Goal: Task Accomplishment & Management: Use online tool/utility

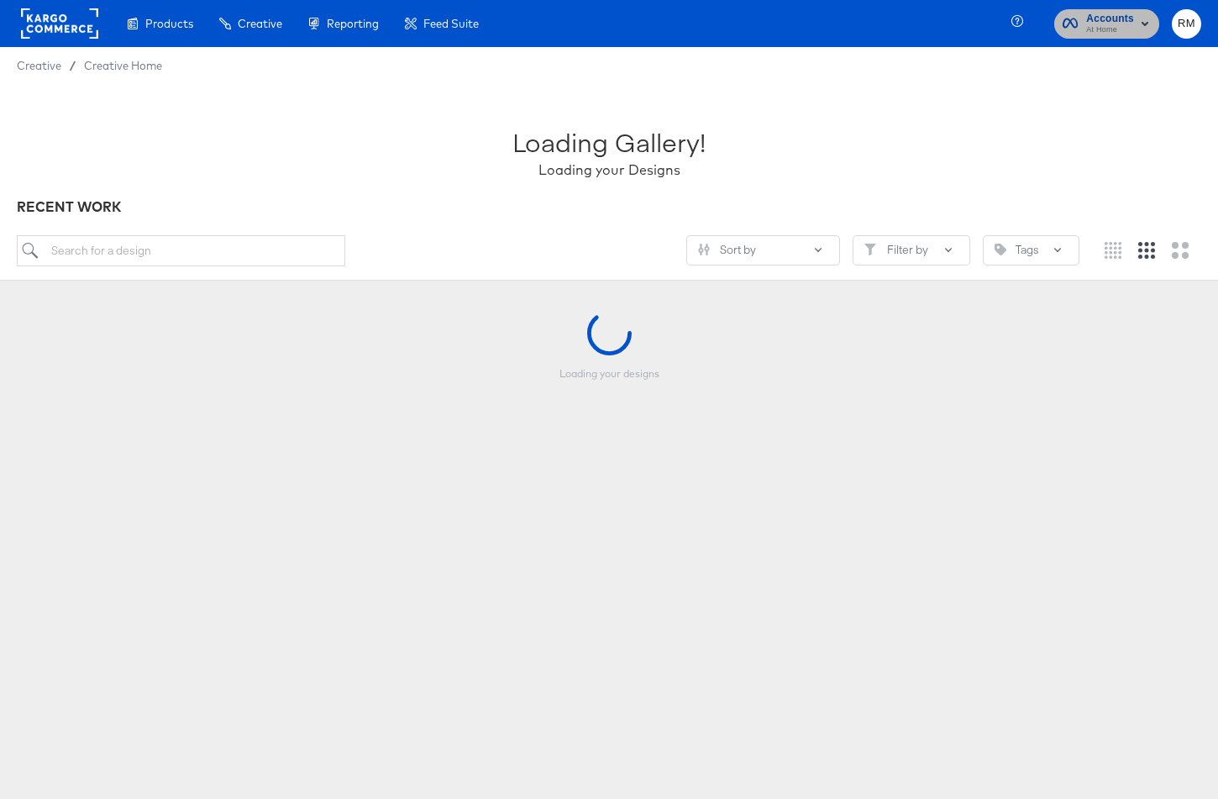
click at [1114, 37] on button "Accounts At Home" at bounding box center [1106, 23] width 105 height 29
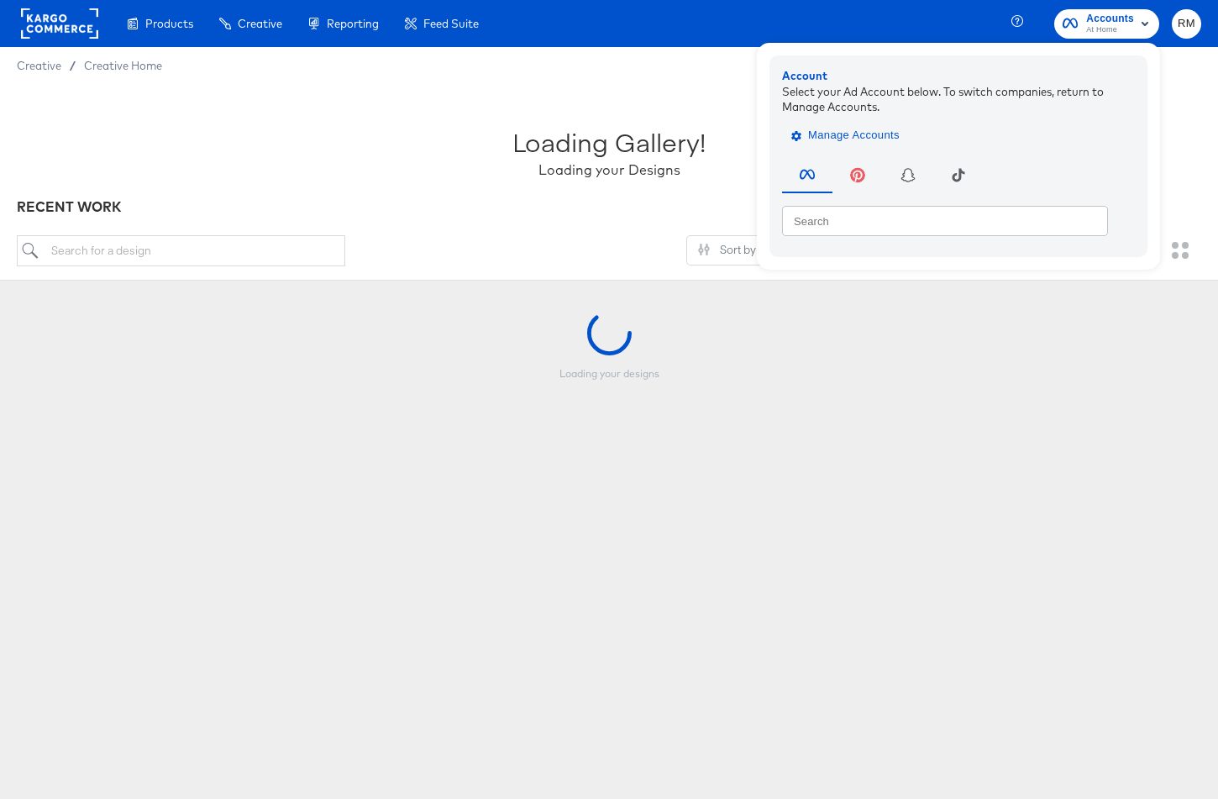
click at [839, 141] on span "Manage Accounts" at bounding box center [846, 135] width 105 height 19
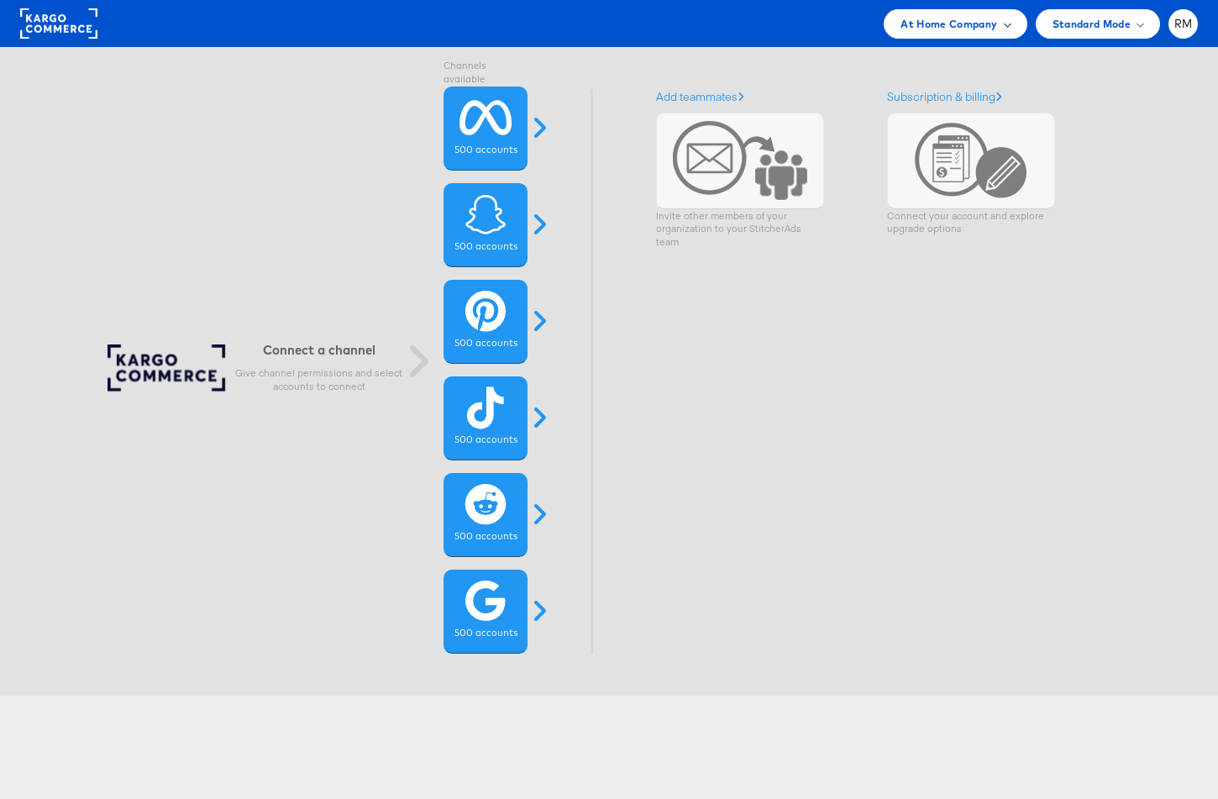
click at [985, 37] on div "At Home Company" at bounding box center [955, 23] width 143 height 29
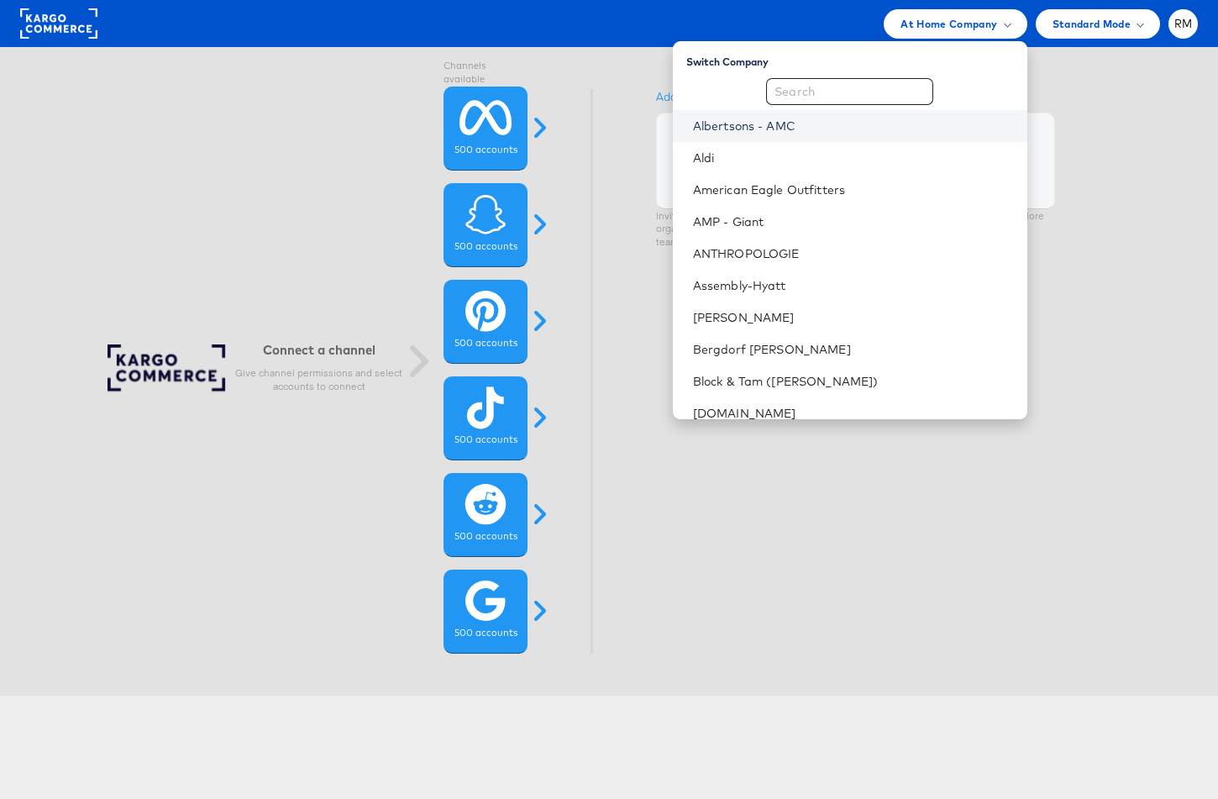
click at [855, 129] on link "Albertsons - AMC" at bounding box center [853, 126] width 321 height 17
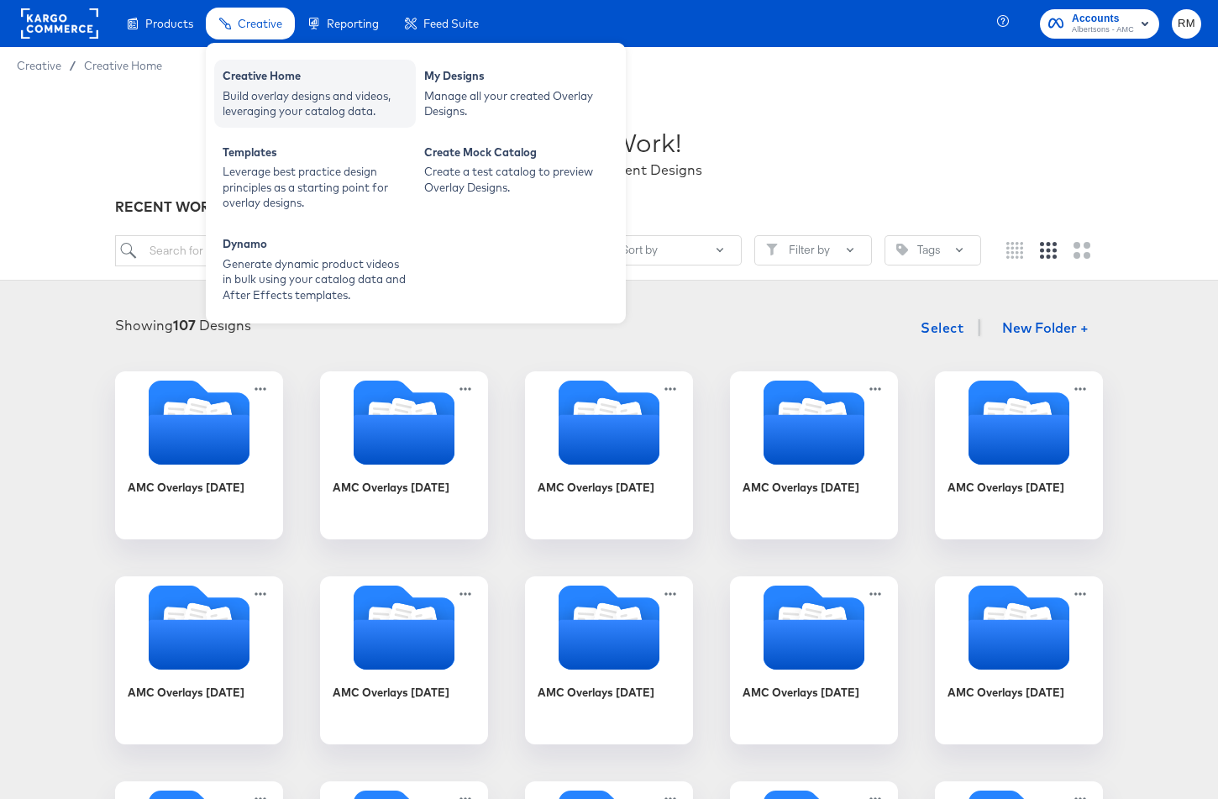
click at [281, 111] on div "Build overlay designs and videos, leveraging your catalog data." at bounding box center [315, 103] width 185 height 31
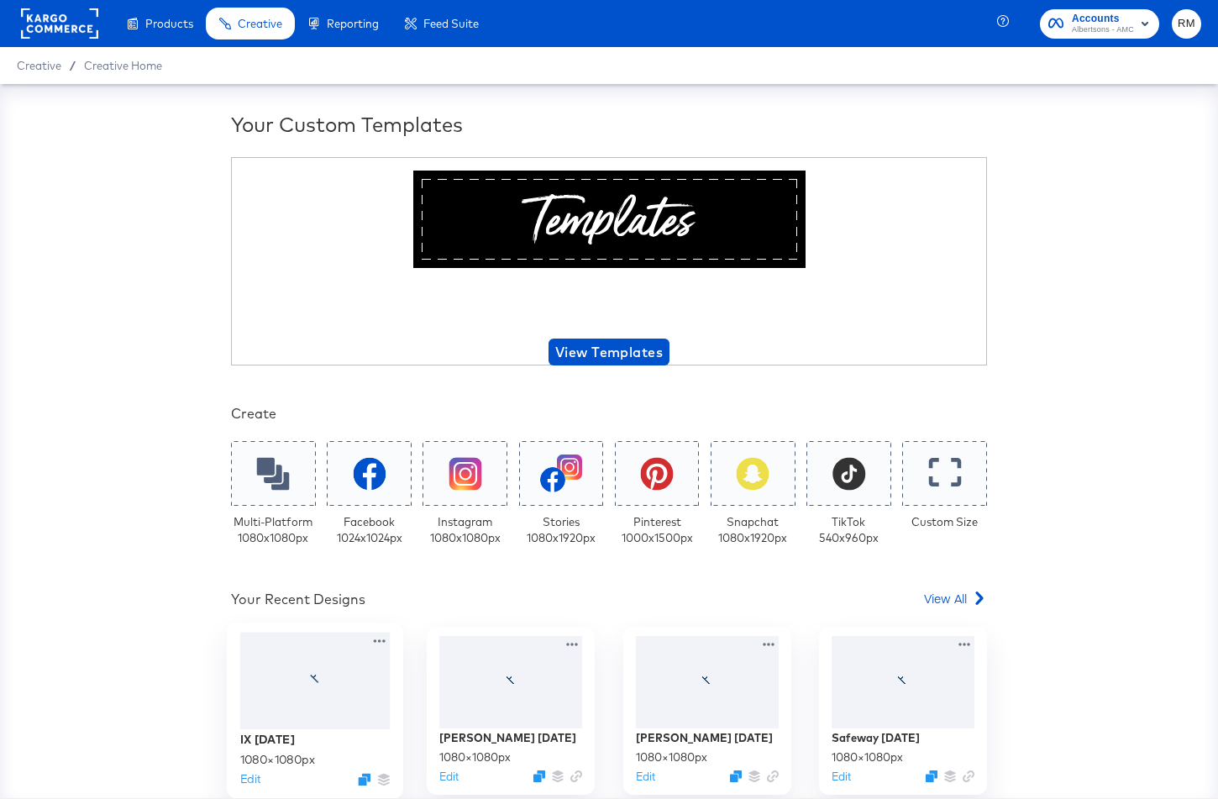
scroll to position [179, 0]
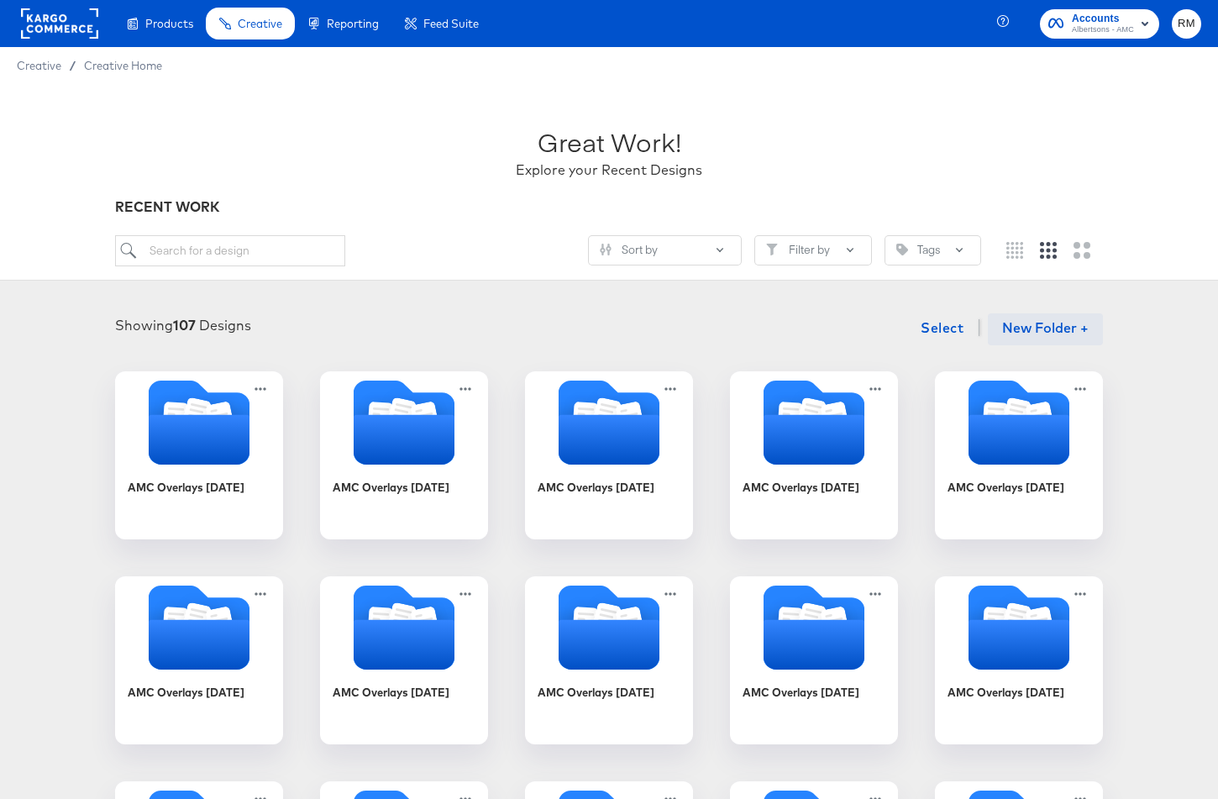
click at [1057, 327] on button "New Folder +" at bounding box center [1045, 329] width 115 height 32
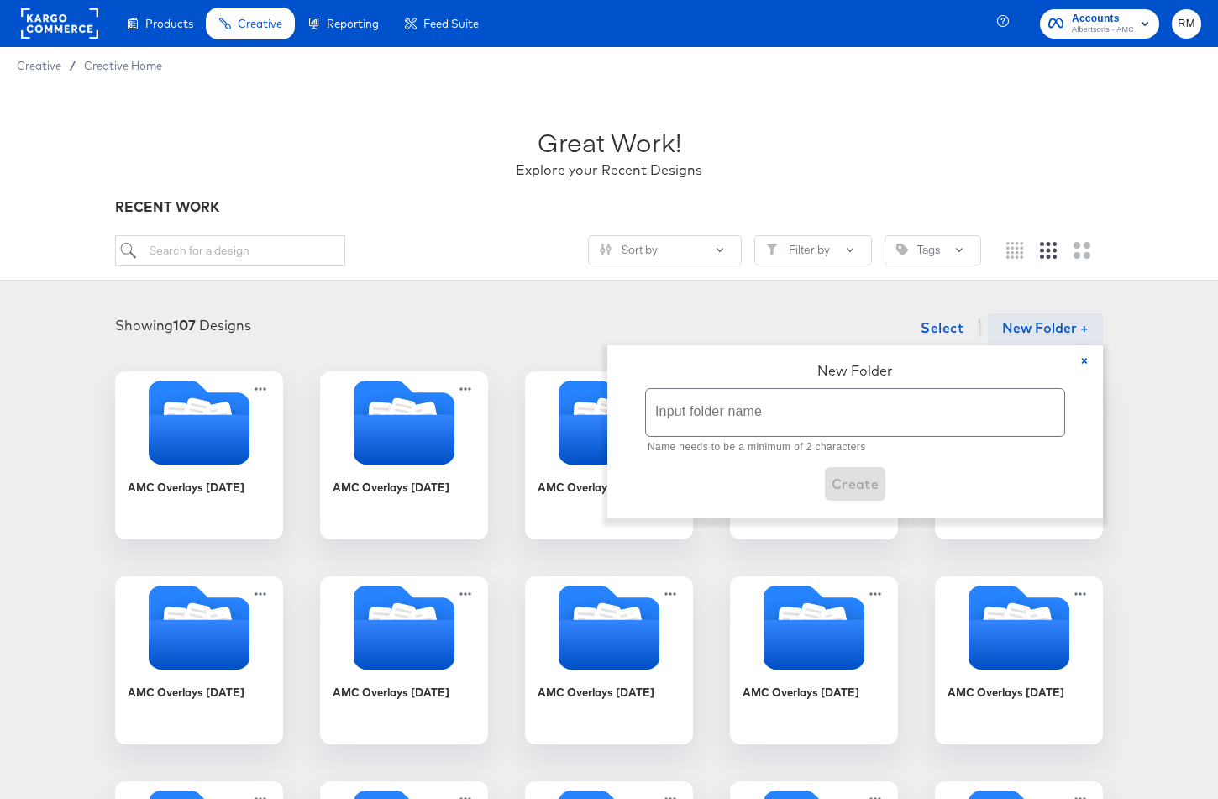
click at [883, 411] on input "text" at bounding box center [855, 412] width 418 height 47
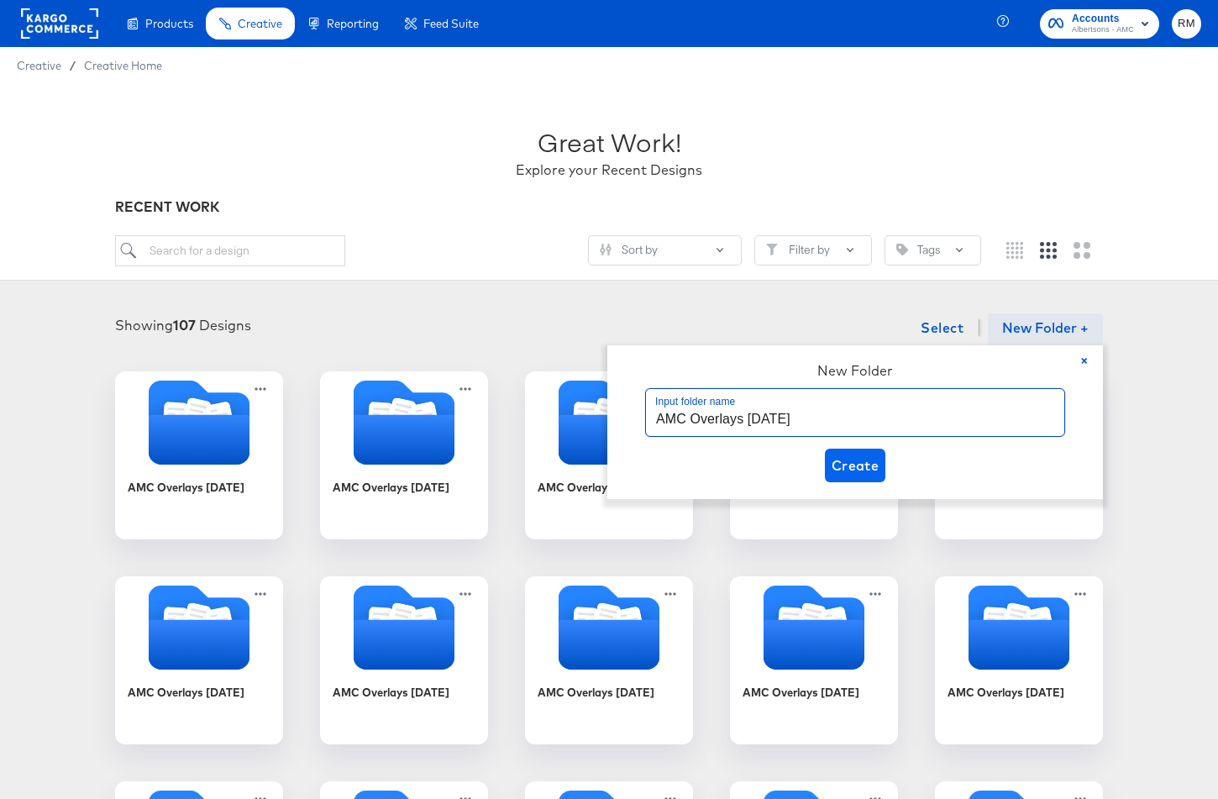
type input "AMC Overlays [DATE]"
click at [858, 466] on span "Create" at bounding box center [855, 466] width 48 height 24
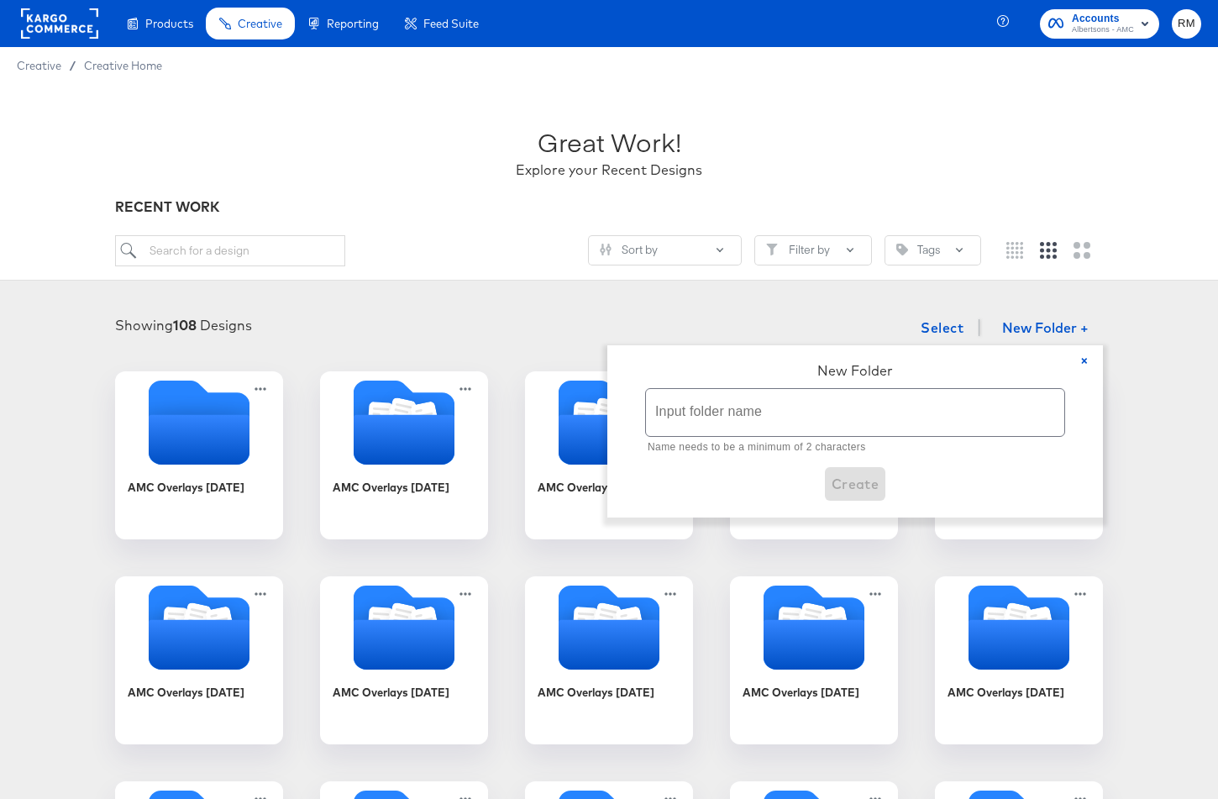
click at [826, 317] on div "Showing 108 Designs Select New Folder + × New Folder Input folder name Name nee…" at bounding box center [609, 328] width 1184 height 34
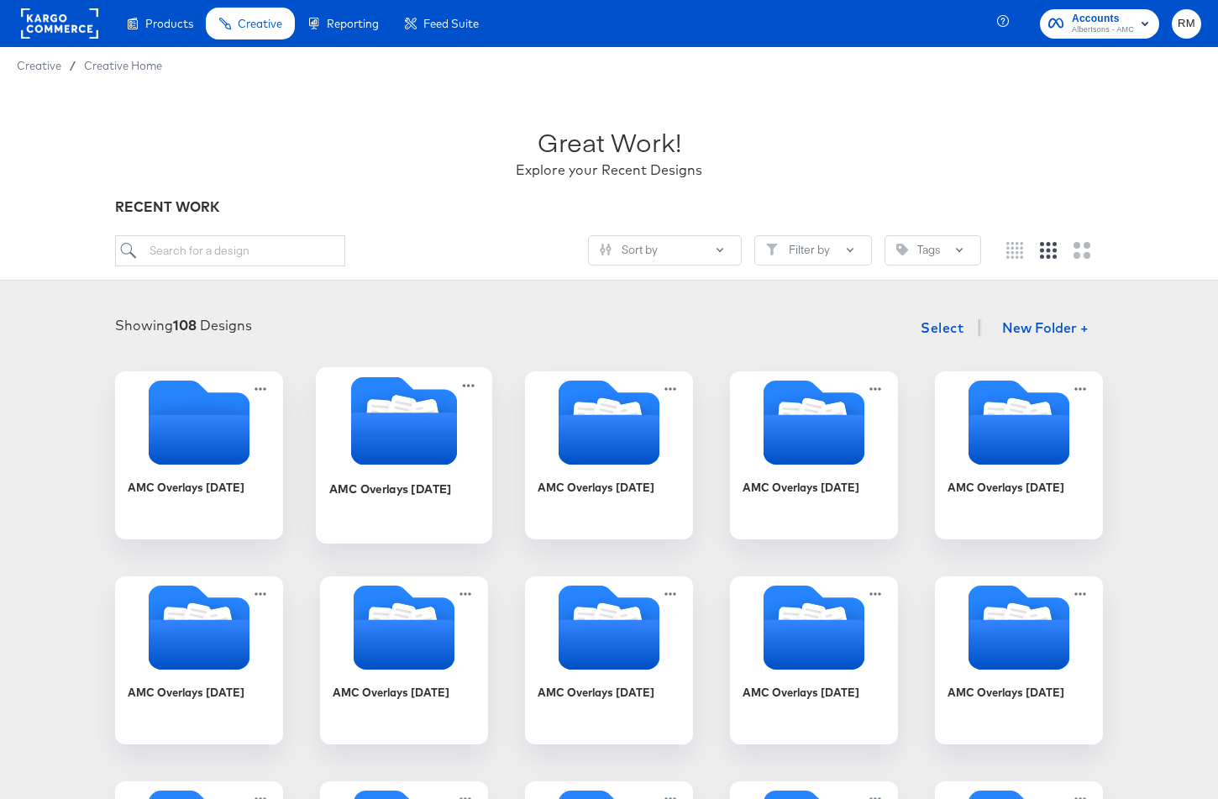
click at [406, 427] on icon "Folder" at bounding box center [404, 438] width 106 height 52
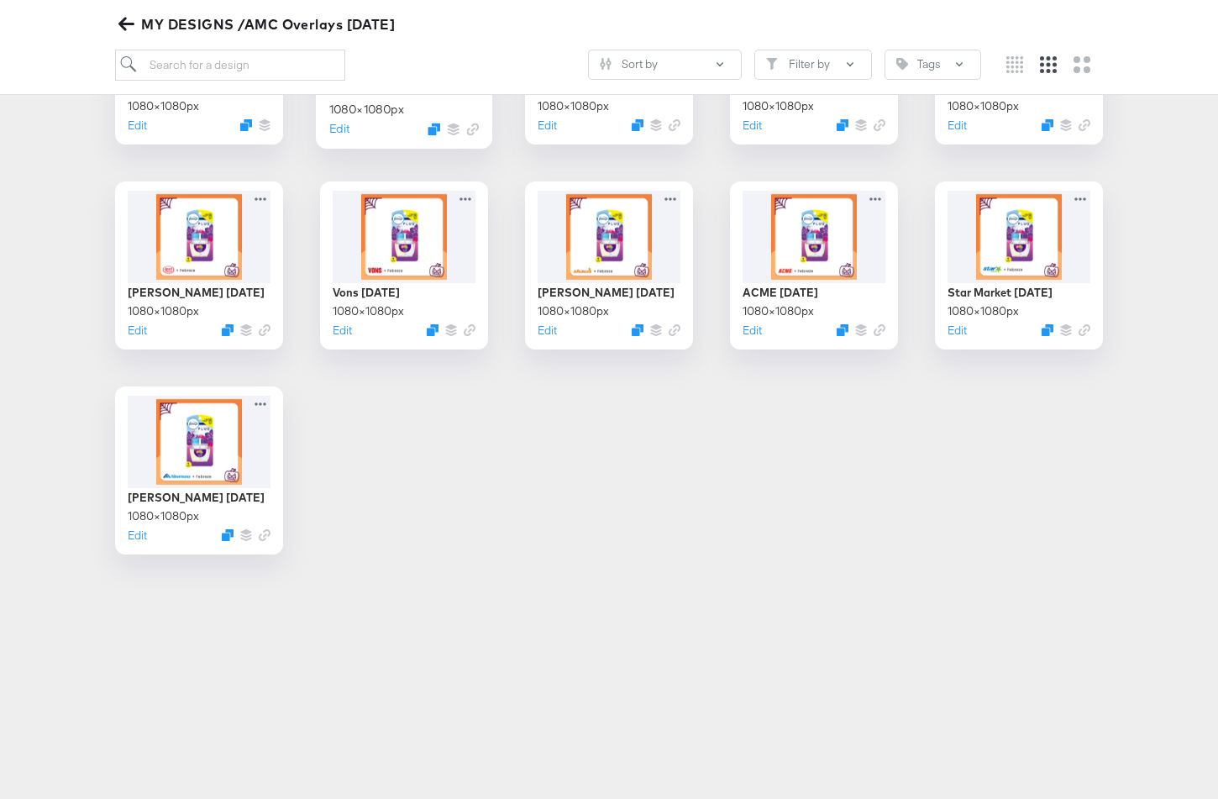
scroll to position [399, 0]
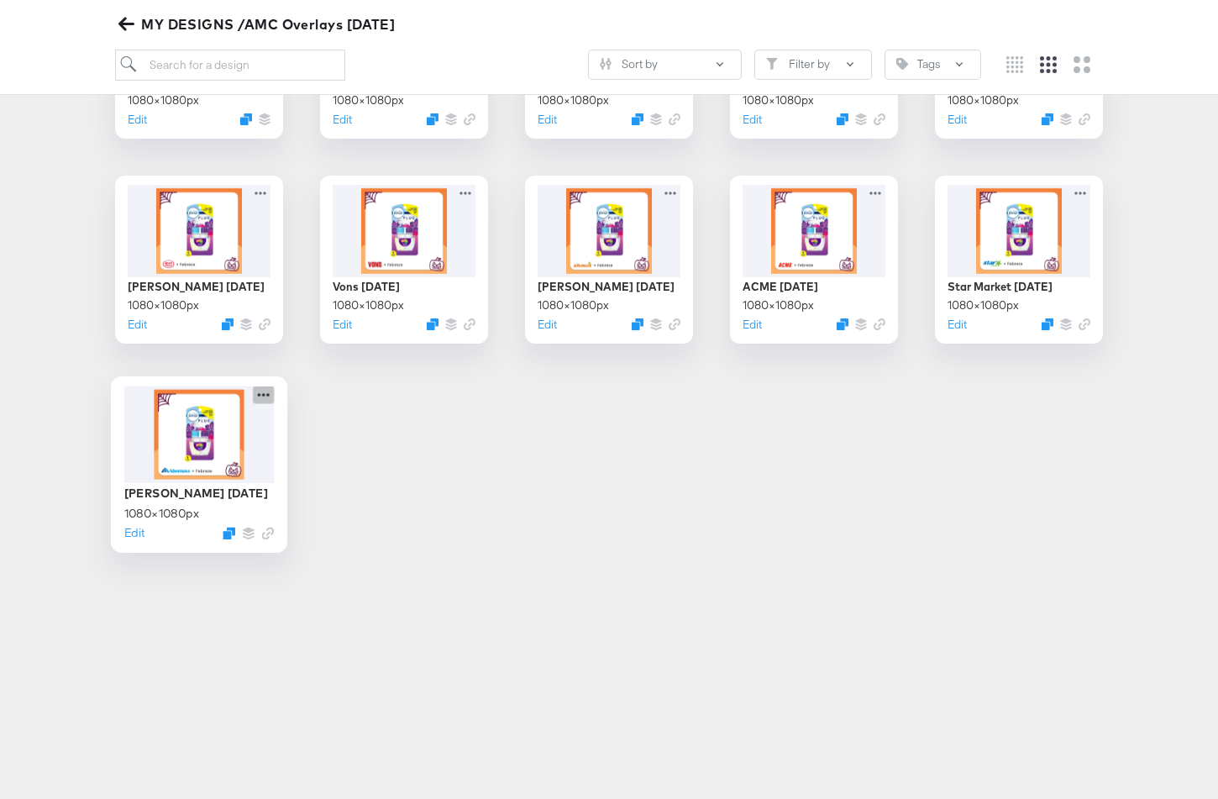
click at [262, 396] on icon at bounding box center [263, 394] width 21 height 18
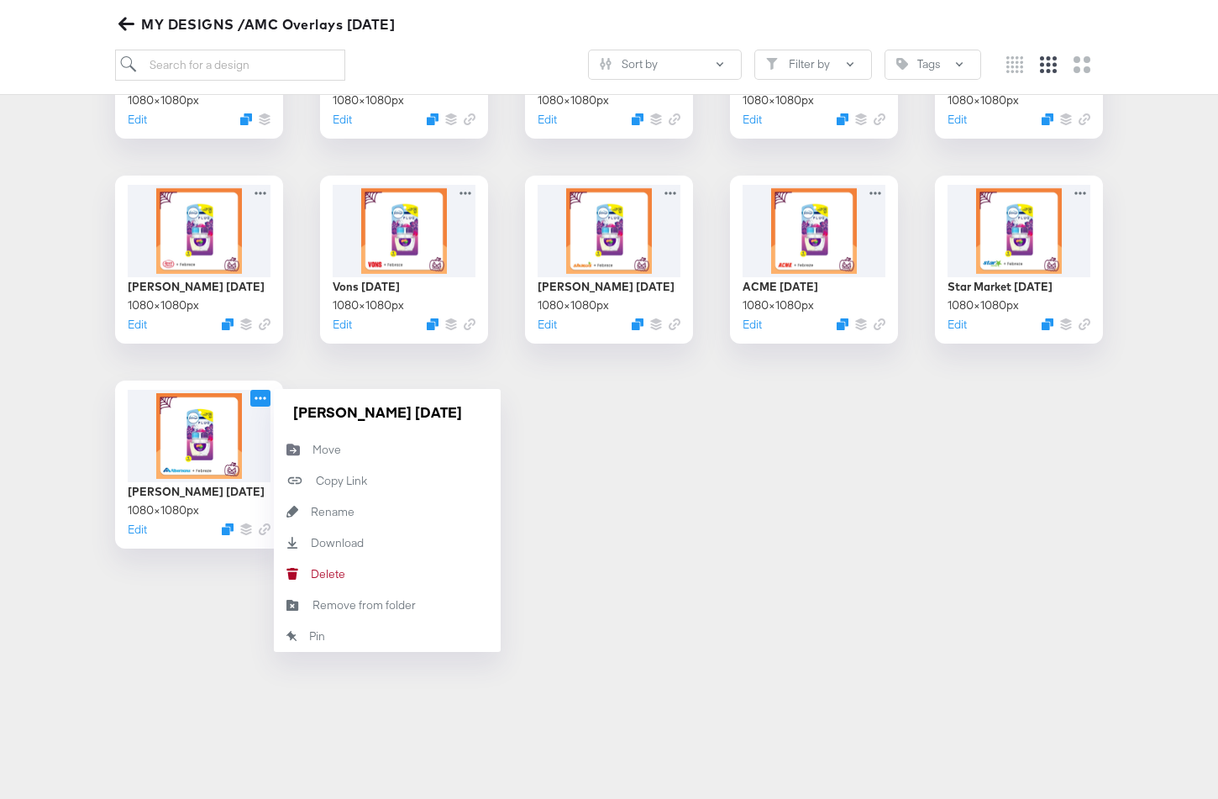
click at [173, 614] on article "Great Work! Explore your Recent Designs MY DESIGNS /AMC Overlays October '25 So…" at bounding box center [609, 157] width 1218 height 944
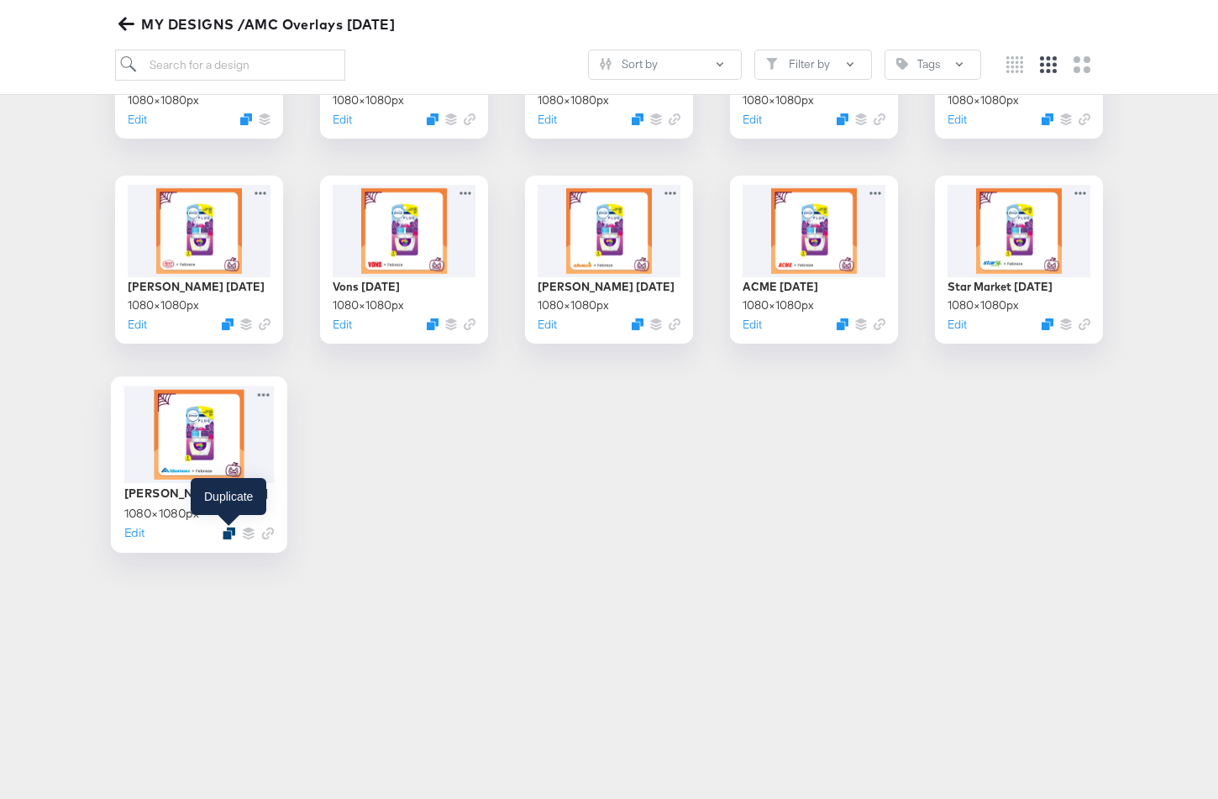
click at [228, 533] on icon "Duplicate" at bounding box center [229, 533] width 13 height 13
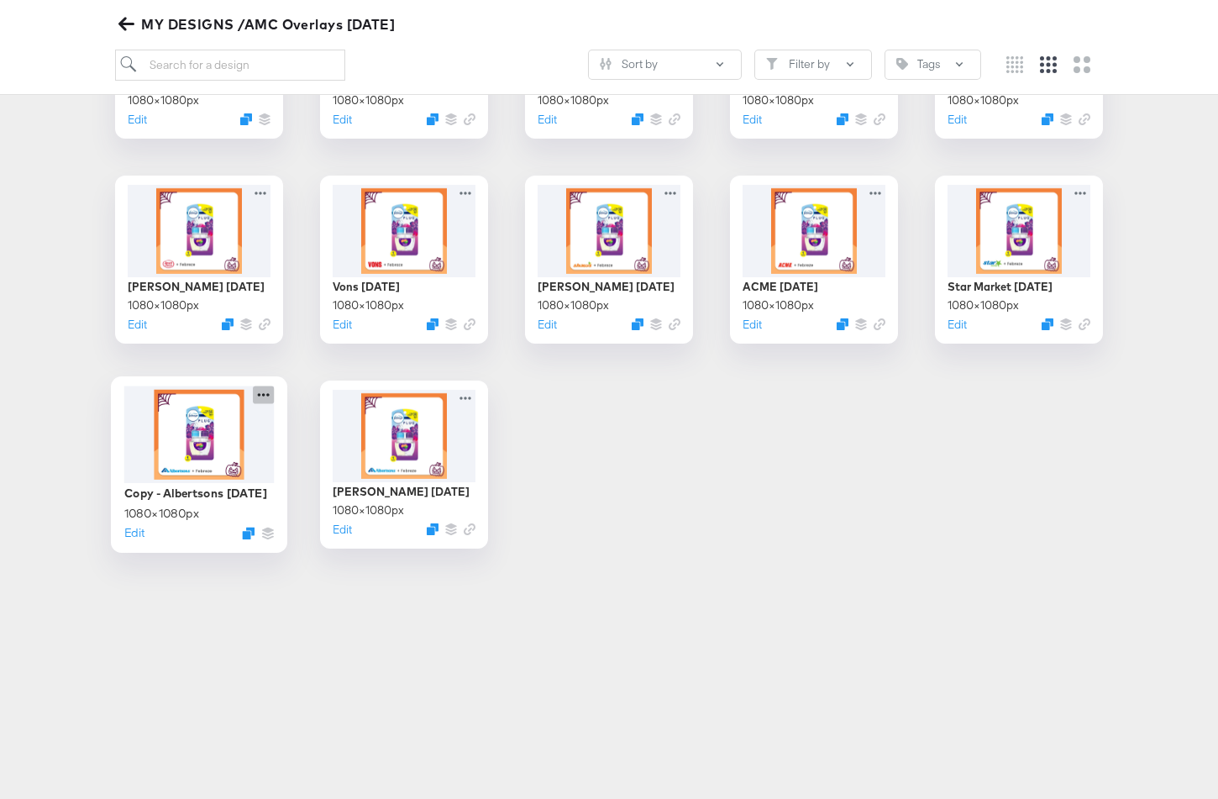
click at [269, 389] on icon at bounding box center [263, 394] width 21 height 18
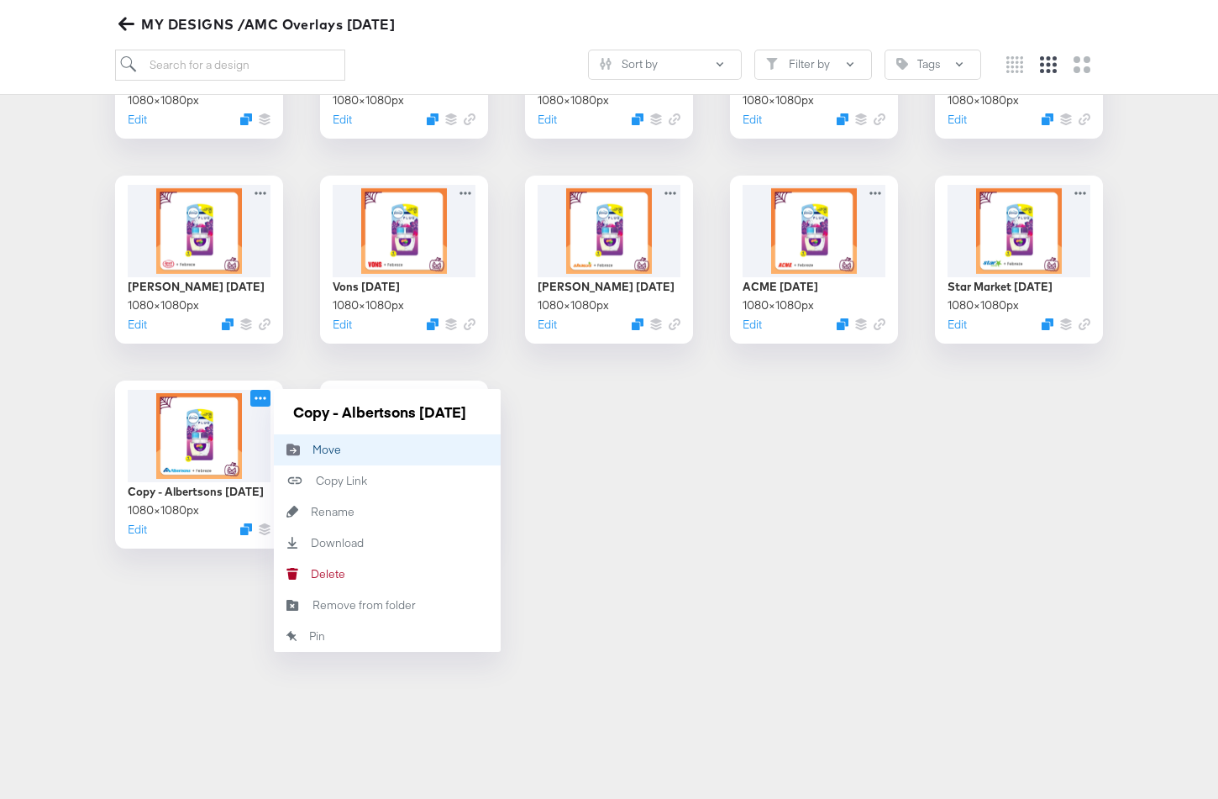
click at [317, 461] on button "Move Move" at bounding box center [387, 449] width 227 height 31
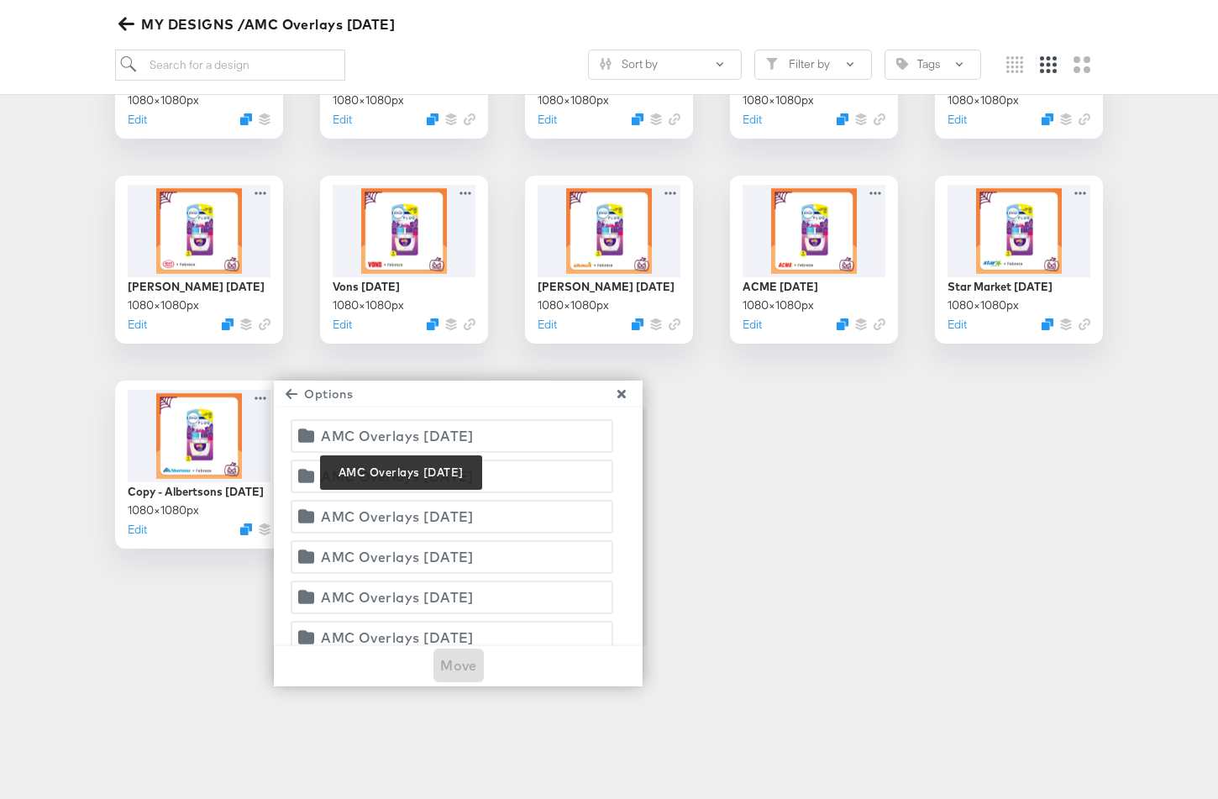
click at [351, 442] on div "AMC Overlays [DATE]" at bounding box center [397, 436] width 153 height 24
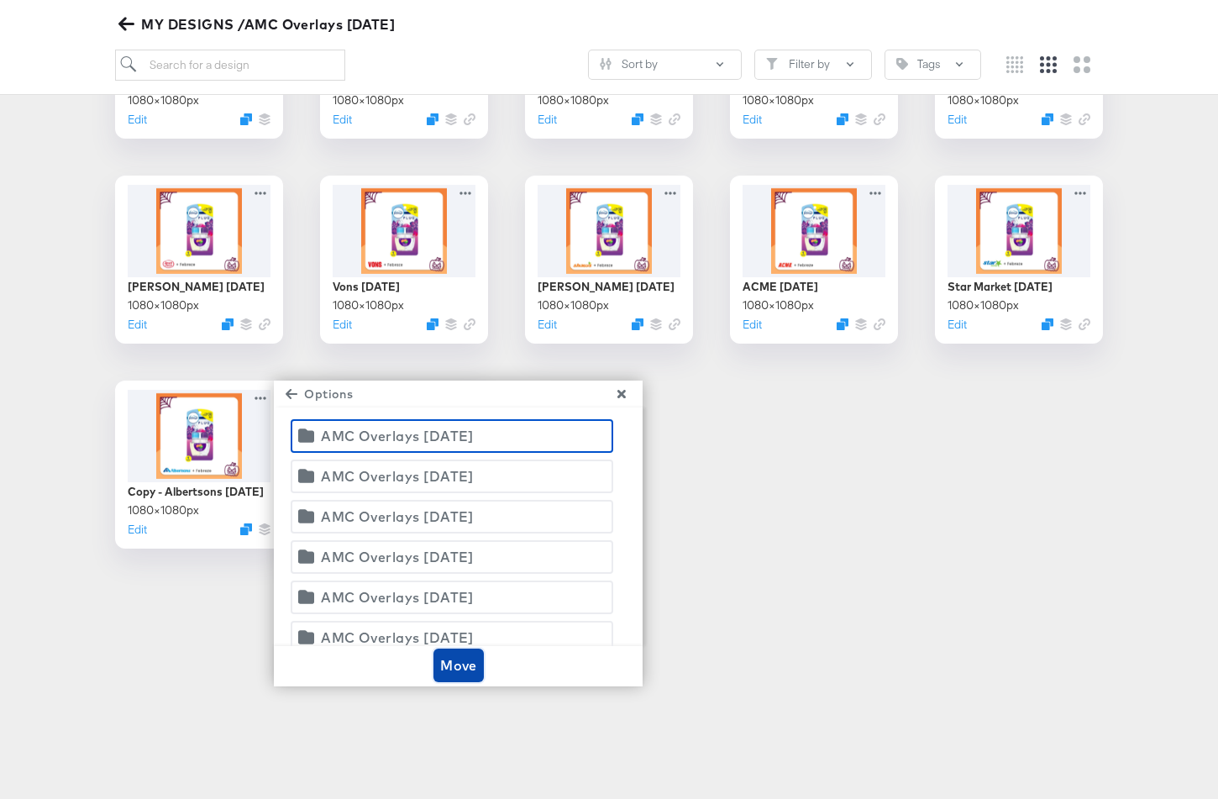
click at [456, 661] on span "Move" at bounding box center [458, 665] width 37 height 24
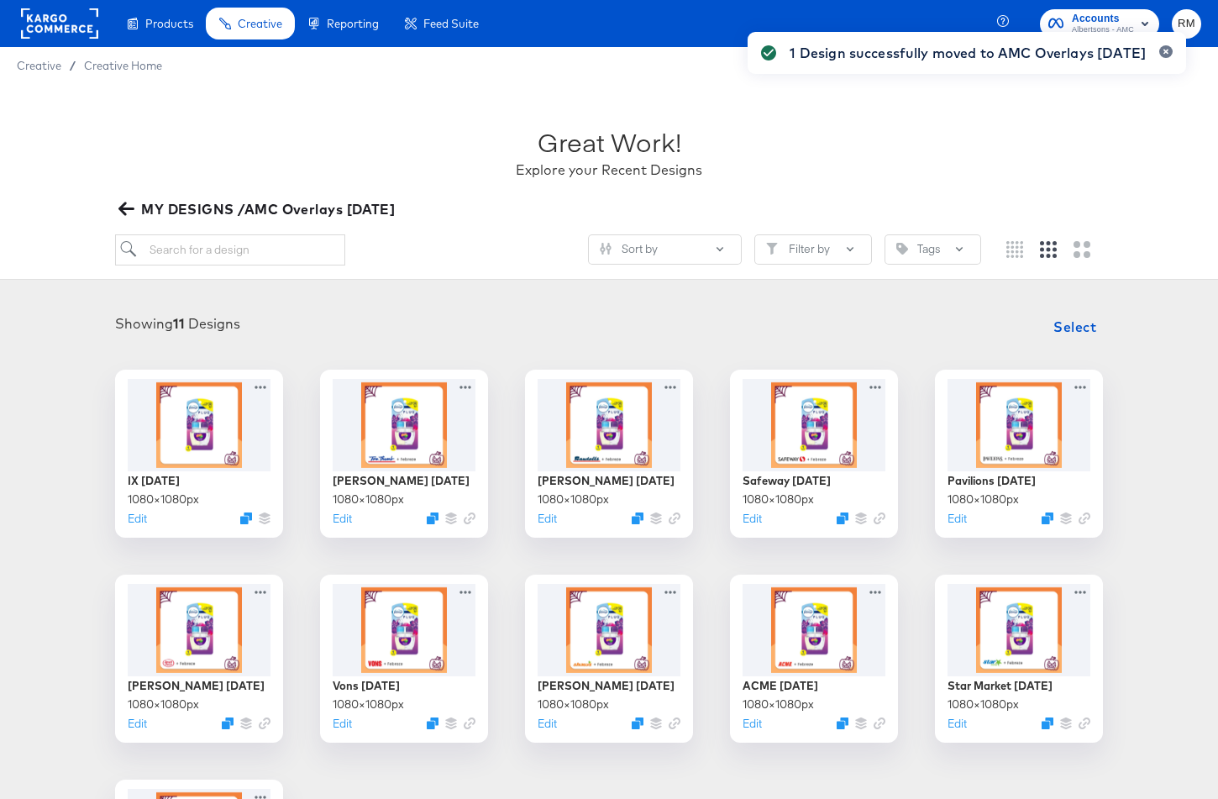
click at [309, 212] on span "MY DESIGNS /AMC Overlays October '25" at bounding box center [258, 209] width 273 height 24
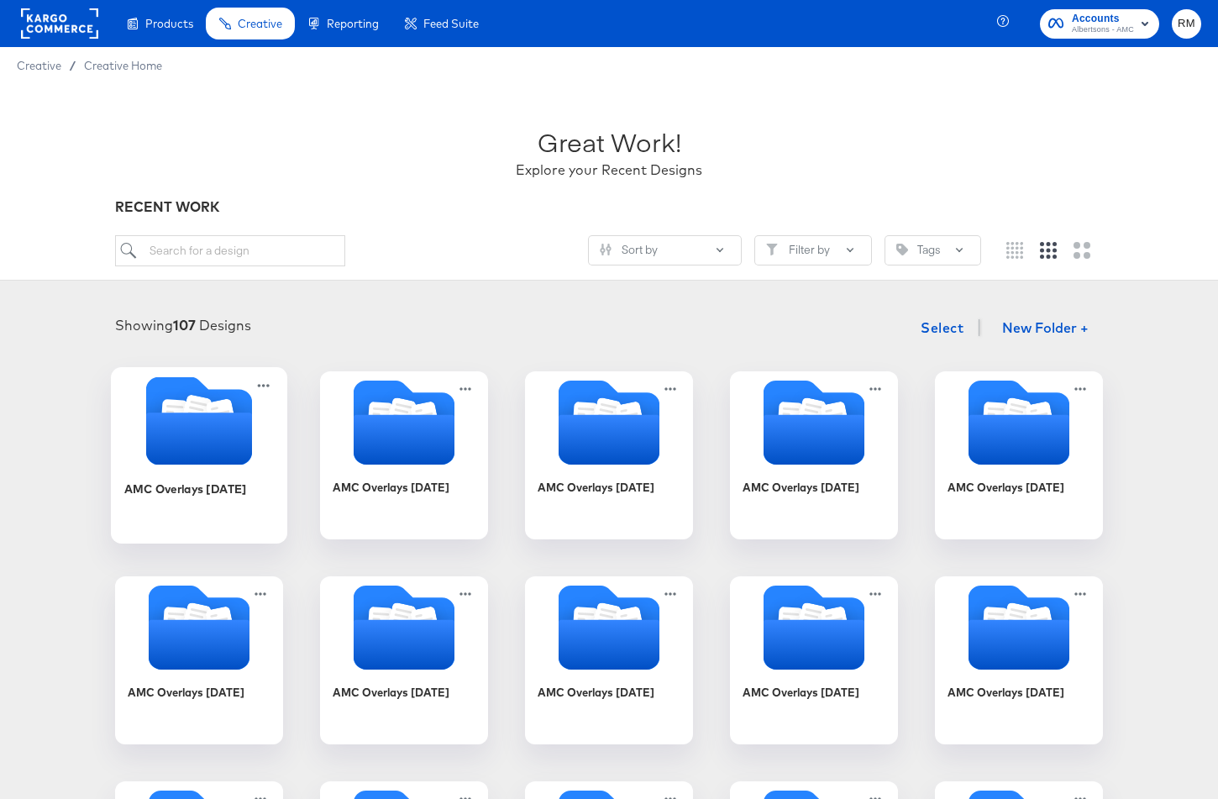
click at [191, 495] on div "AMC Overlays [DATE]" at bounding box center [185, 488] width 123 height 16
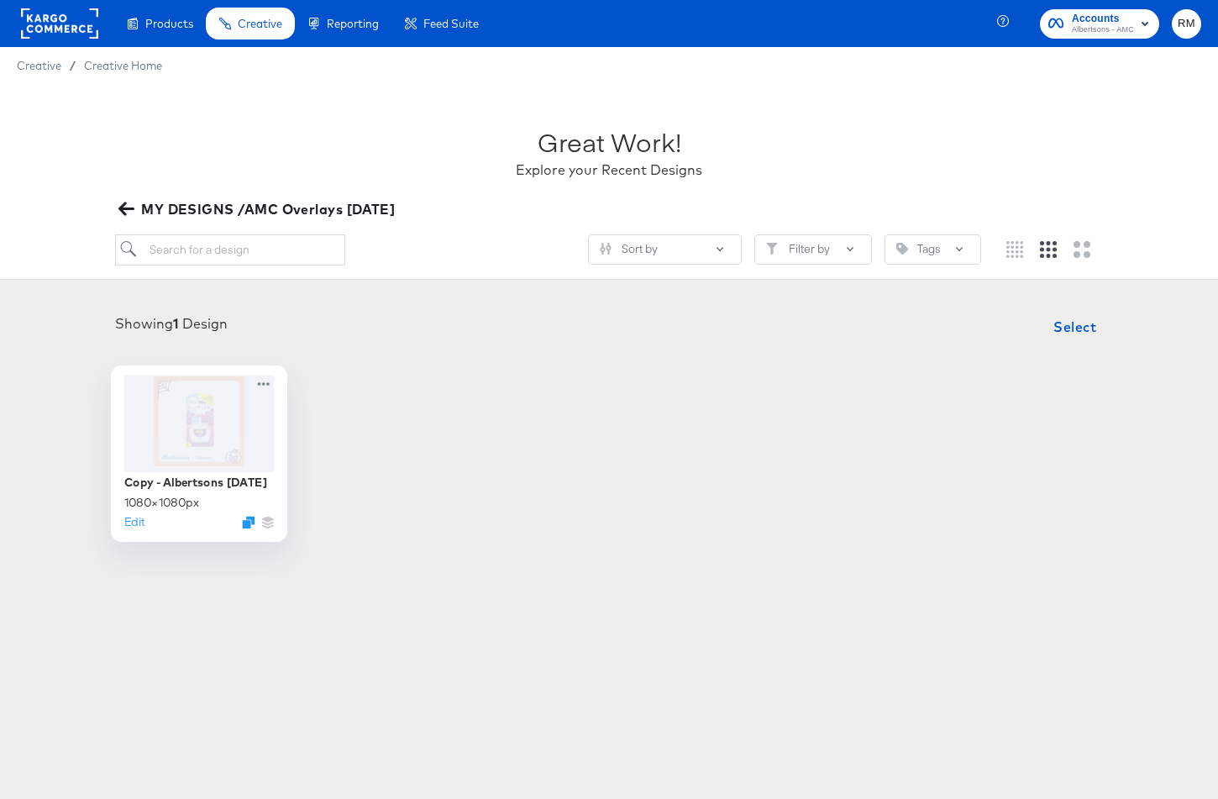
click at [190, 415] on div at bounding box center [199, 423] width 150 height 97
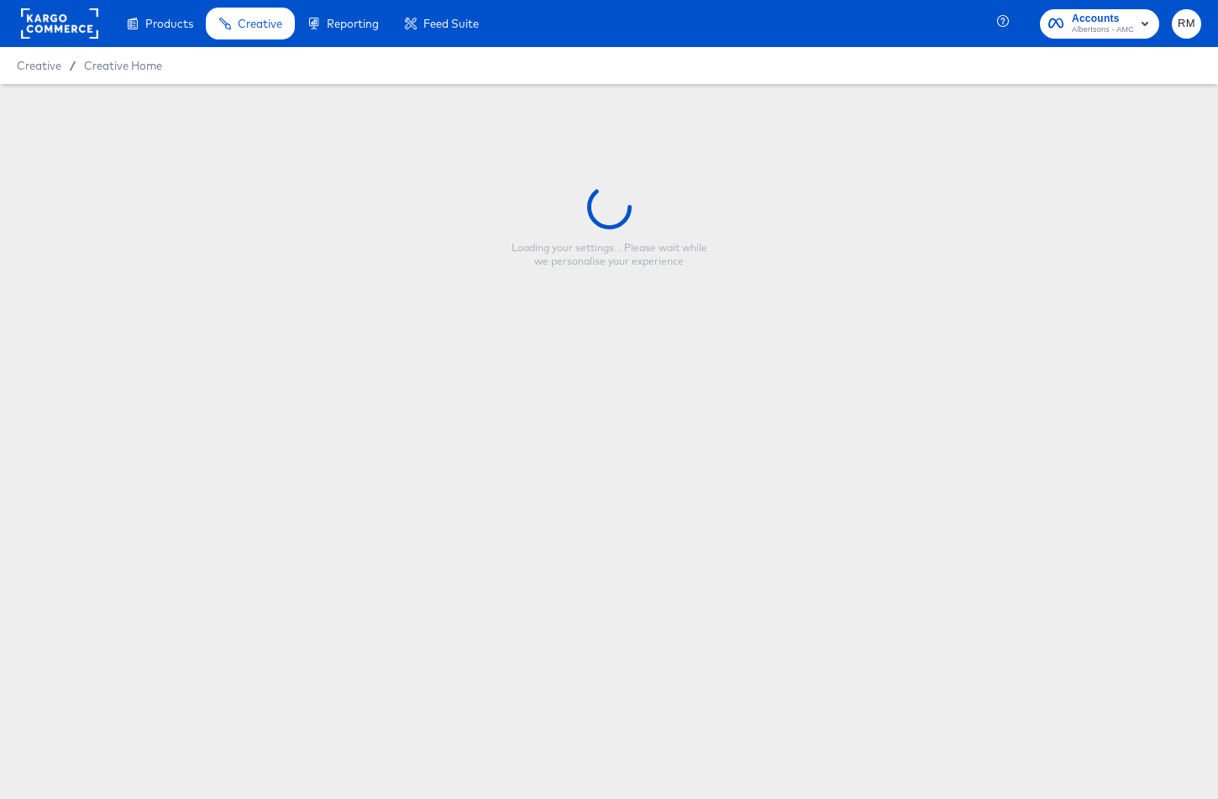
type input "Copy - Albertsons October '25"
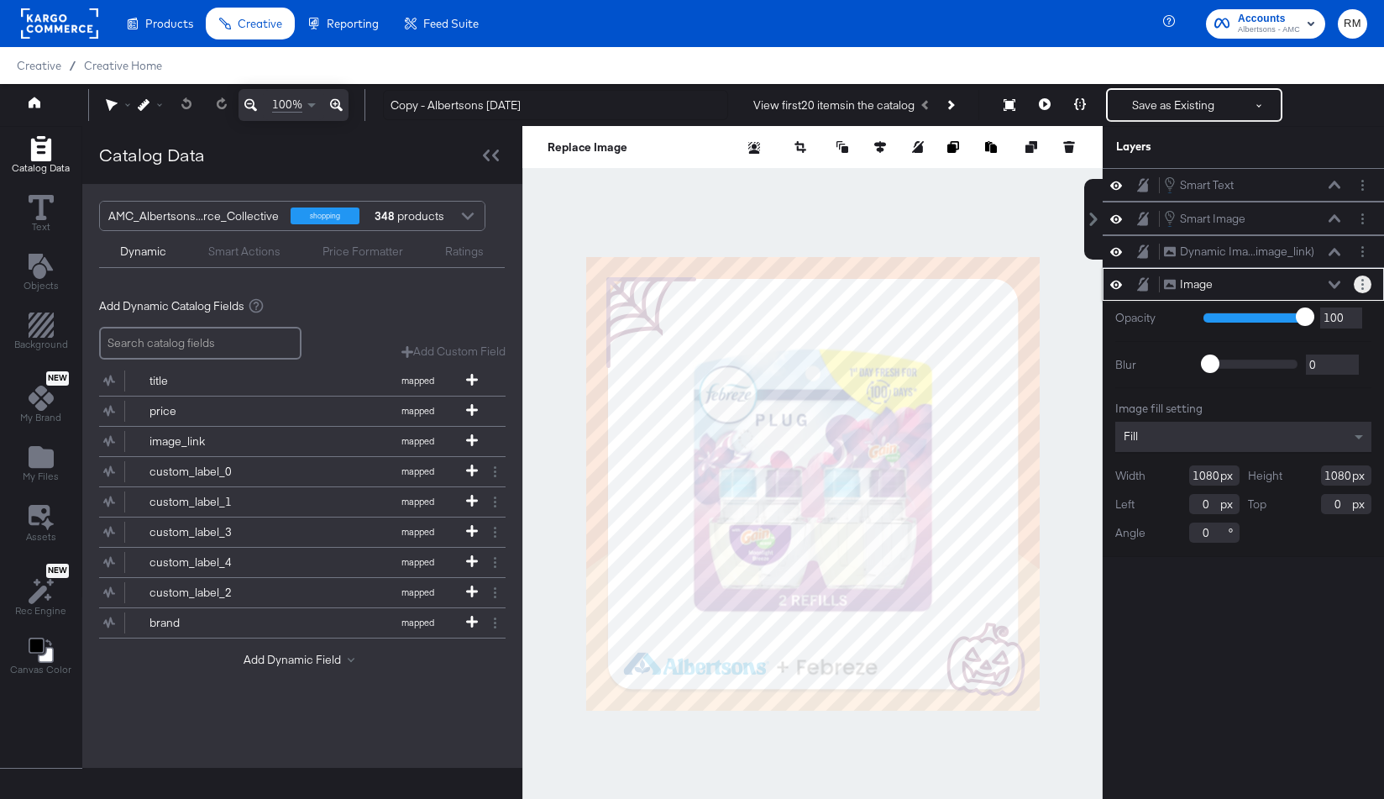
click at [1217, 281] on icon "Layer Options" at bounding box center [1362, 284] width 3 height 11
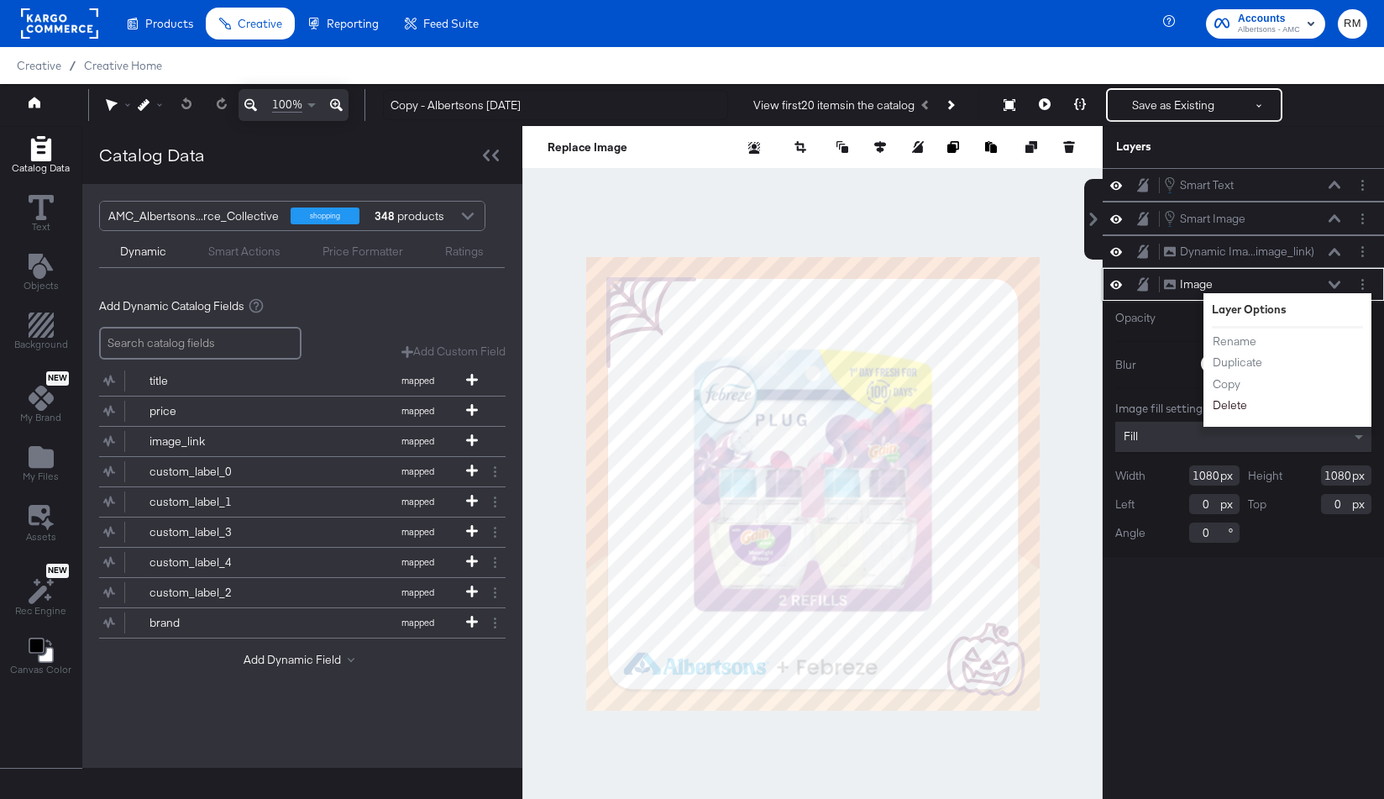
click at [1217, 403] on button "Delete" at bounding box center [1230, 405] width 36 height 18
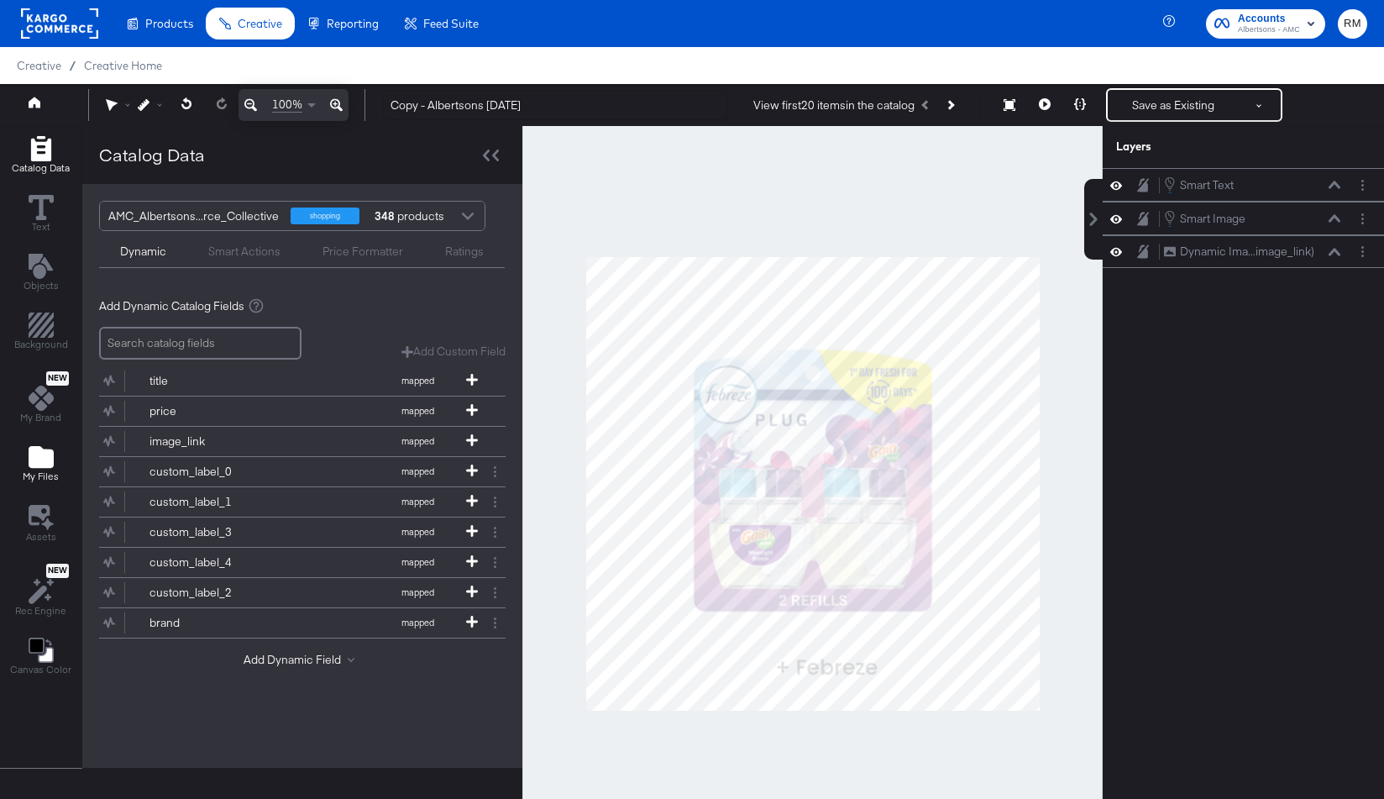
click at [45, 453] on icon "Add Files" at bounding box center [41, 457] width 25 height 22
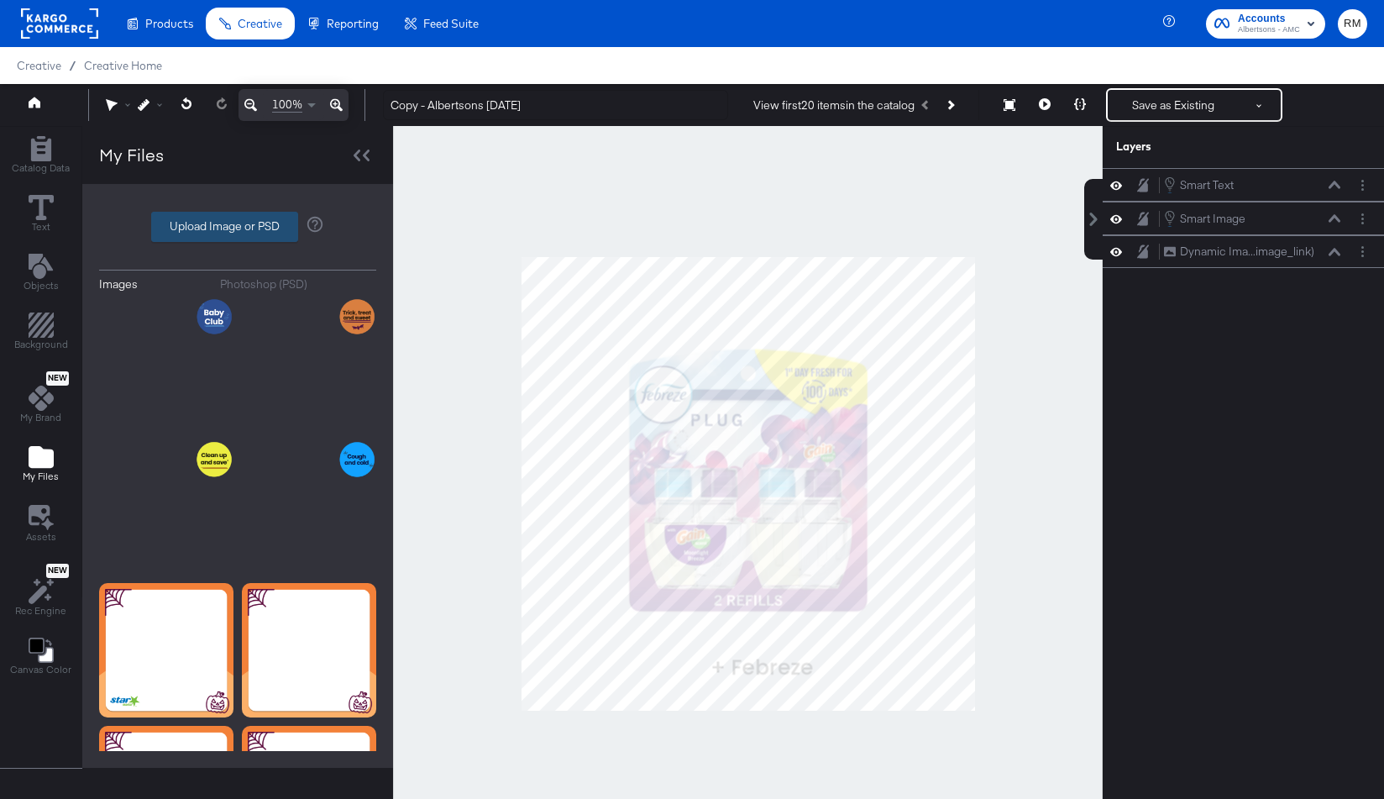
click at [284, 212] on label "Upload Image or PSD" at bounding box center [224, 226] width 145 height 29
click at [238, 227] on input "Upload Image or PSD" at bounding box center [238, 227] width 0 height 0
type input "C:\fakepath\V1 – 34.png"
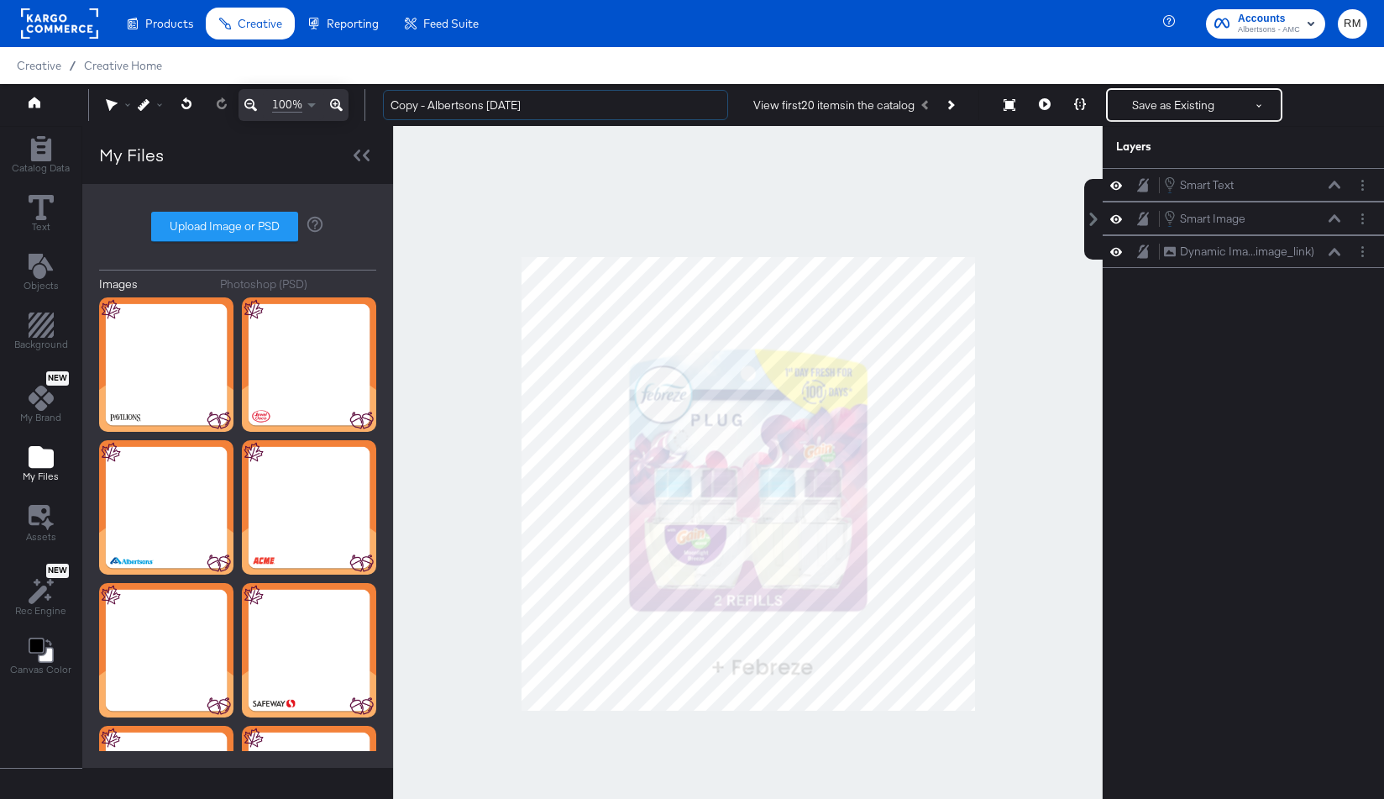
drag, startPoint x: 428, startPoint y: 109, endPoint x: 324, endPoint y: 107, distance: 104.2
click at [324, 107] on div "100% Copy - Albertsons October '25 View first 20 items in the catalog Save as E…" at bounding box center [692, 105] width 1384 height 42
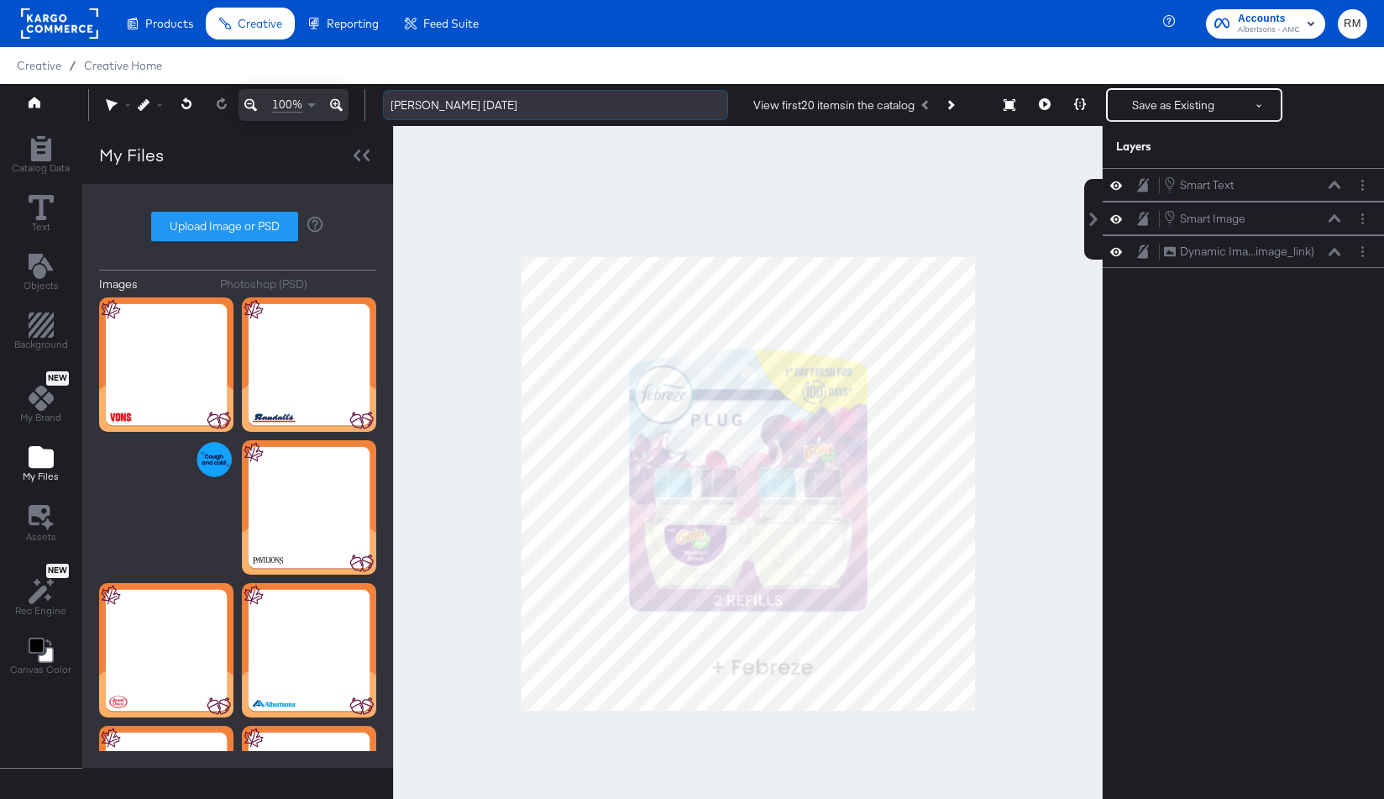
drag, startPoint x: 490, startPoint y: 98, endPoint x: 453, endPoint y: 96, distance: 37.0
click at [454, 97] on input "Albertsons October '25" at bounding box center [555, 105] width 345 height 31
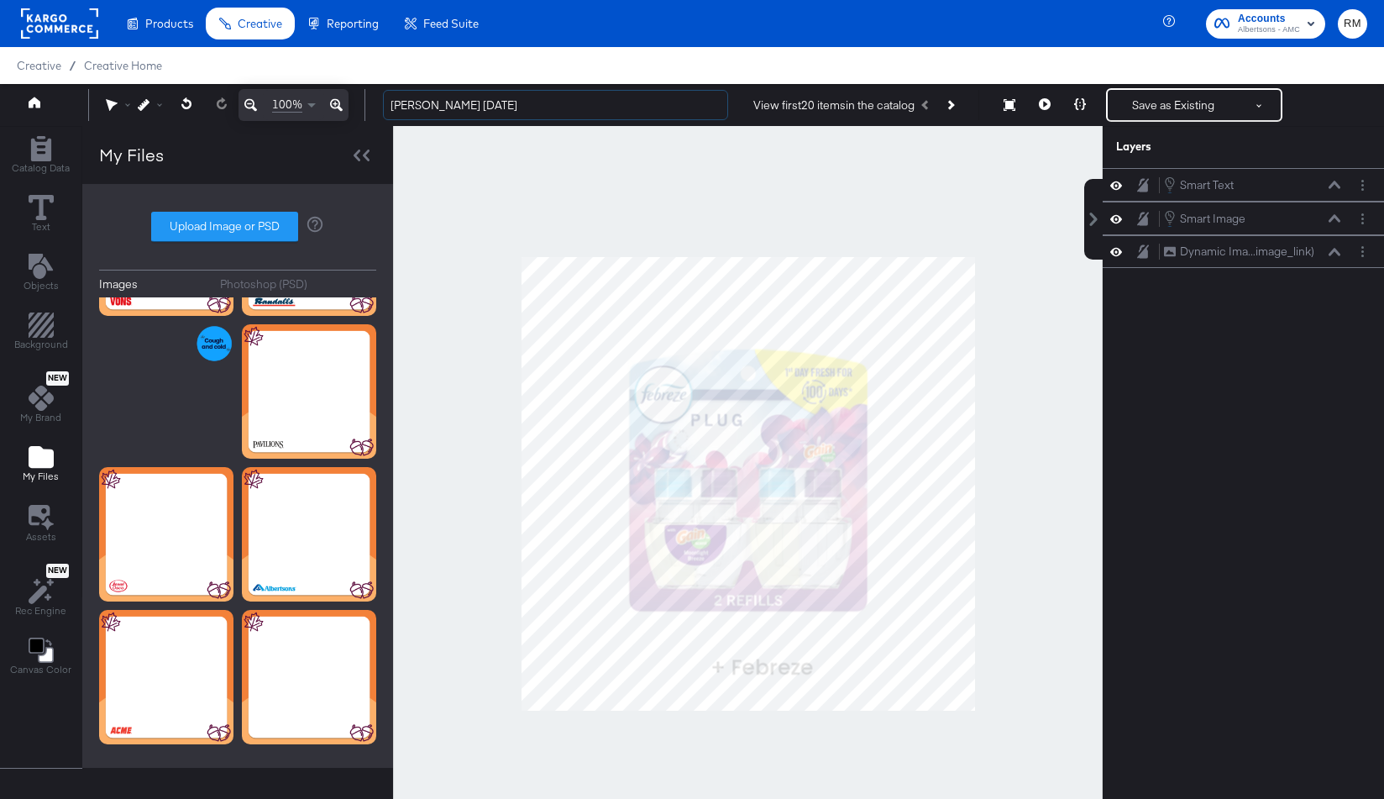
scroll to position [283, 0]
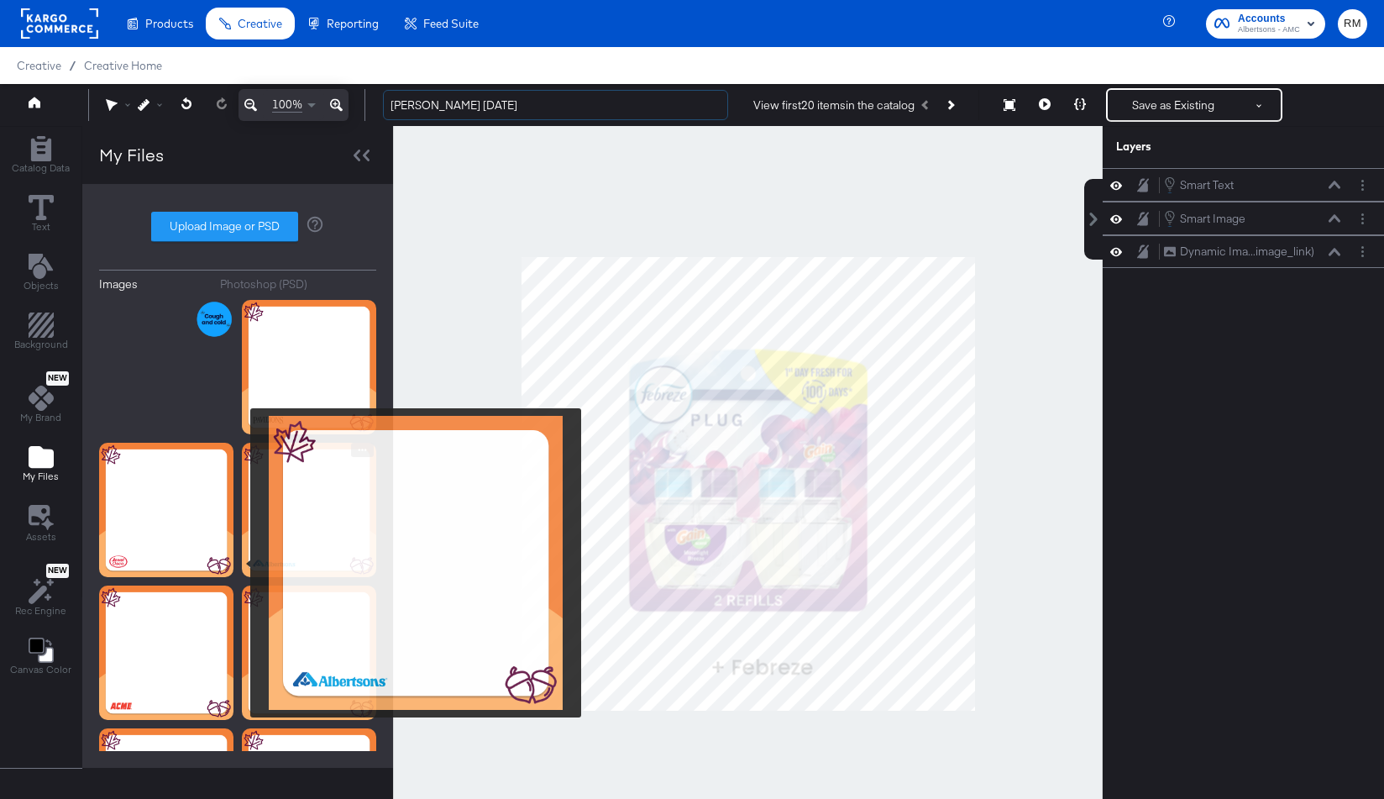
type input "[PERSON_NAME] [DATE]"
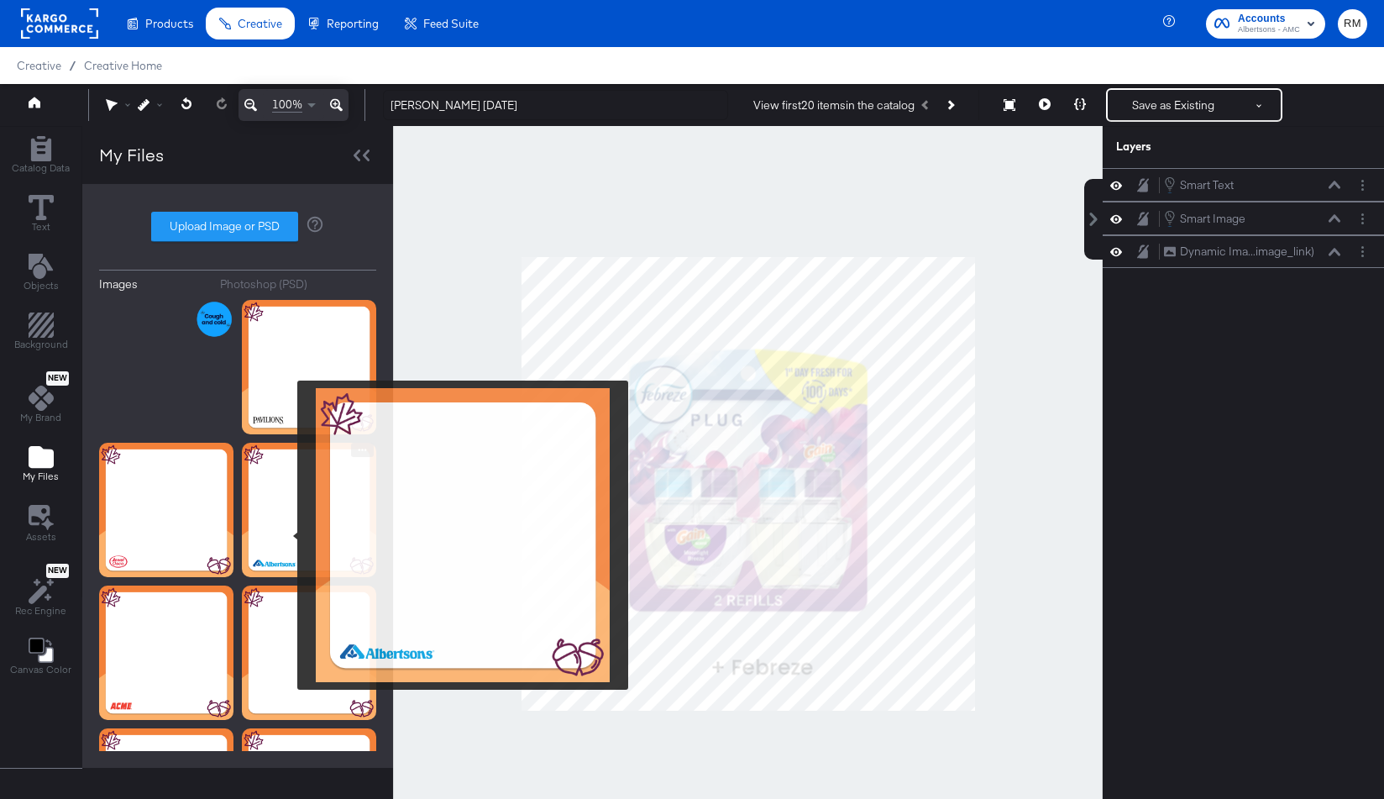
click at [286, 535] on img at bounding box center [309, 510] width 134 height 134
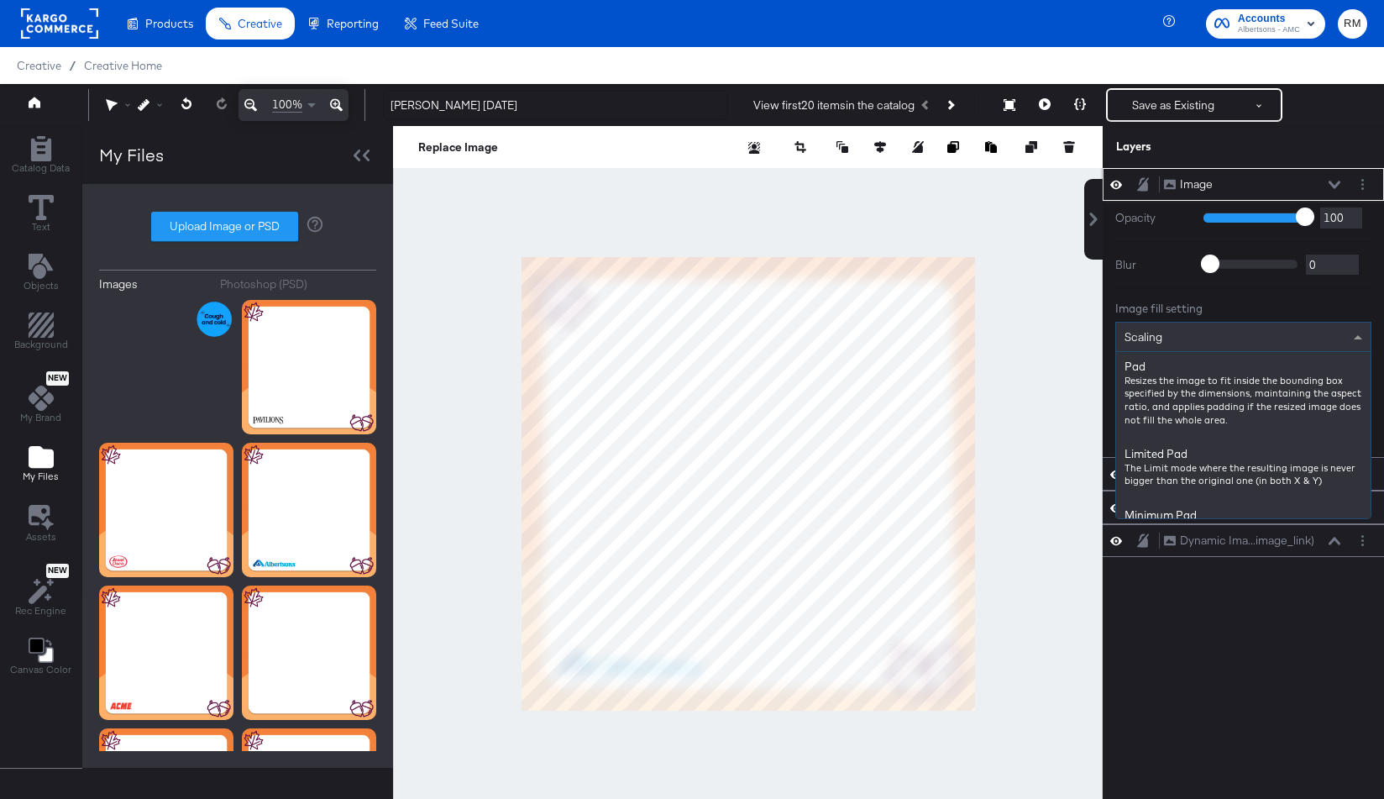
click at [1217, 349] on div "Scaling" at bounding box center [1243, 336] width 254 height 29
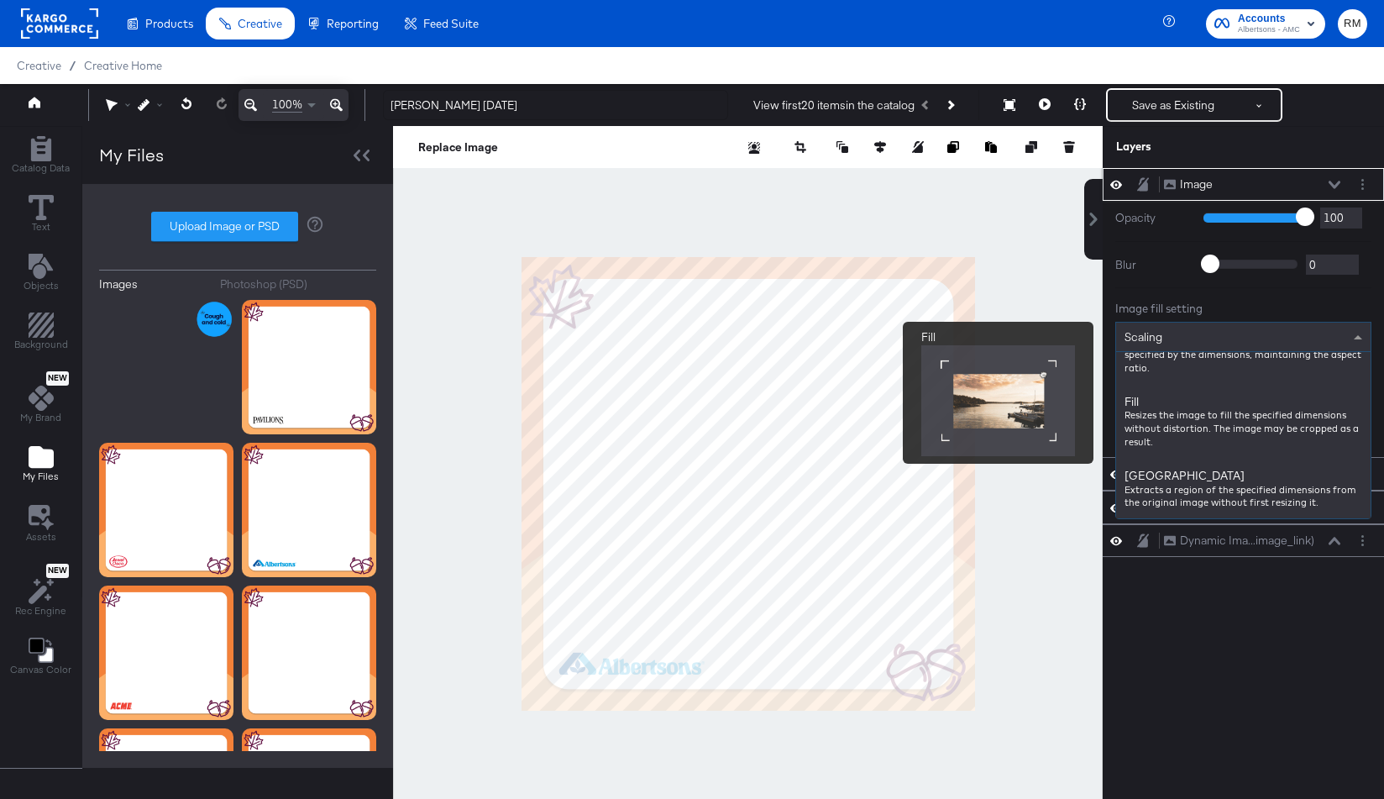
scroll to position [260, 0]
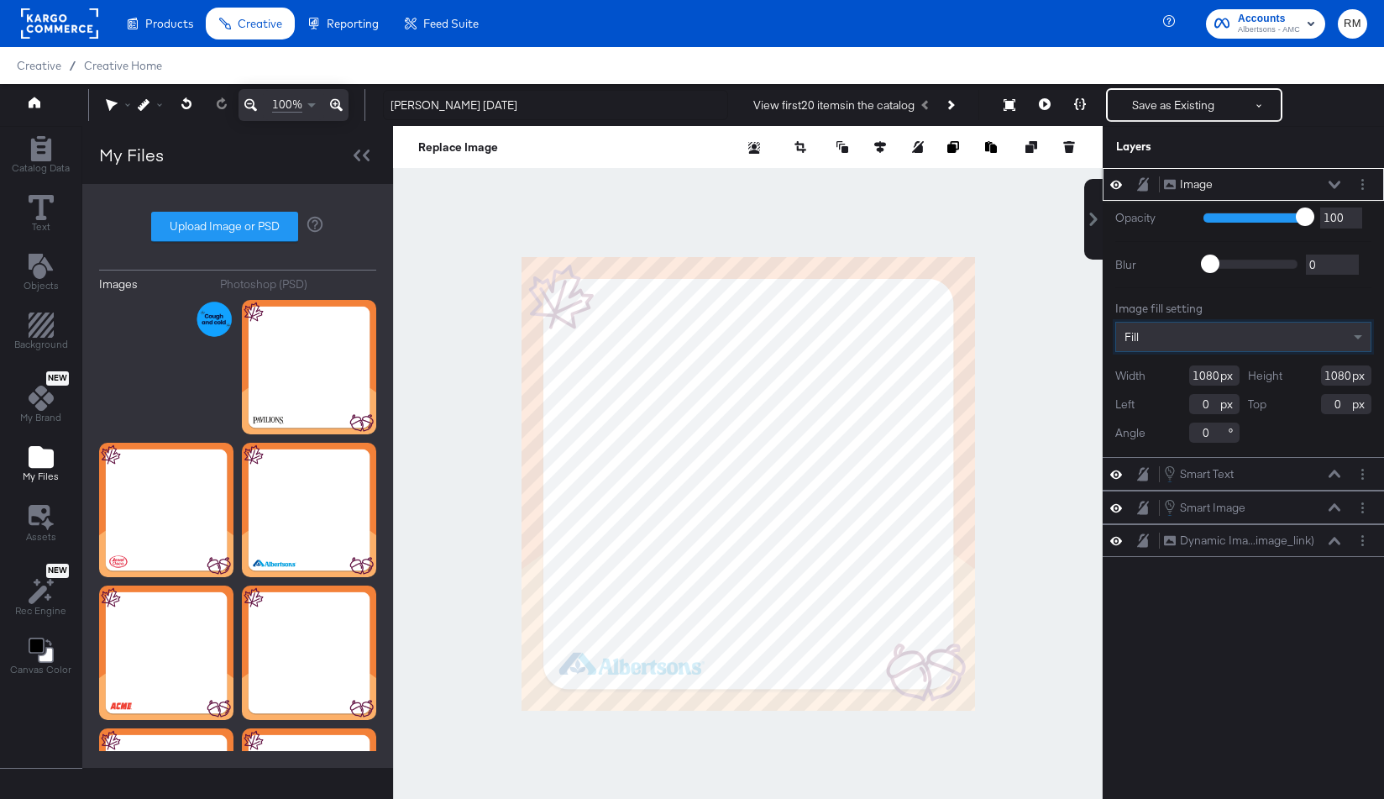
click at [1217, 187] on icon at bounding box center [1335, 185] width 12 height 8
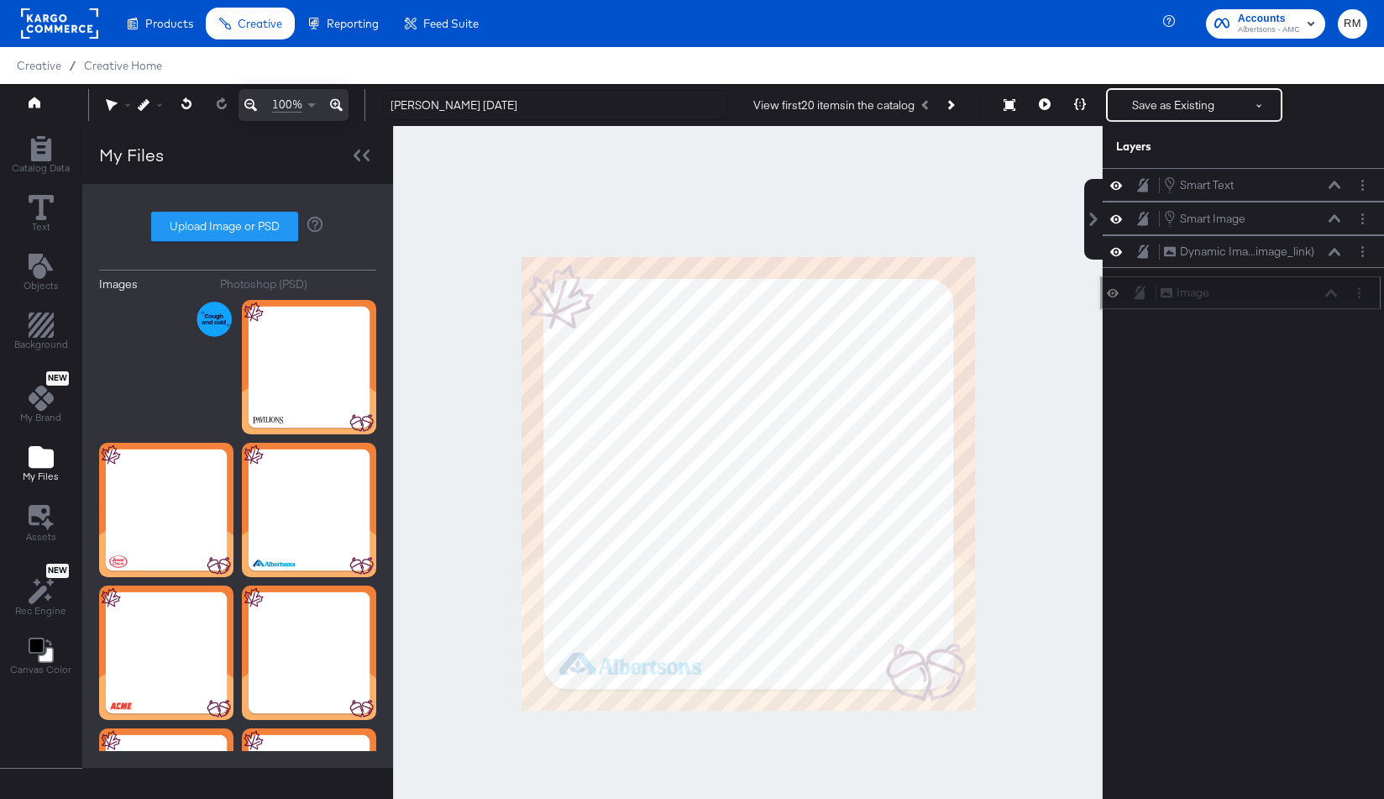
drag, startPoint x: 1306, startPoint y: 187, endPoint x: 1302, endPoint y: 304, distance: 116.8
click at [1217, 301] on div "Image Image" at bounding box center [1249, 293] width 178 height 18
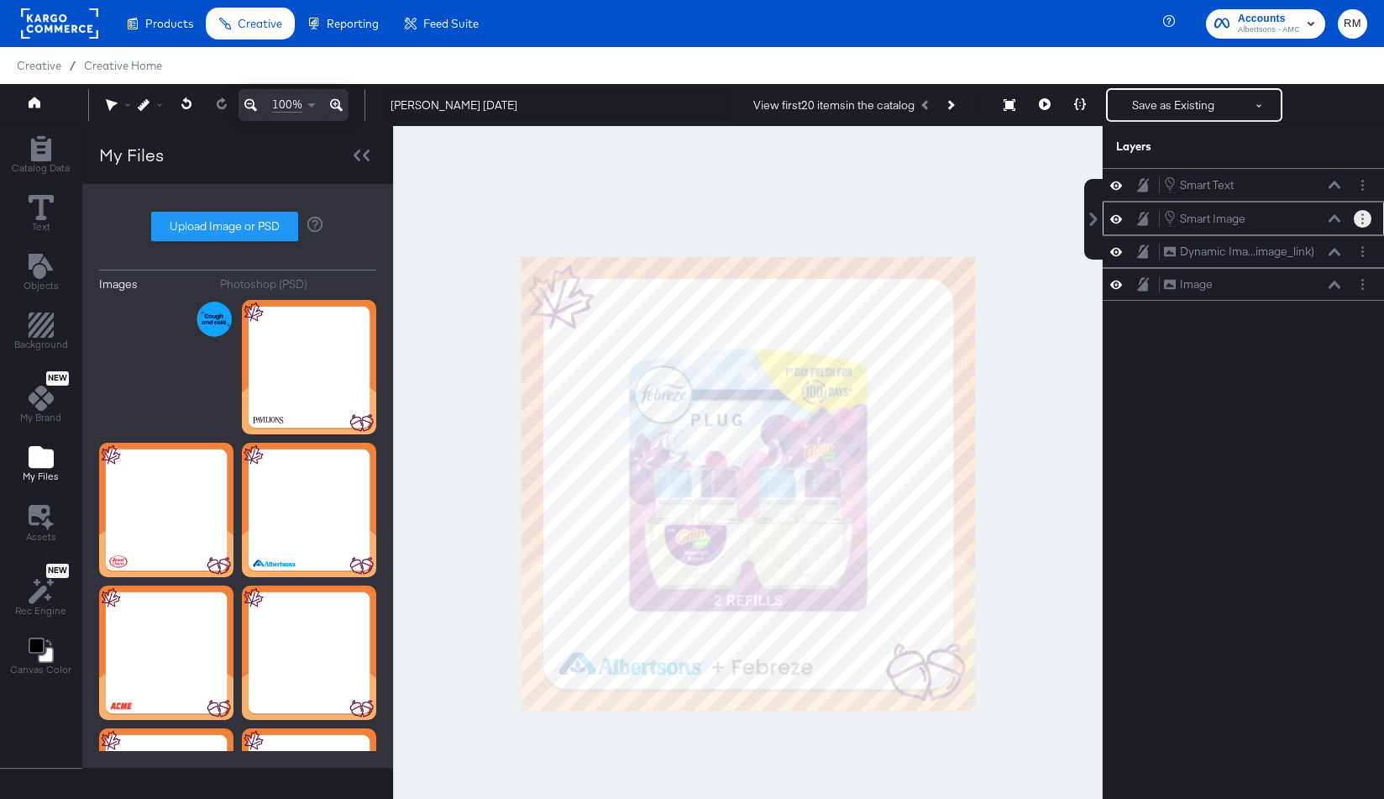
click at [1217, 223] on button "Layer Options" at bounding box center [1363, 219] width 18 height 18
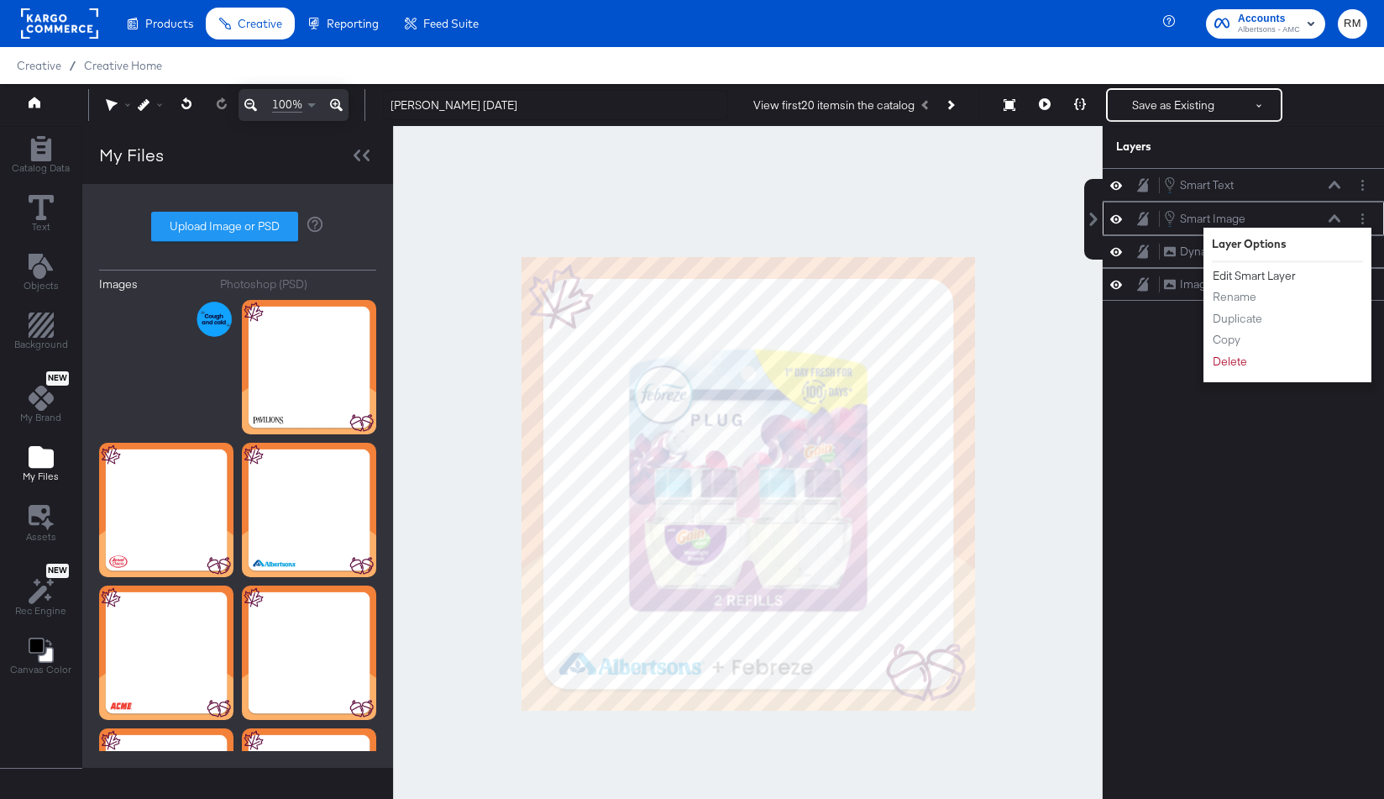
click at [1217, 281] on button "Edit Smart Layer" at bounding box center [1254, 276] width 85 height 18
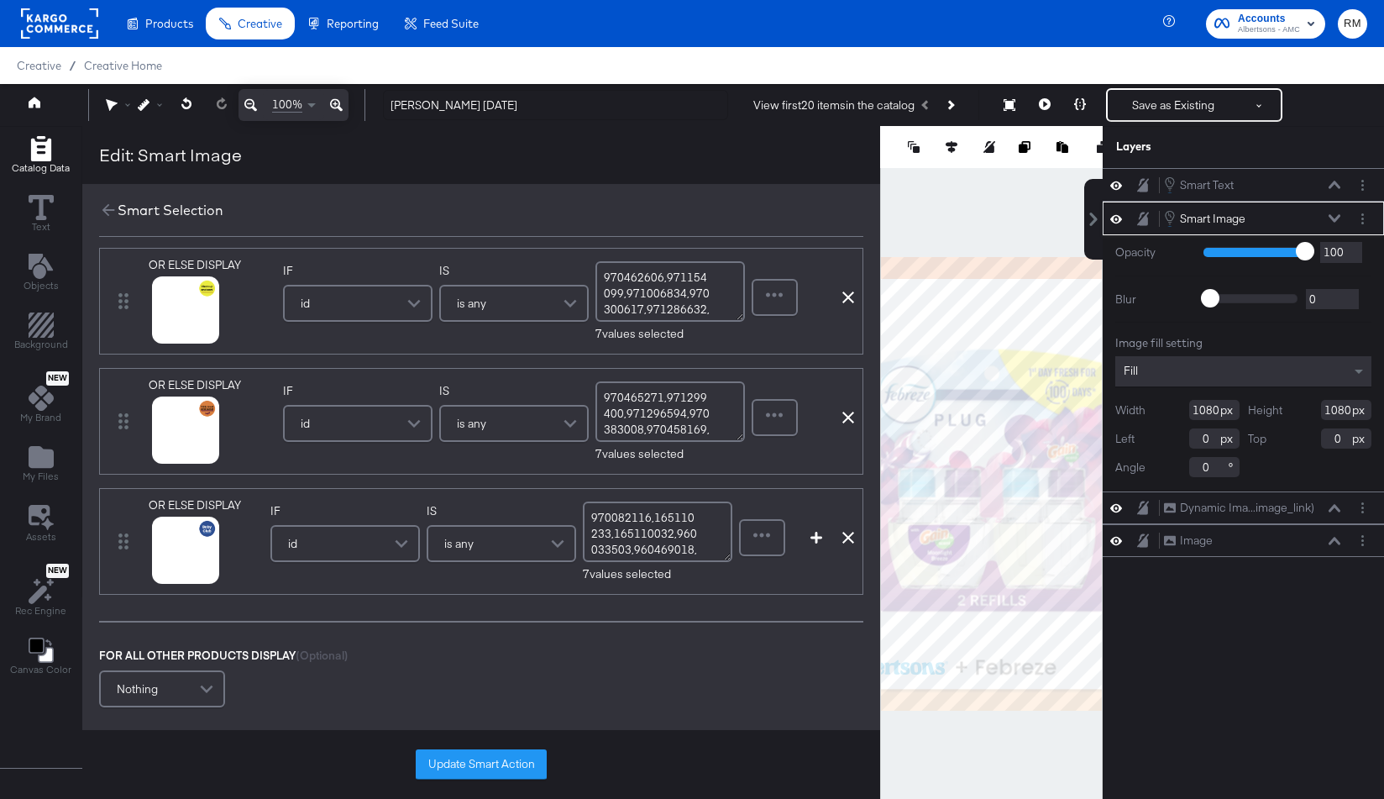
scroll to position [146, 0]
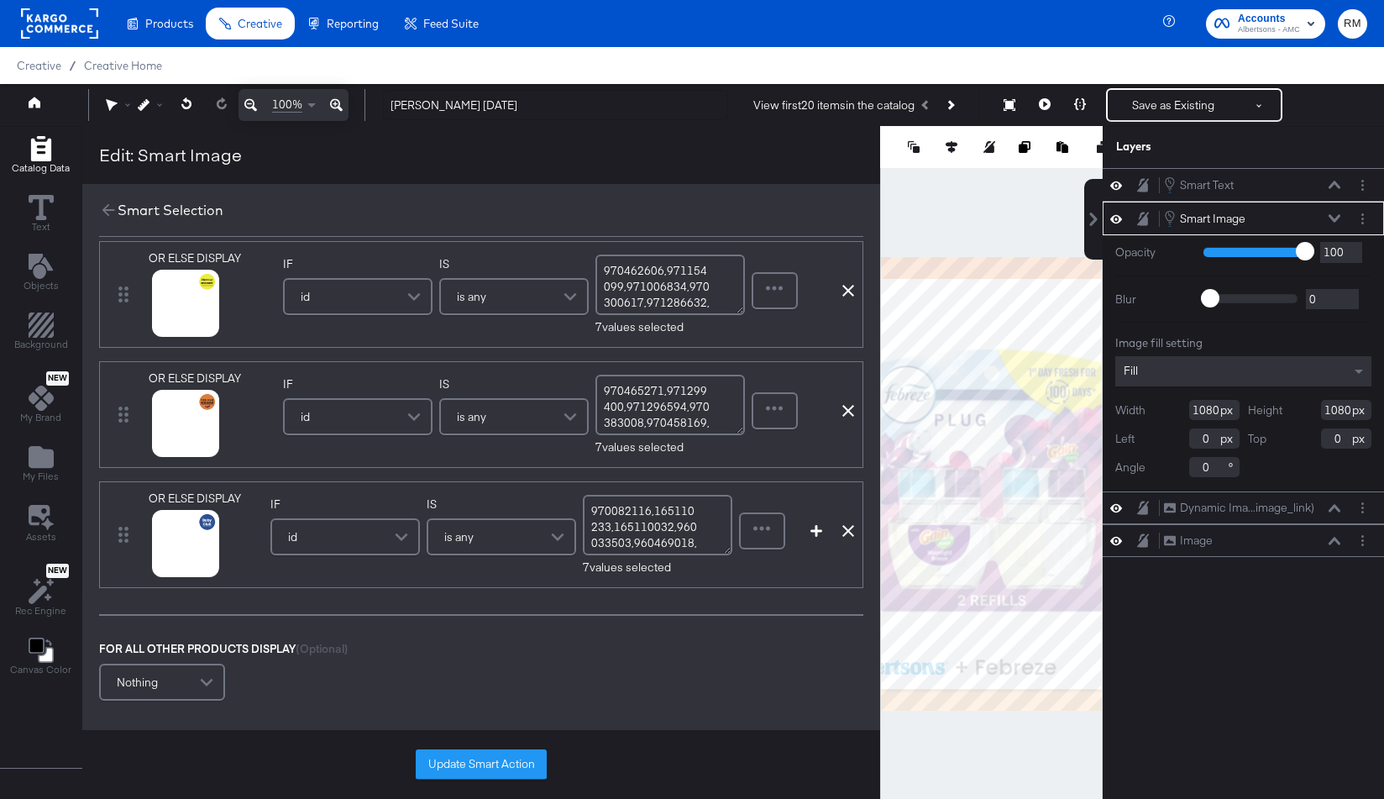
click at [851, 540] on div "OR ELSE DISPLAY link mapped image_link mapped link_template original ads_redire…" at bounding box center [481, 534] width 764 height 107
click at [850, 532] on icon at bounding box center [848, 531] width 12 height 12
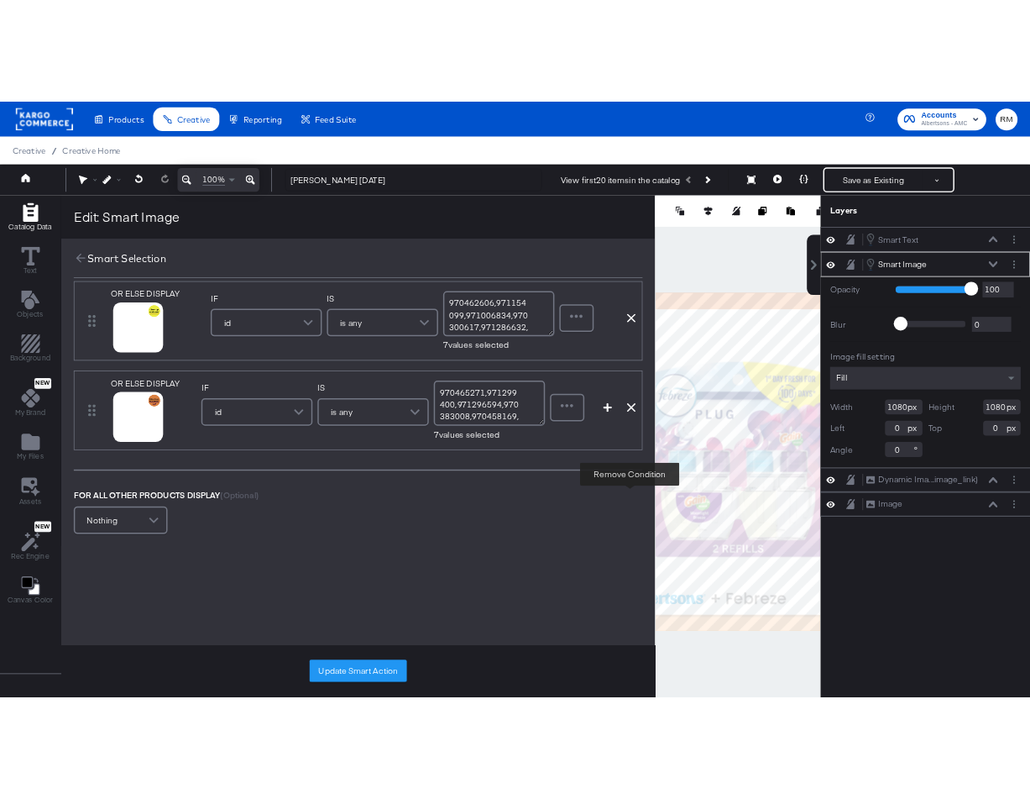
scroll to position [26, 0]
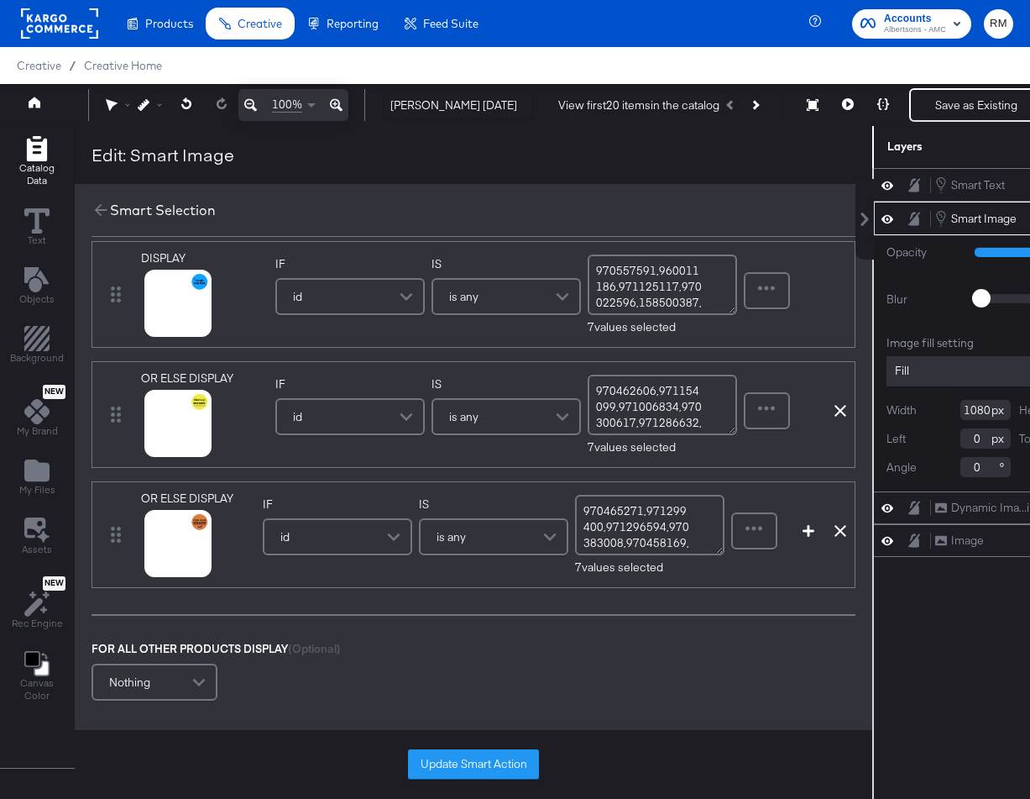
click at [658, 296] on textarea "970557591,960011186,971125117,970022596,158500387,158500393,960037098" at bounding box center [662, 284] width 149 height 60
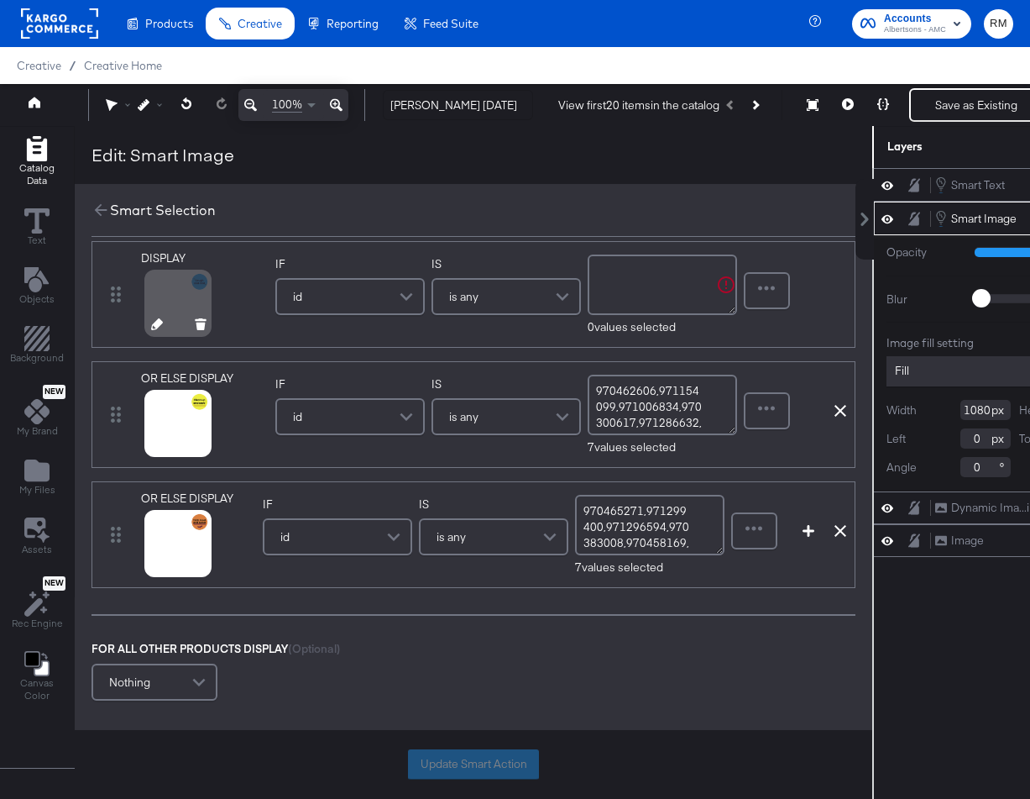
click at [151, 329] on icon at bounding box center [157, 324] width 12 height 12
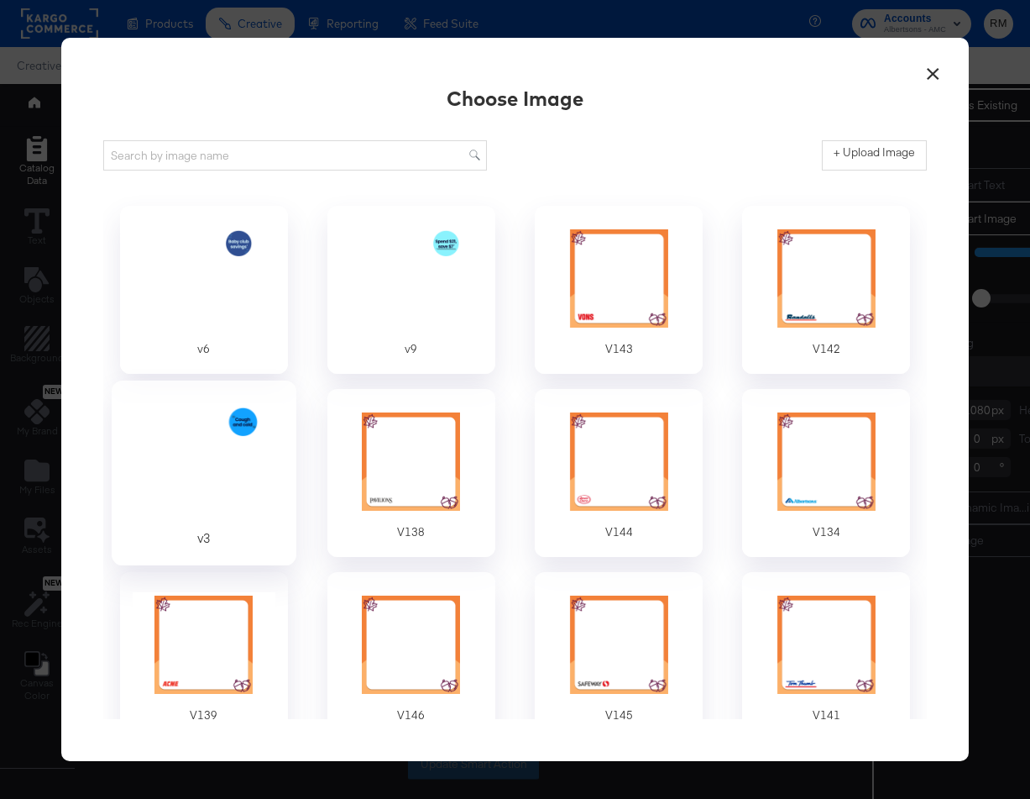
click at [208, 496] on div at bounding box center [203, 461] width 157 height 116
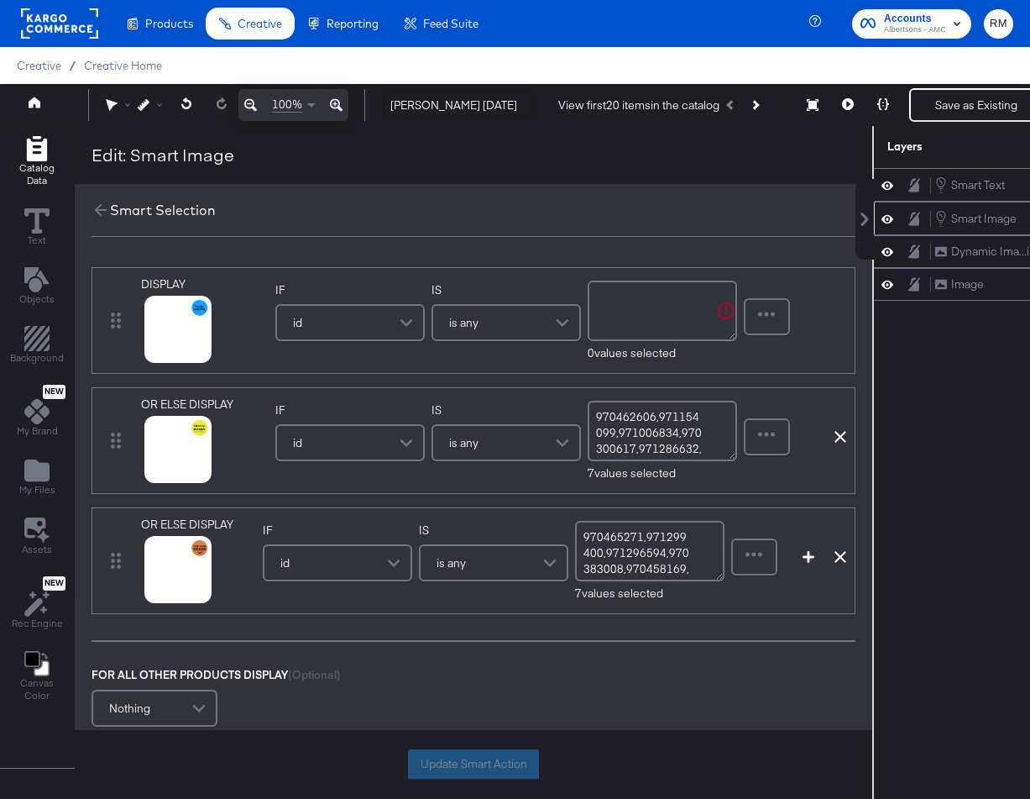
click at [684, 302] on textarea at bounding box center [662, 311] width 149 height 60
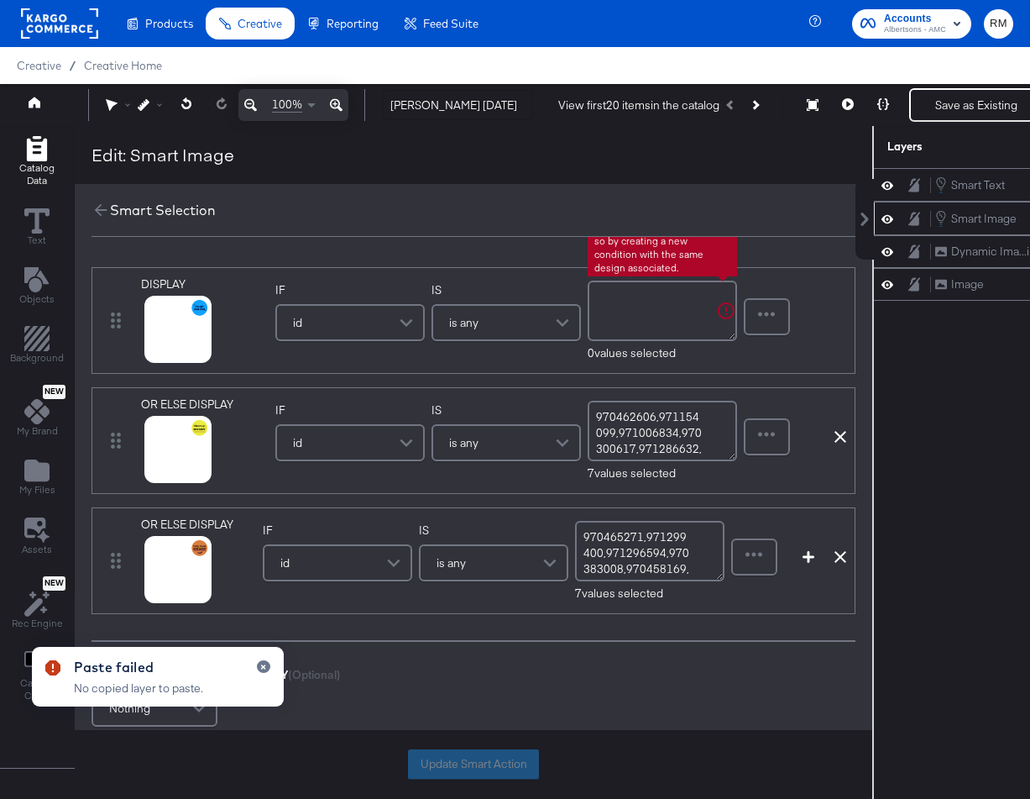
type textarea ","
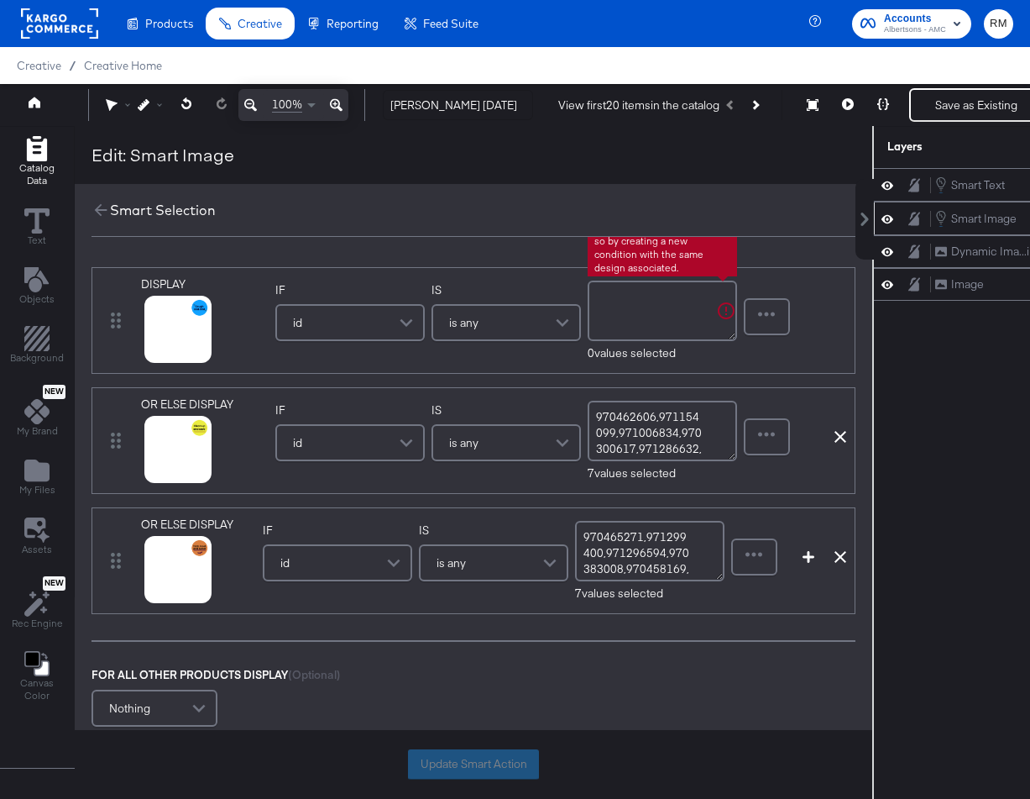
paste textarea "971289624"
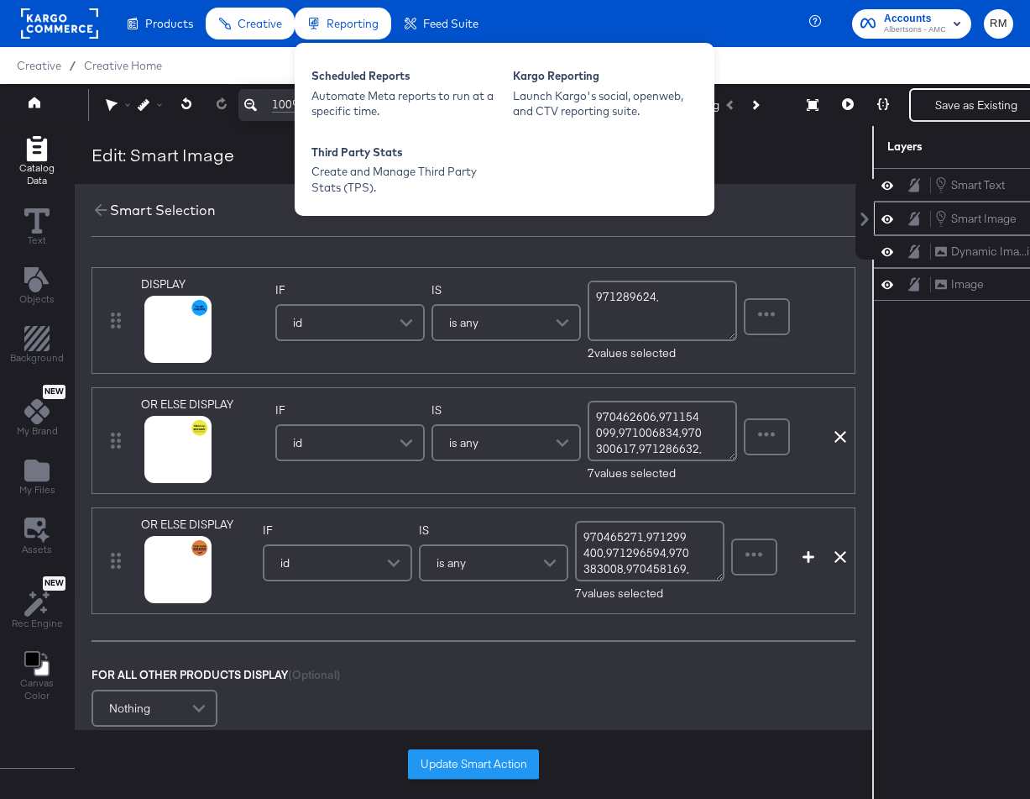
paste textarea "158500387"
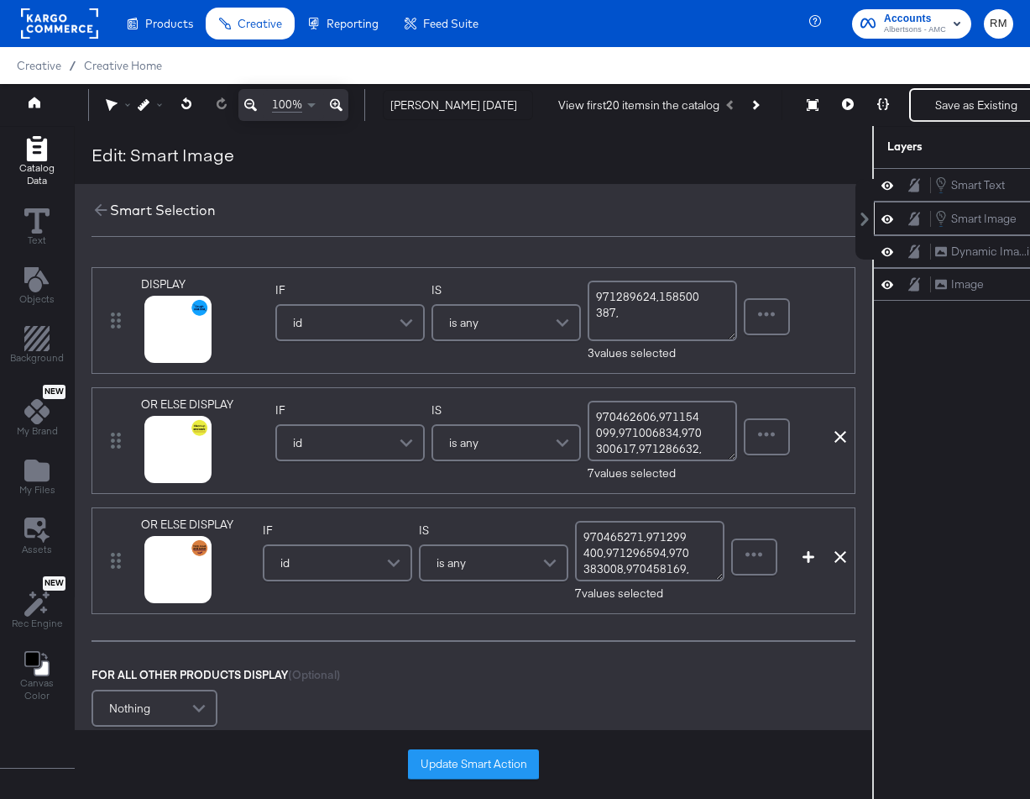
paste textarea "971289623"
paste textarea "971294734"
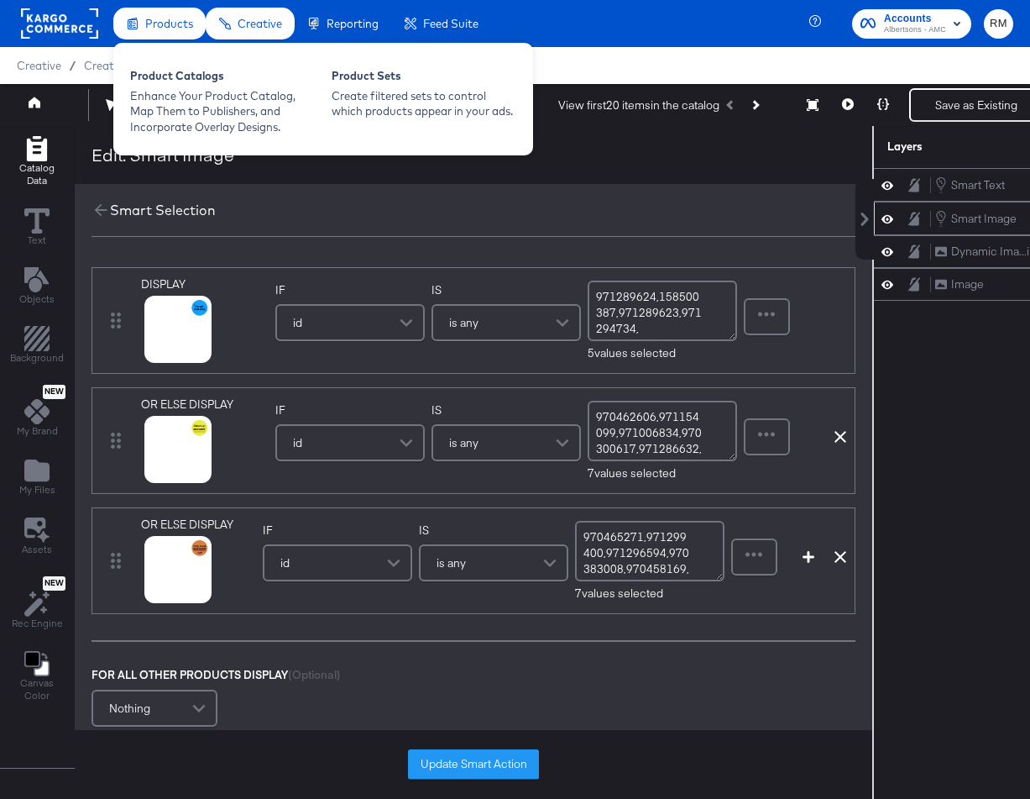
paste textarea "158500393"
paste textarea "158500406"
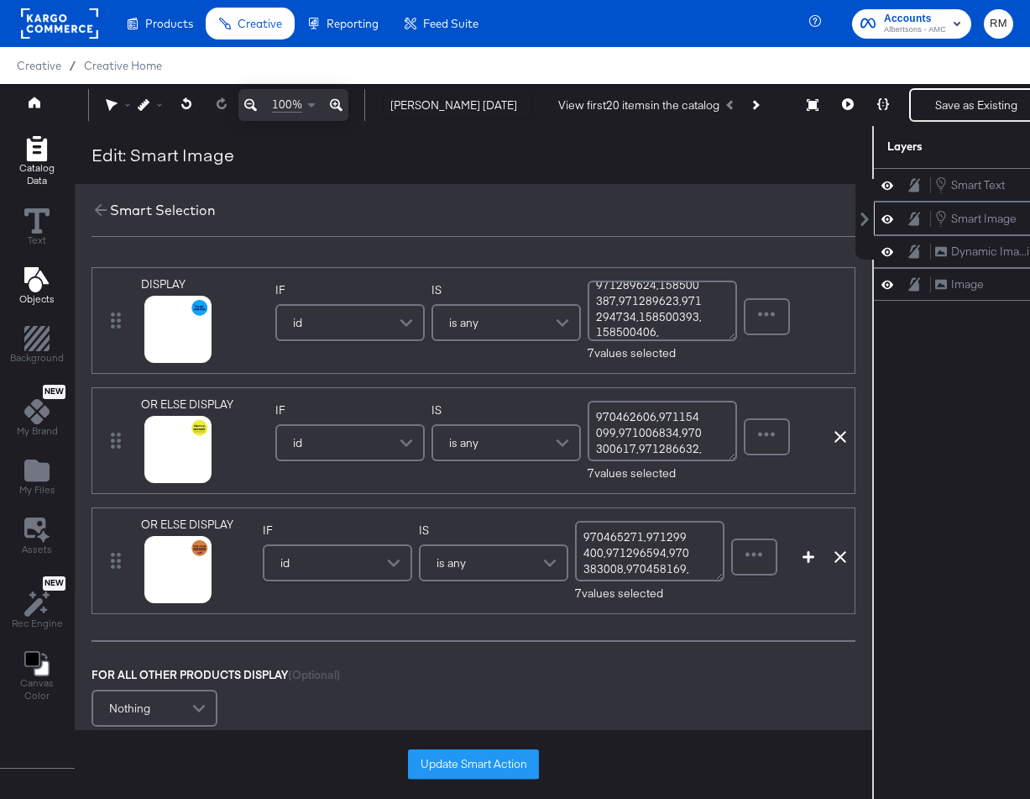
paste textarea "971289606"
type textarea "971289624,158500387,971289623,971294734,158500393,158500406,971289606"
click at [156, 469] on icon at bounding box center [157, 470] width 12 height 12
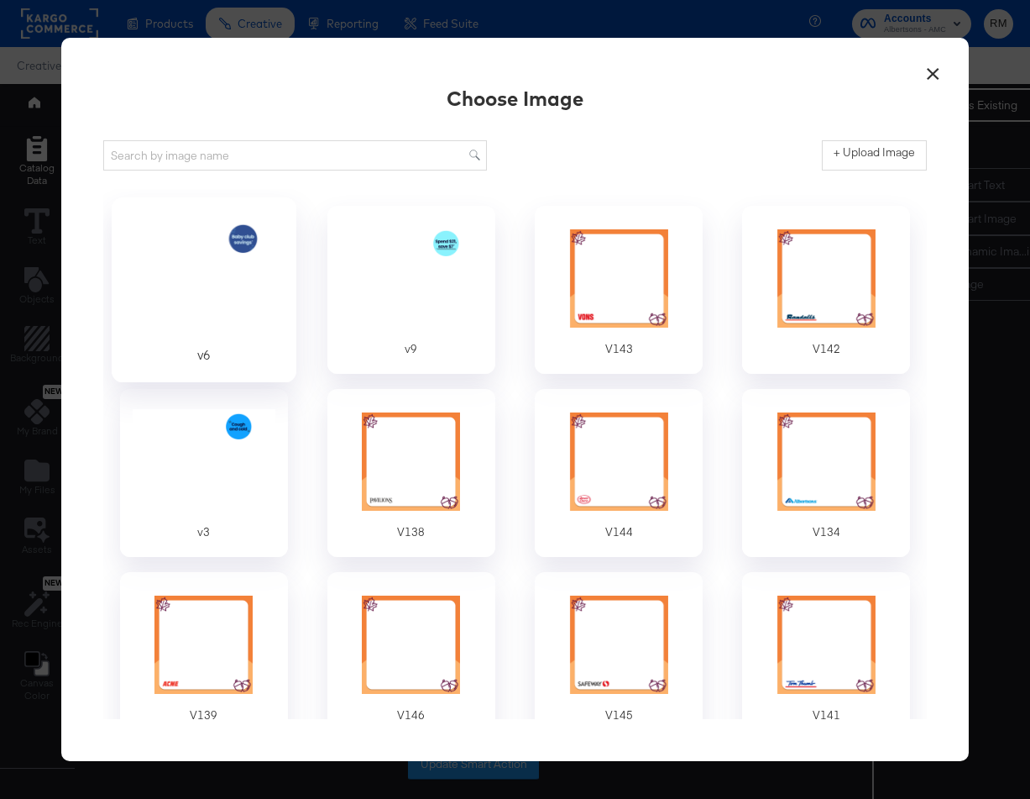
click at [275, 255] on div at bounding box center [203, 278] width 157 height 116
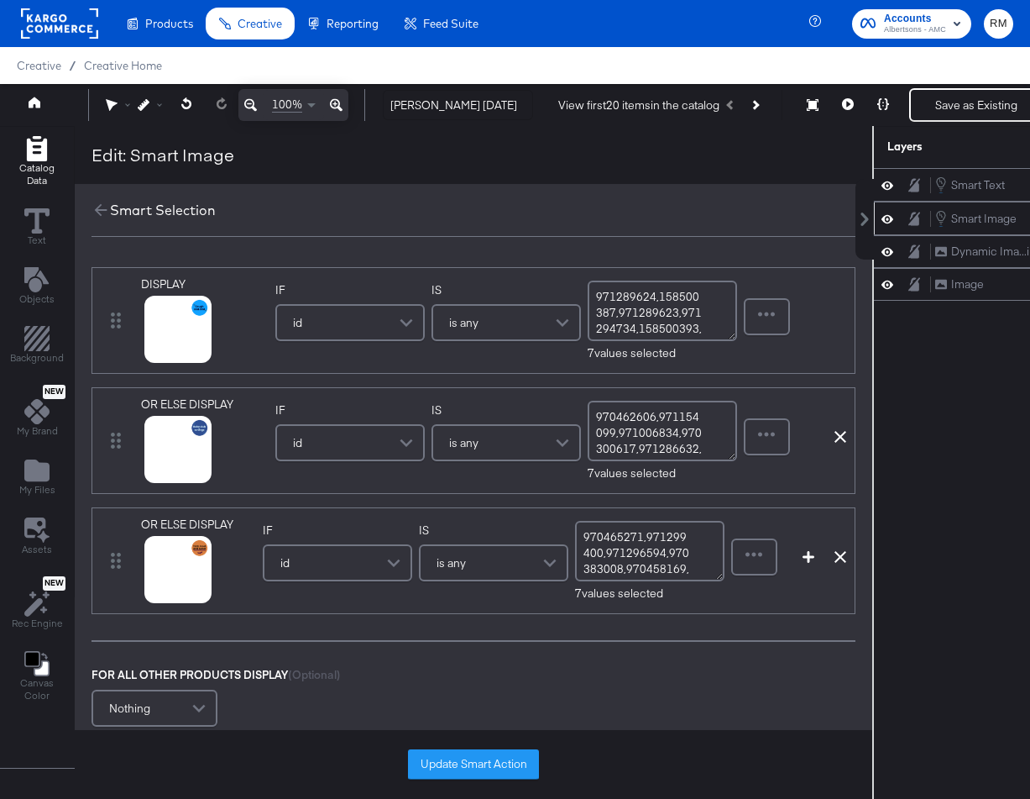
click at [677, 430] on textarea "970462606,971154099,971006834,970300617,971286632,971289544,960568034" at bounding box center [662, 431] width 149 height 60
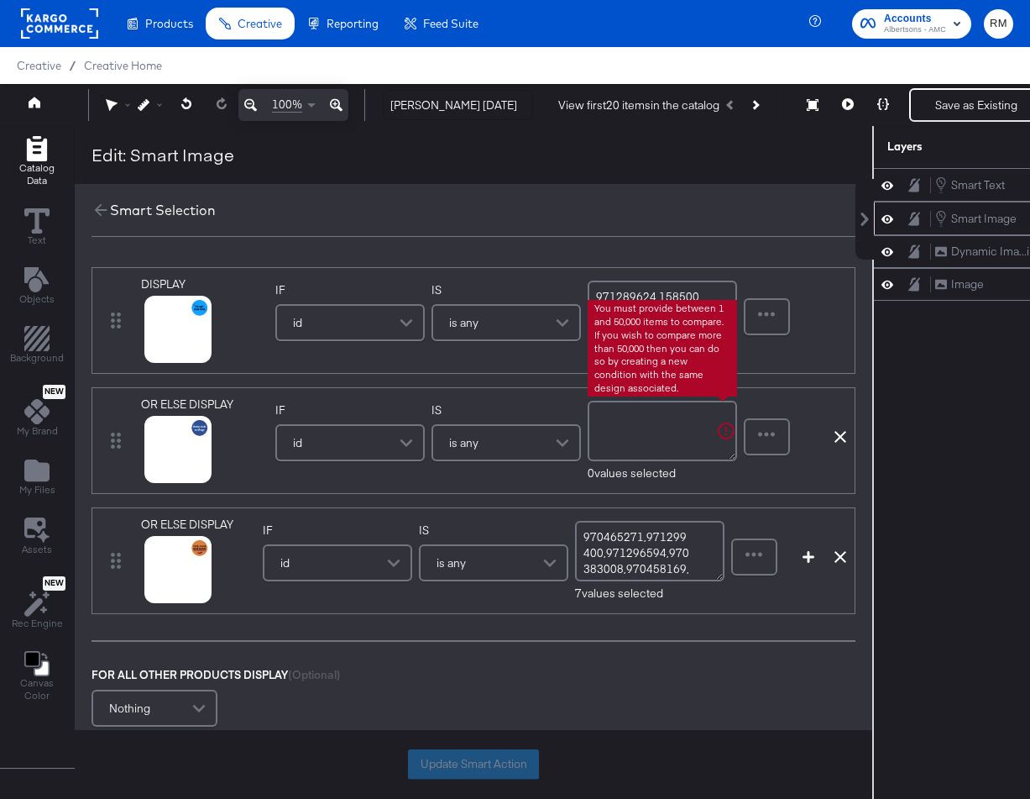
paste textarea "165110234"
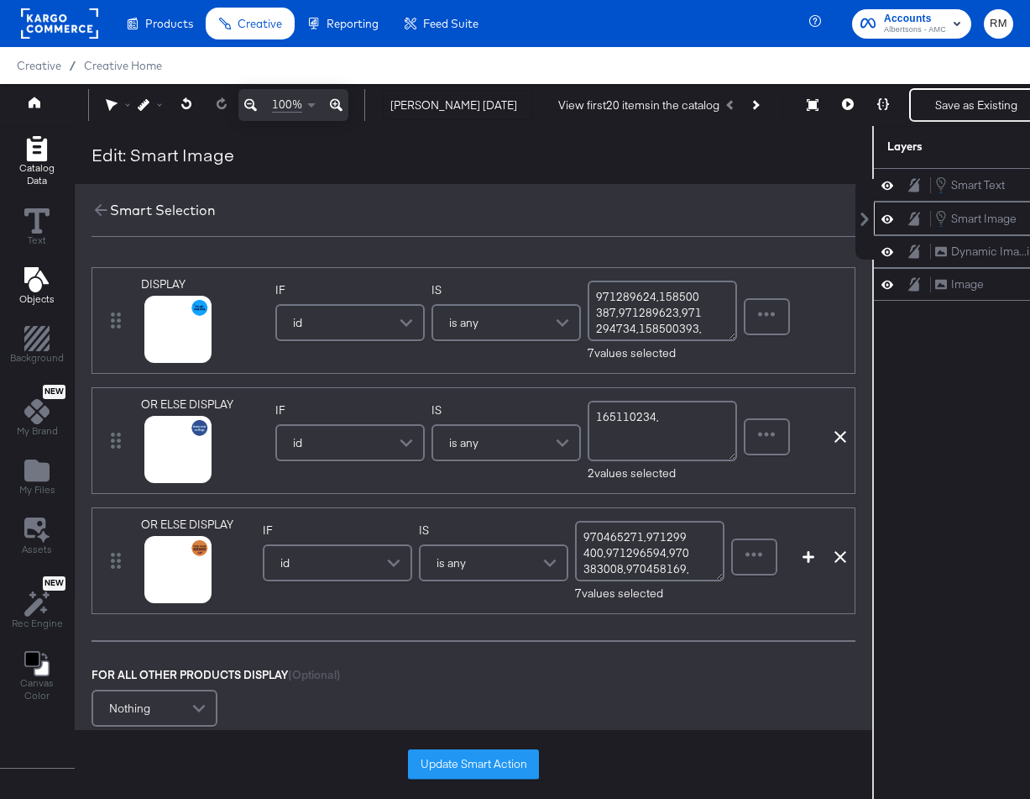
paste textarea "960455630"
paste textarea "960079438"
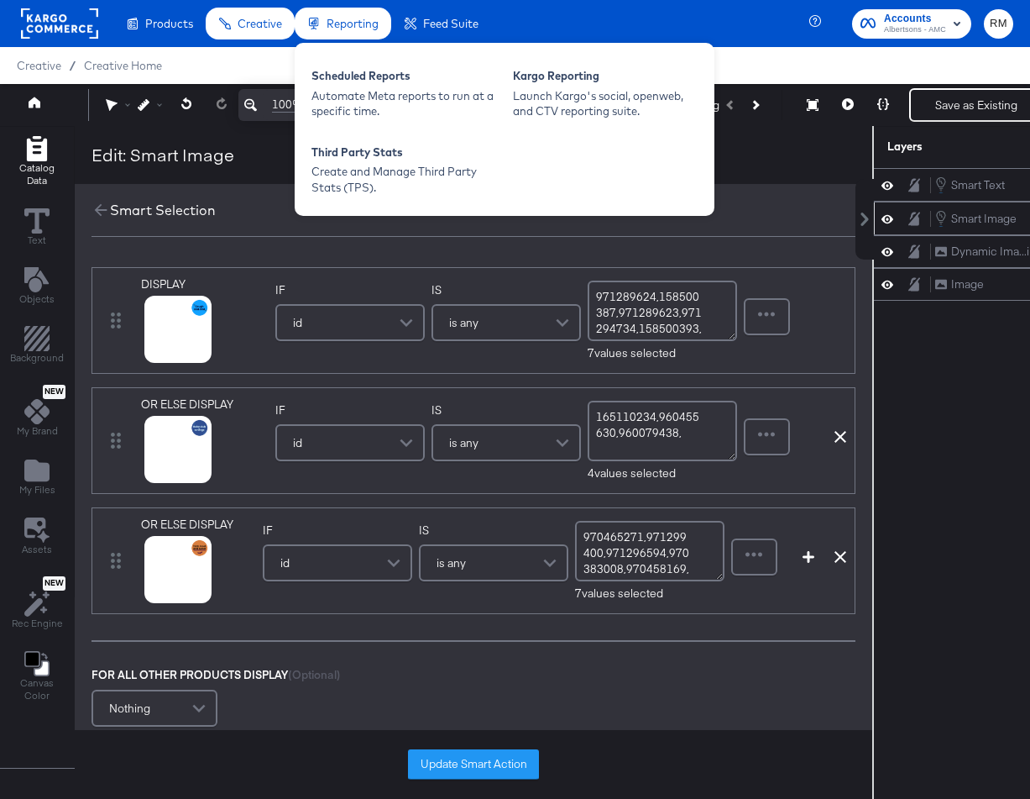
paste textarea "971233461"
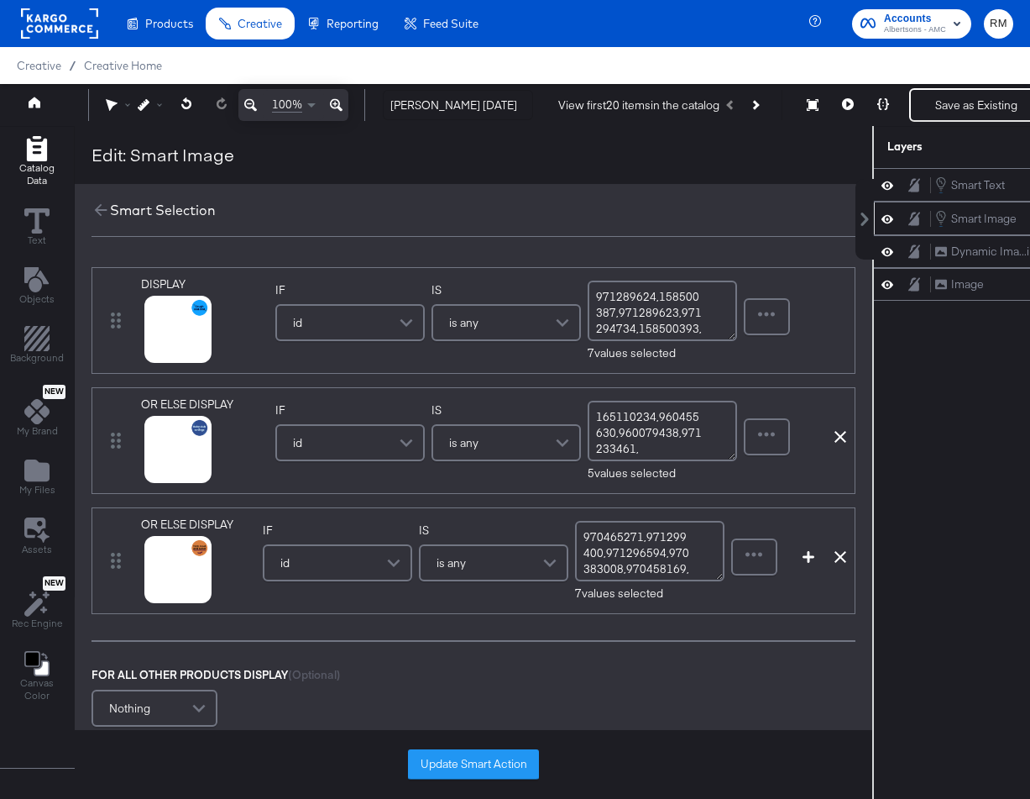
paste textarea "165090012"
paste textarea "960323395"
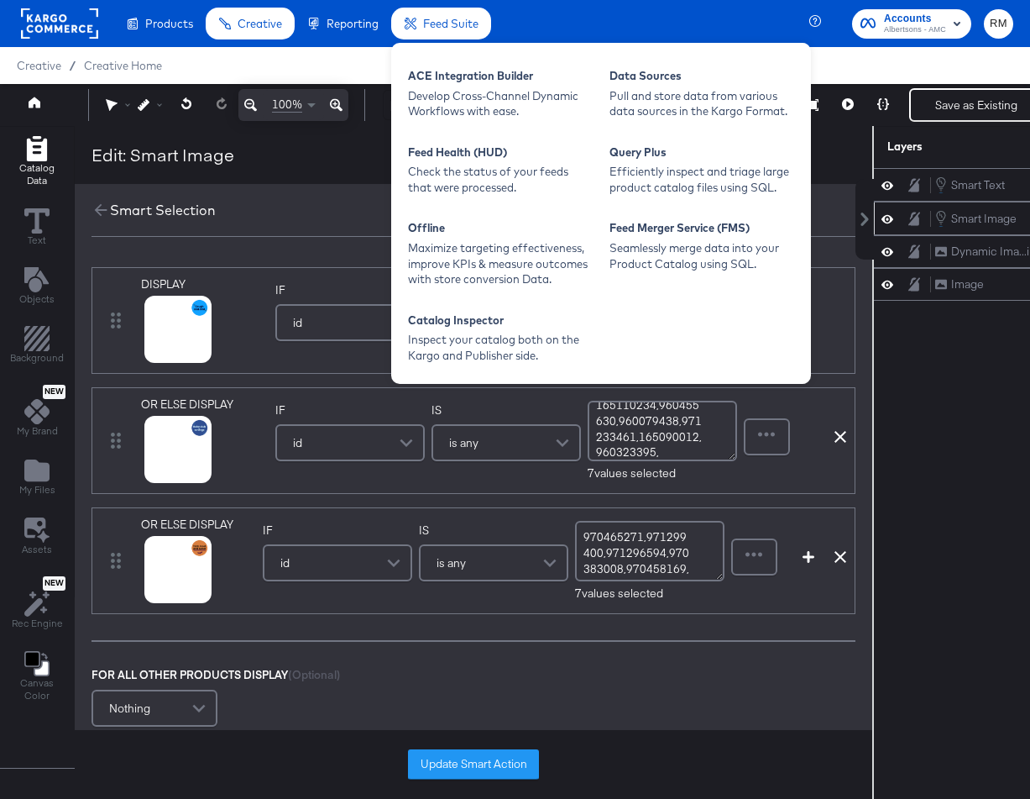
paste textarea "960071202"
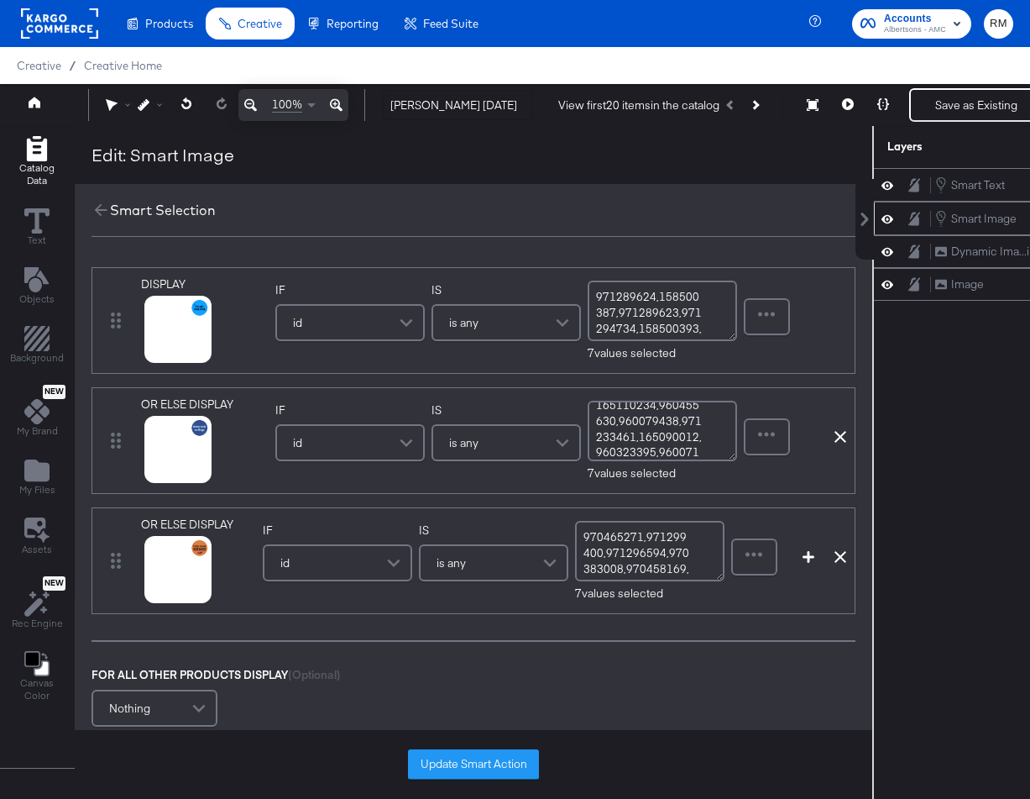
scroll to position [27, 0]
type textarea "165110234,960455630,960079438,971233461,165090012,960323395,960071202"
click at [162, 592] on icon at bounding box center [157, 591] width 12 height 12
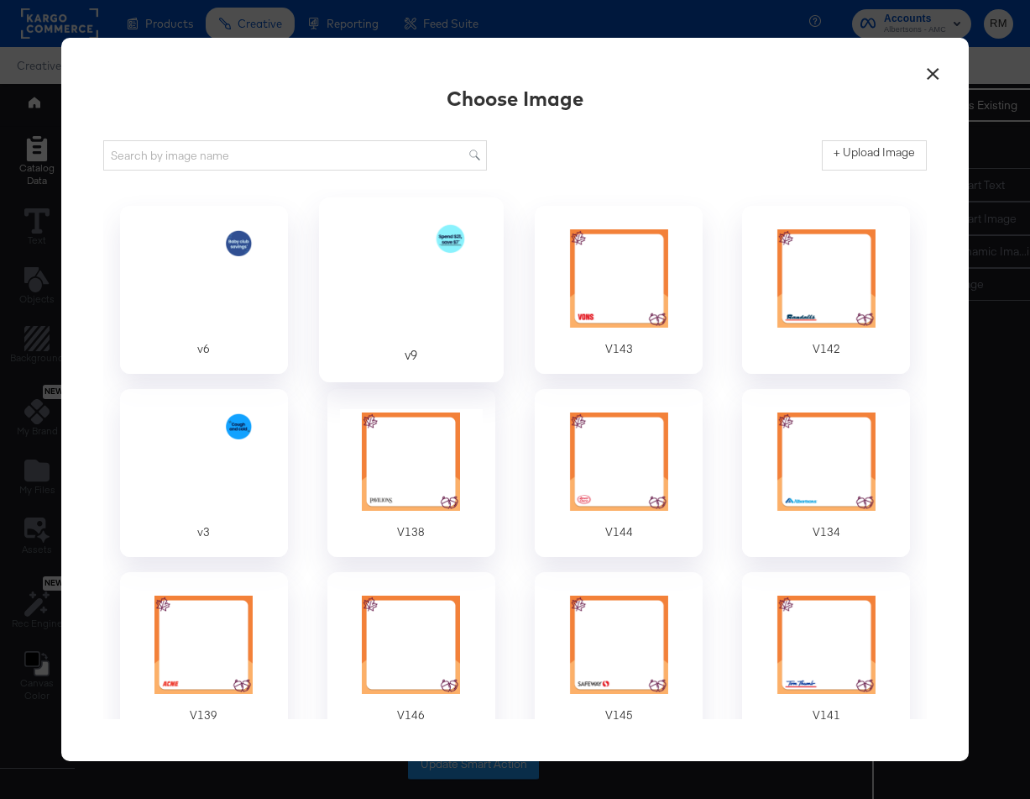
click at [435, 277] on div at bounding box center [411, 278] width 157 height 116
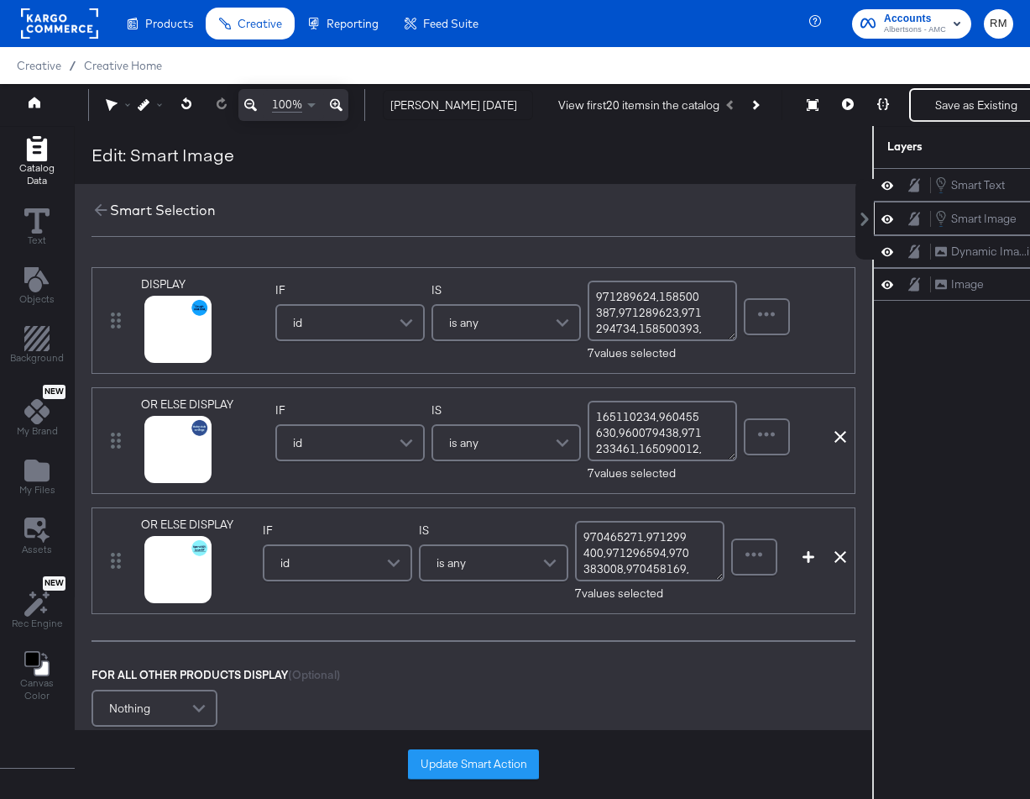
click at [630, 524] on textarea "970465271,971299400,971296594,970383008,970458169,960537202,971299315" at bounding box center [649, 551] width 149 height 60
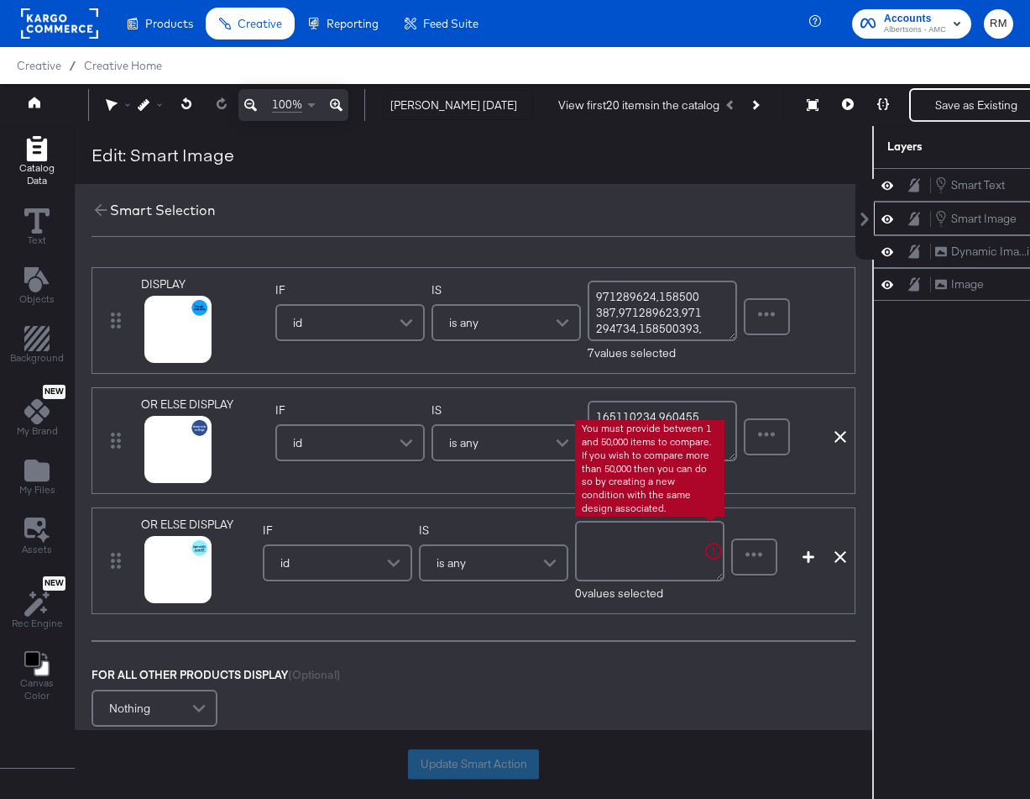
paste textarea "359250038"
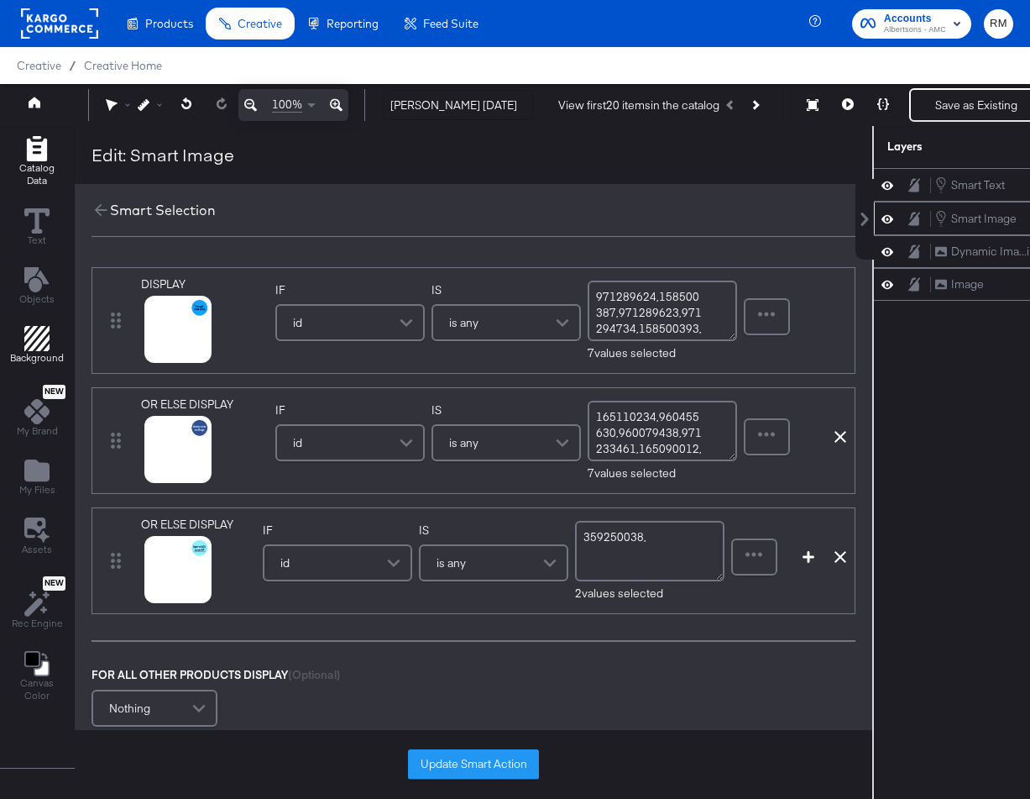
paste textarea "157600008"
paste textarea "960289004"
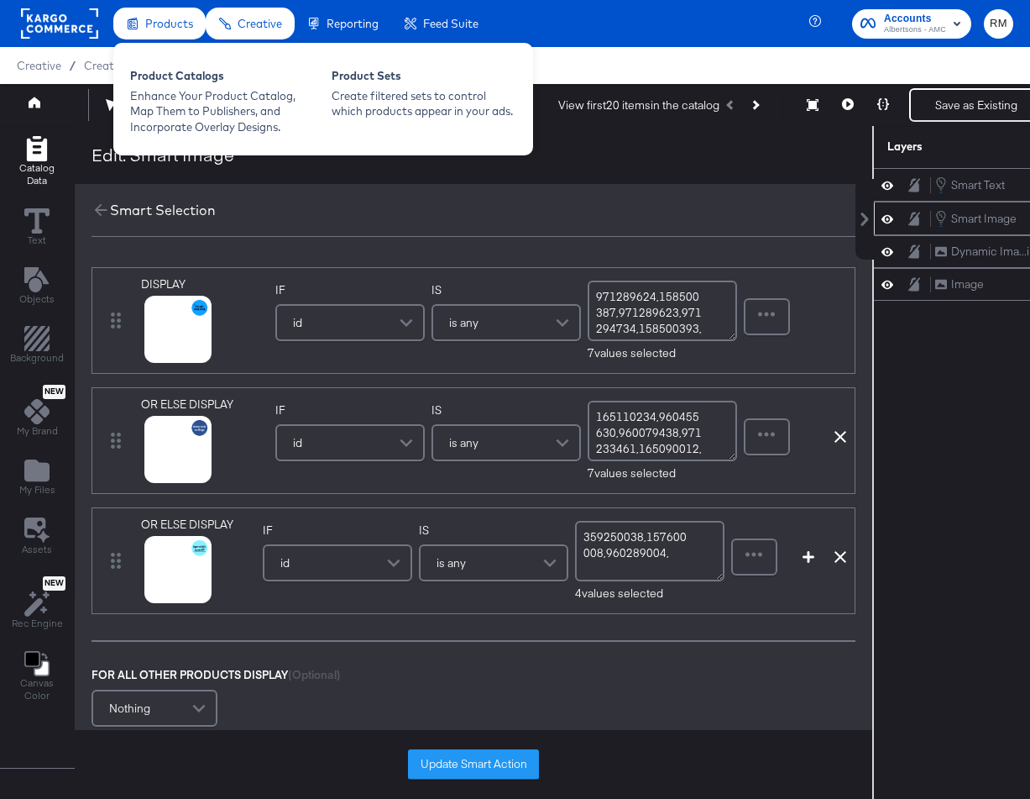
paste textarea "960051137"
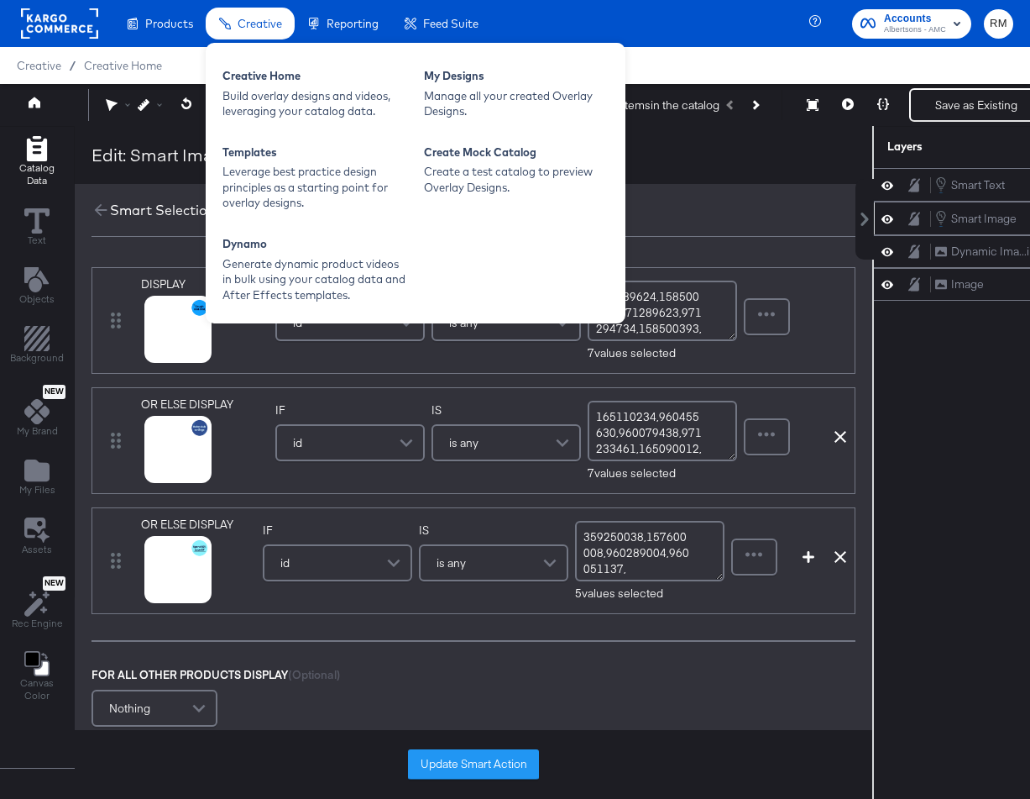
paste textarea "960105539"
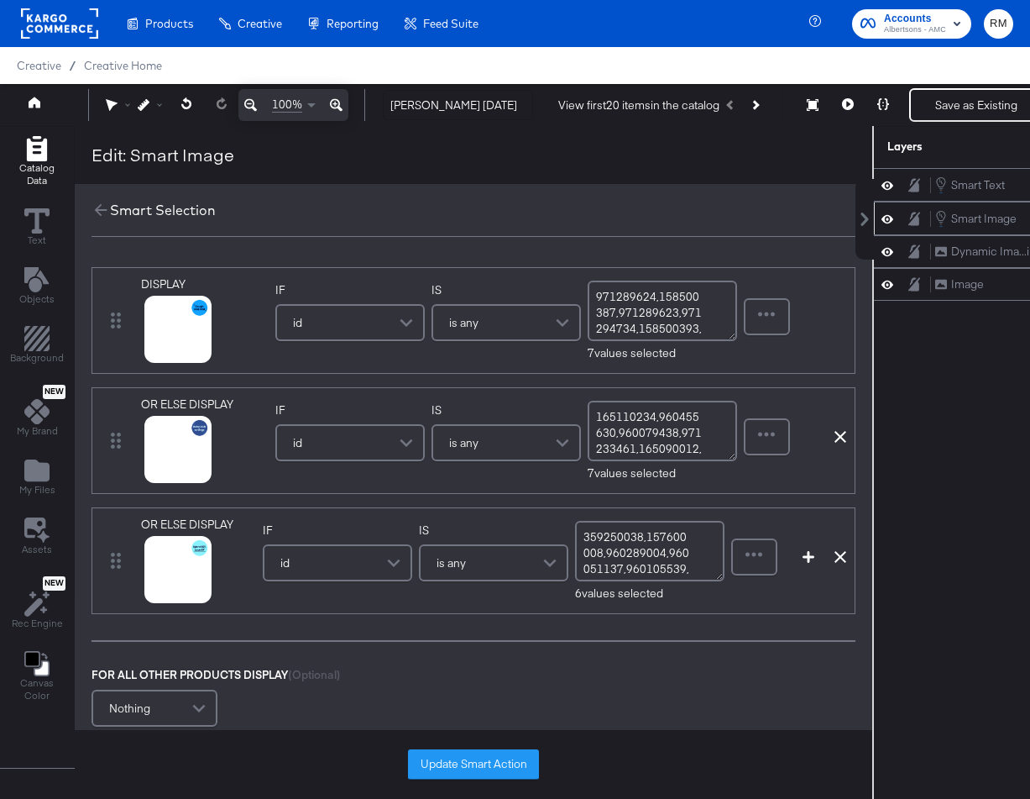
paste textarea "960026265"
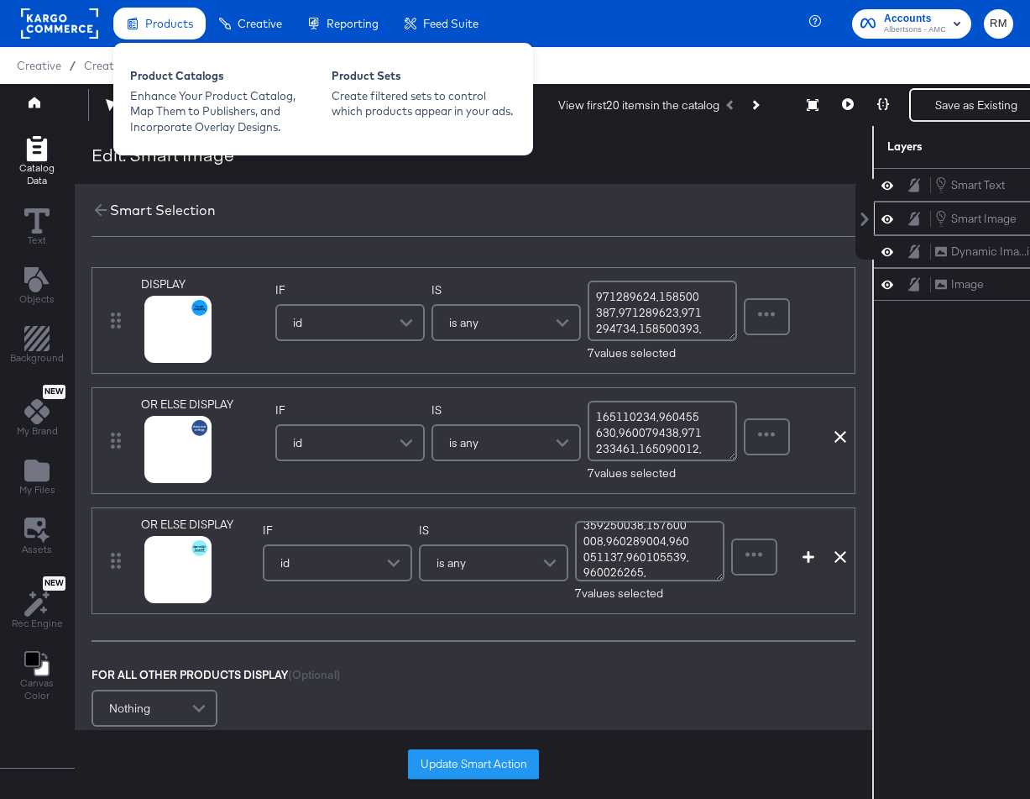
paste textarea "960226512"
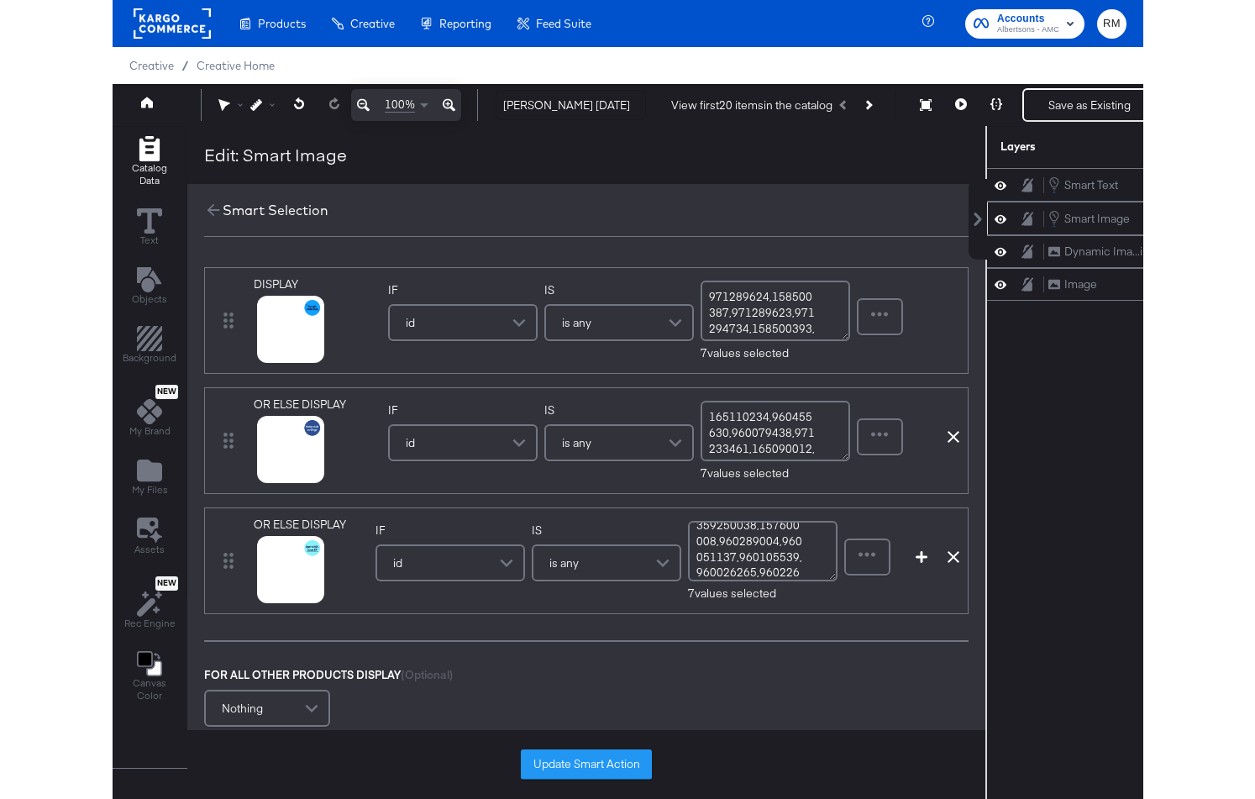
scroll to position [27, 0]
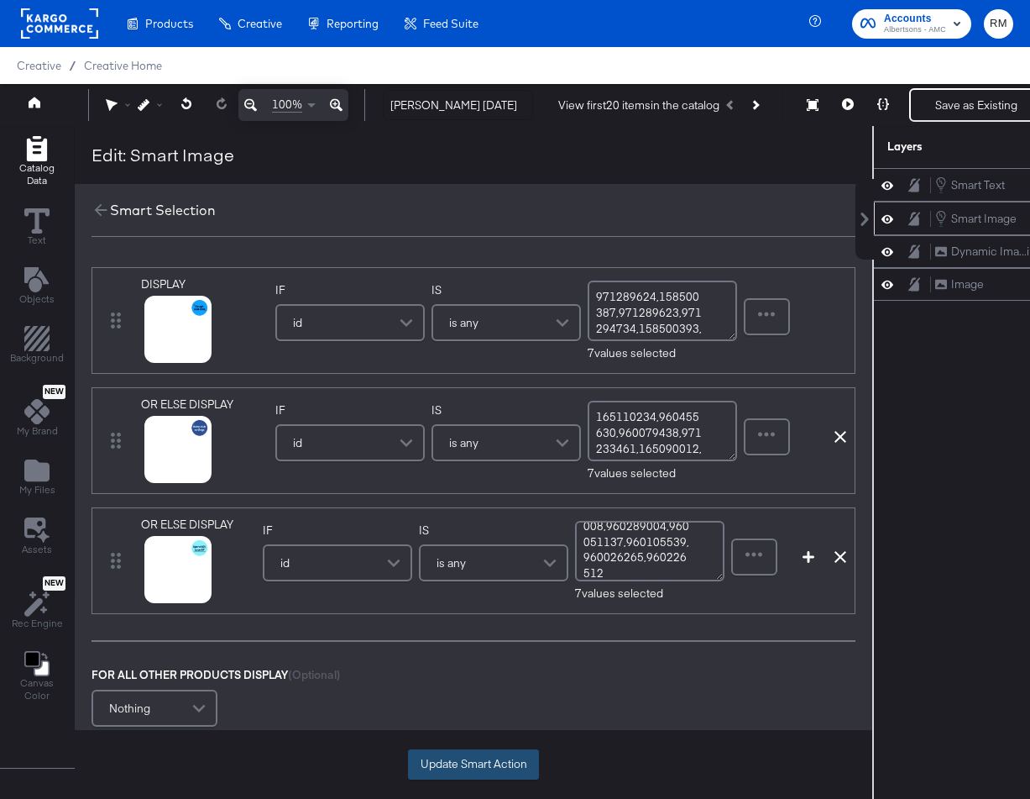
type textarea "359250038,157600008,960289004,960051137,960105539,960026265,960226512"
click at [516, 766] on button "Update Smart Action" at bounding box center [473, 764] width 131 height 30
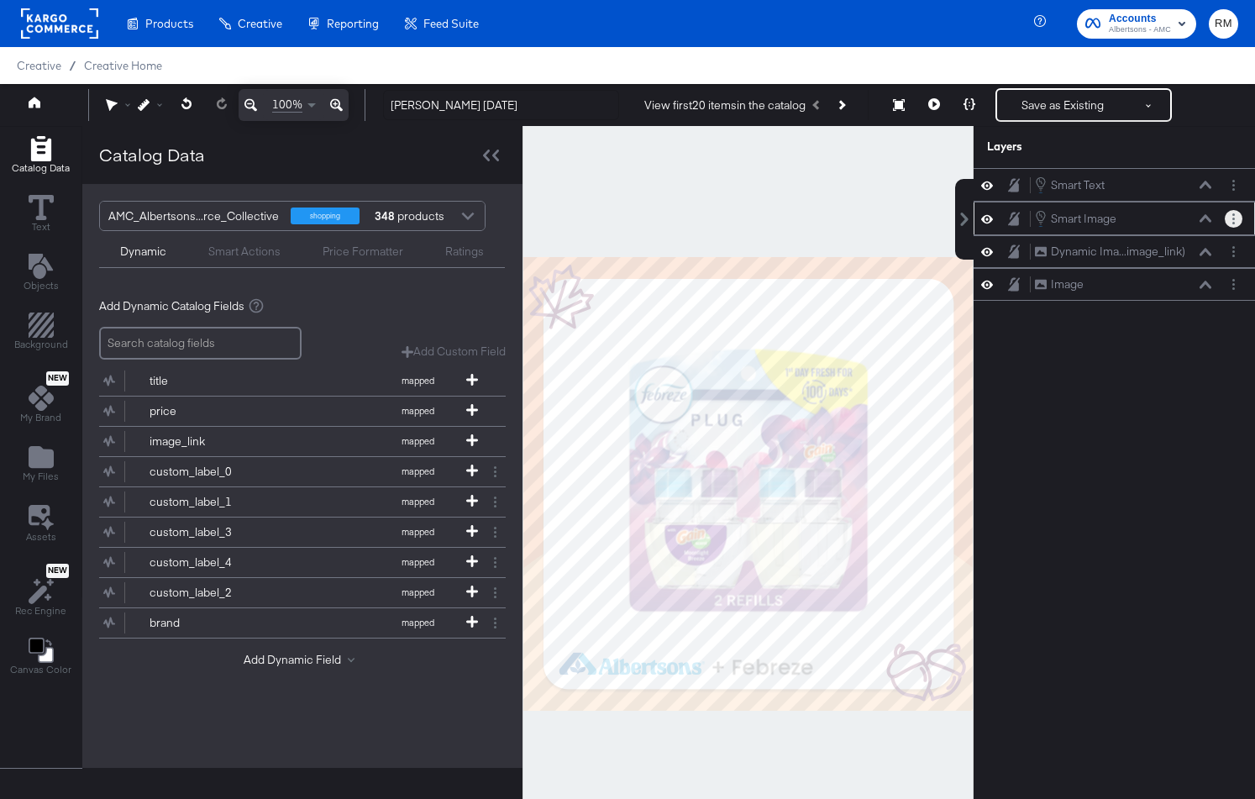
click at [1217, 214] on icon "Layer Options" at bounding box center [1233, 218] width 3 height 11
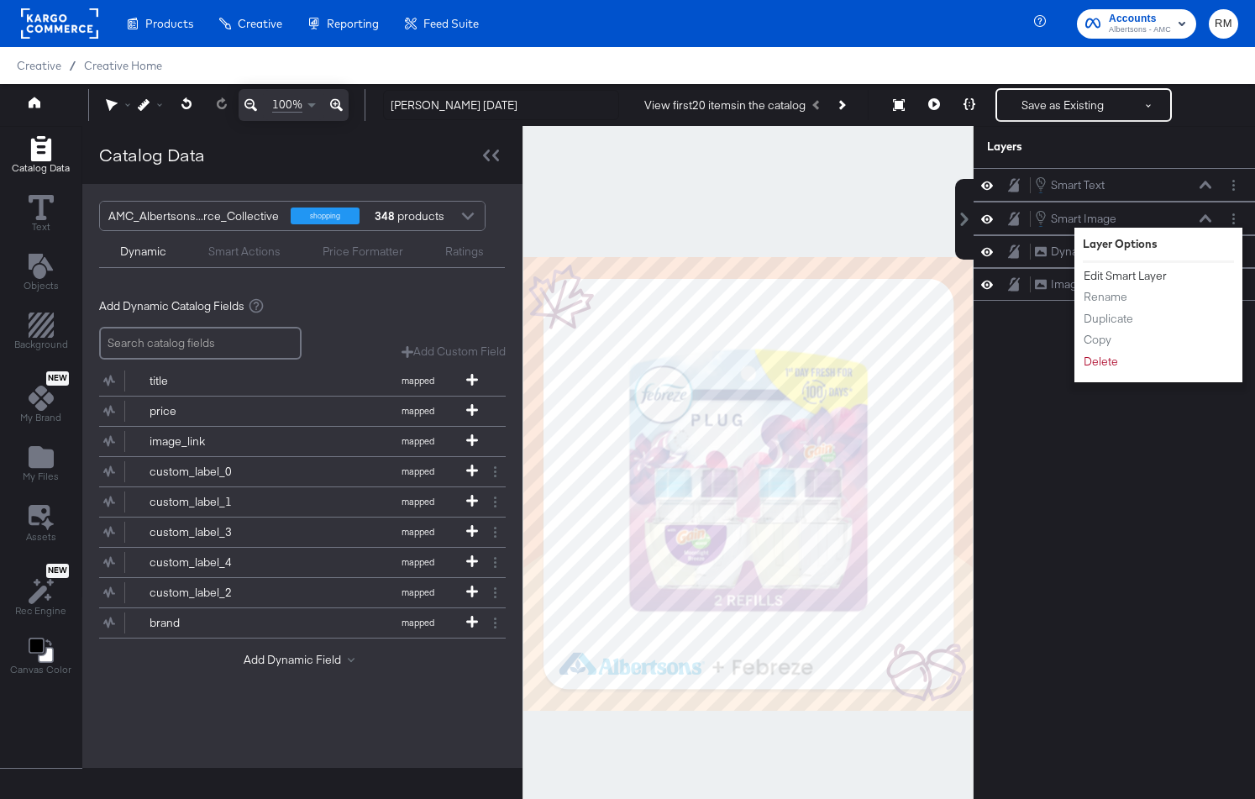
click at [1140, 278] on button "Edit Smart Layer" at bounding box center [1125, 276] width 85 height 18
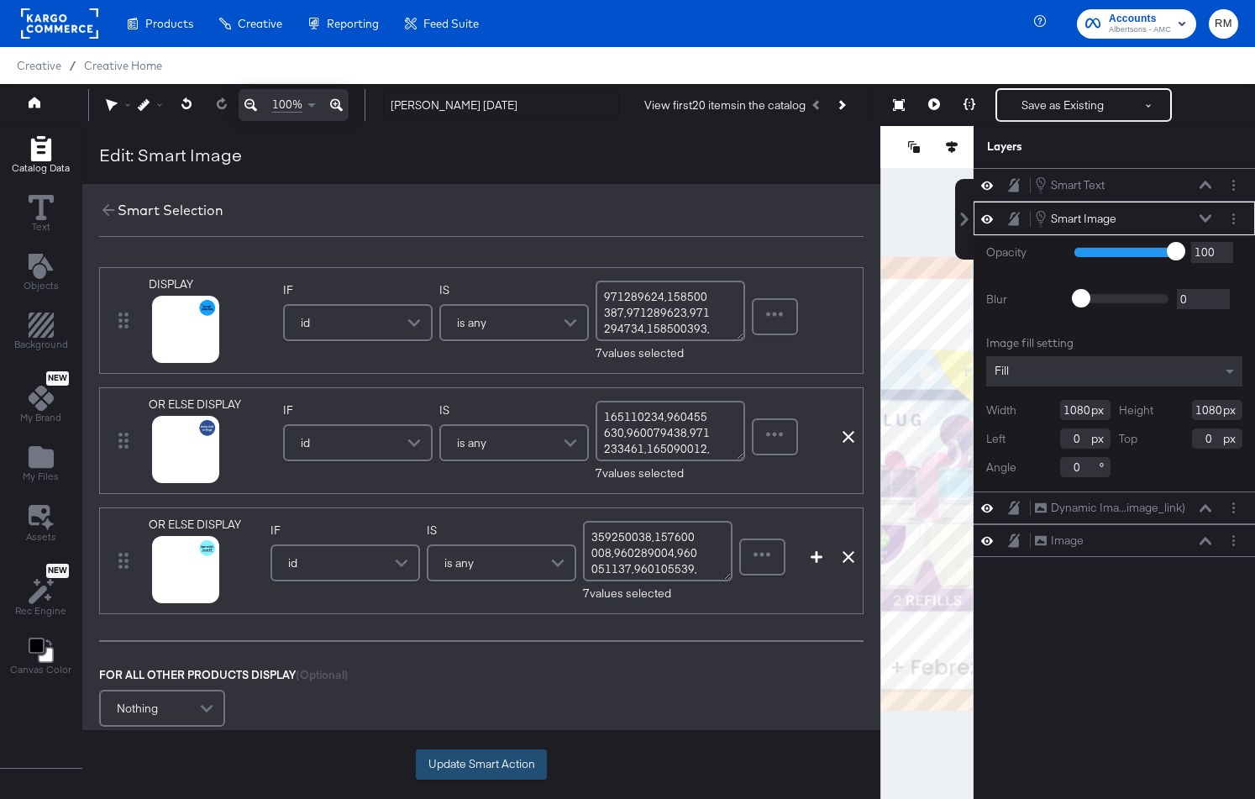
click at [487, 757] on button "Update Smart Action" at bounding box center [481, 764] width 131 height 30
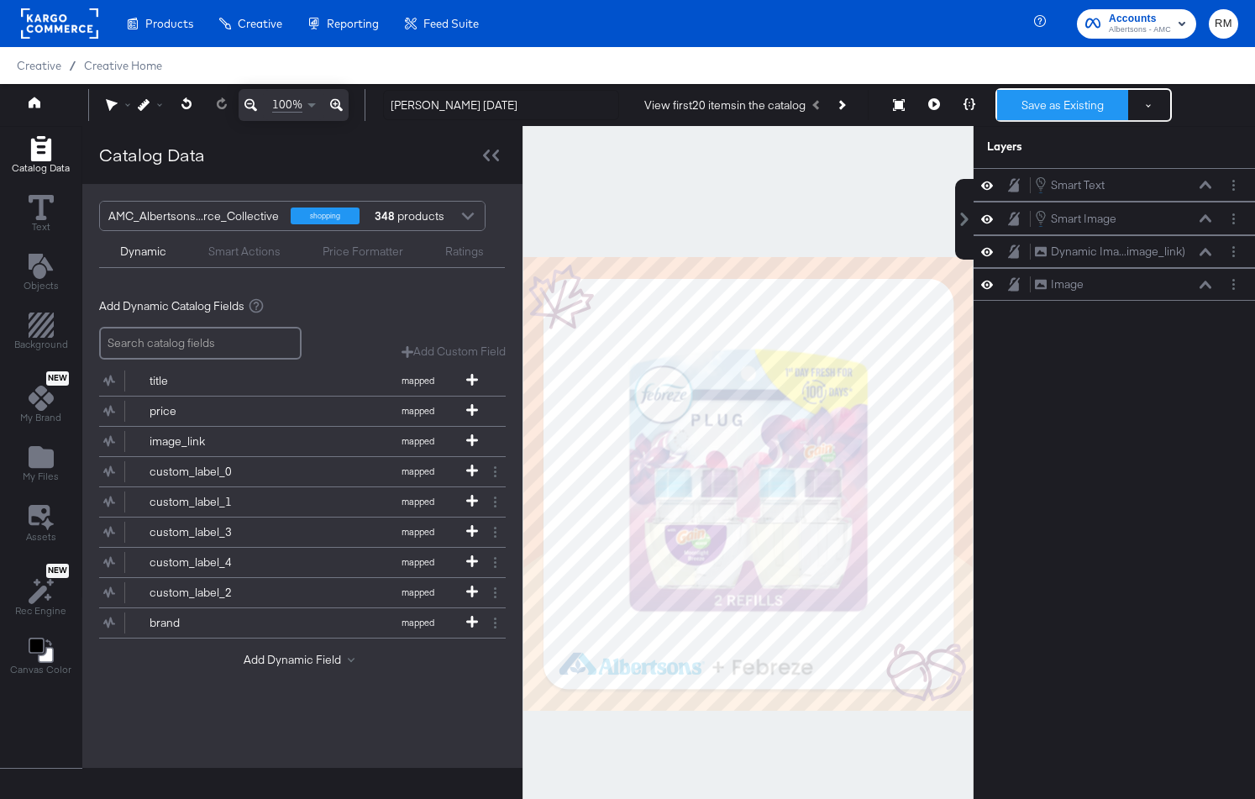
click at [1046, 106] on button "Save as Existing" at bounding box center [1062, 105] width 131 height 30
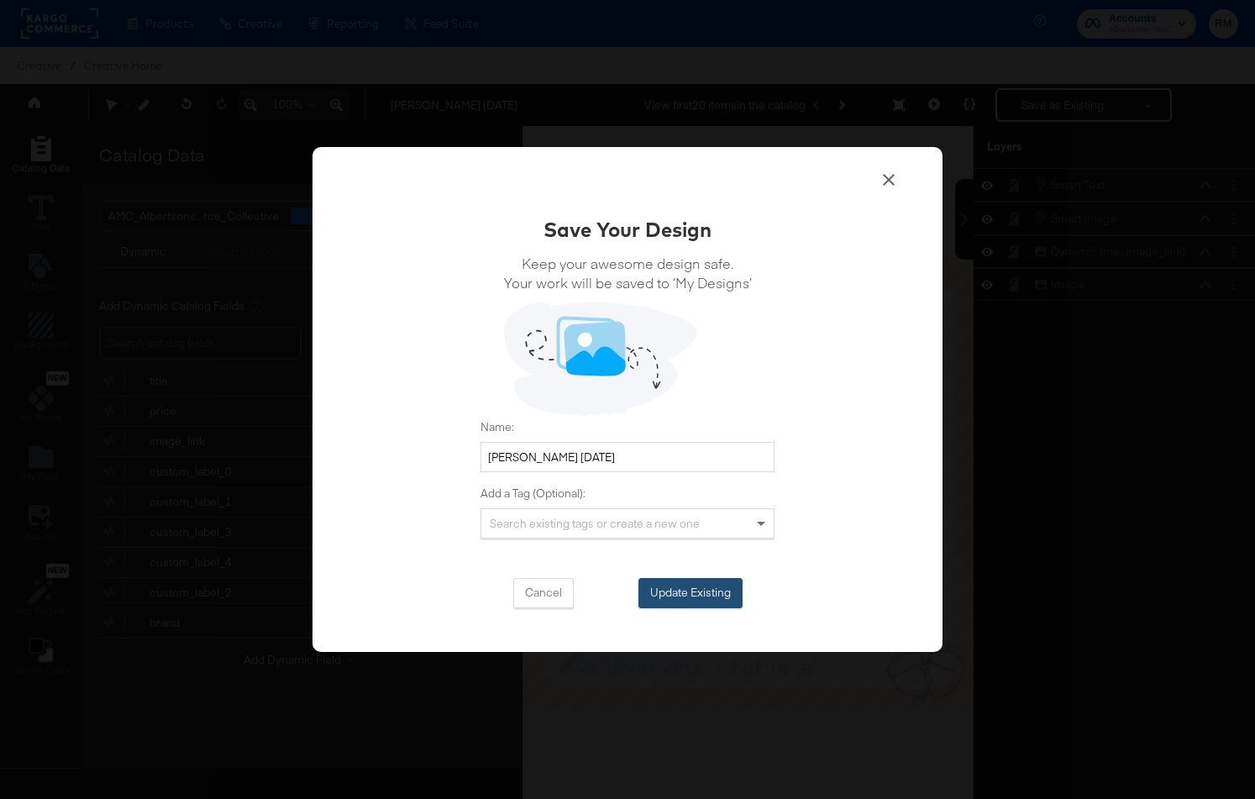
click at [731, 579] on button "Update Existing" at bounding box center [690, 593] width 104 height 30
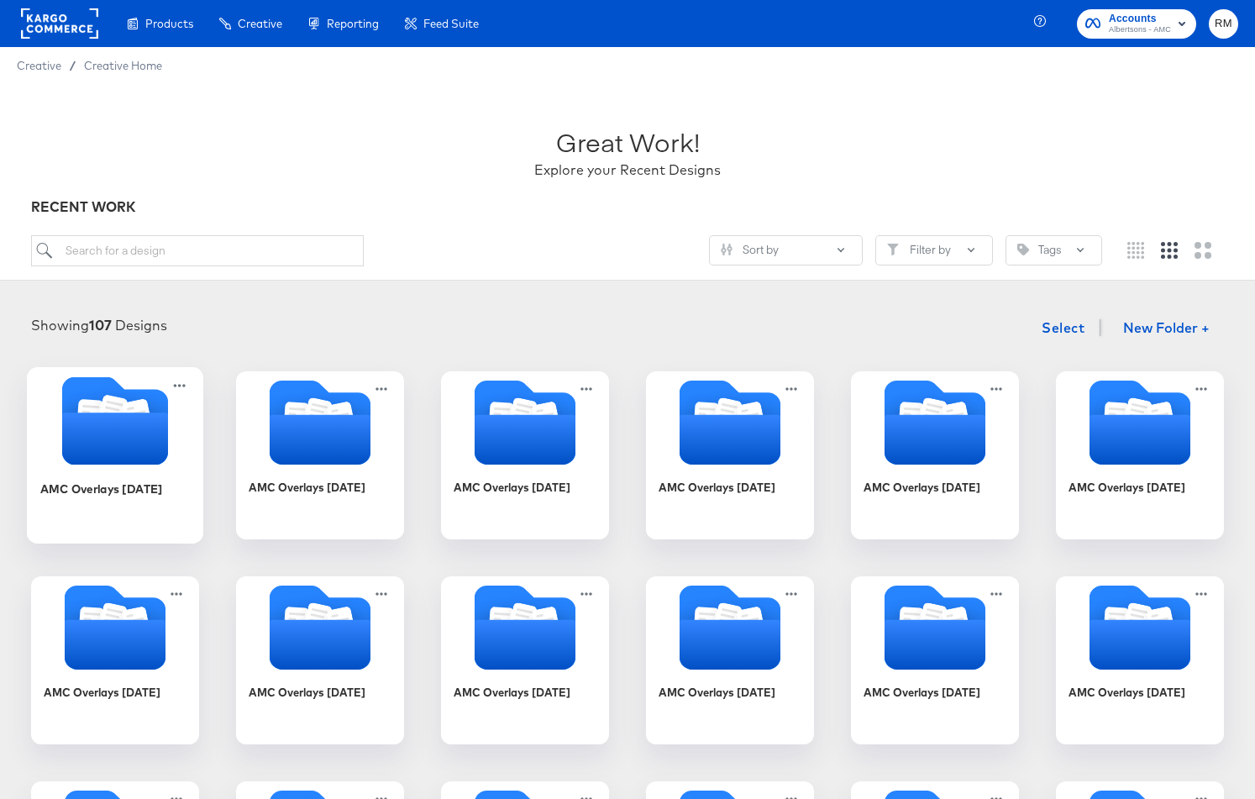
click at [133, 409] on icon "Folder" at bounding box center [137, 416] width 29 height 34
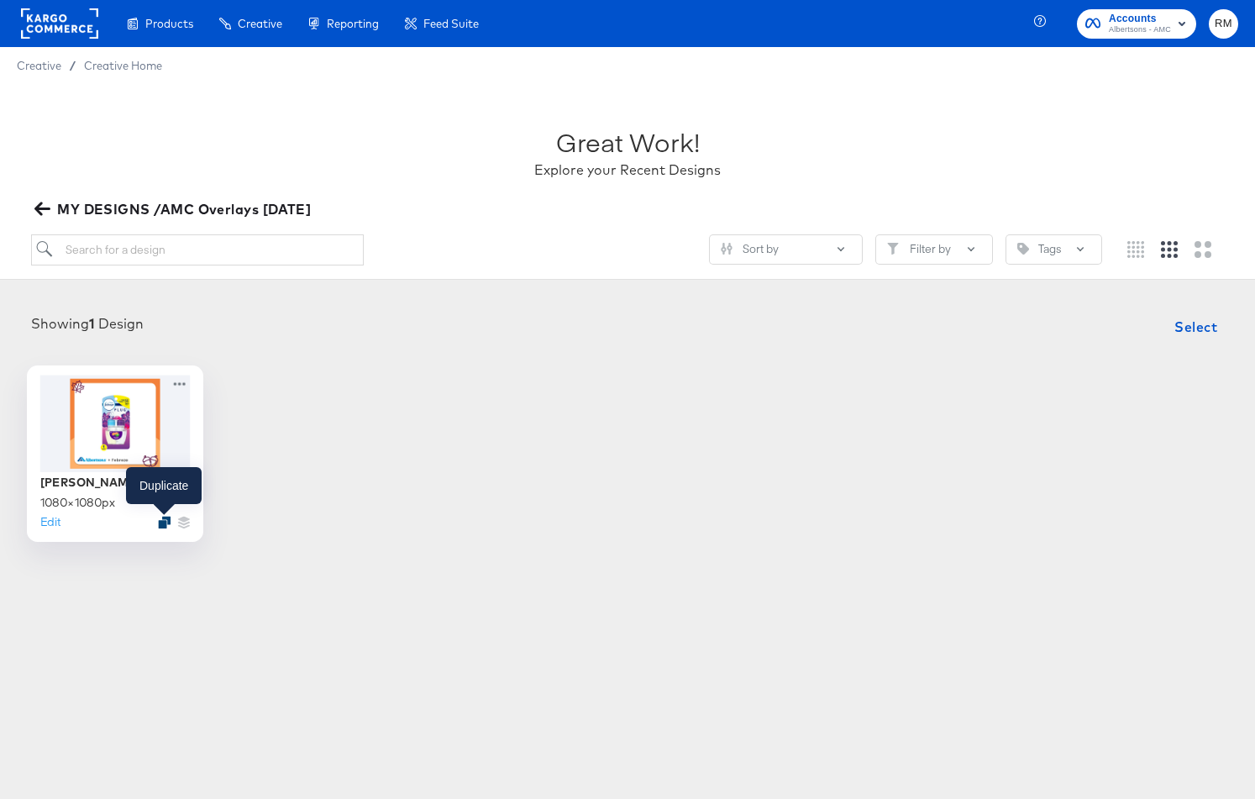
click at [160, 524] on icon "Duplicate" at bounding box center [164, 522] width 13 height 13
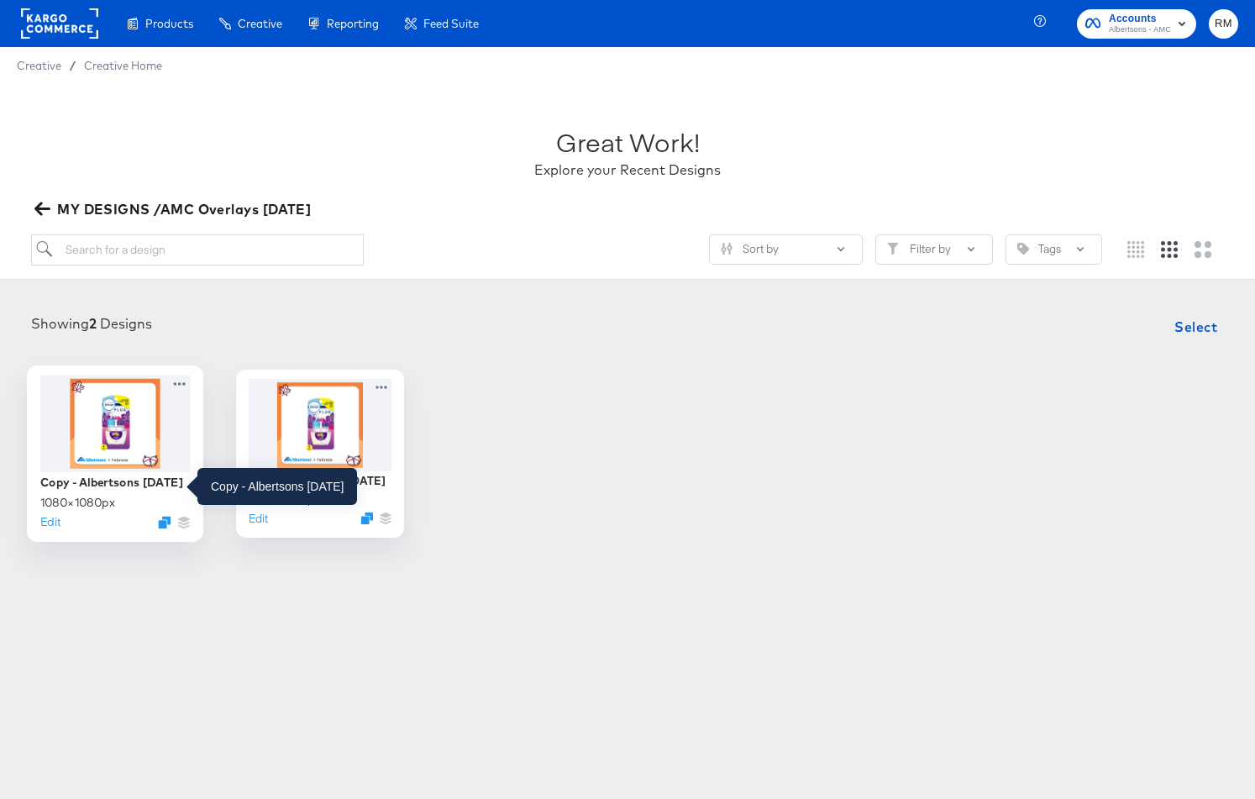
click at [130, 424] on div at bounding box center [115, 423] width 150 height 97
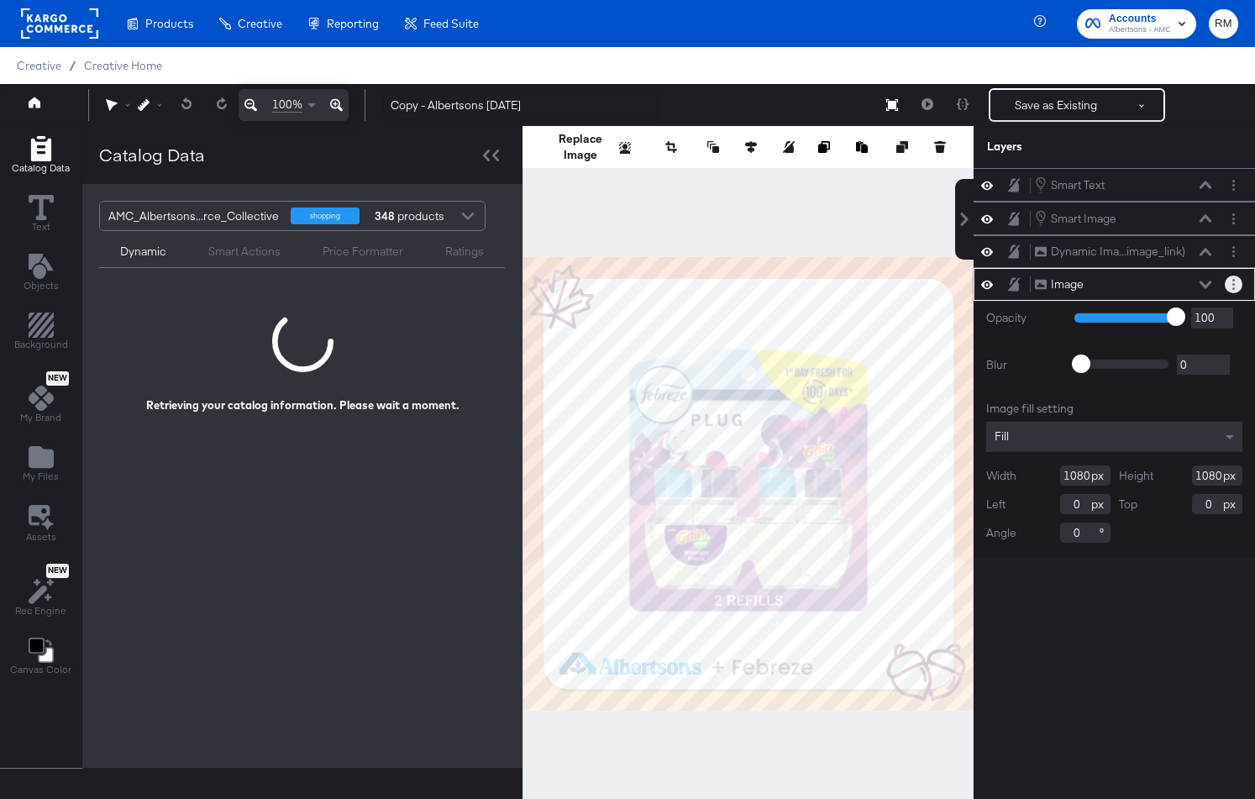
click at [1217, 280] on button "Layer Options" at bounding box center [1233, 284] width 18 height 18
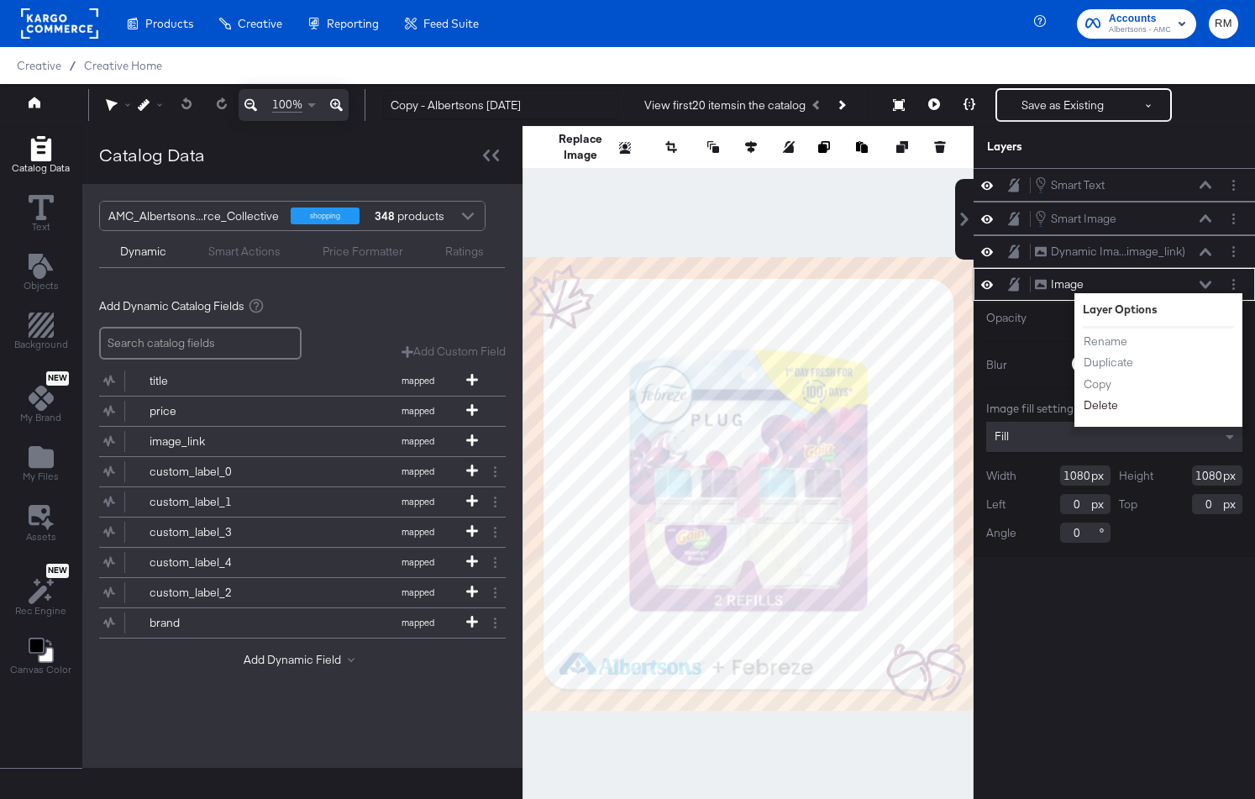
click at [1103, 405] on button "Delete" at bounding box center [1101, 405] width 36 height 18
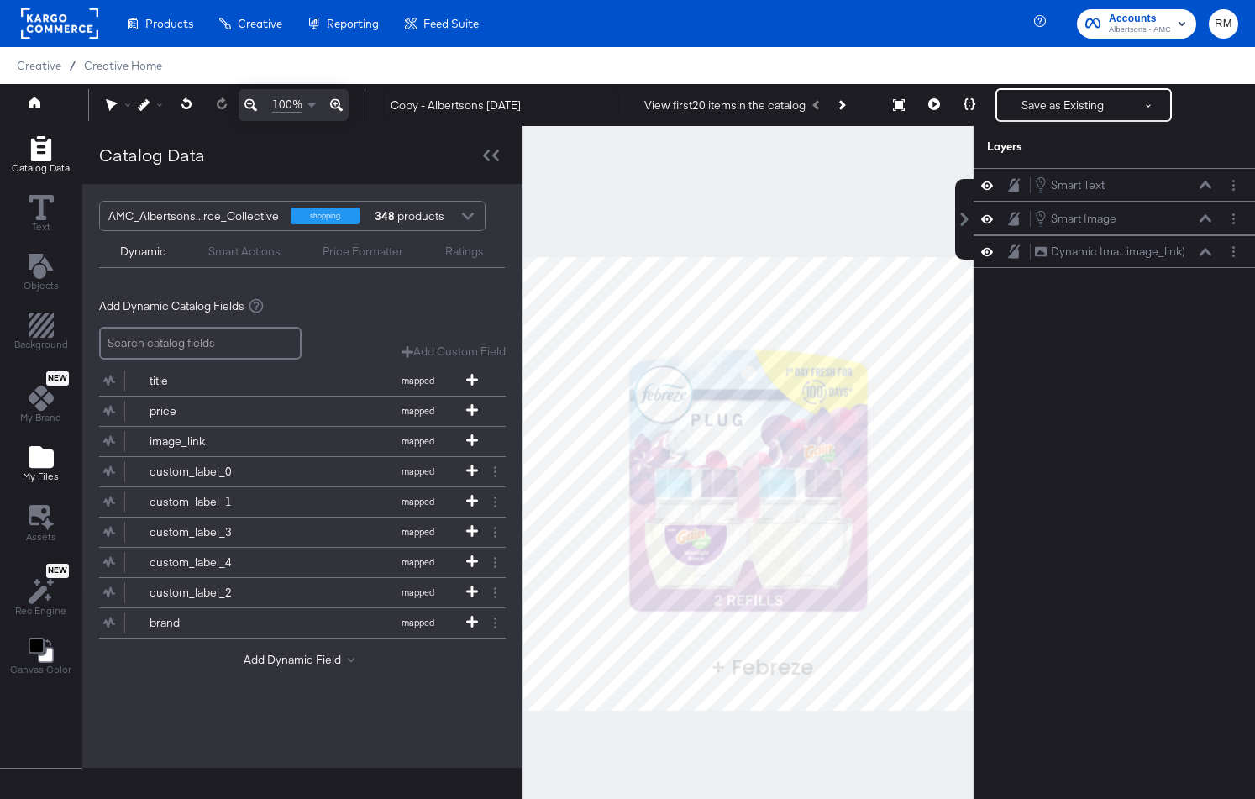
click at [57, 455] on div "My Files" at bounding box center [41, 463] width 36 height 39
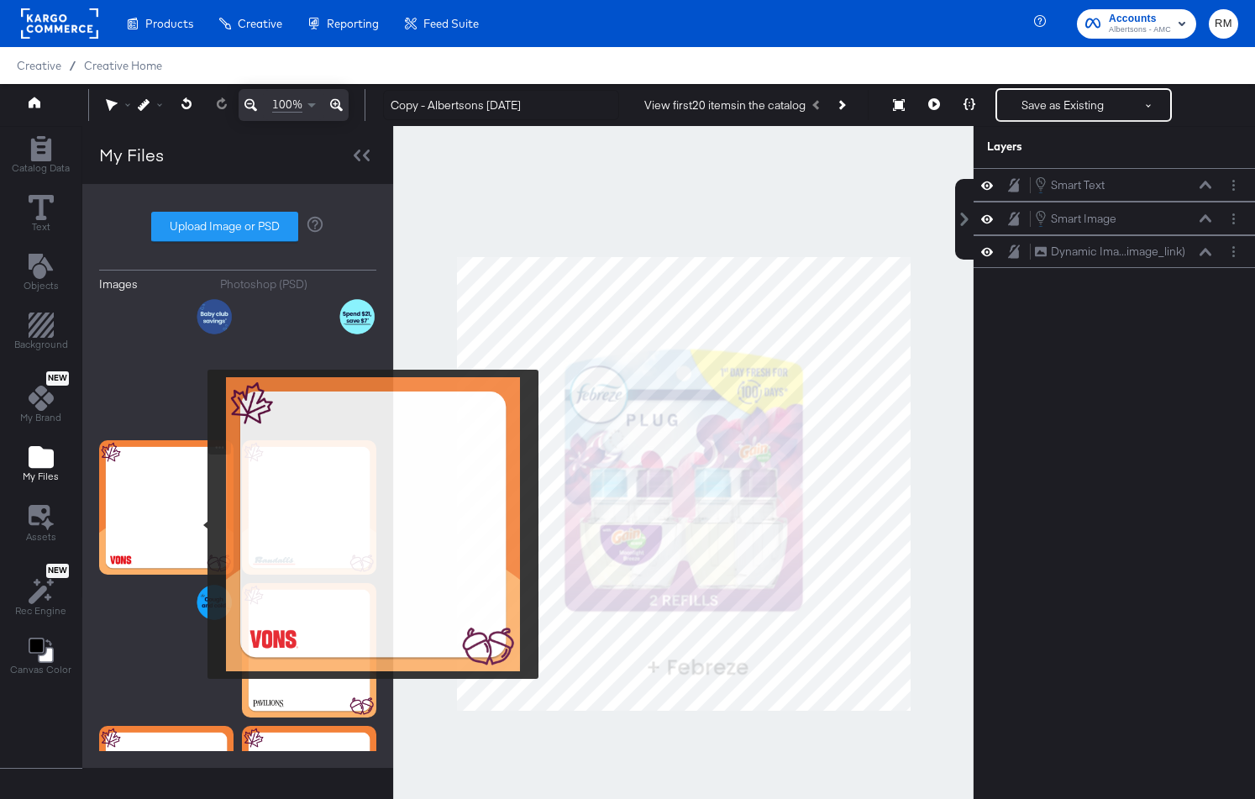
click at [180, 523] on img at bounding box center [166, 507] width 134 height 134
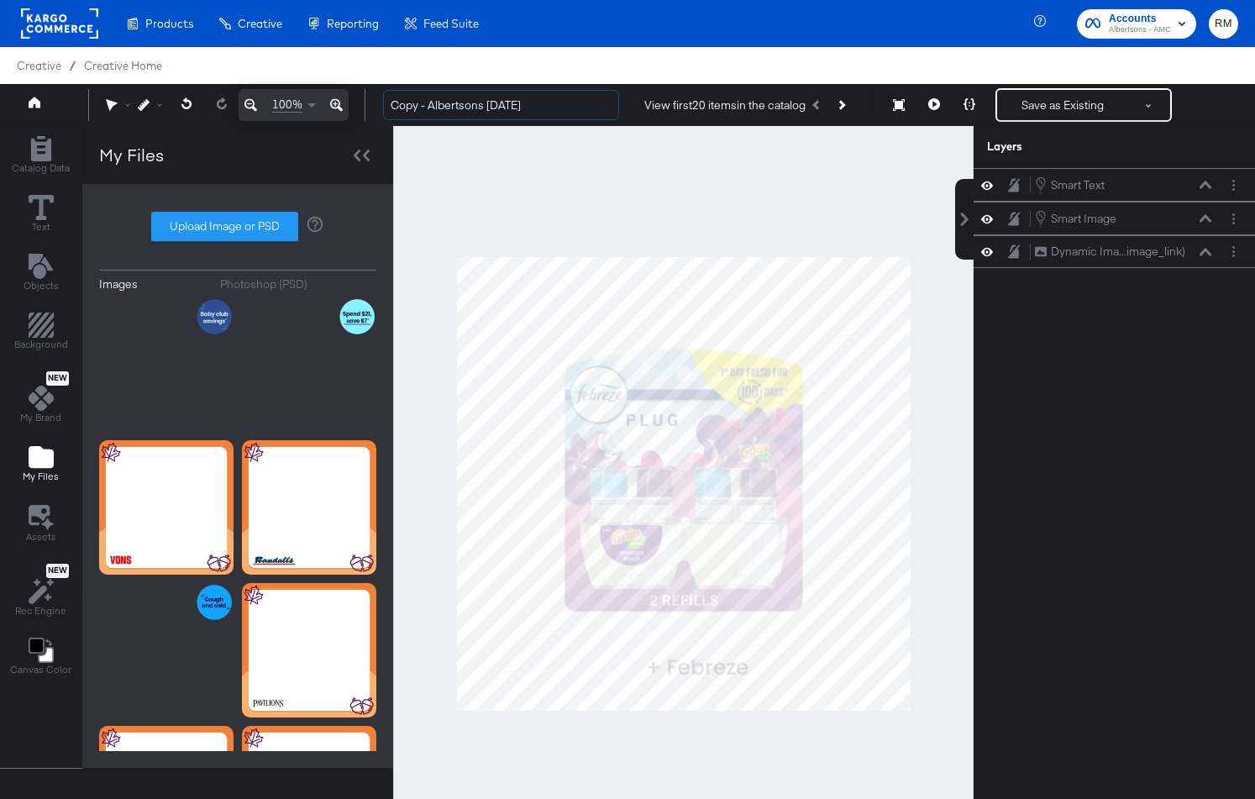
drag, startPoint x: 485, startPoint y: 107, endPoint x: 332, endPoint y: 103, distance: 152.9
click at [332, 103] on div "100% Copy - Albertsons November '25 View first 20 items in the catalog Save as …" at bounding box center [627, 105] width 1255 height 42
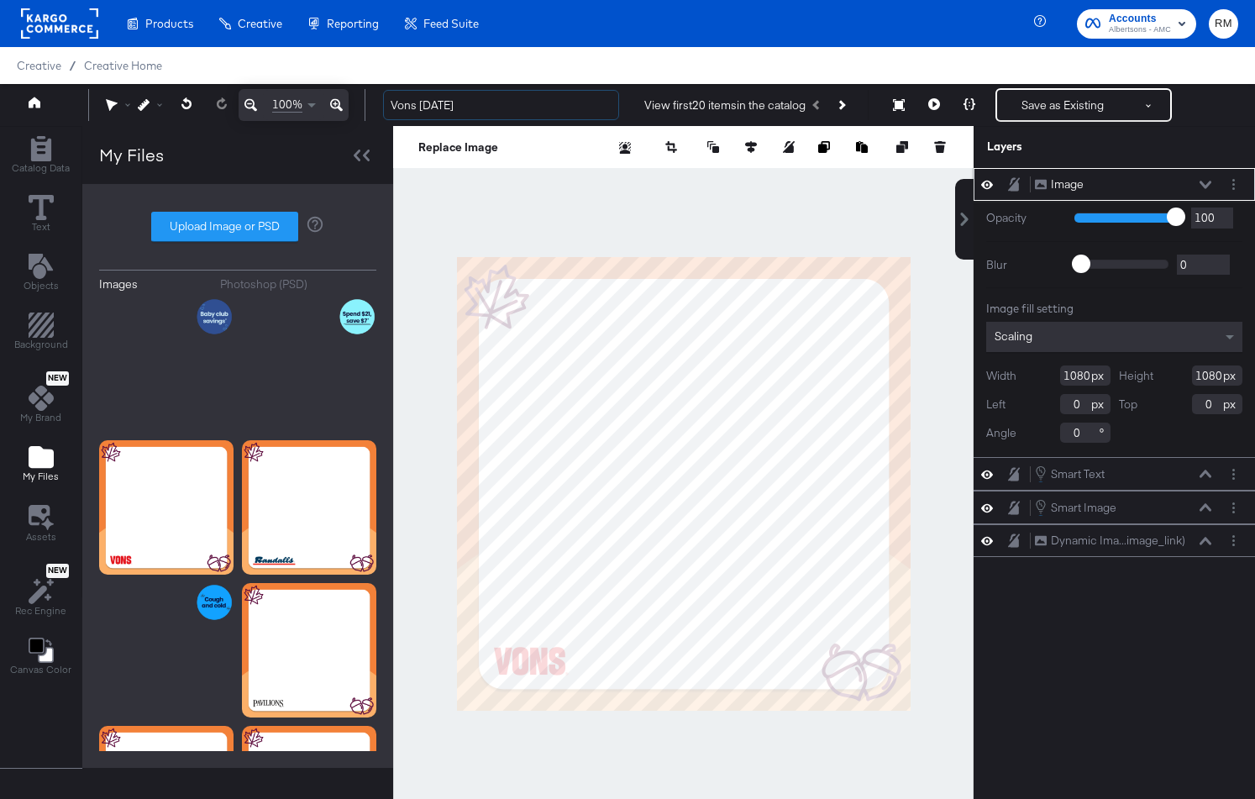
type input "Vons [DATE]"
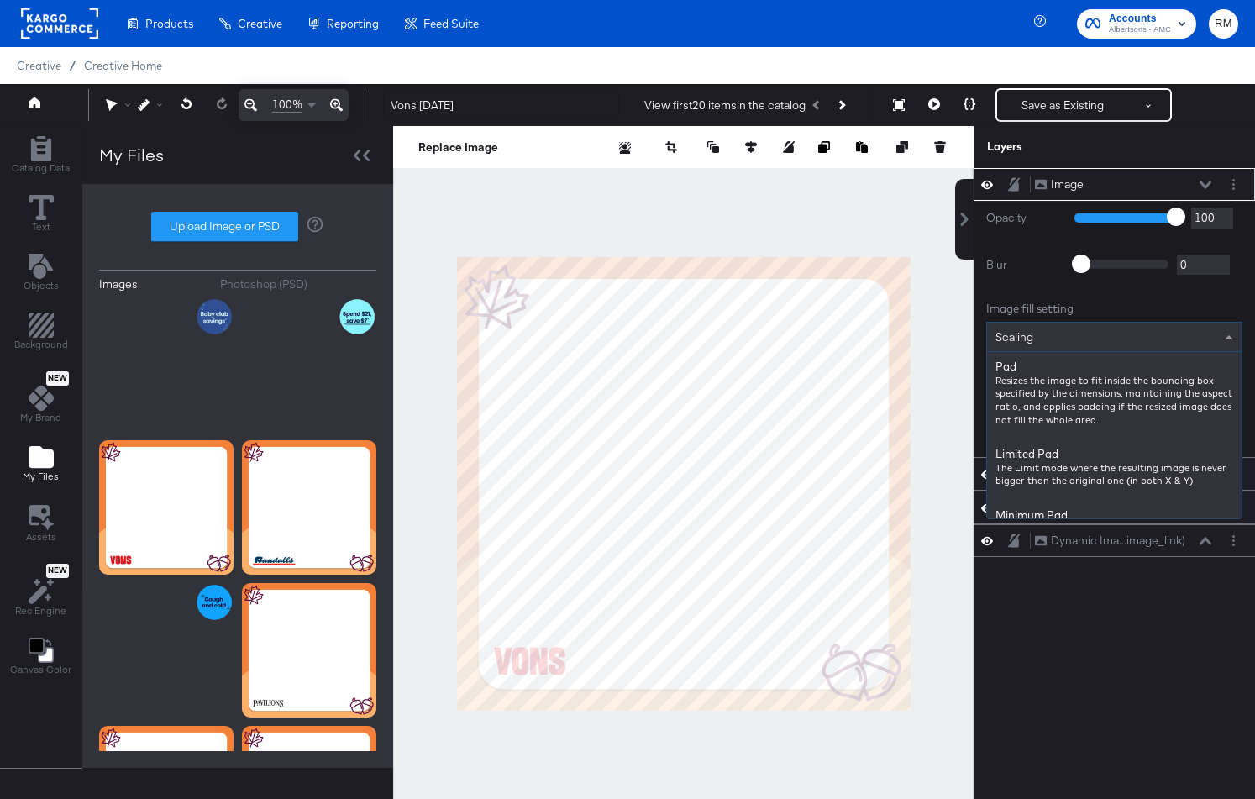
click at [1158, 324] on div "Scaling" at bounding box center [1114, 336] width 254 height 29
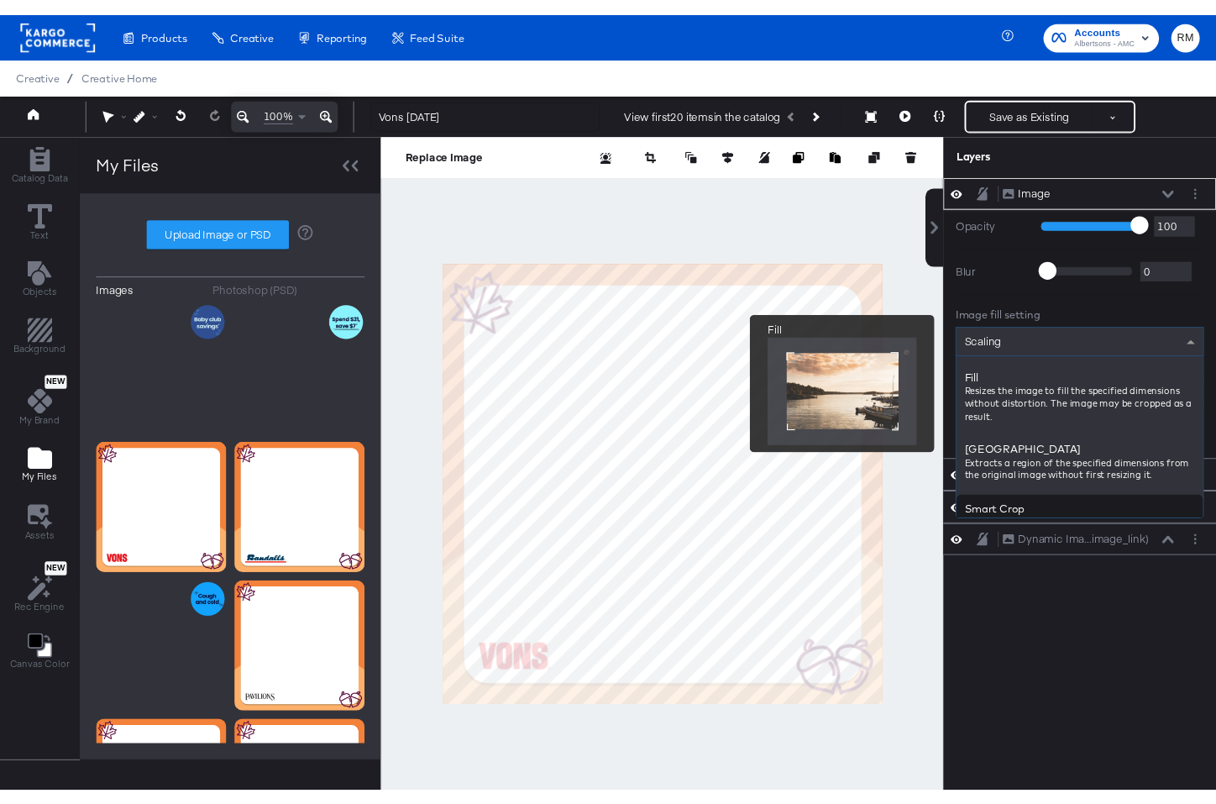
scroll to position [282, 0]
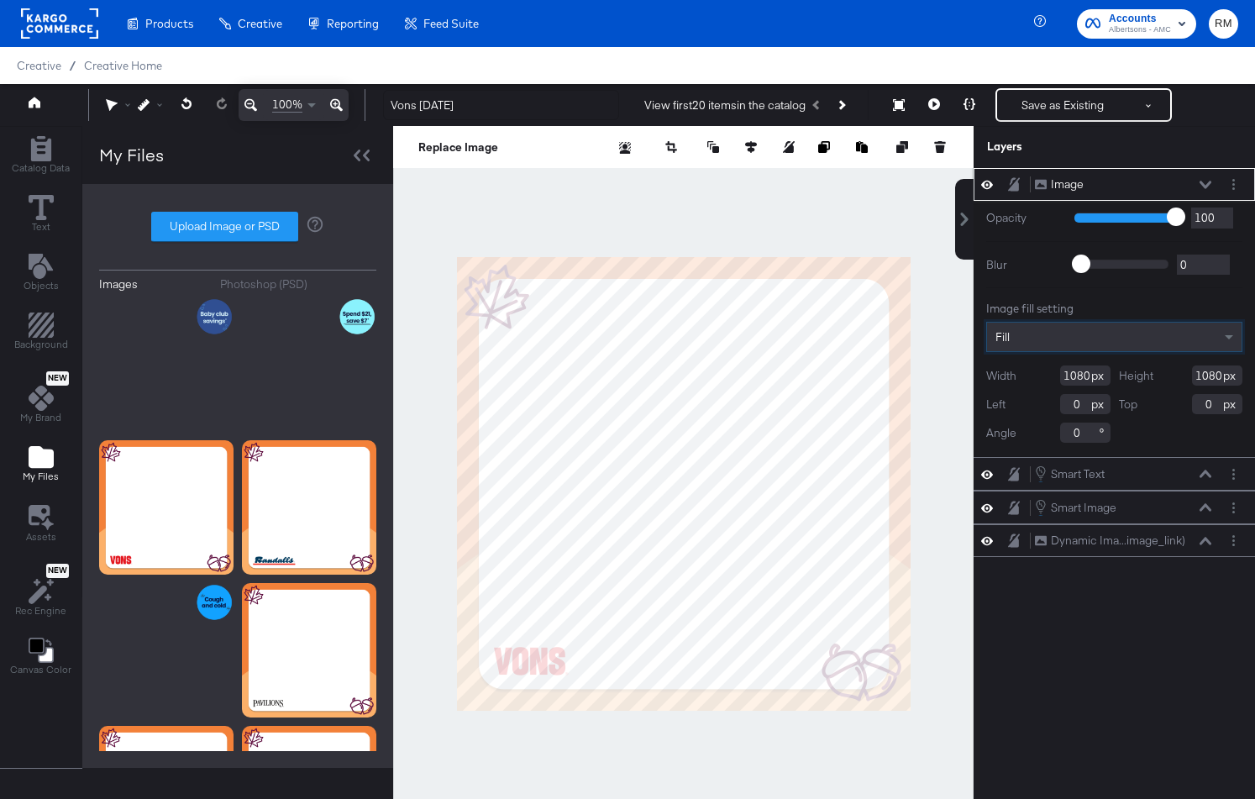
click at [1204, 188] on icon at bounding box center [1205, 185] width 12 height 8
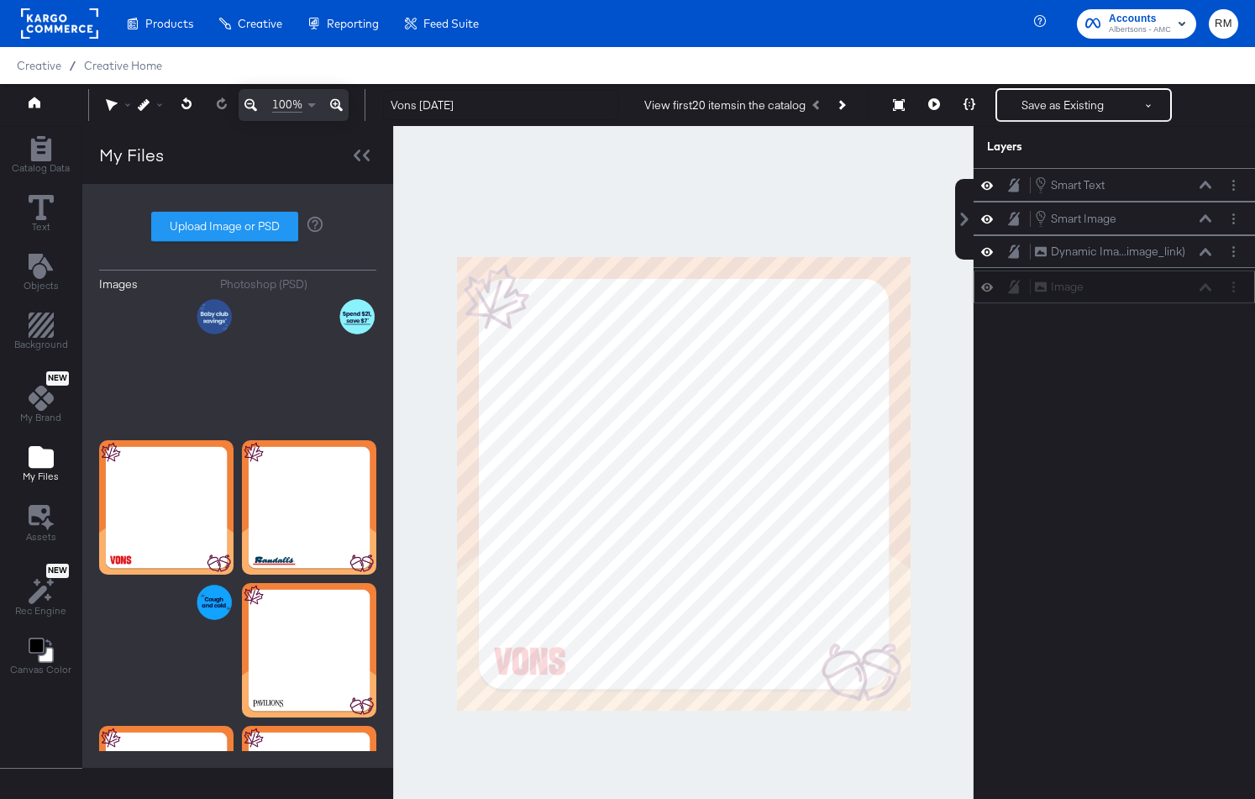
drag, startPoint x: 1184, startPoint y: 176, endPoint x: 1182, endPoint y: 305, distance: 128.5
click at [1182, 296] on div "Image Image" at bounding box center [1123, 287] width 178 height 18
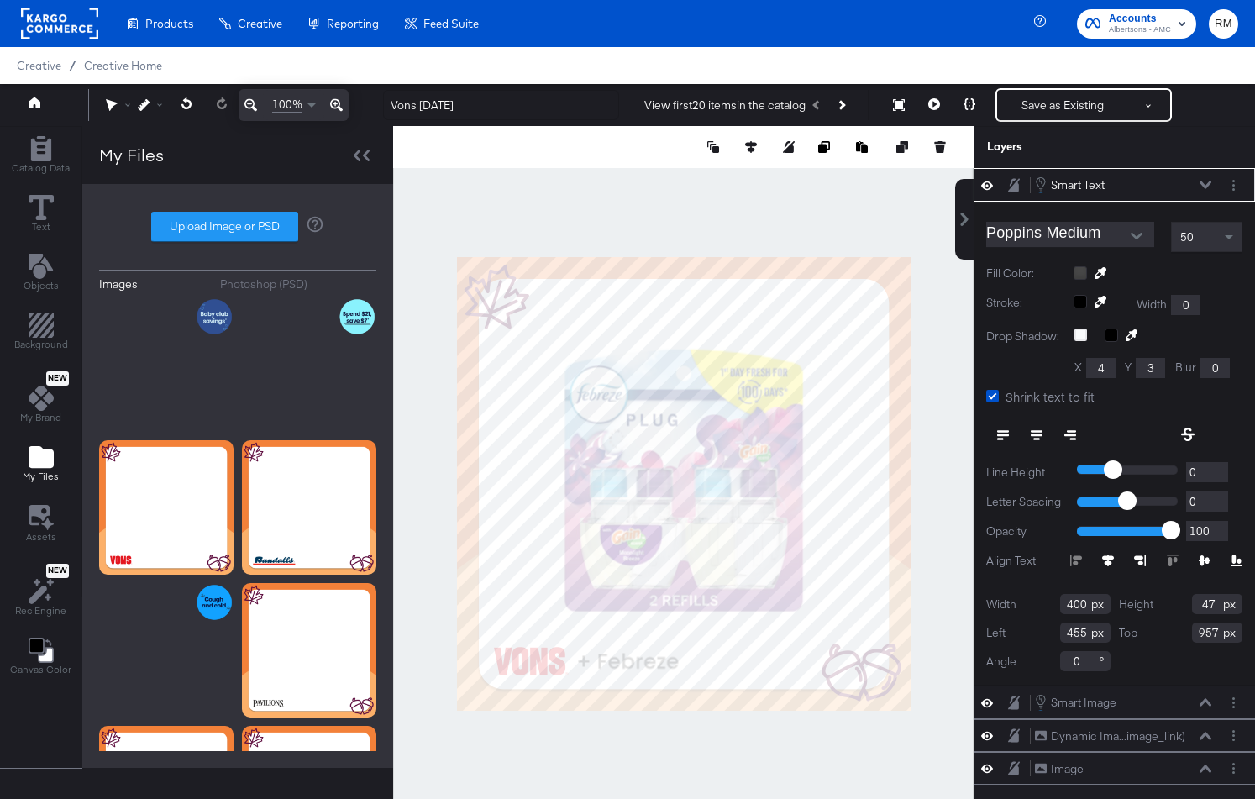
type input "289"
type input "943"
click at [623, 728] on div at bounding box center [683, 484] width 580 height 716
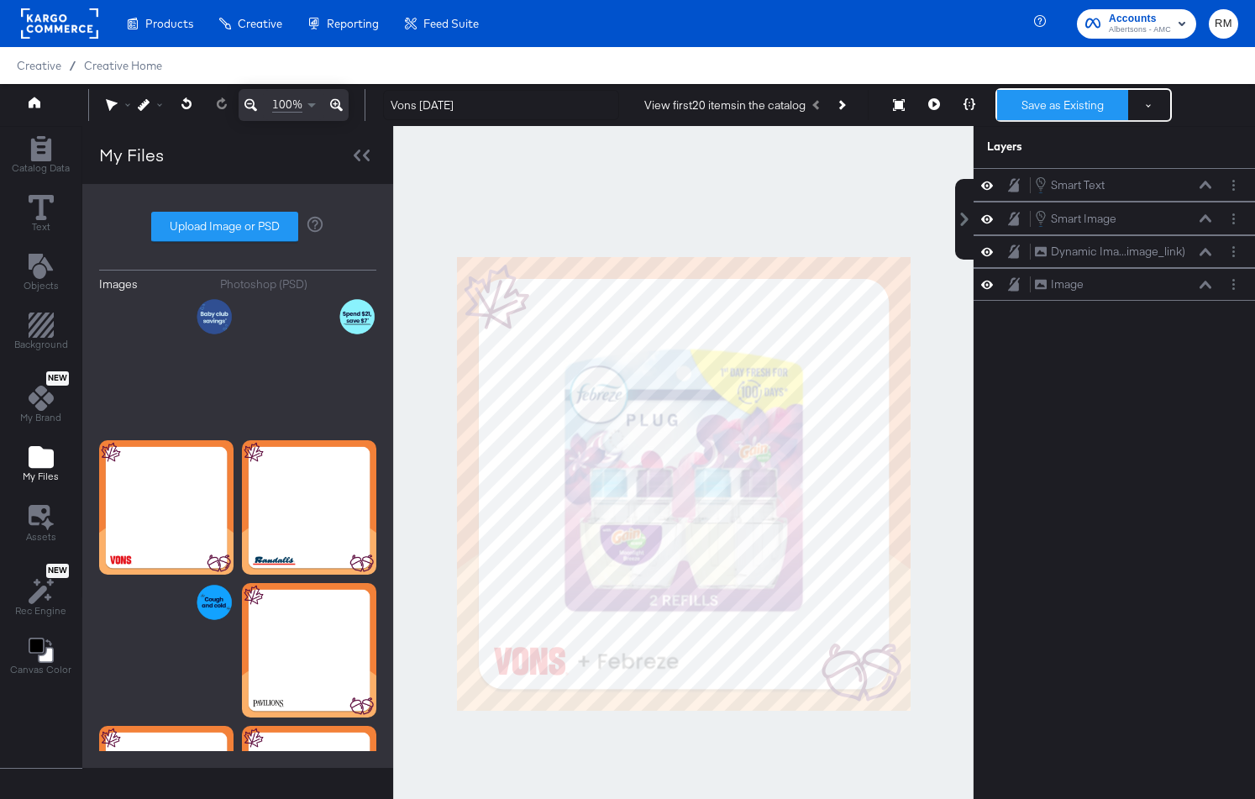
click at [1042, 92] on button "Save as Existing" at bounding box center [1062, 105] width 131 height 30
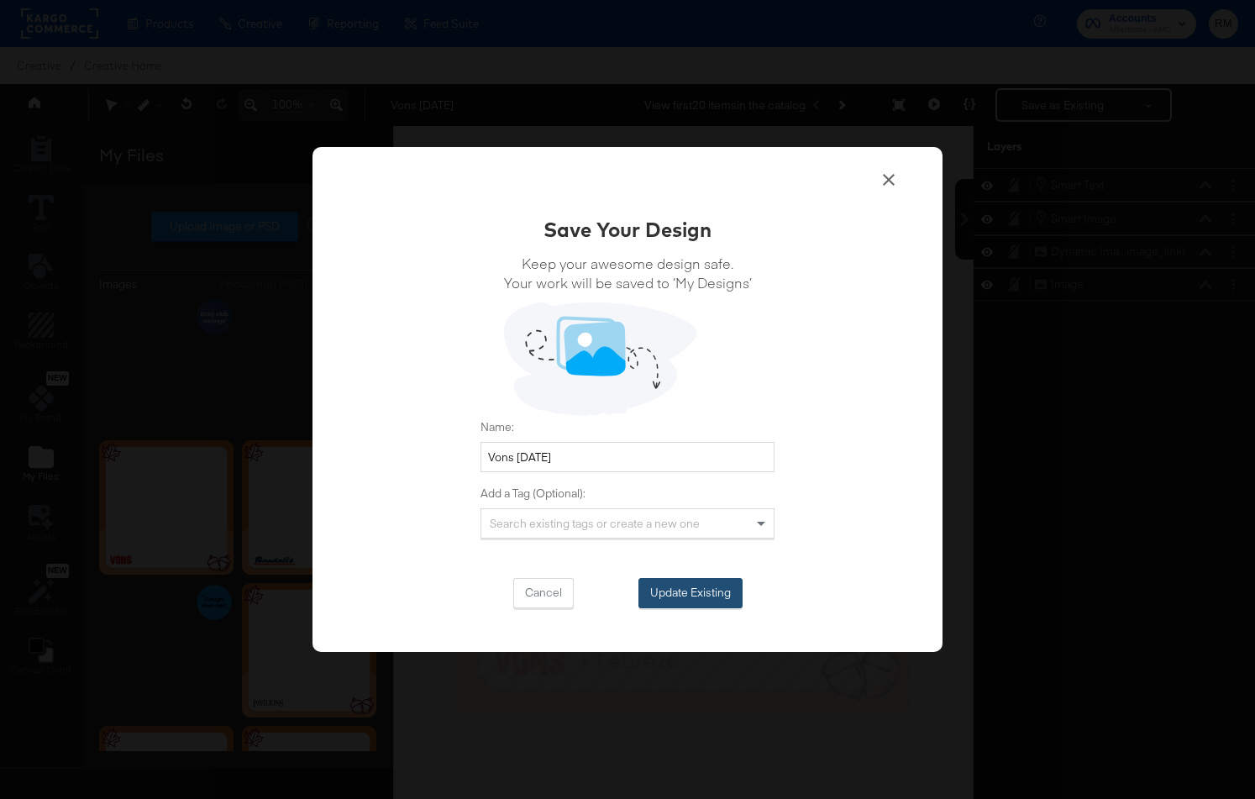
click at [680, 595] on button "Update Existing" at bounding box center [690, 593] width 104 height 30
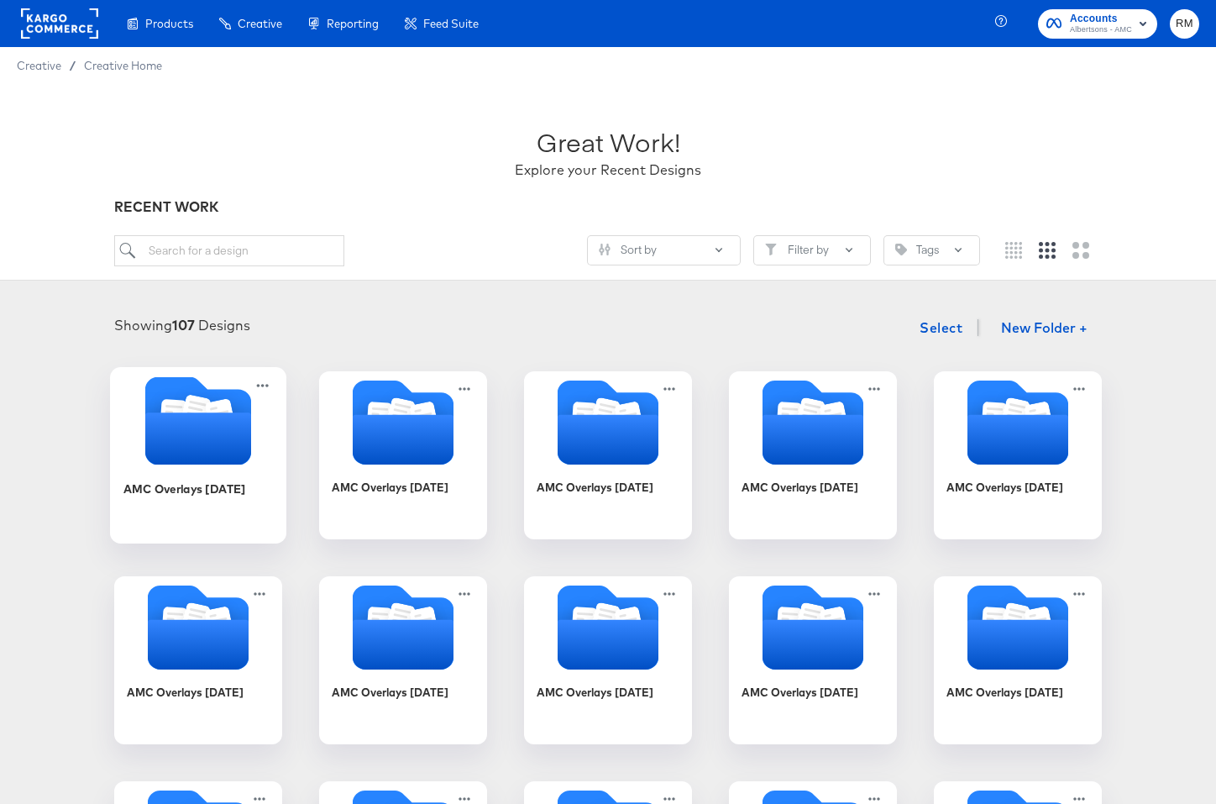
click at [235, 460] on icon "Folder" at bounding box center [198, 438] width 106 height 52
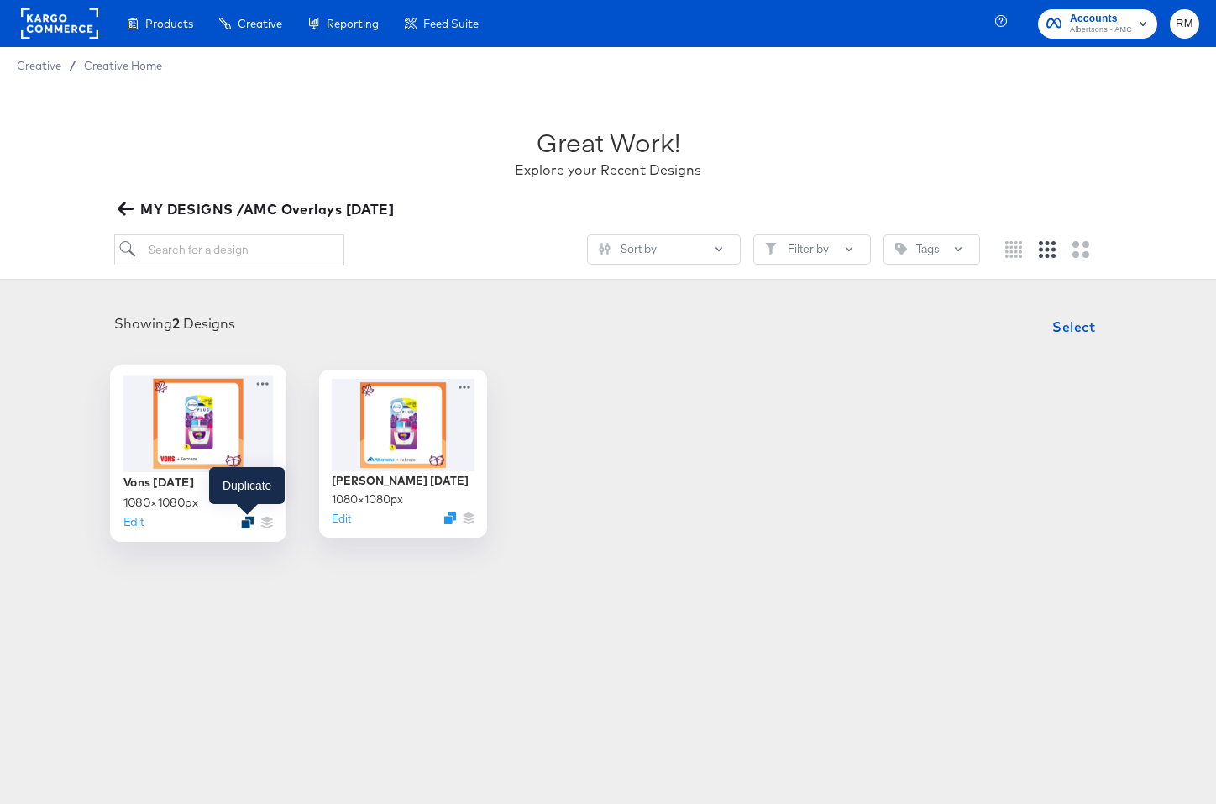
click at [253, 516] on icon "Duplicate" at bounding box center [247, 522] width 13 height 13
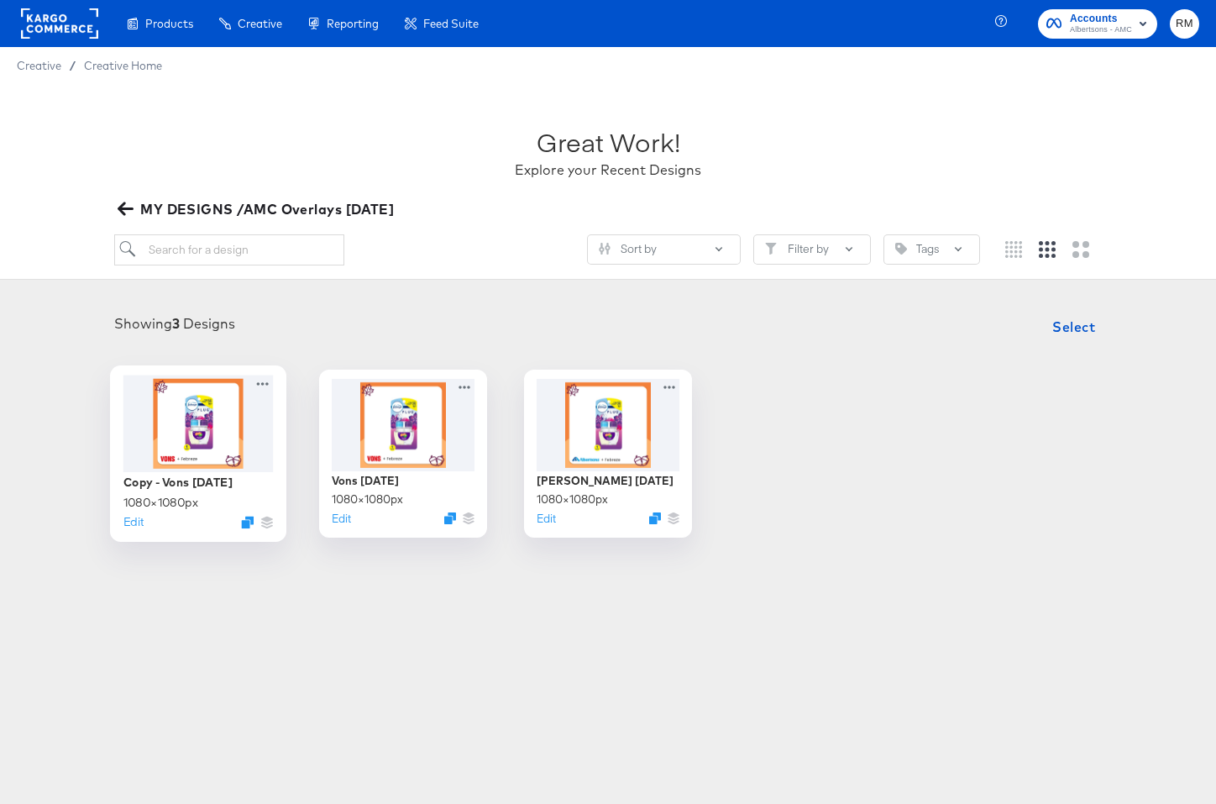
click at [200, 416] on div at bounding box center [198, 423] width 150 height 97
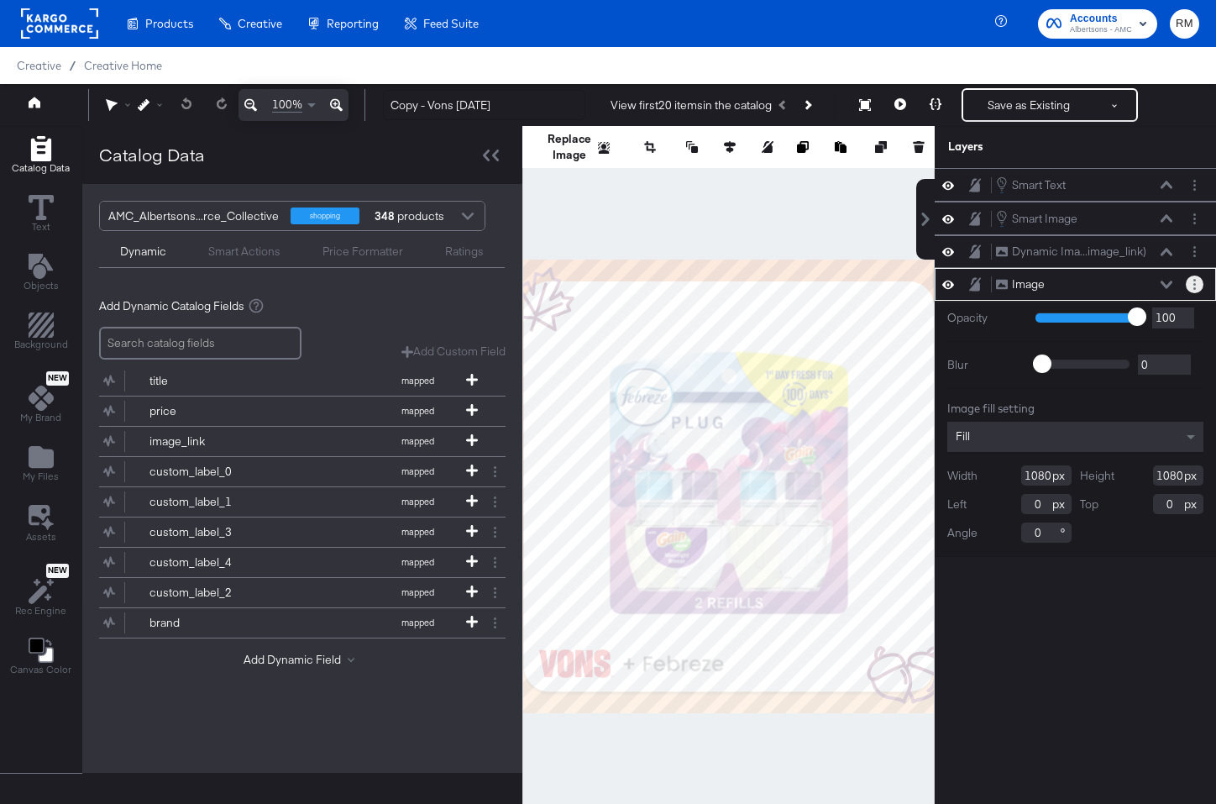
click at [1197, 286] on button "Layer Options" at bounding box center [1195, 284] width 18 height 18
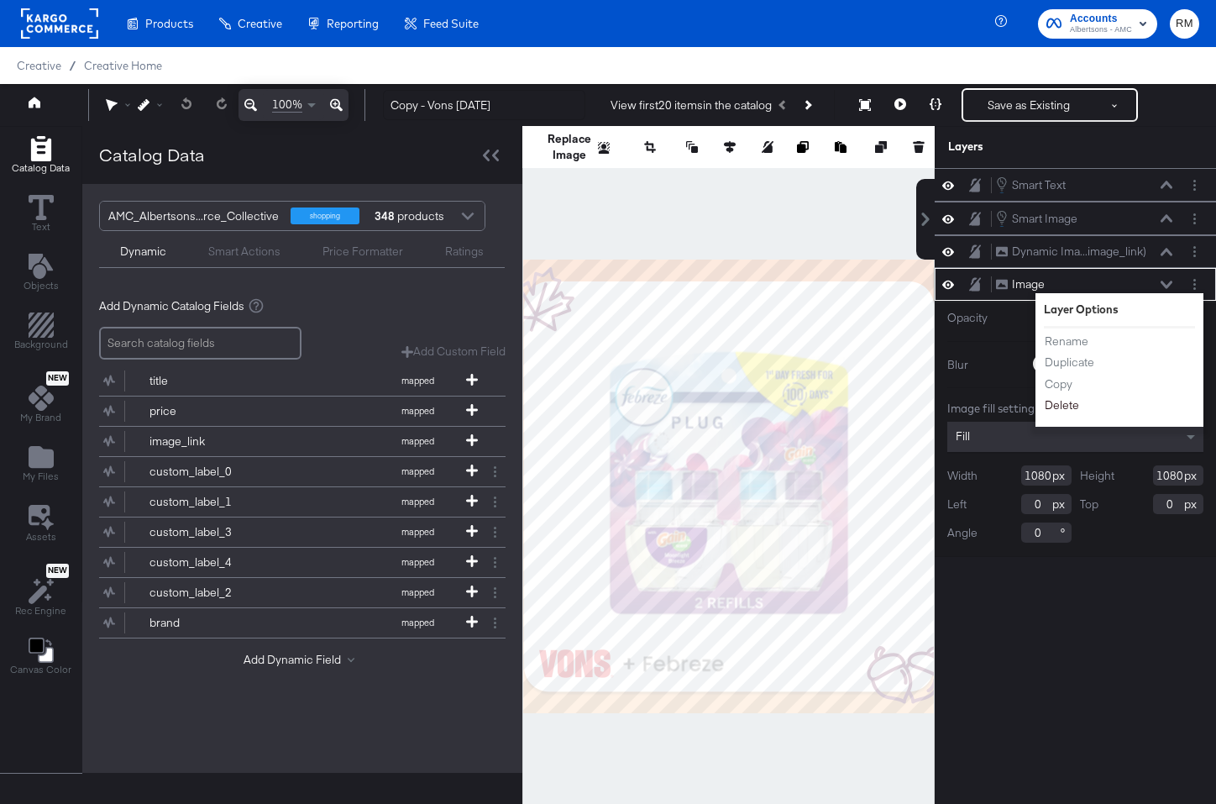
click at [1066, 409] on button "Delete" at bounding box center [1062, 405] width 36 height 18
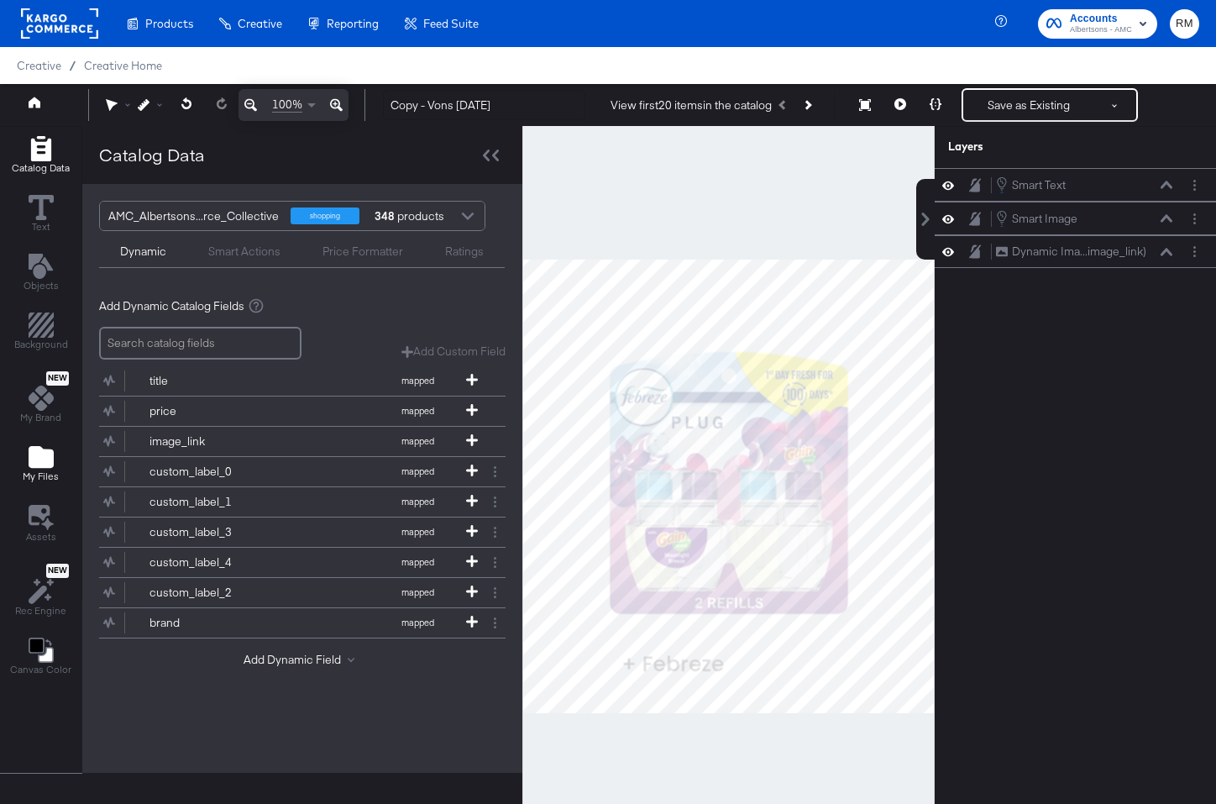
click at [46, 461] on icon "Add Files" at bounding box center [41, 457] width 25 height 22
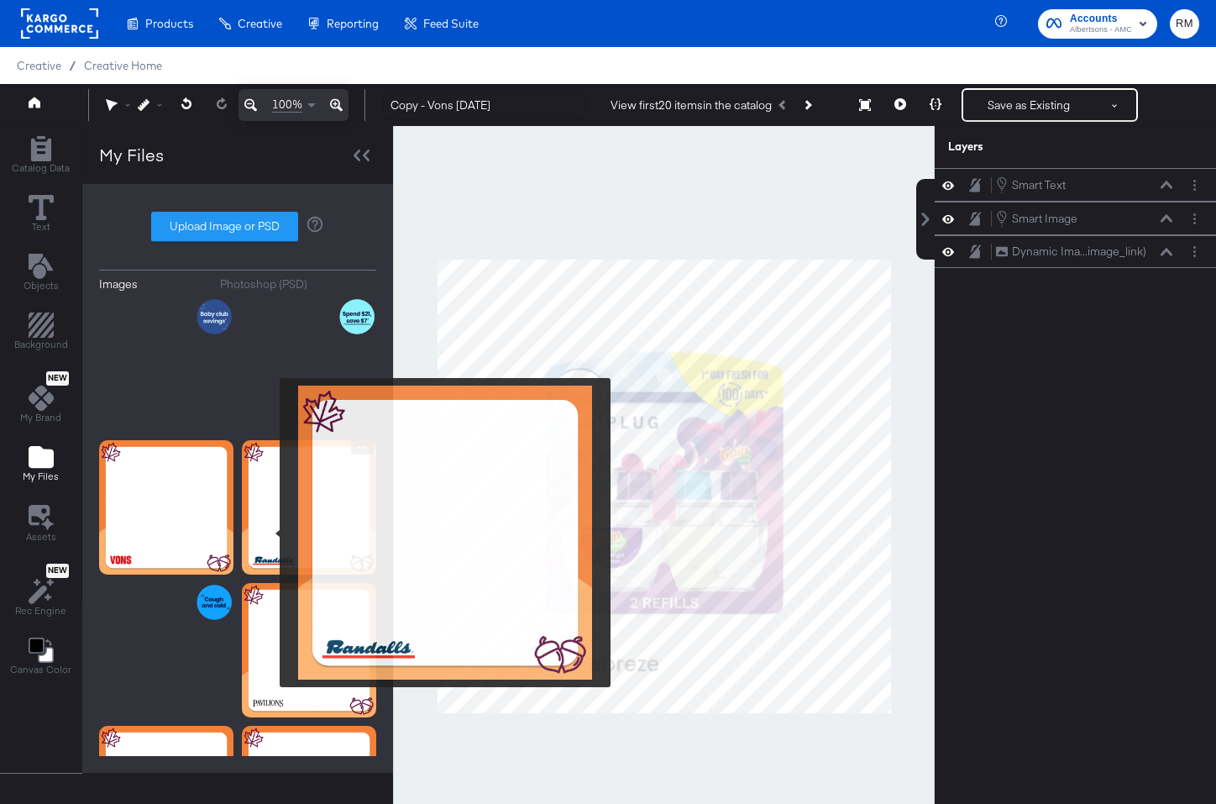
click at [269, 532] on img at bounding box center [309, 507] width 134 height 134
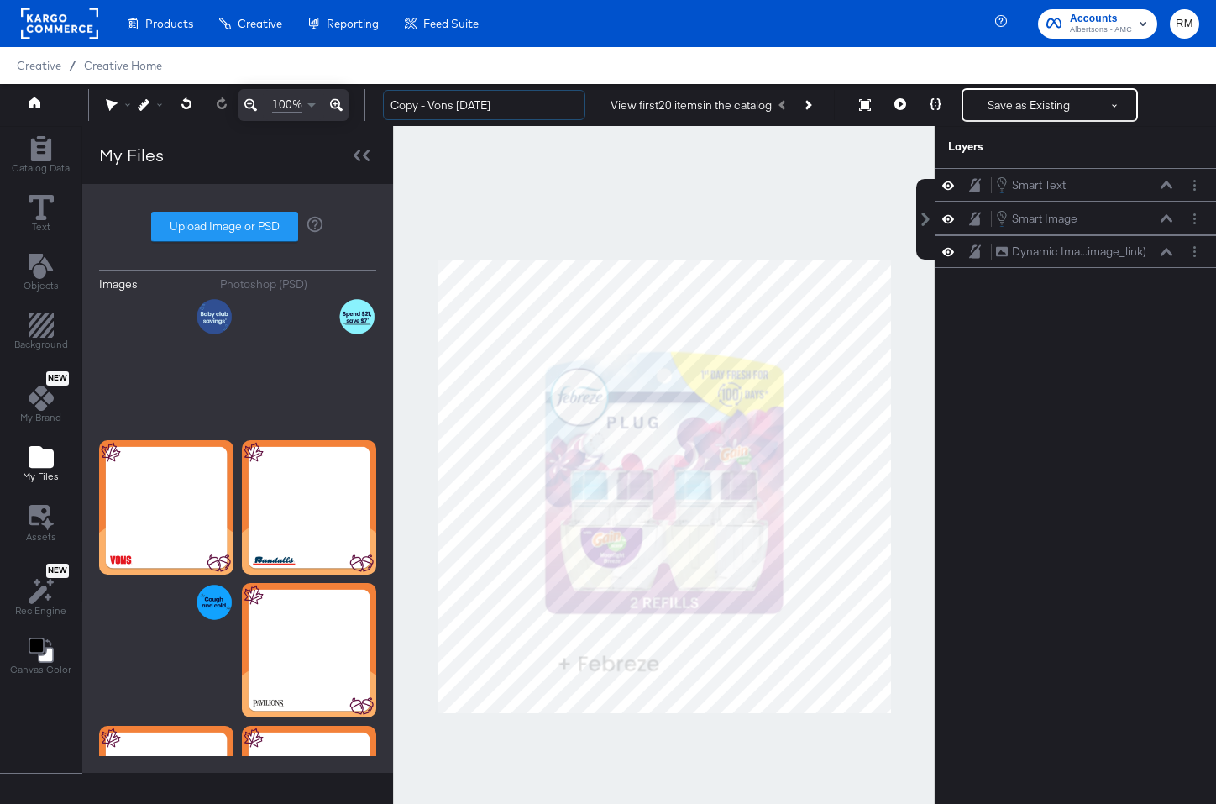
drag, startPoint x: 454, startPoint y: 107, endPoint x: 337, endPoint y: 102, distance: 117.7
click at [337, 102] on div "100% Copy - Vons November '25 View first 20 items in the catalog Save as Existi…" at bounding box center [608, 105] width 1216 height 42
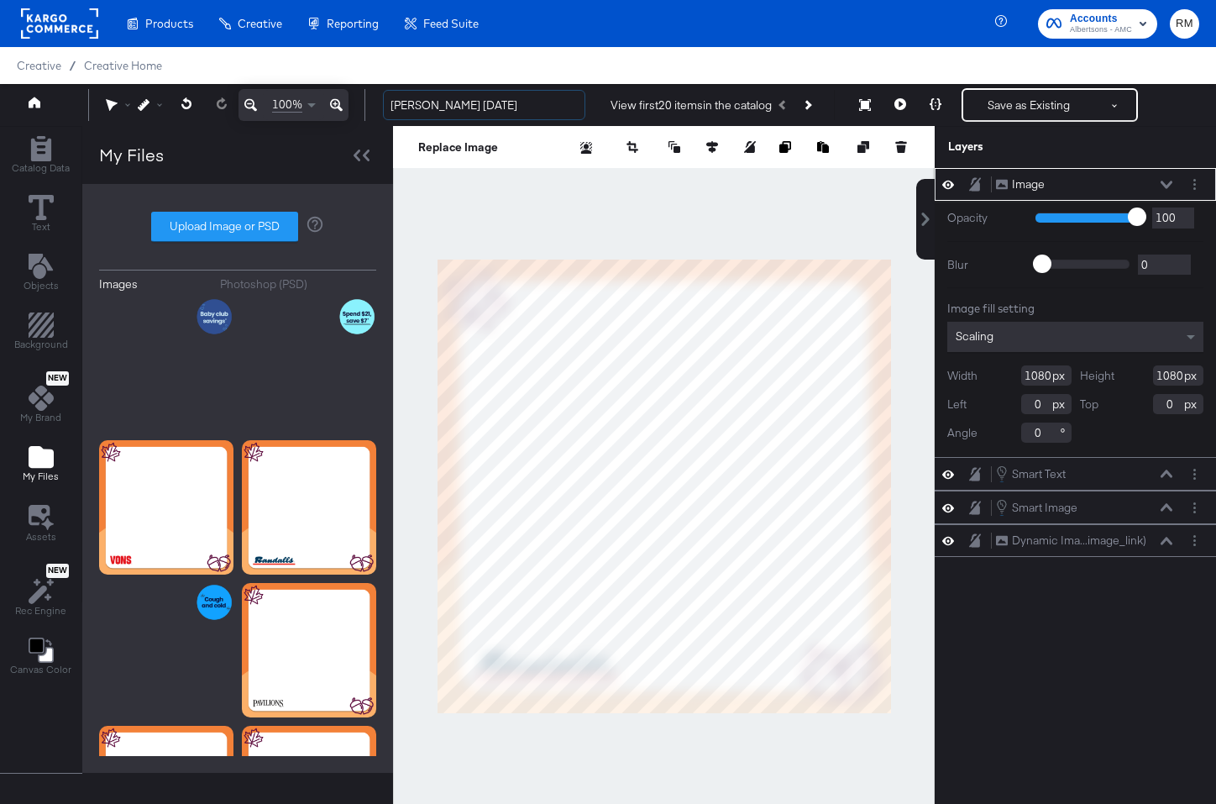
type input "[PERSON_NAME] [DATE]"
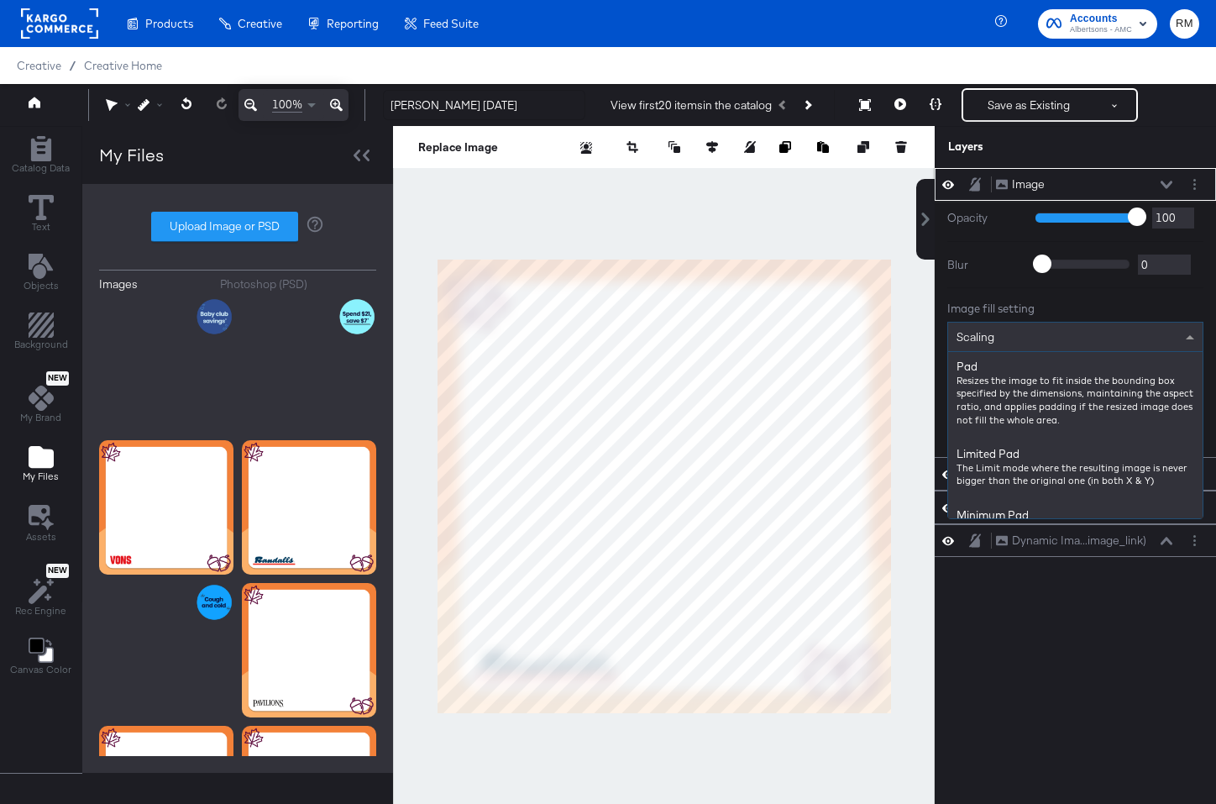
click at [1134, 334] on div "Scaling" at bounding box center [1075, 336] width 254 height 29
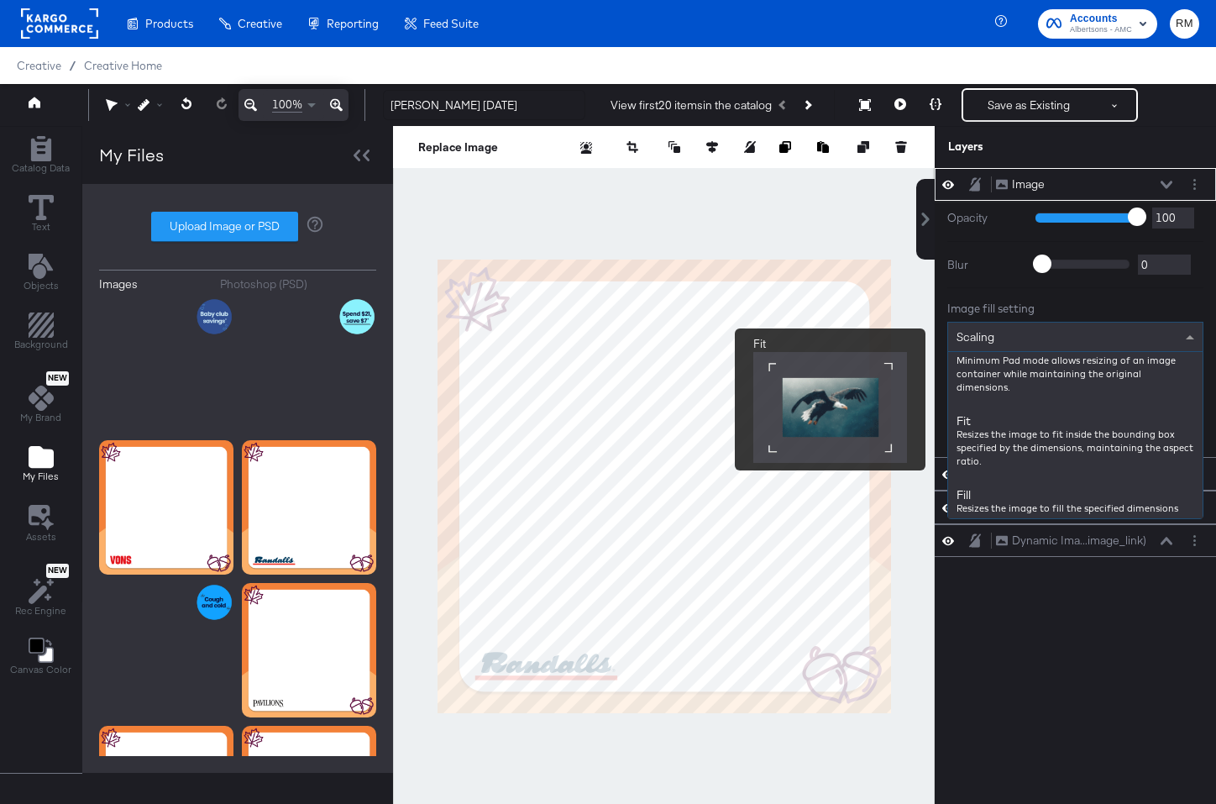
scroll to position [149, 0]
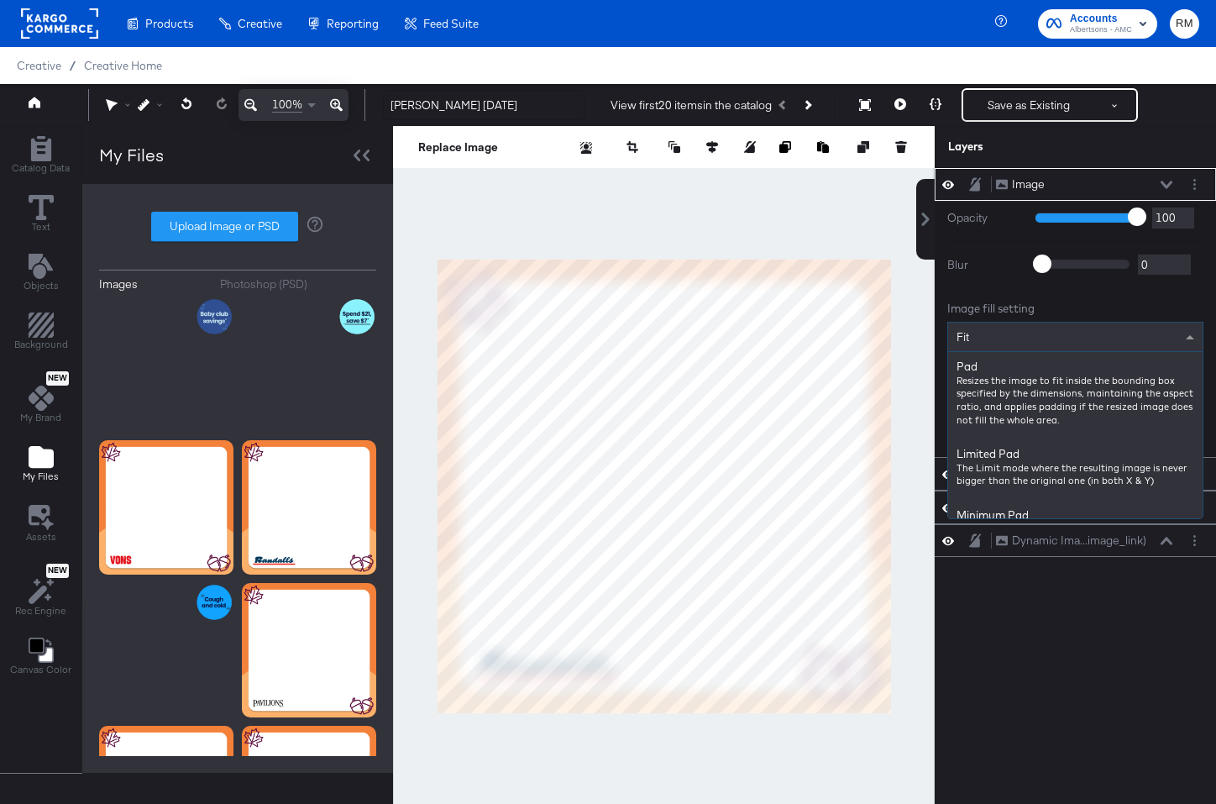
click at [1098, 340] on div "Fit" at bounding box center [1075, 336] width 254 height 29
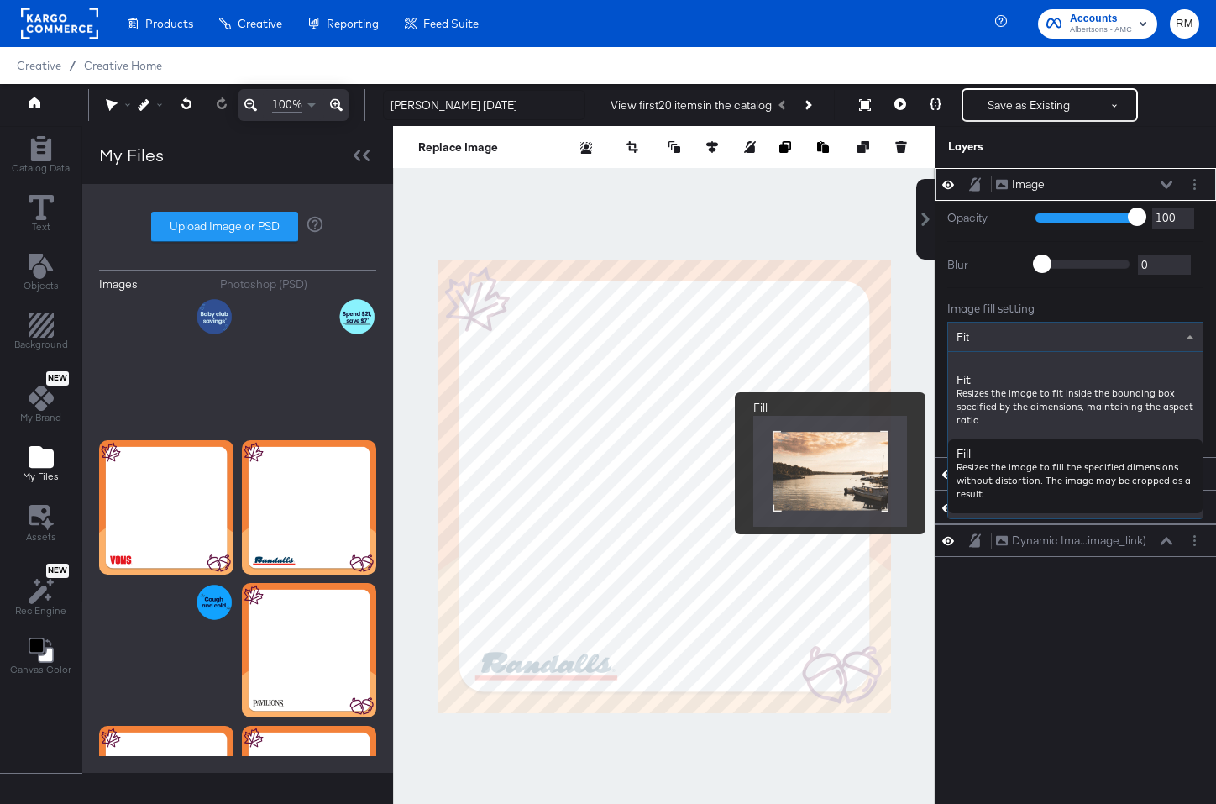
scroll to position [230, 0]
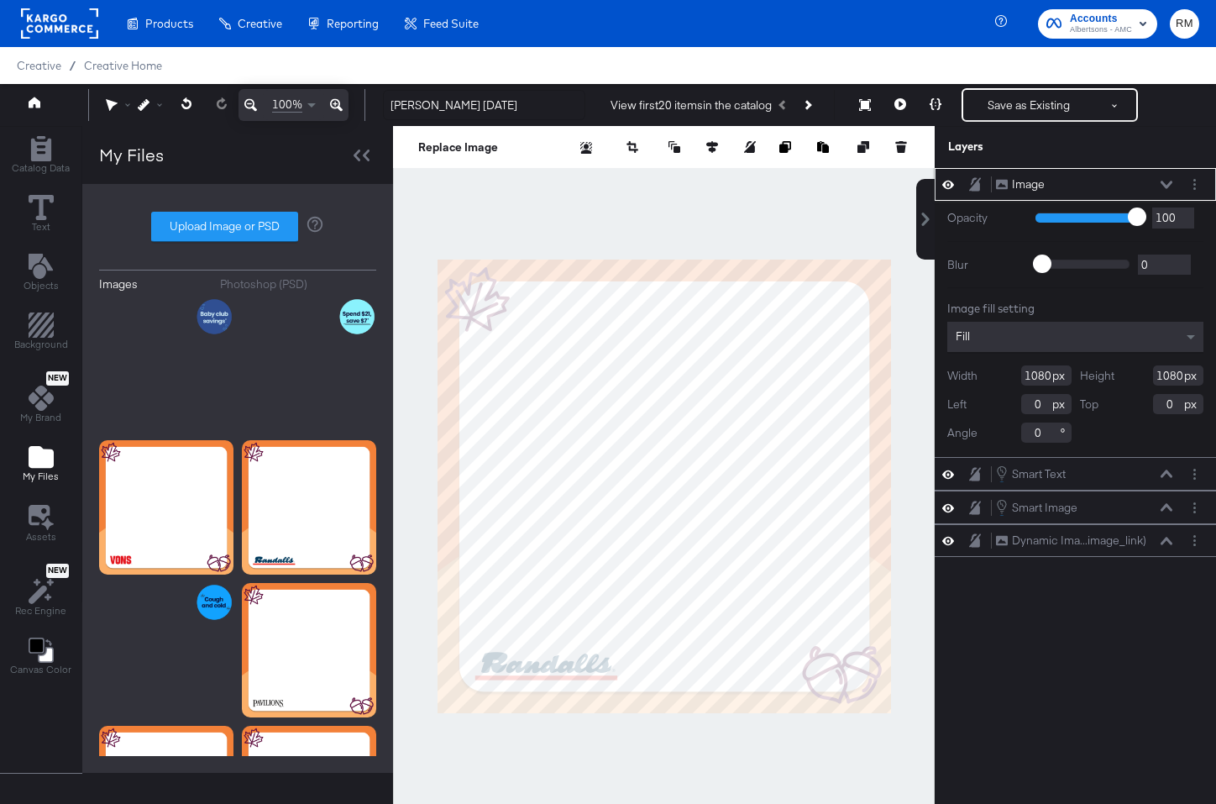
click at [1165, 181] on icon at bounding box center [1167, 185] width 12 height 8
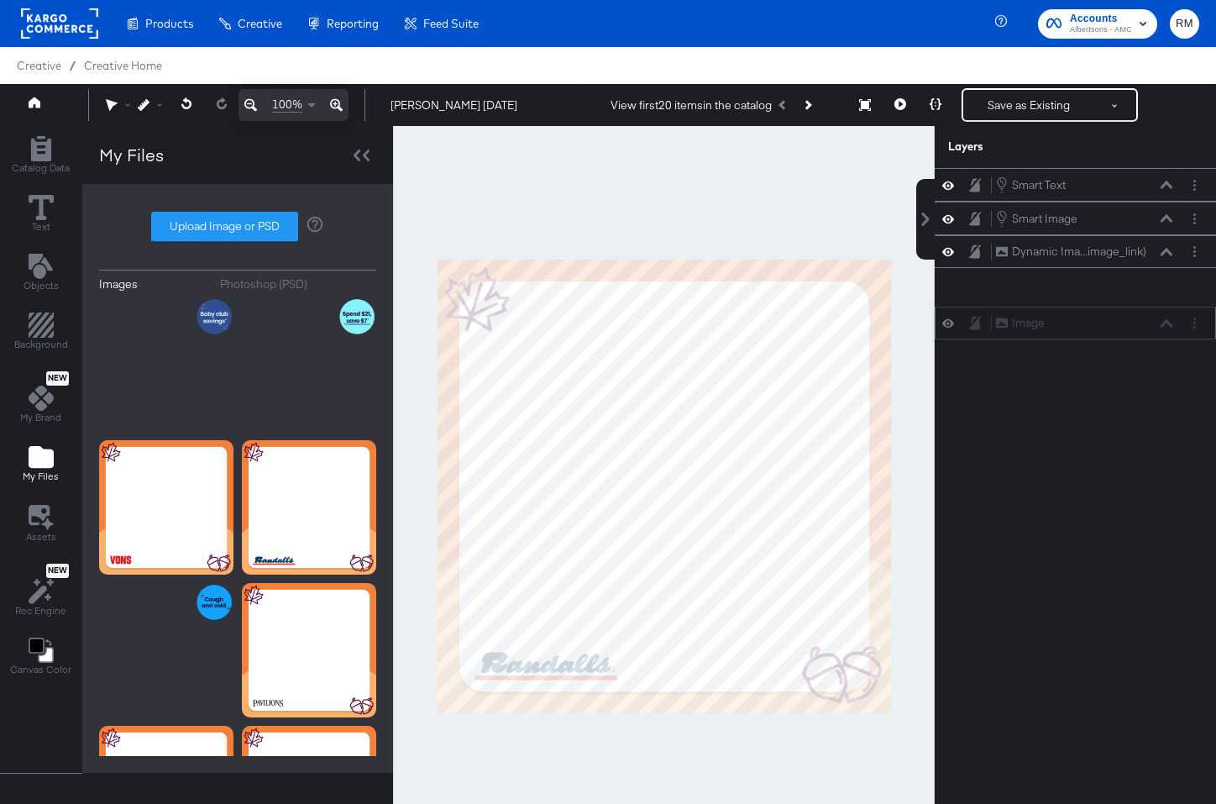
drag, startPoint x: 1143, startPoint y: 181, endPoint x: 1143, endPoint y: 344, distance: 163.8
click at [1143, 332] on div "Image Image" at bounding box center [1084, 323] width 178 height 18
drag, startPoint x: 1096, startPoint y: 198, endPoint x: 1093, endPoint y: 310, distance: 111.7
click at [1093, 310] on div "Image Image Smart Text Smart Text Smart Image Smart Image Dynamic Ima...image_l…" at bounding box center [1065, 494] width 302 height 653
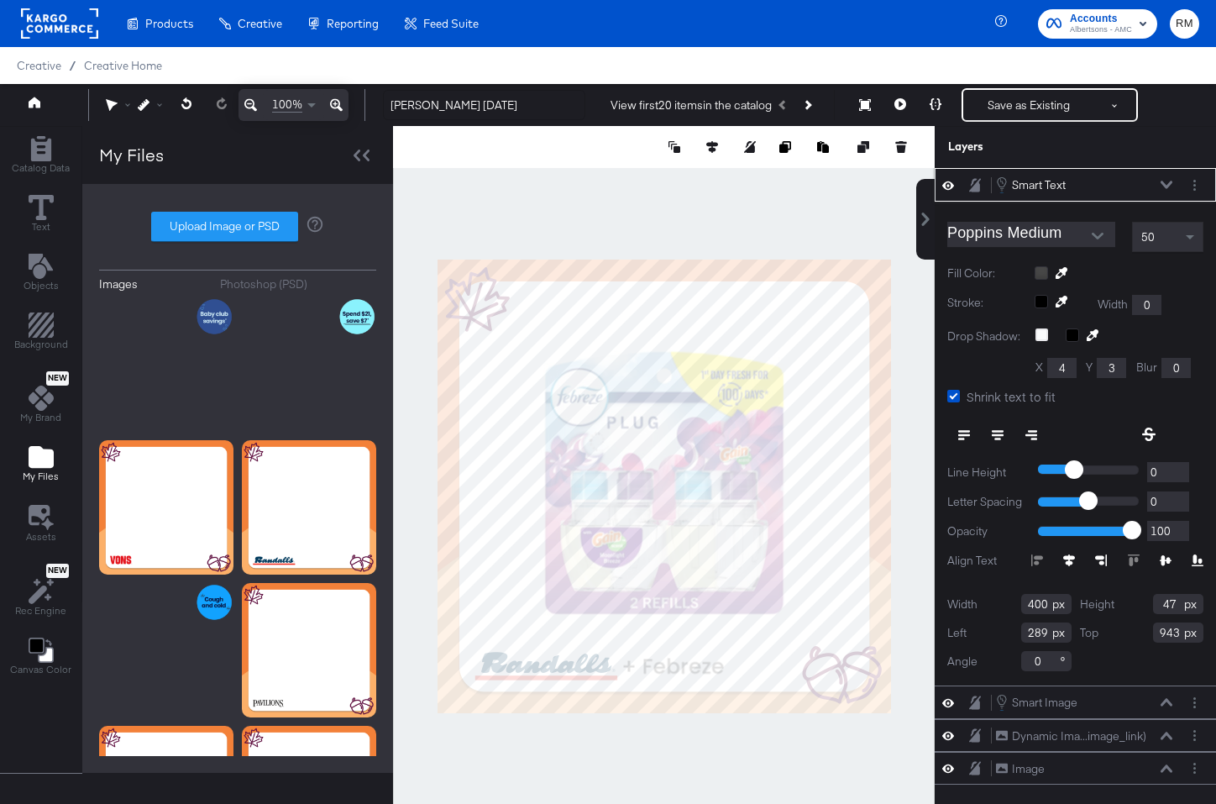
type input "443"
type input "947"
type input "448"
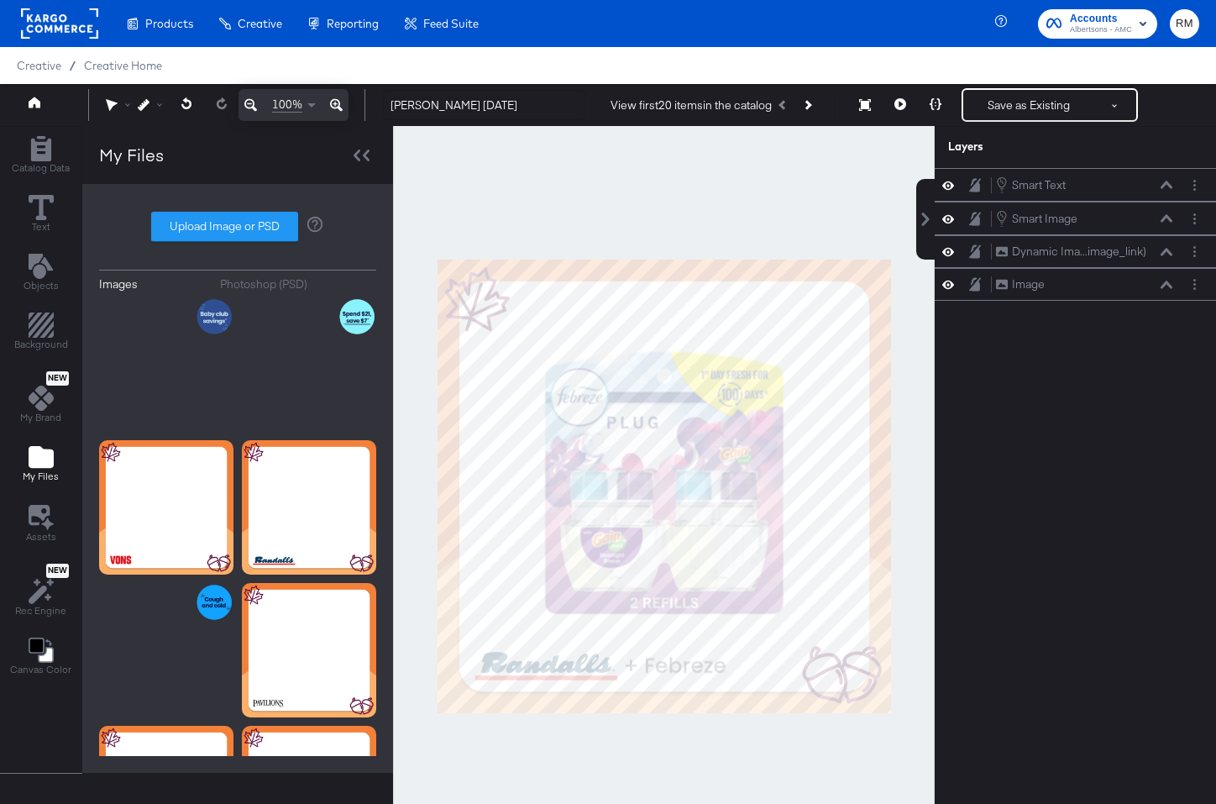
click at [691, 745] on div at bounding box center [664, 486] width 542 height 721
click at [1026, 106] on button "Save as Existing" at bounding box center [1028, 105] width 131 height 30
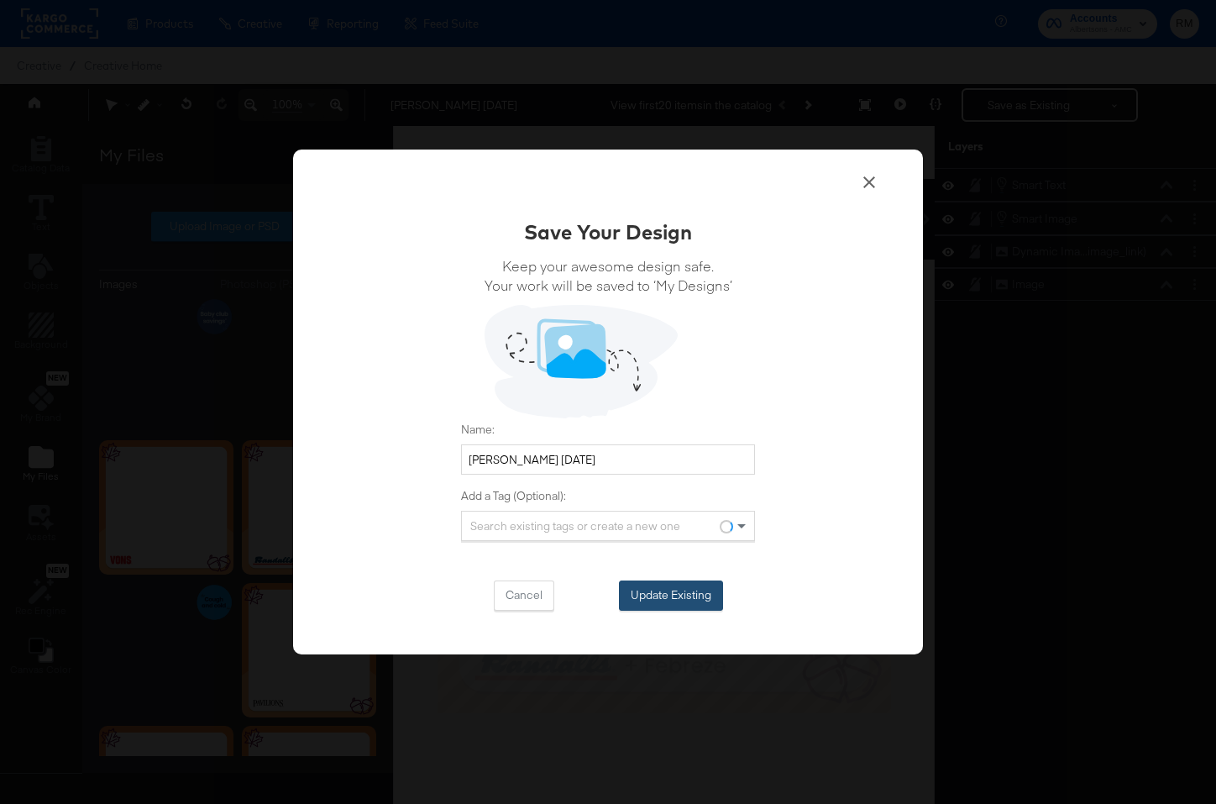
click at [695, 600] on button "Update Existing" at bounding box center [671, 595] width 104 height 30
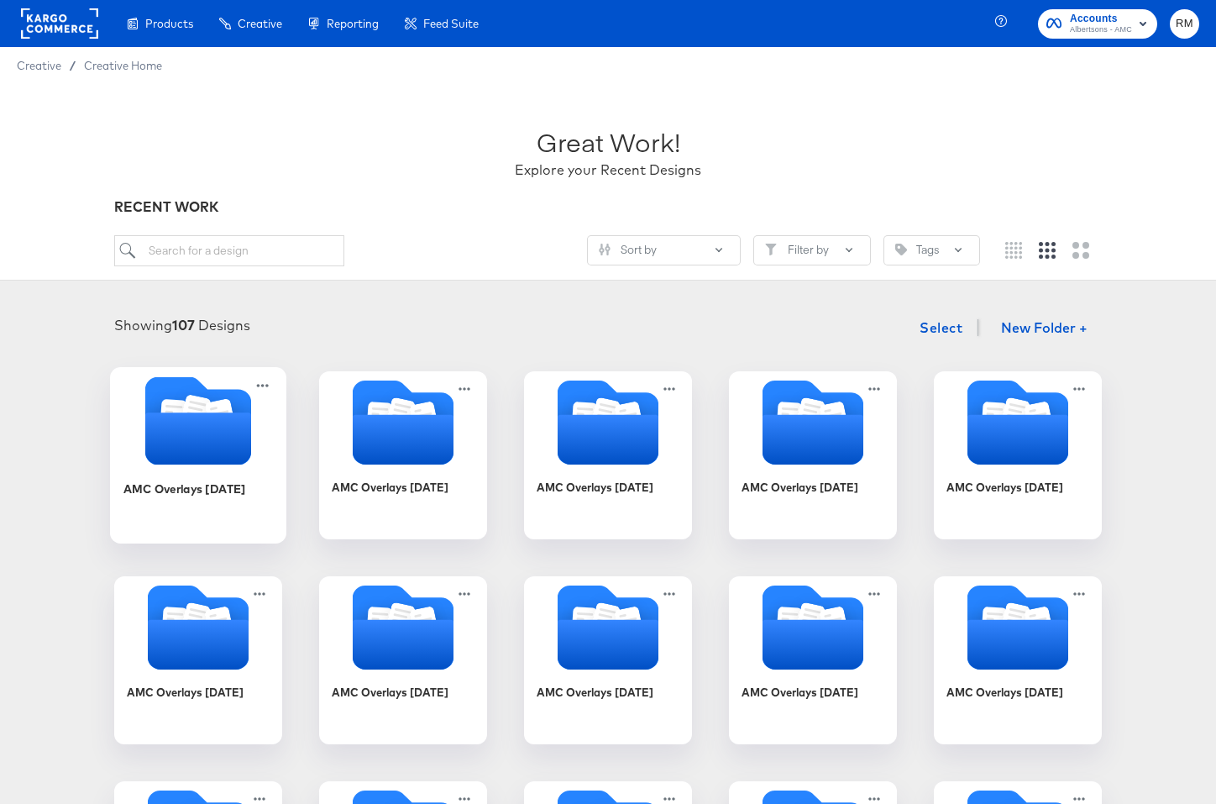
click at [202, 450] on icon "Folder" at bounding box center [198, 438] width 106 height 52
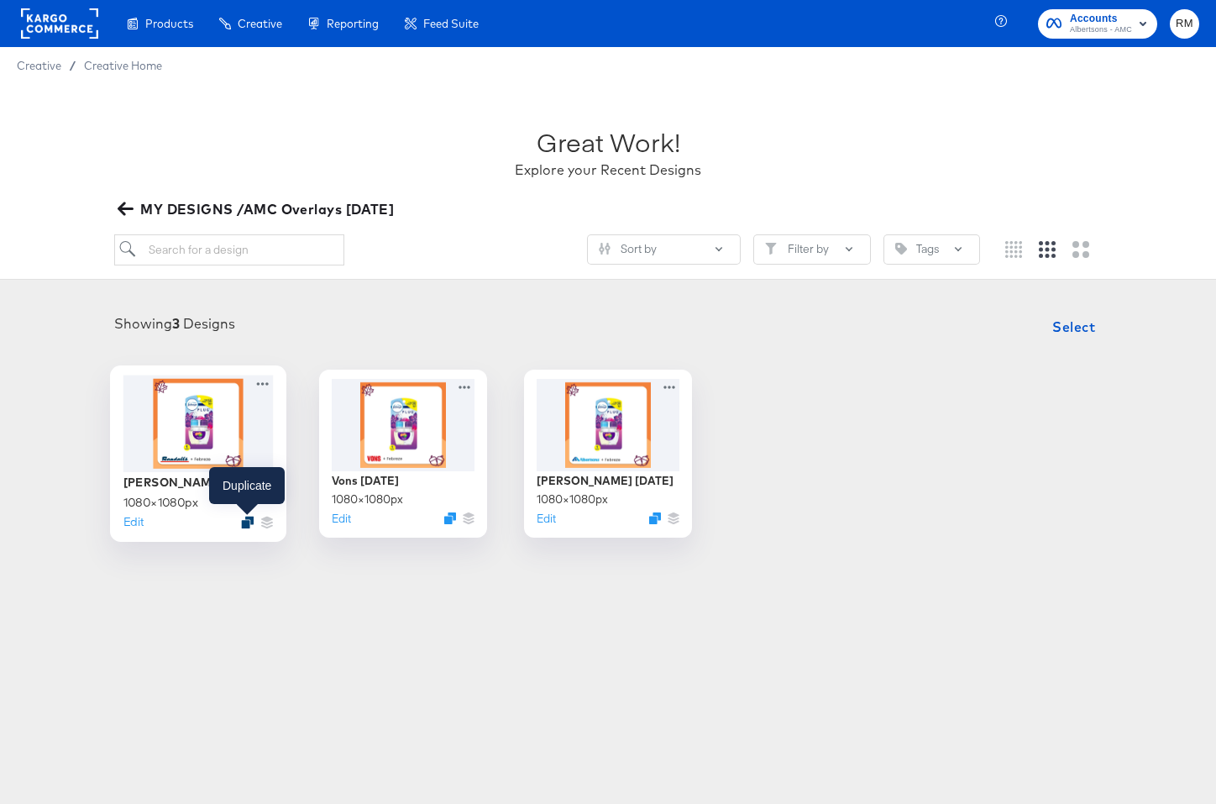
click at [246, 527] on icon "Duplicate" at bounding box center [247, 522] width 13 height 13
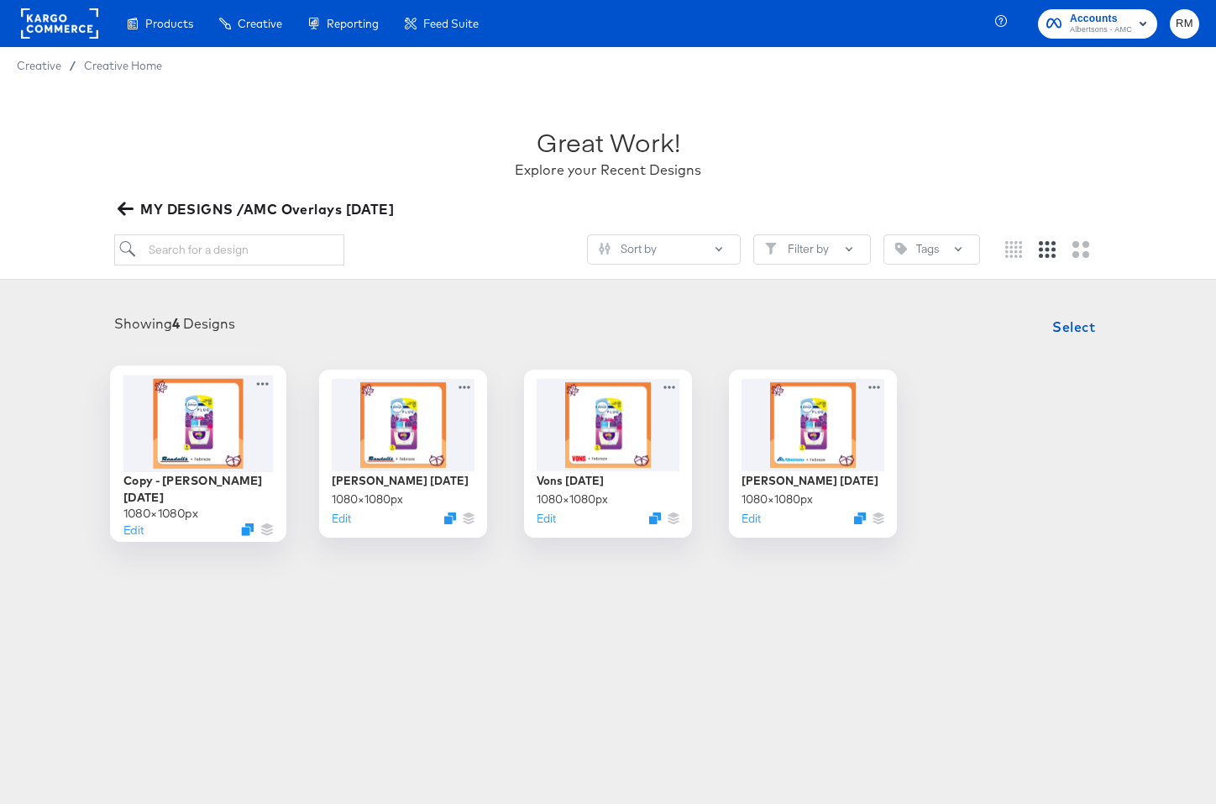
click at [229, 412] on div at bounding box center [198, 423] width 150 height 97
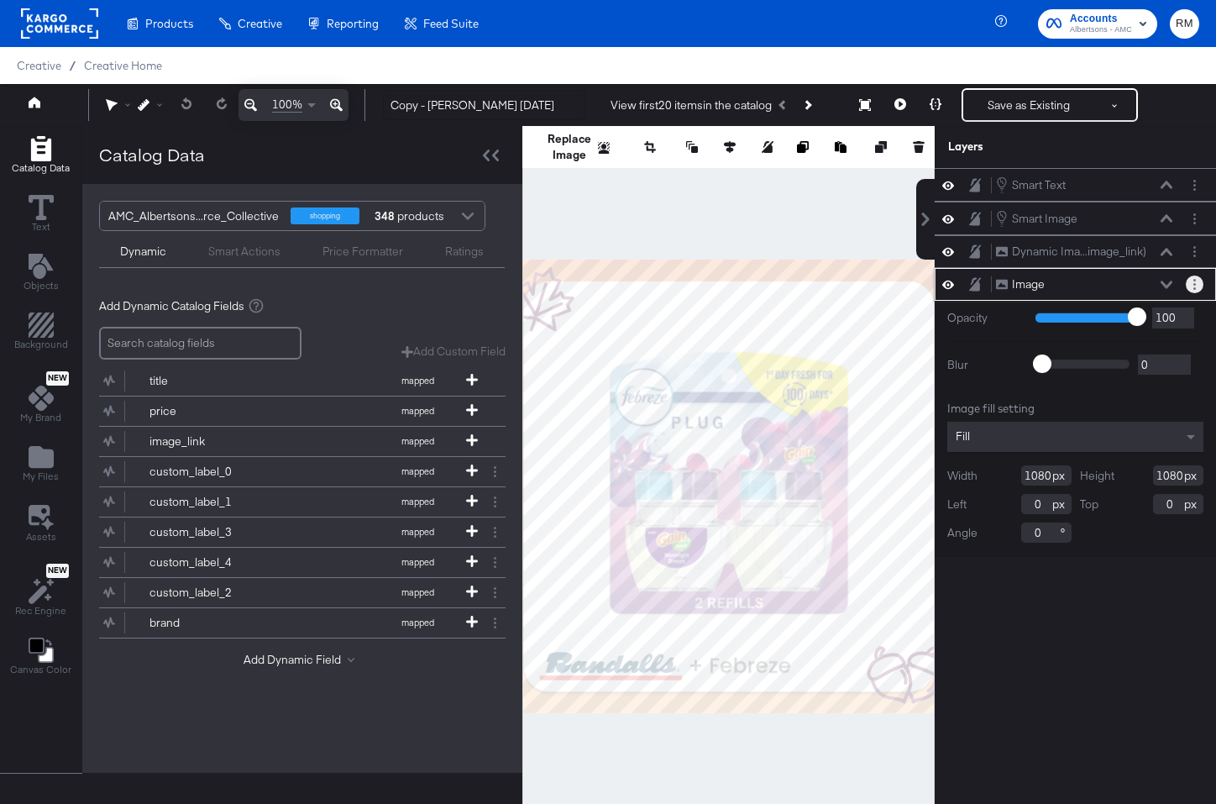
click at [1198, 291] on button "Layer Options" at bounding box center [1195, 284] width 18 height 18
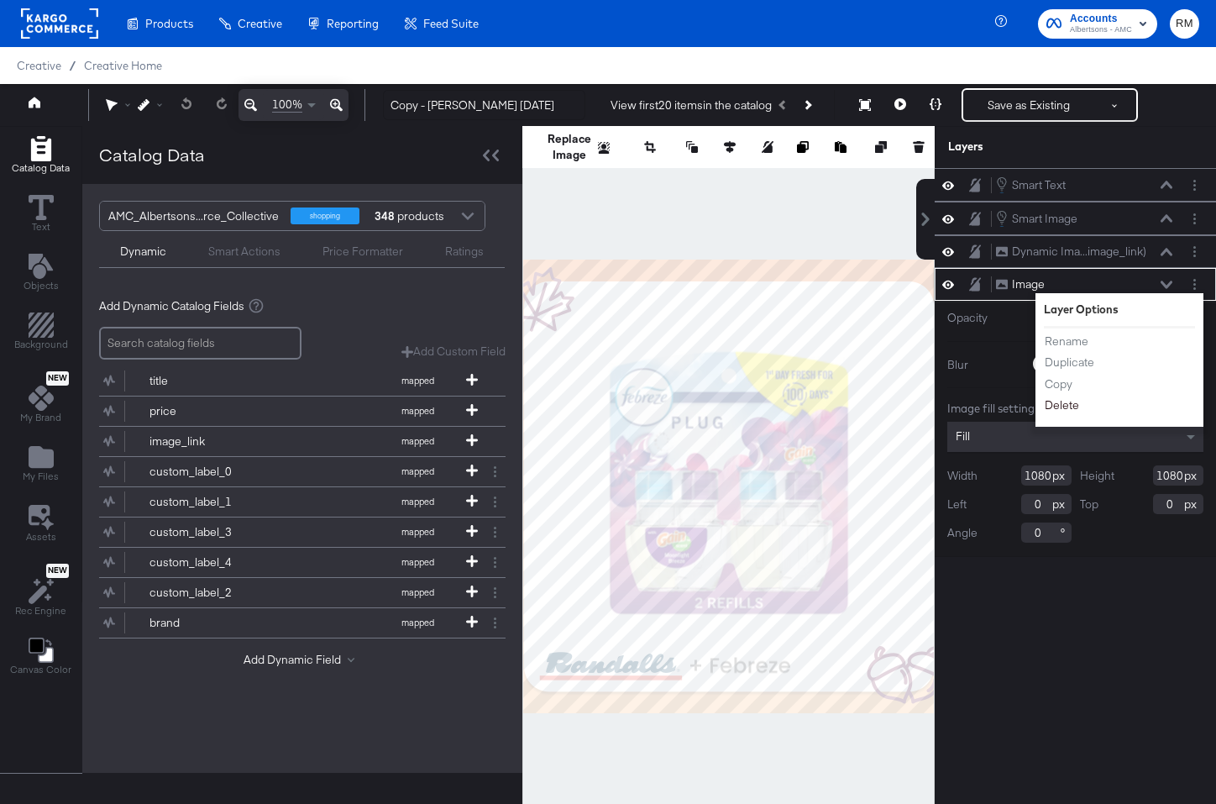
click at [1075, 401] on button "Delete" at bounding box center [1062, 405] width 36 height 18
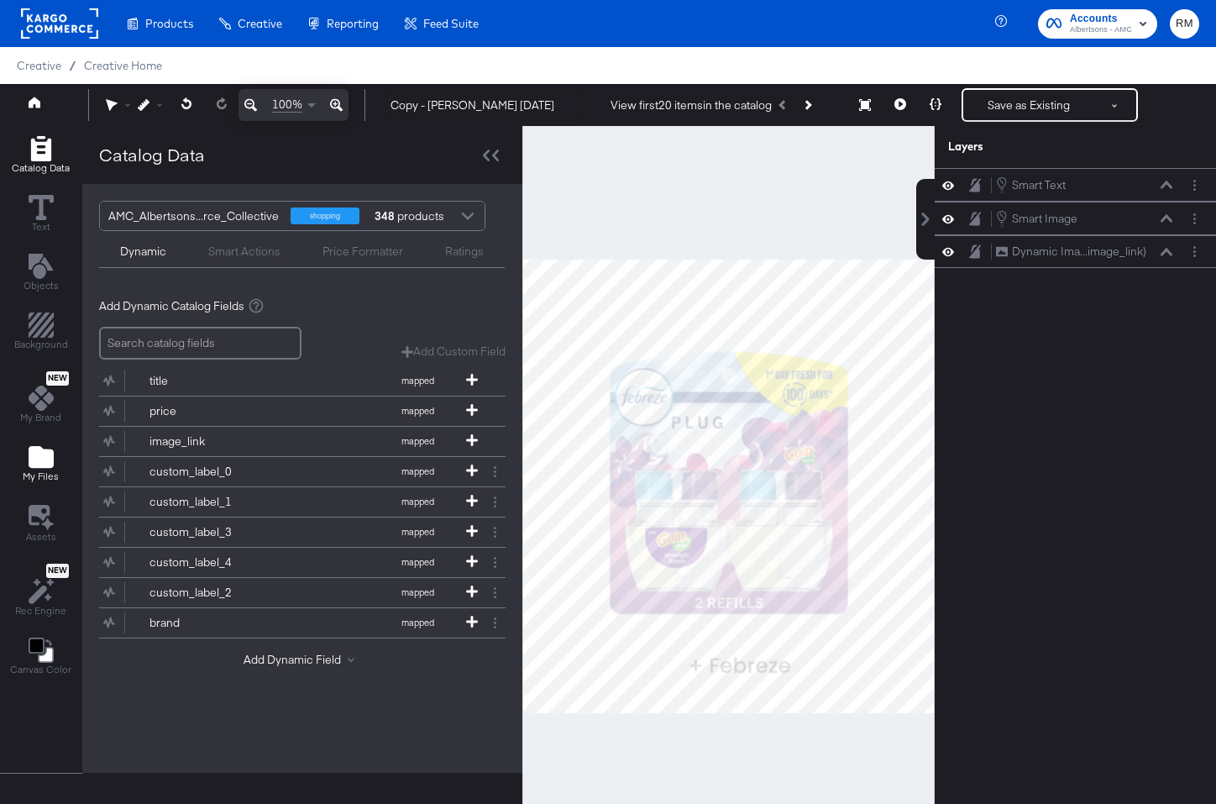
click at [30, 469] on div "My Files" at bounding box center [41, 463] width 36 height 39
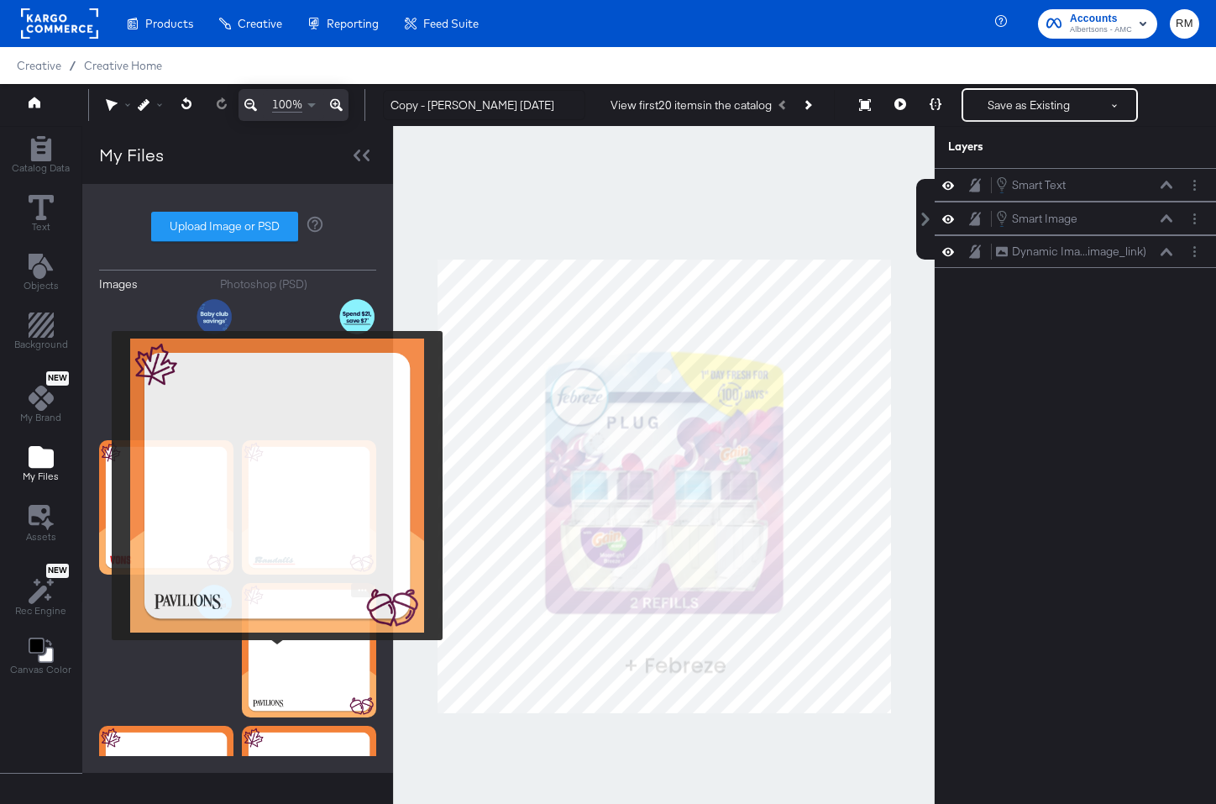
click at [277, 653] on img at bounding box center [309, 650] width 134 height 134
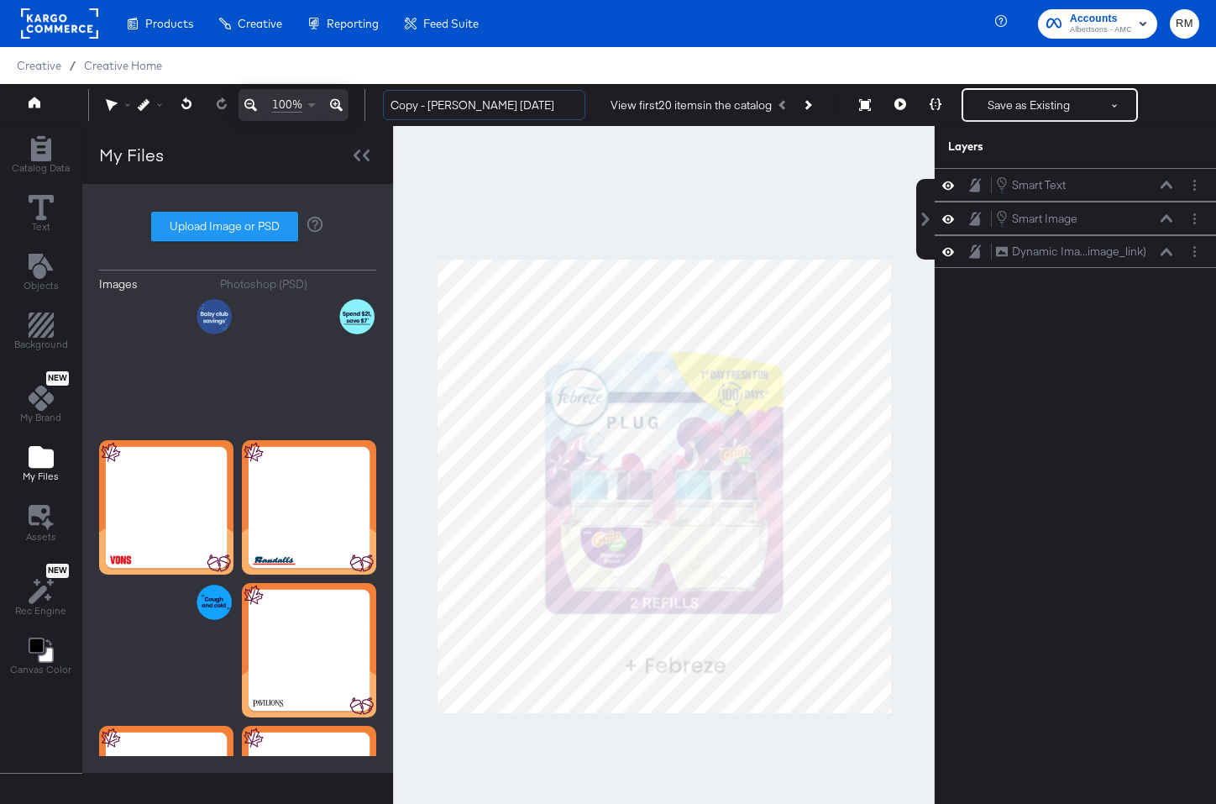
drag, startPoint x: 451, startPoint y: 100, endPoint x: 308, endPoint y: 94, distance: 142.9
click at [308, 95] on div "100% Copy - Randalls November '25 View first 20 items in the catalog Save as Ex…" at bounding box center [608, 105] width 1216 height 42
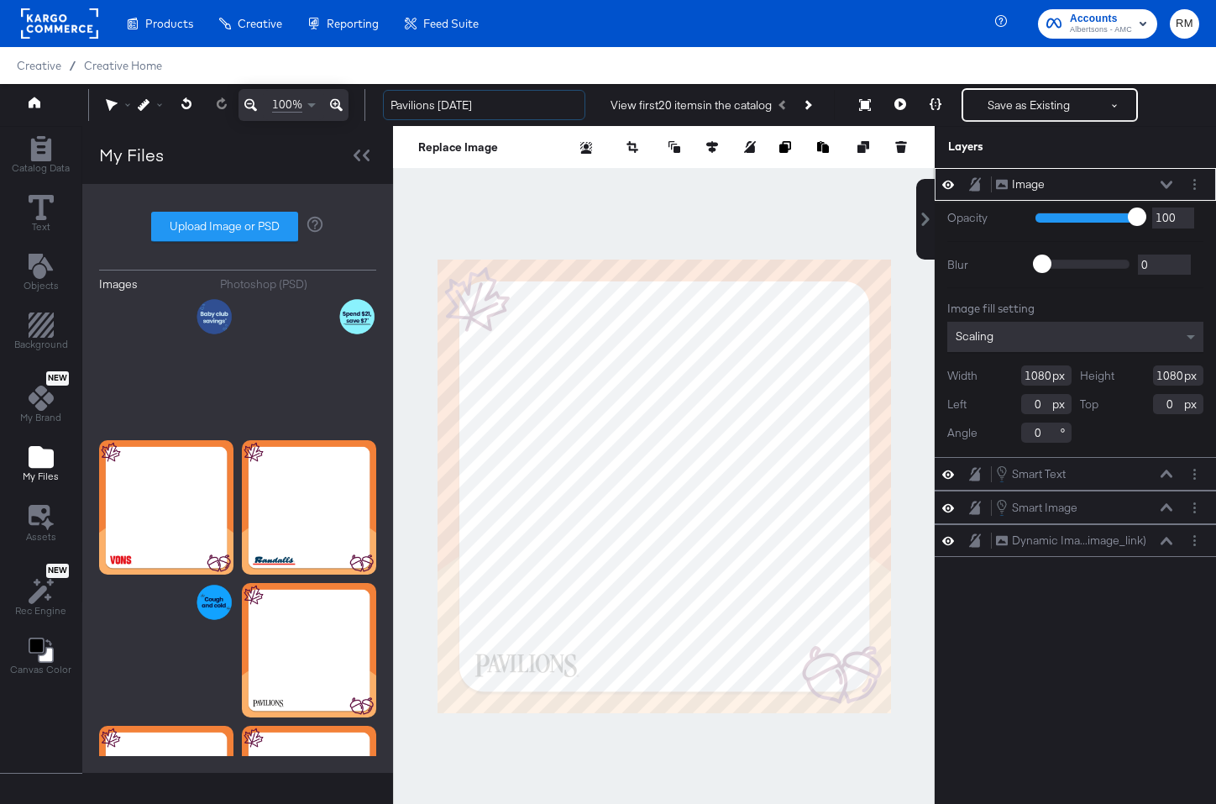
type input "Pavilions [DATE]"
click at [1025, 344] on div "Scaling" at bounding box center [1075, 337] width 256 height 30
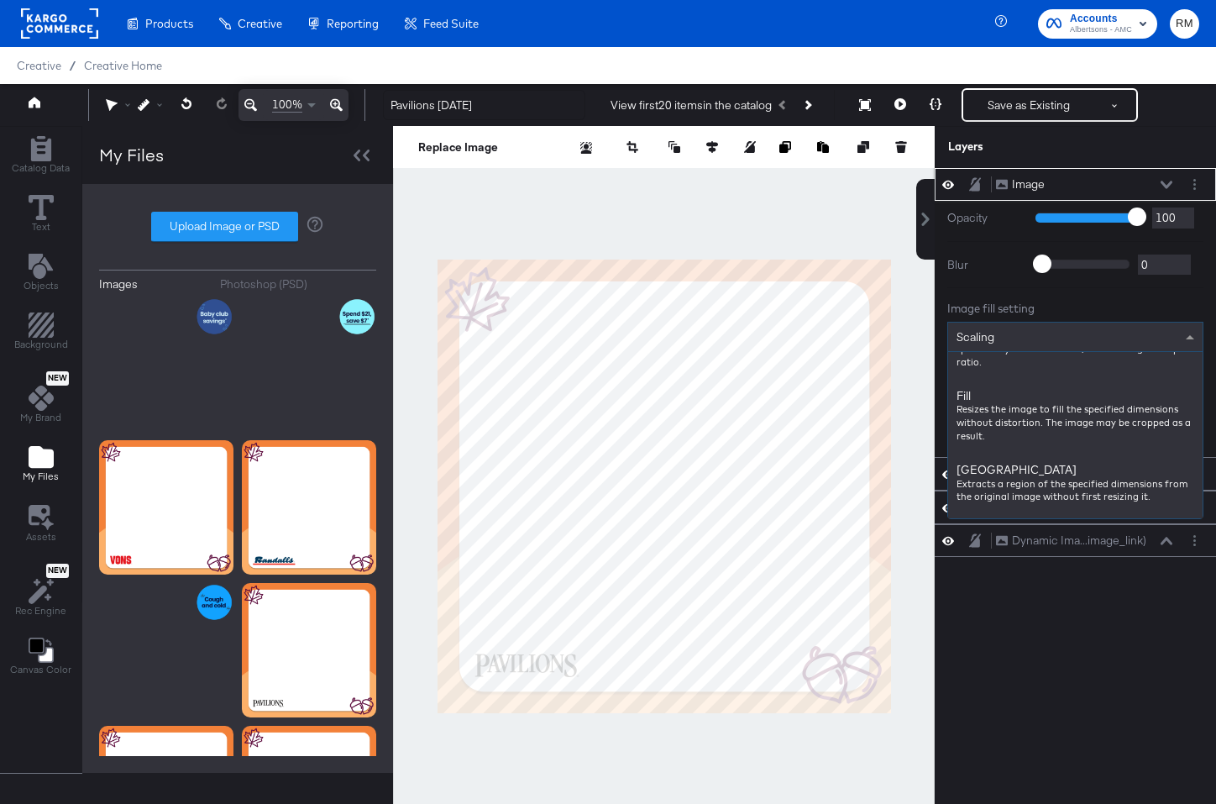
scroll to position [232, 0]
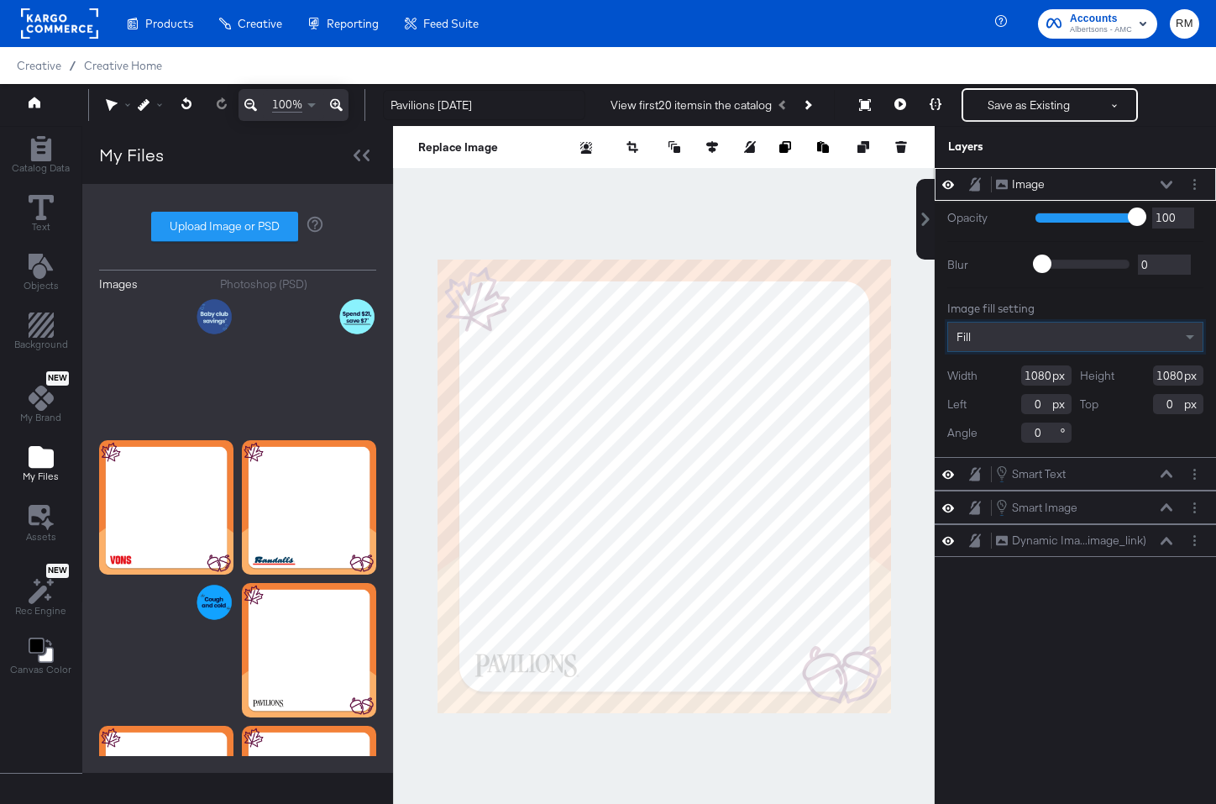
click at [1170, 186] on icon at bounding box center [1167, 185] width 12 height 8
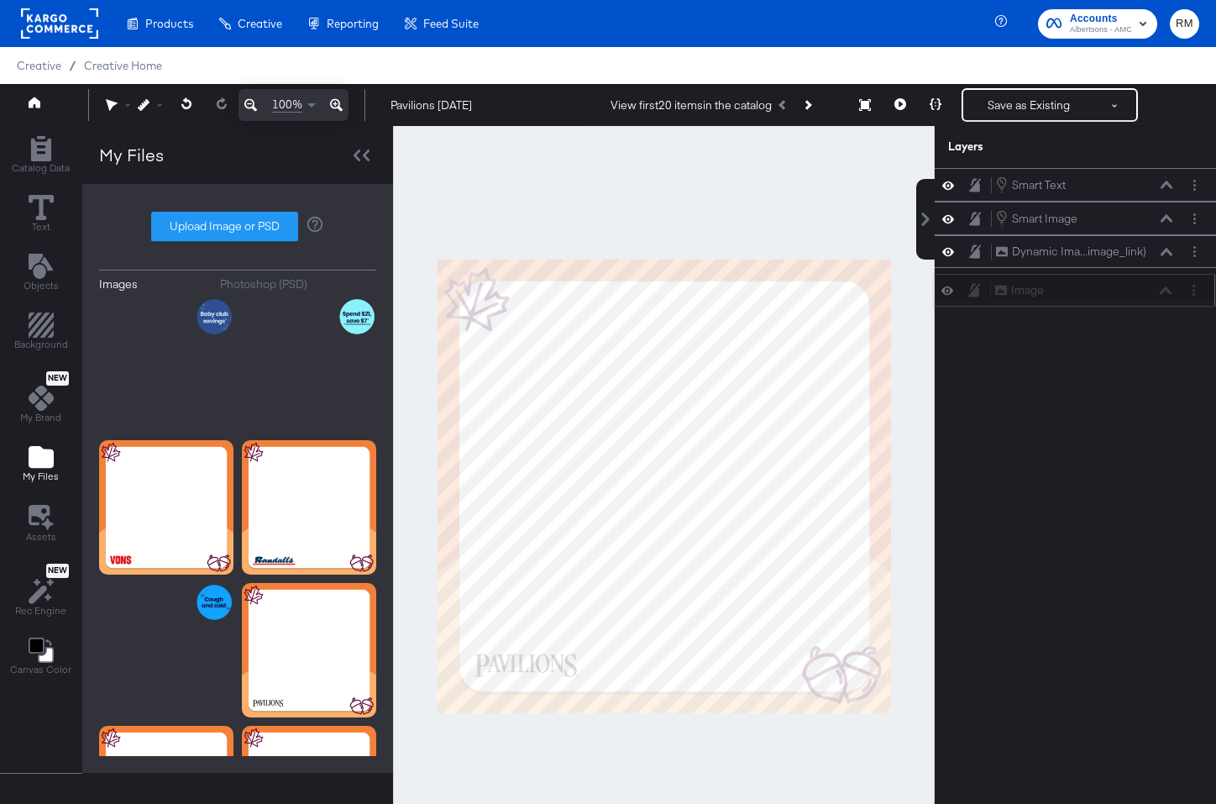
drag, startPoint x: 1148, startPoint y: 178, endPoint x: 1147, endPoint y: 290, distance: 111.7
click at [1147, 290] on div "Image Image" at bounding box center [1083, 290] width 178 height 18
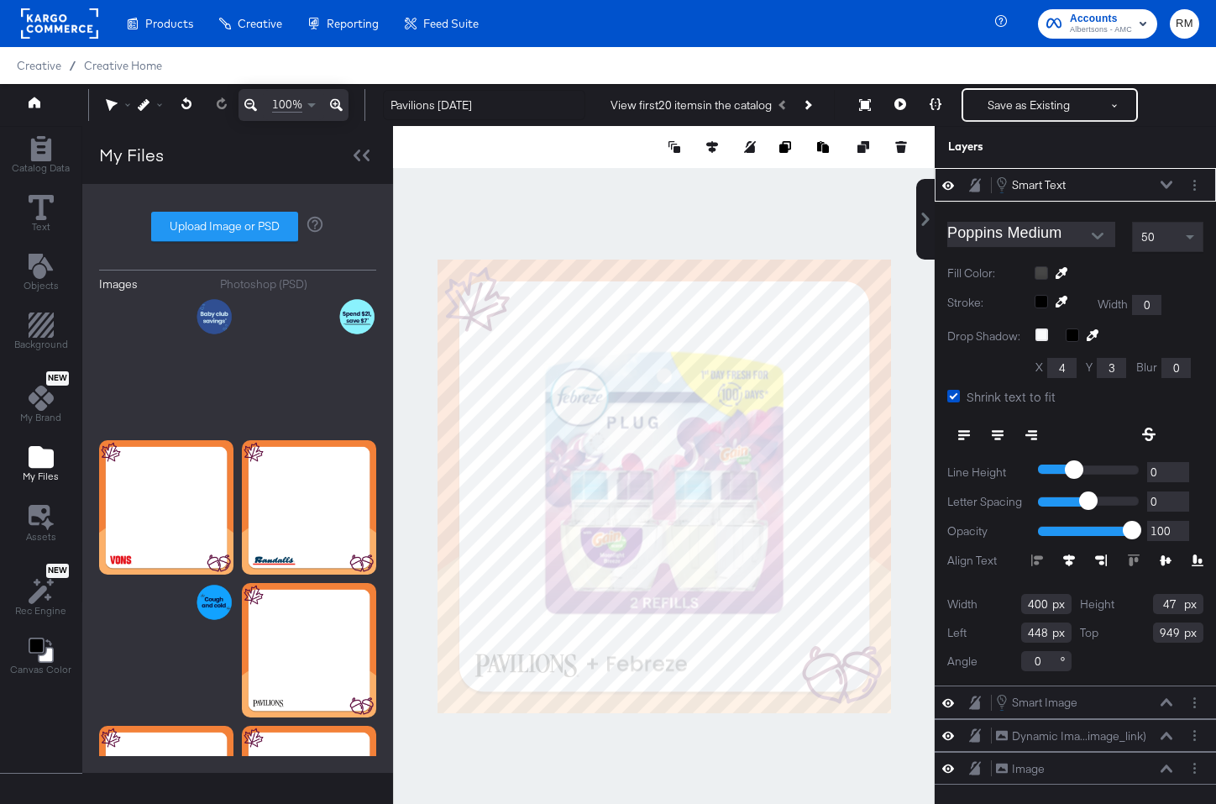
type input "358"
type input "945"
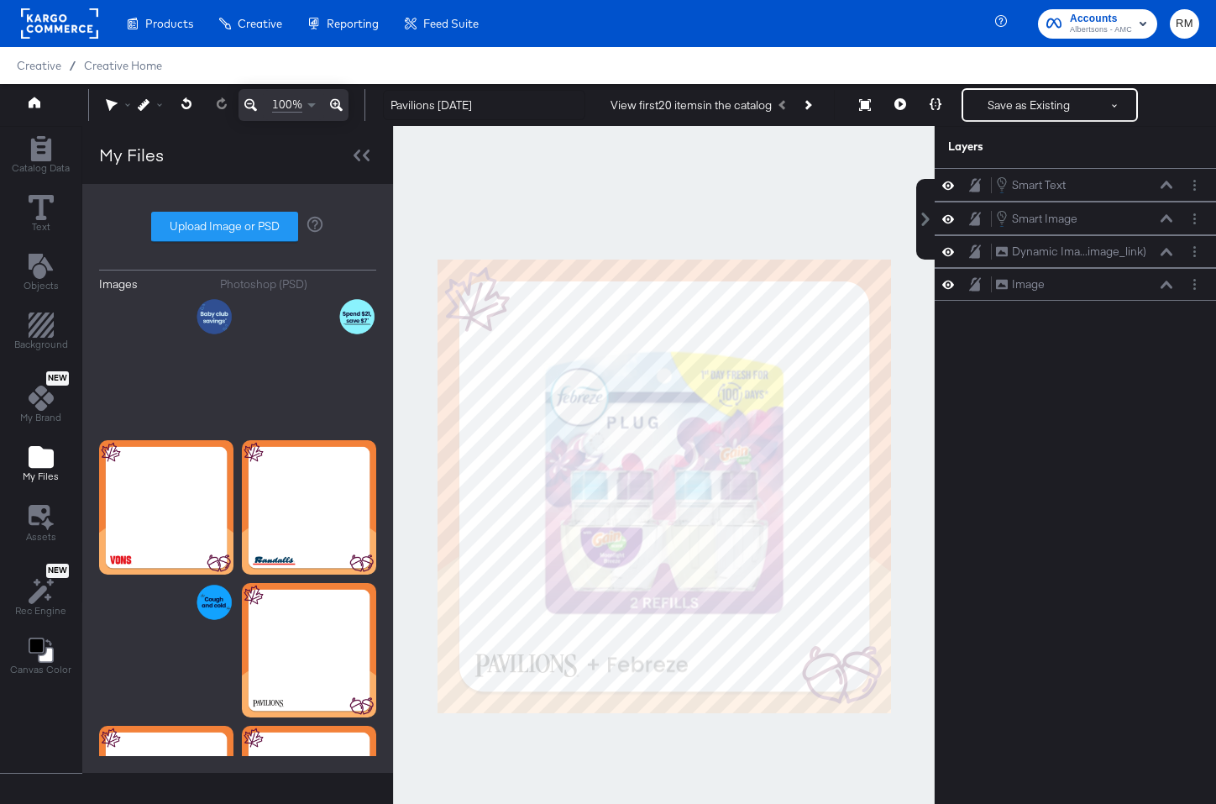
click at [661, 738] on div at bounding box center [664, 486] width 542 height 721
click at [1012, 104] on button "Save as Existing" at bounding box center [1028, 105] width 131 height 30
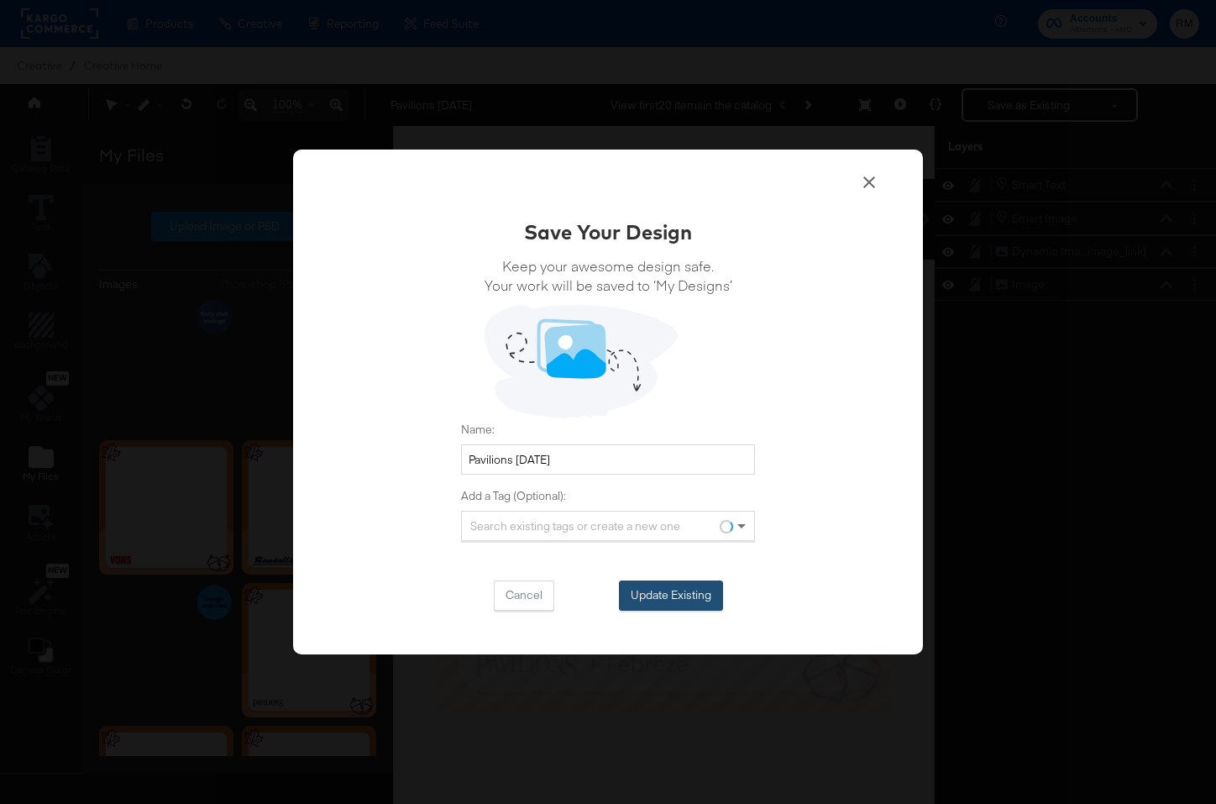
click at [700, 606] on button "Update Existing" at bounding box center [671, 595] width 104 height 30
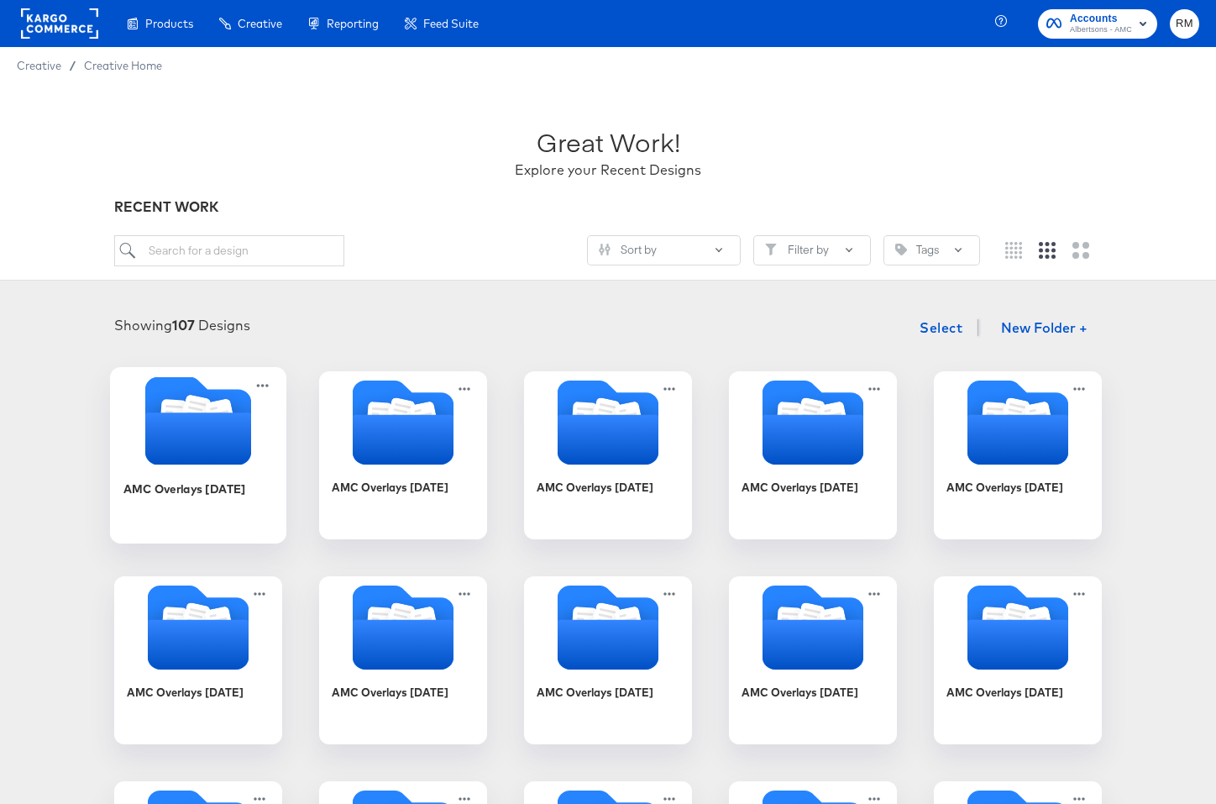
click at [179, 496] on div "AMC Overlays [DATE]" at bounding box center [184, 488] width 123 height 16
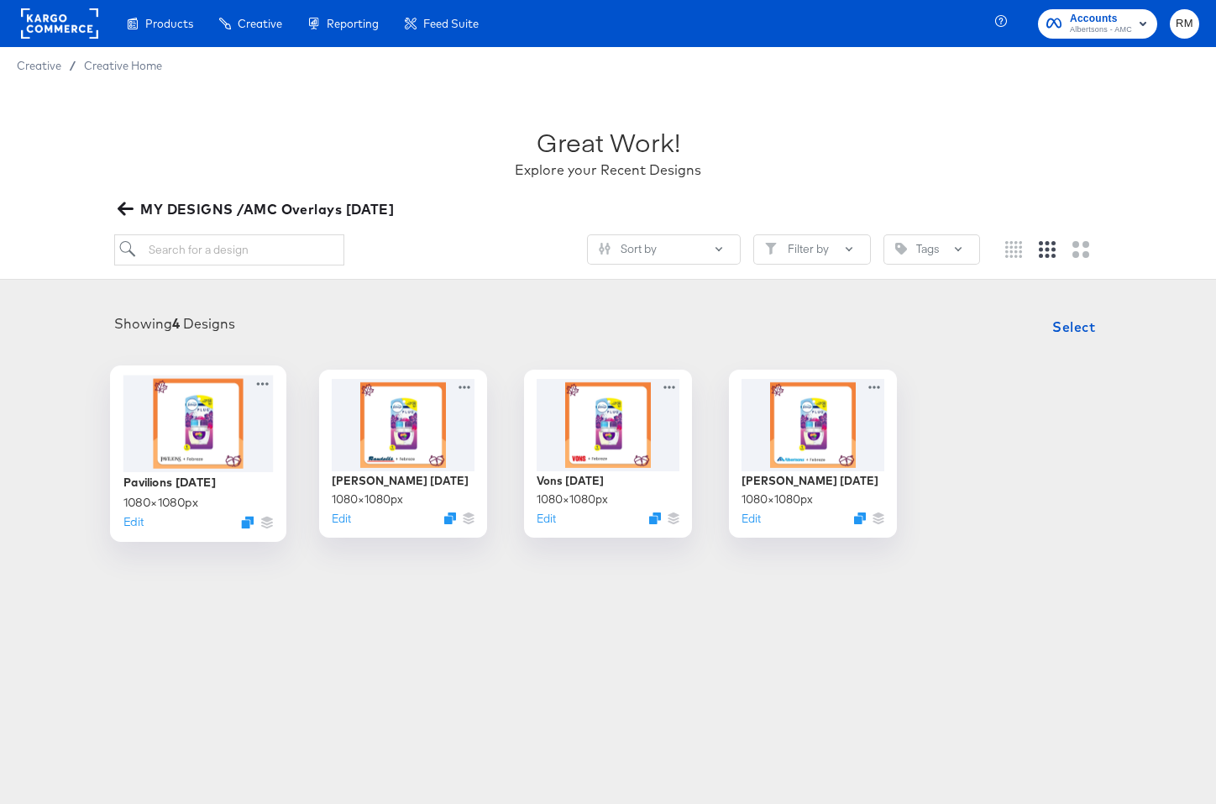
click at [201, 419] on div at bounding box center [198, 423] width 150 height 97
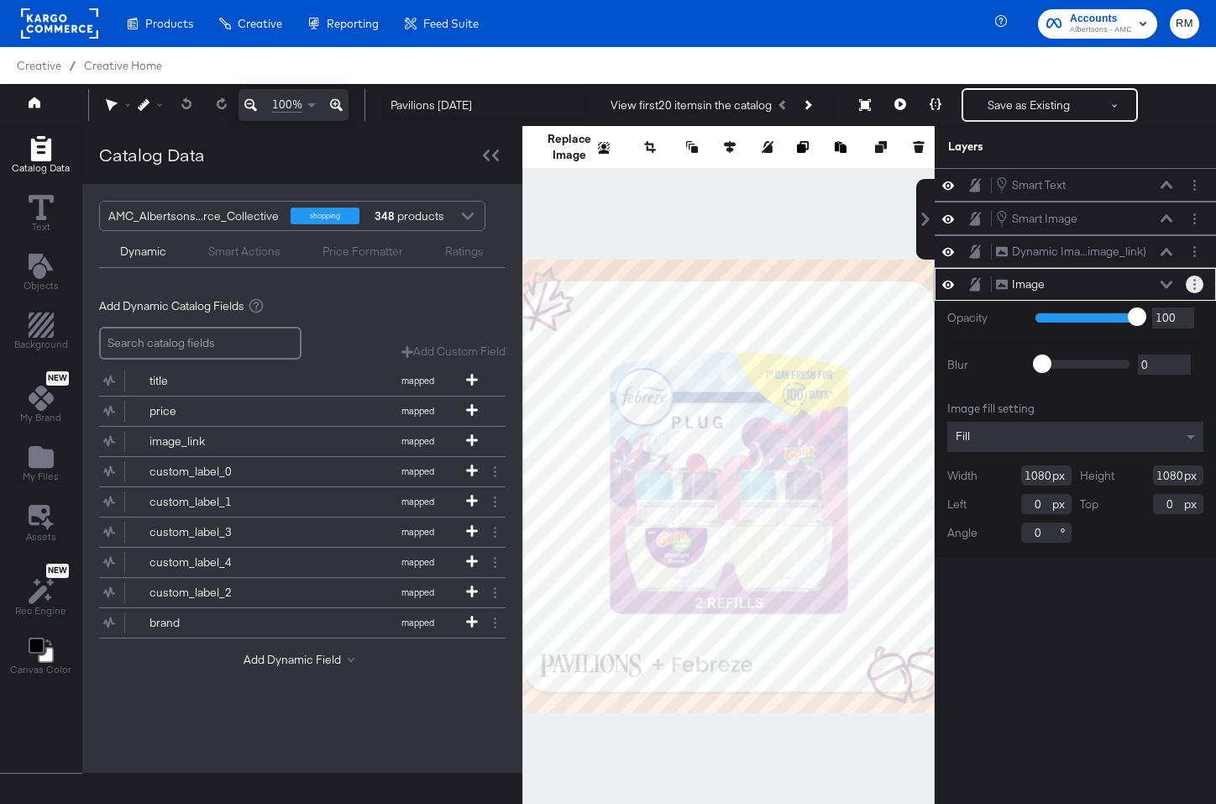
click at [1190, 281] on button "Layer Options" at bounding box center [1195, 284] width 18 height 18
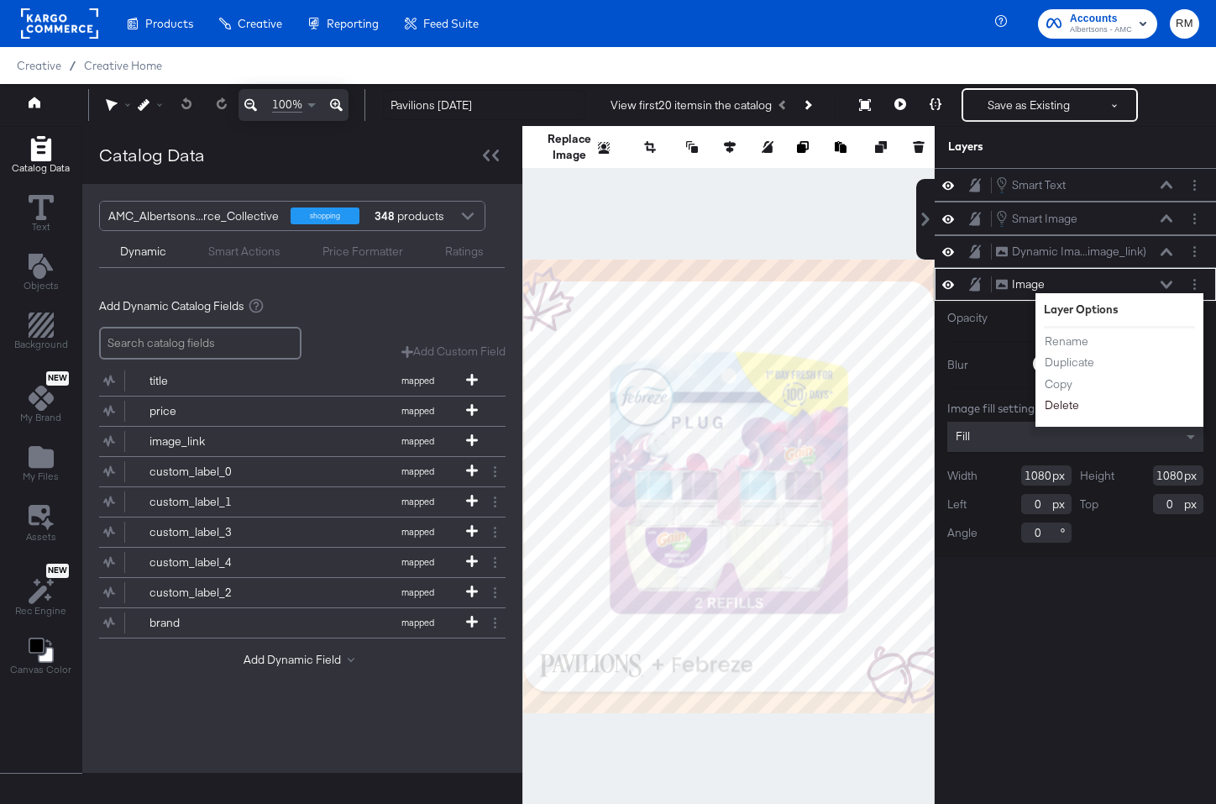
click at [1052, 402] on button "Delete" at bounding box center [1062, 405] width 36 height 18
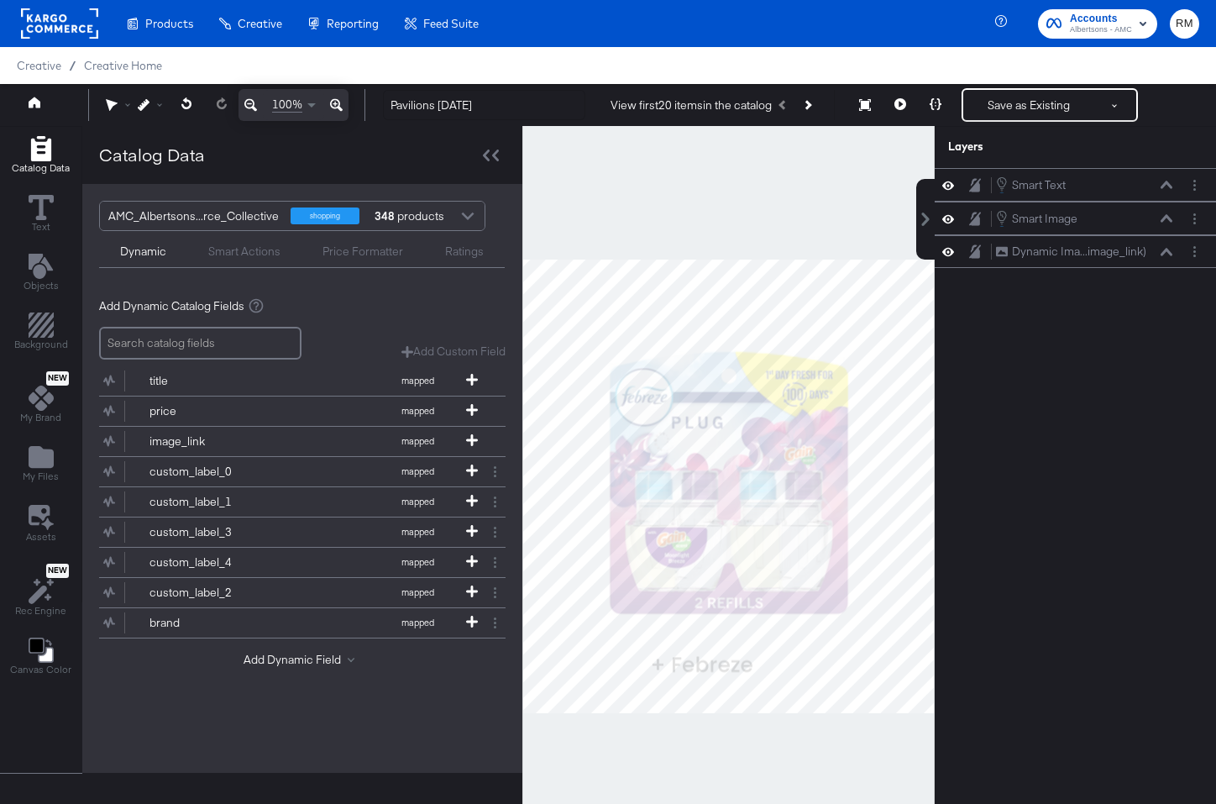
click at [3, 469] on div "Catalog Data Text Objects Background New My Brand My Files Assets New Rec Engin…" at bounding box center [40, 407] width 81 height 560
click at [45, 457] on icon "Add Files" at bounding box center [41, 457] width 25 height 22
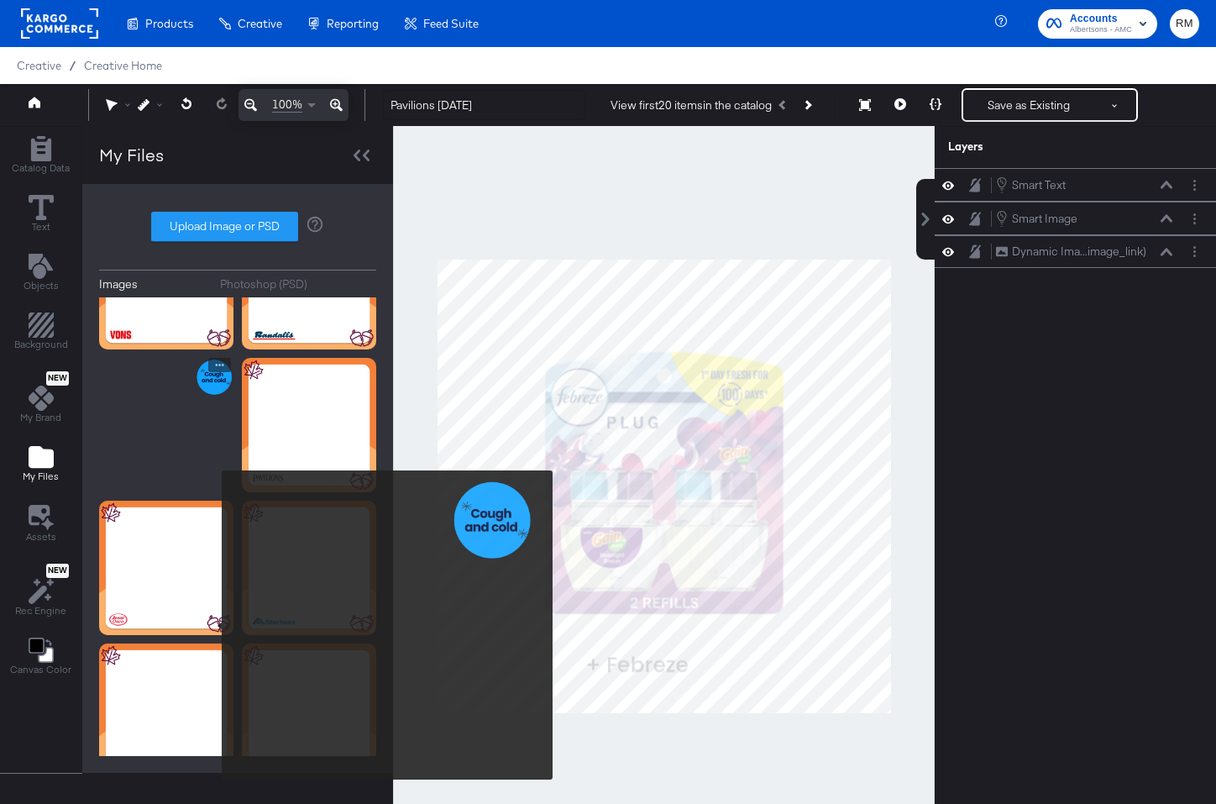
scroll to position [228, 0]
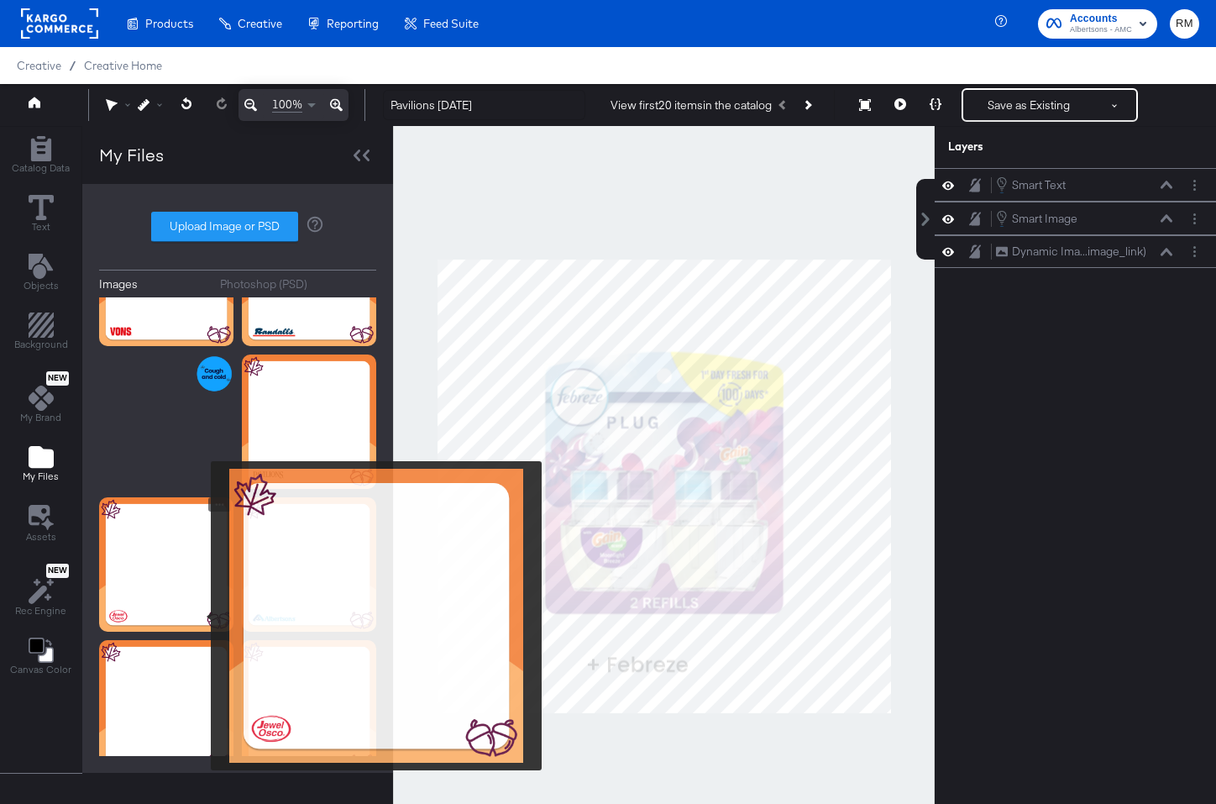
click at [200, 616] on img at bounding box center [166, 564] width 134 height 134
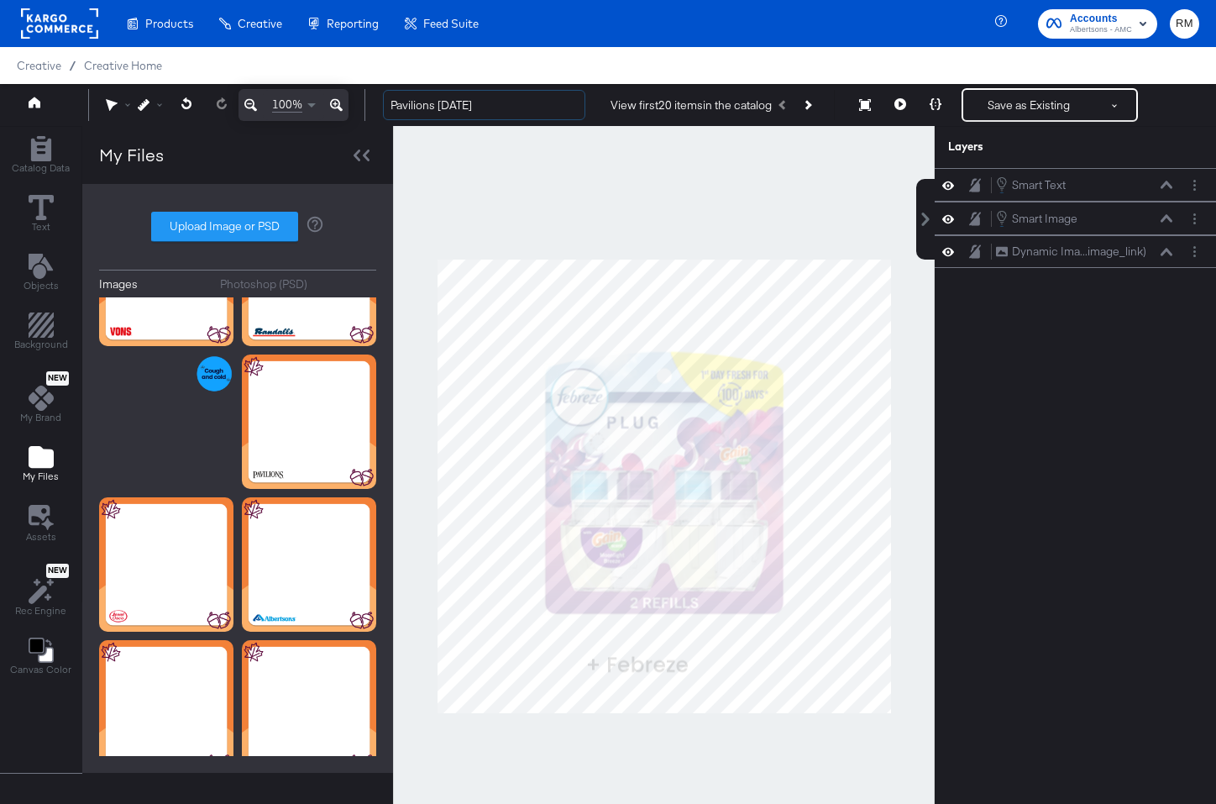
drag, startPoint x: 438, startPoint y: 102, endPoint x: 343, endPoint y: 92, distance: 95.4
click at [343, 92] on div "100% Pavilions [DATE] View first 20 items in the catalog Save as Existing See m…" at bounding box center [608, 105] width 1216 height 42
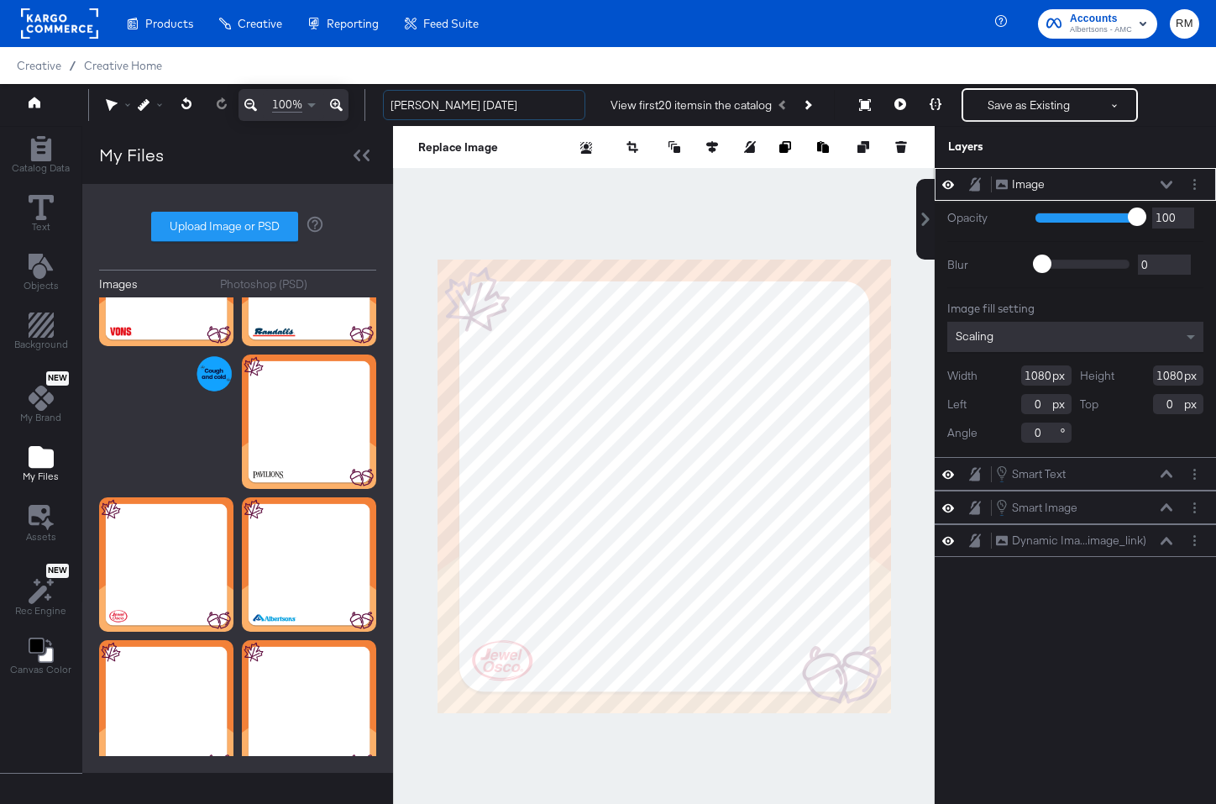
type input "[PERSON_NAME] [DATE]"
click at [1135, 340] on div "Scaling" at bounding box center [1075, 337] width 256 height 30
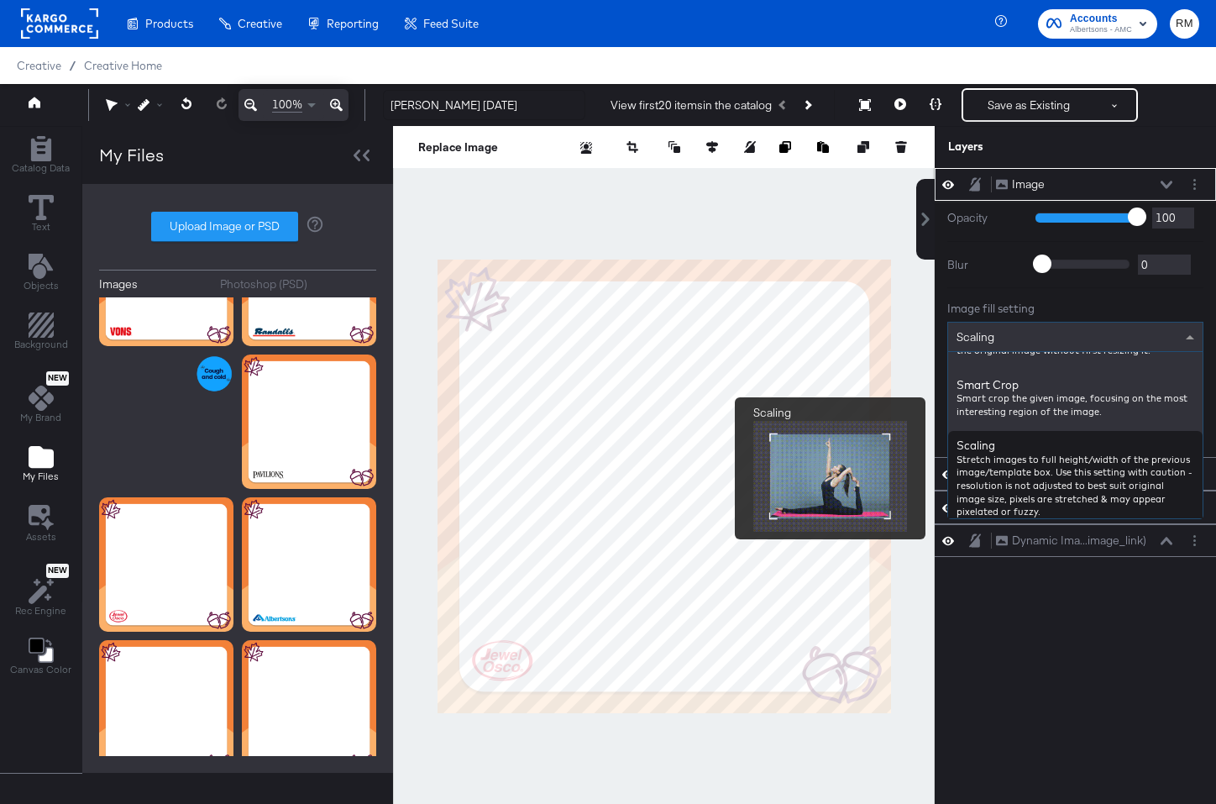
scroll to position [292, 0]
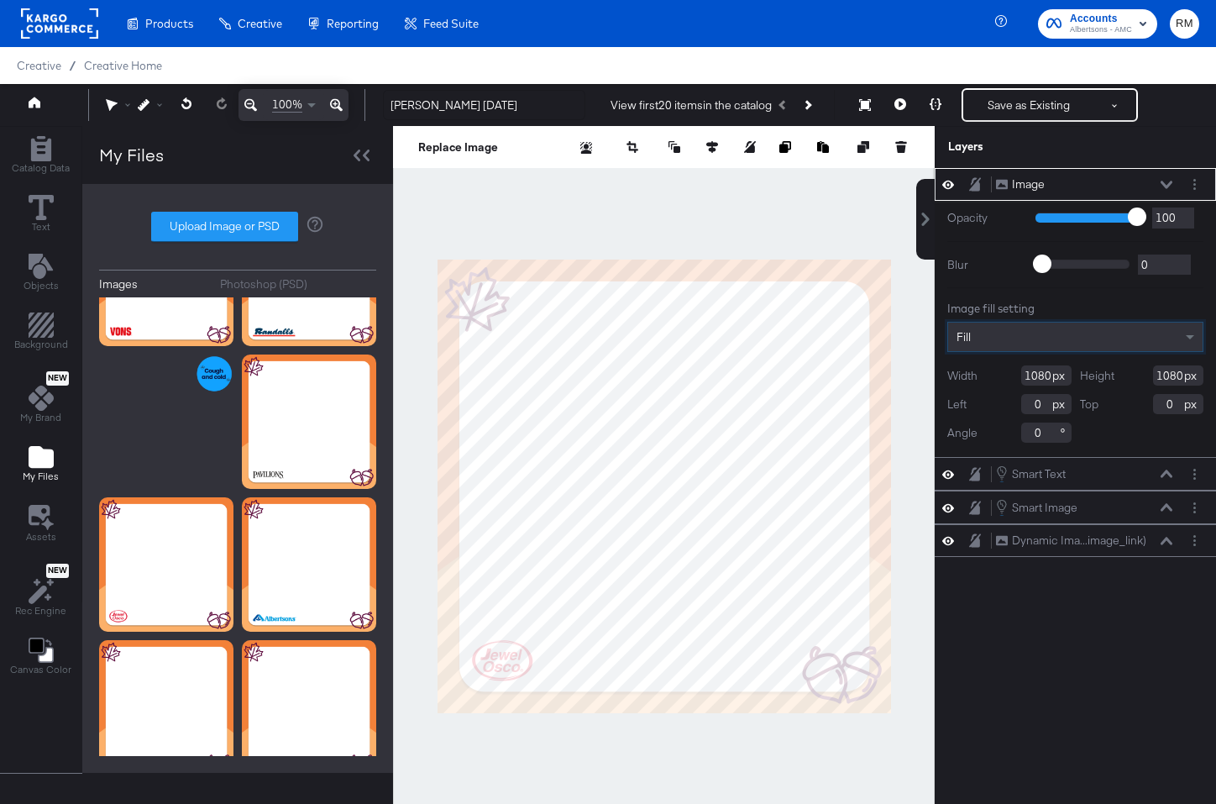
click at [1165, 186] on icon at bounding box center [1167, 185] width 12 height 8
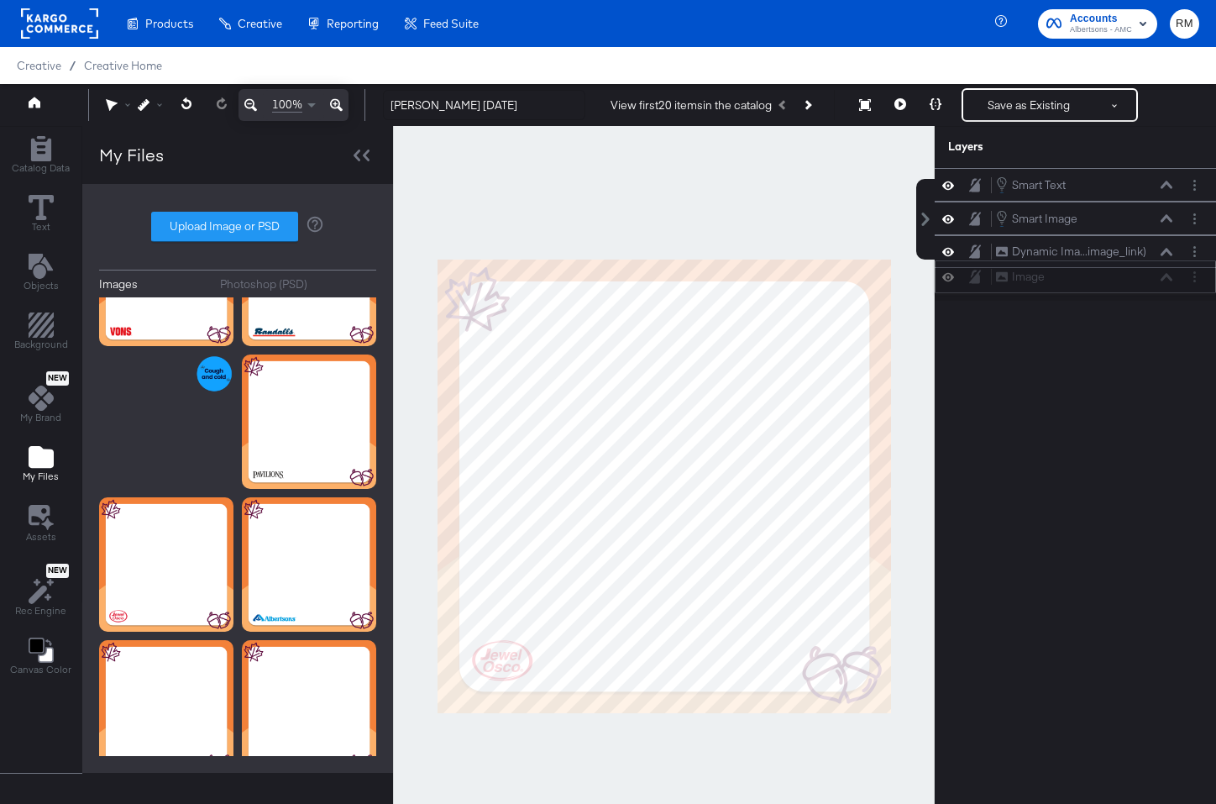
drag, startPoint x: 1146, startPoint y: 184, endPoint x: 1146, endPoint y: 281, distance: 96.6
click at [1146, 281] on div "Image Image" at bounding box center [1084, 277] width 178 height 18
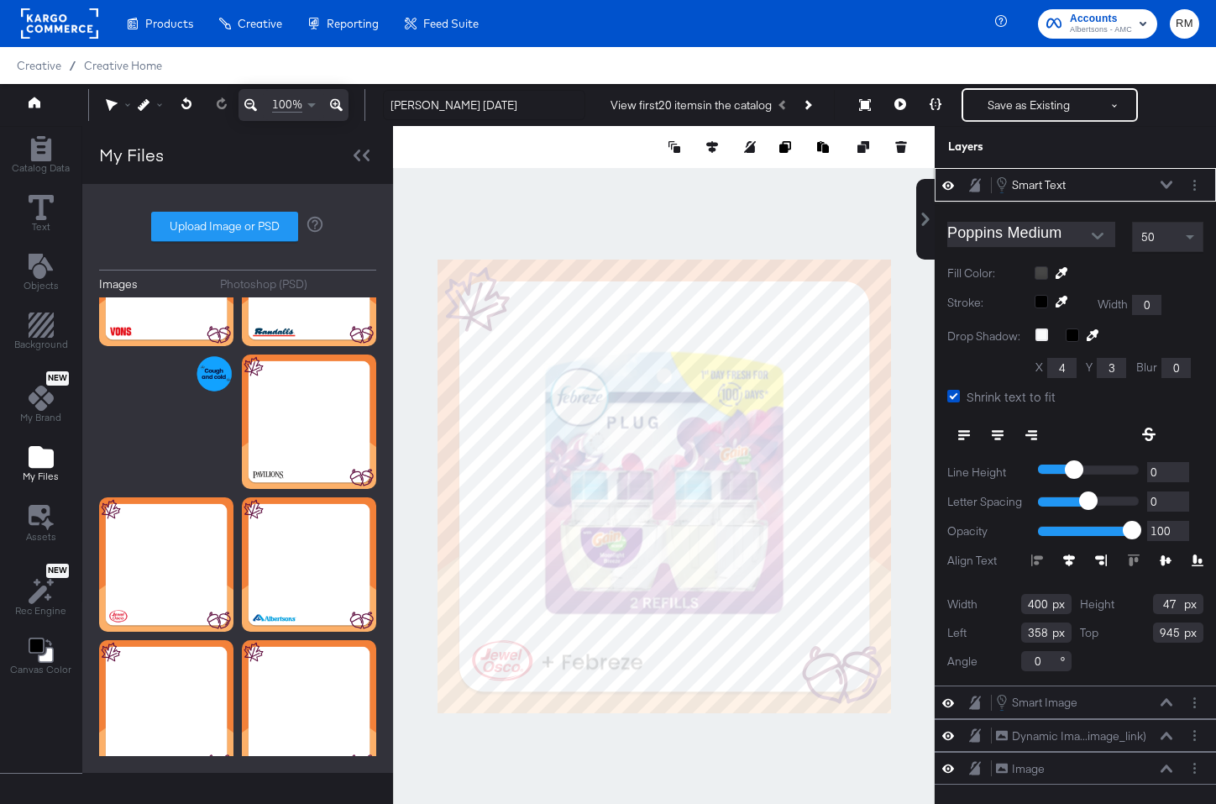
type input "252"
type input "941"
click at [611, 735] on div at bounding box center [664, 486] width 542 height 721
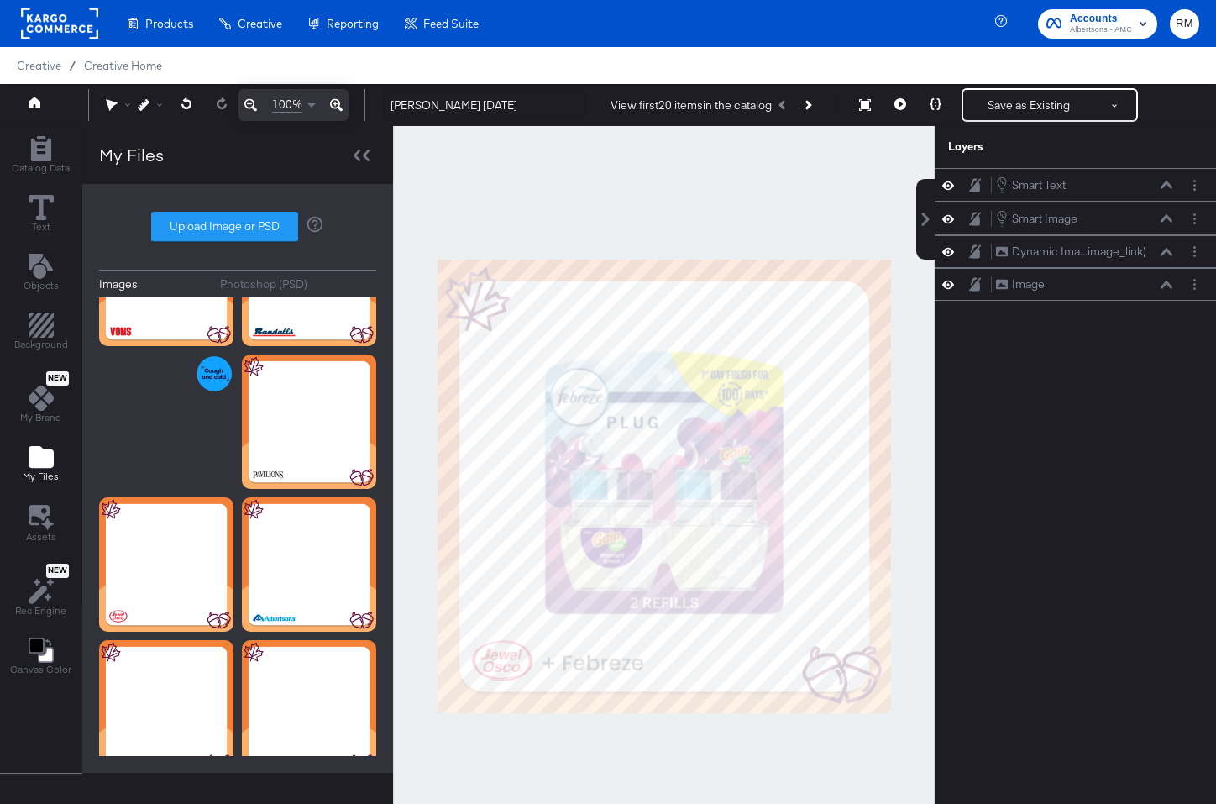
click at [1032, 83] on div "Creative / Creative Home" at bounding box center [608, 65] width 1216 height 37
click at [1016, 107] on button "Save as Existing" at bounding box center [1028, 105] width 131 height 30
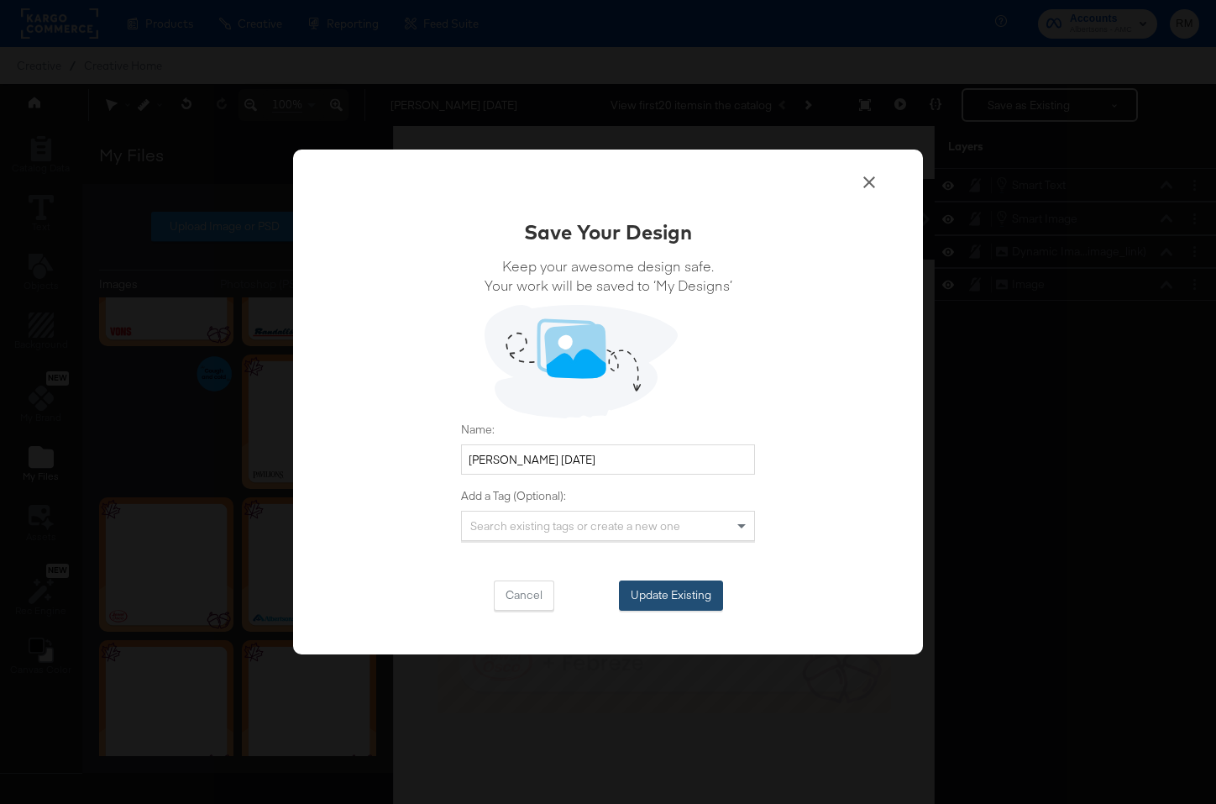
click at [635, 587] on button "Update Existing" at bounding box center [671, 595] width 104 height 30
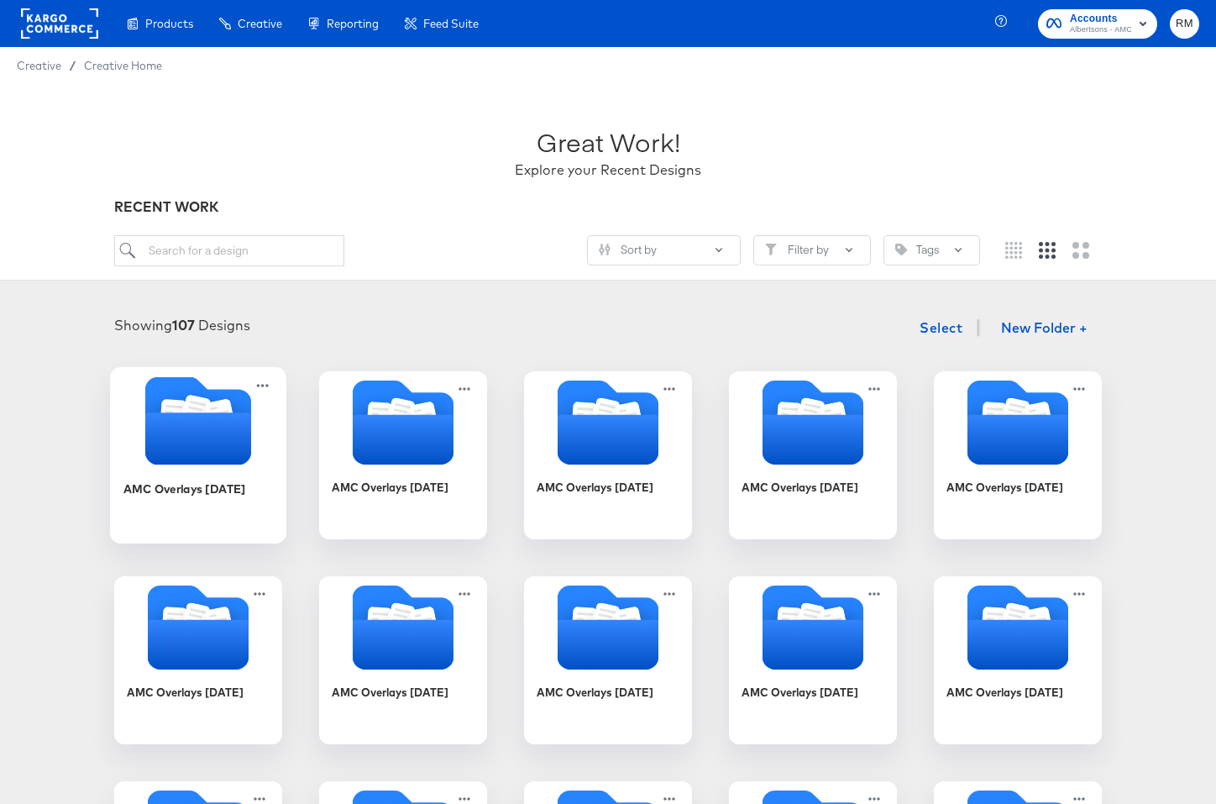
click at [198, 445] on icon "Folder" at bounding box center [198, 438] width 106 height 52
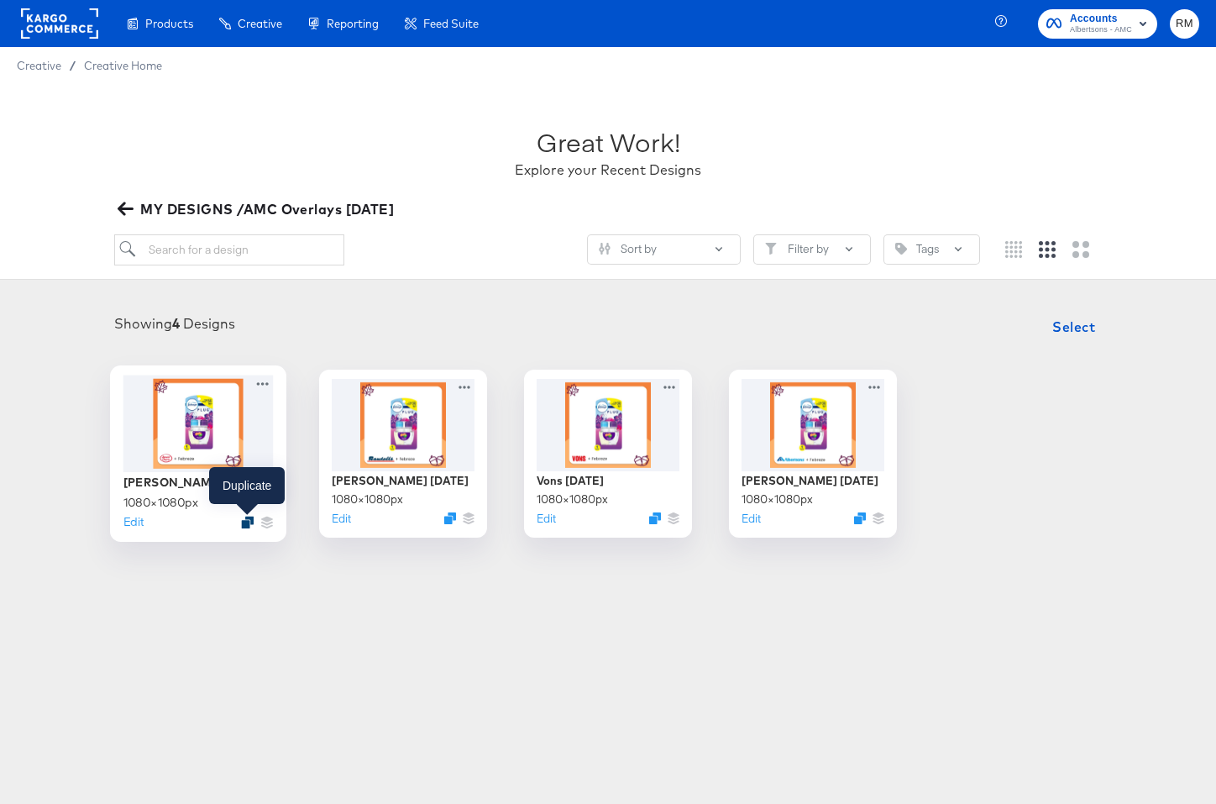
click at [245, 520] on icon "Duplicate" at bounding box center [247, 522] width 13 height 13
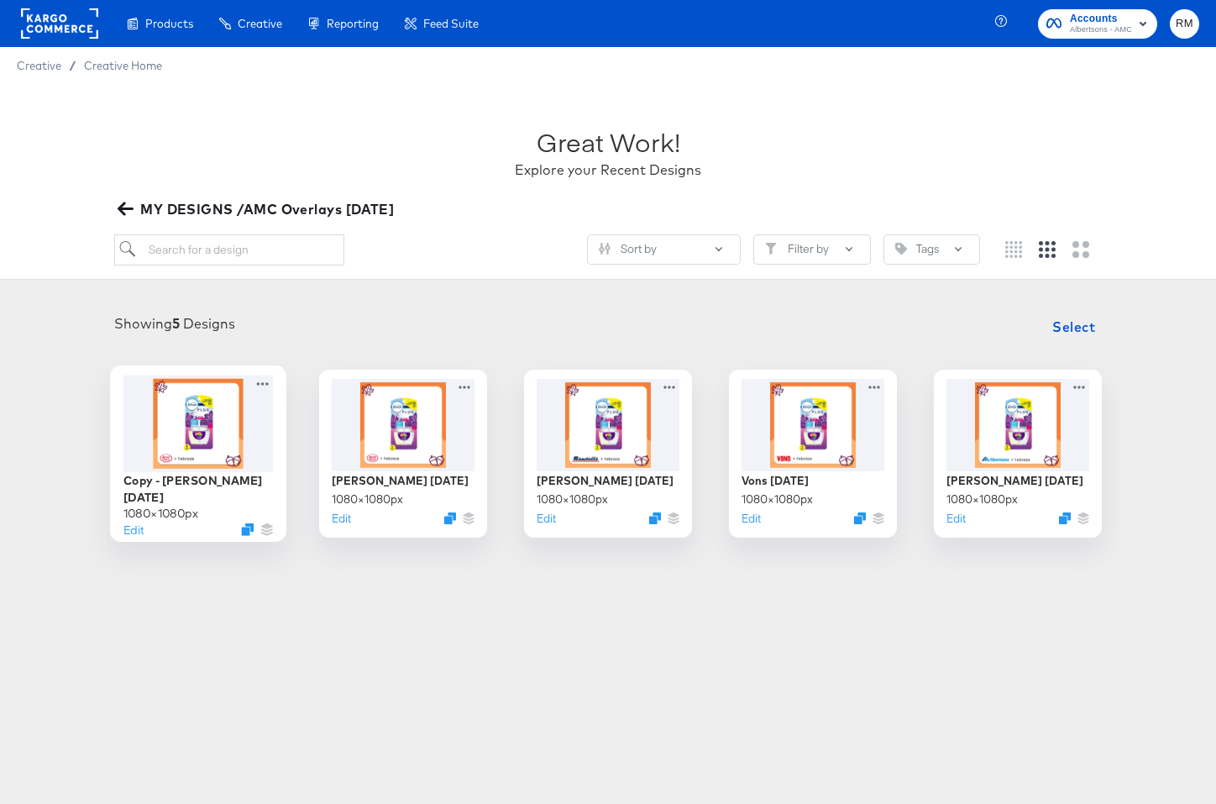
click at [230, 419] on div at bounding box center [198, 423] width 150 height 97
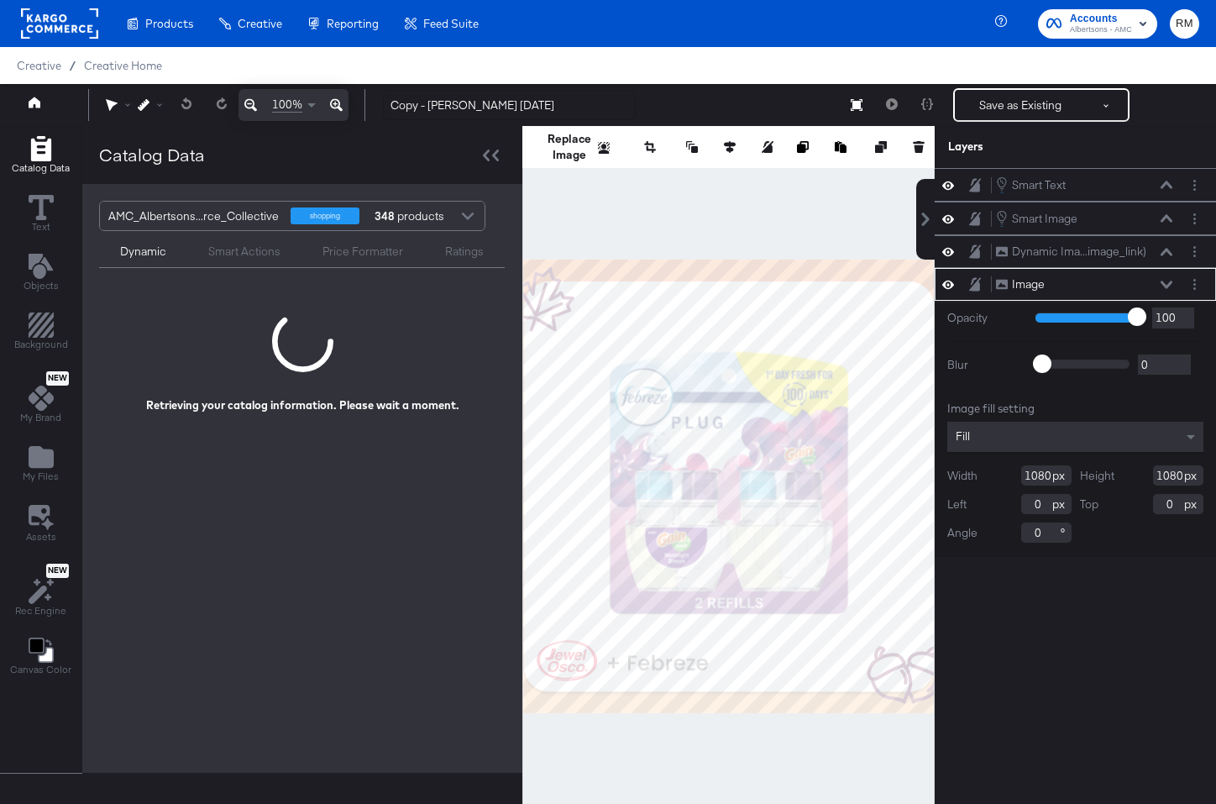
click at [1195, 274] on div "Image Image" at bounding box center [1075, 284] width 281 height 33
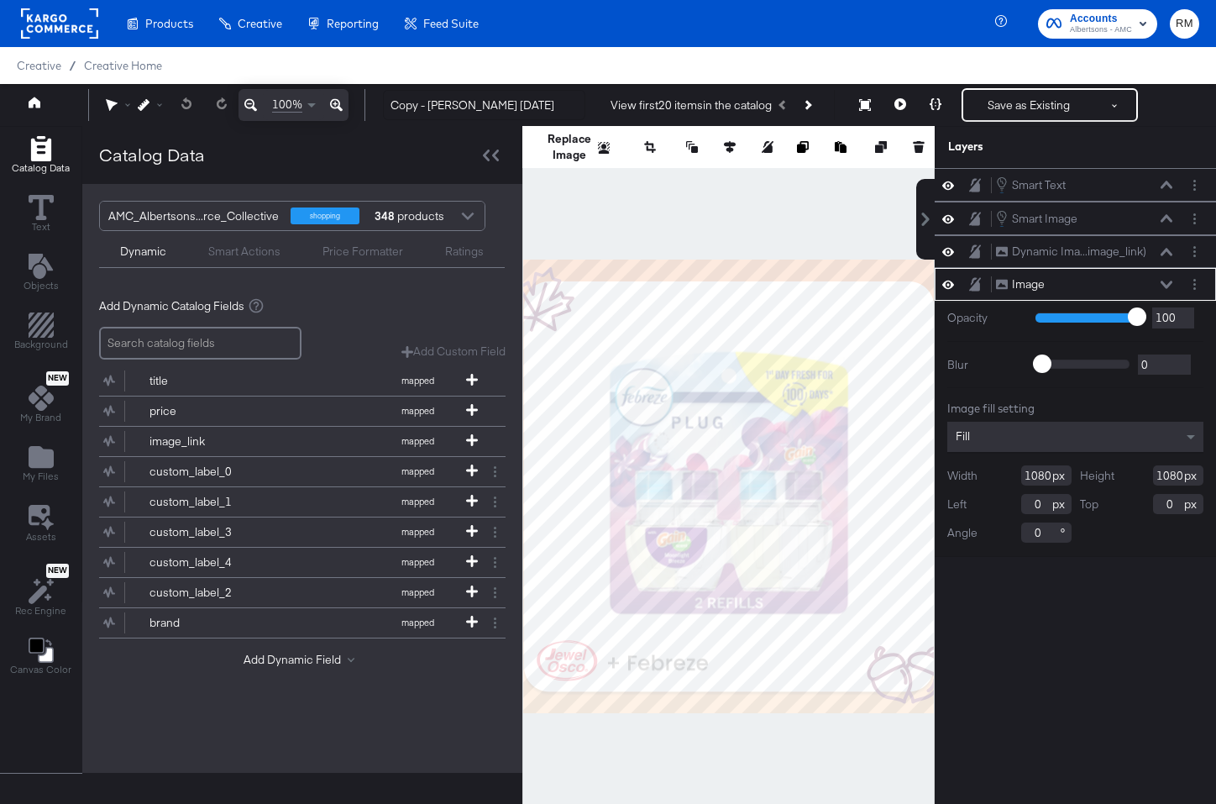
click at [1203, 276] on div at bounding box center [1198, 284] width 24 height 18
click at [1197, 294] on div "Image Image" at bounding box center [1075, 284] width 281 height 33
click at [1197, 291] on button "Layer Options" at bounding box center [1195, 284] width 18 height 18
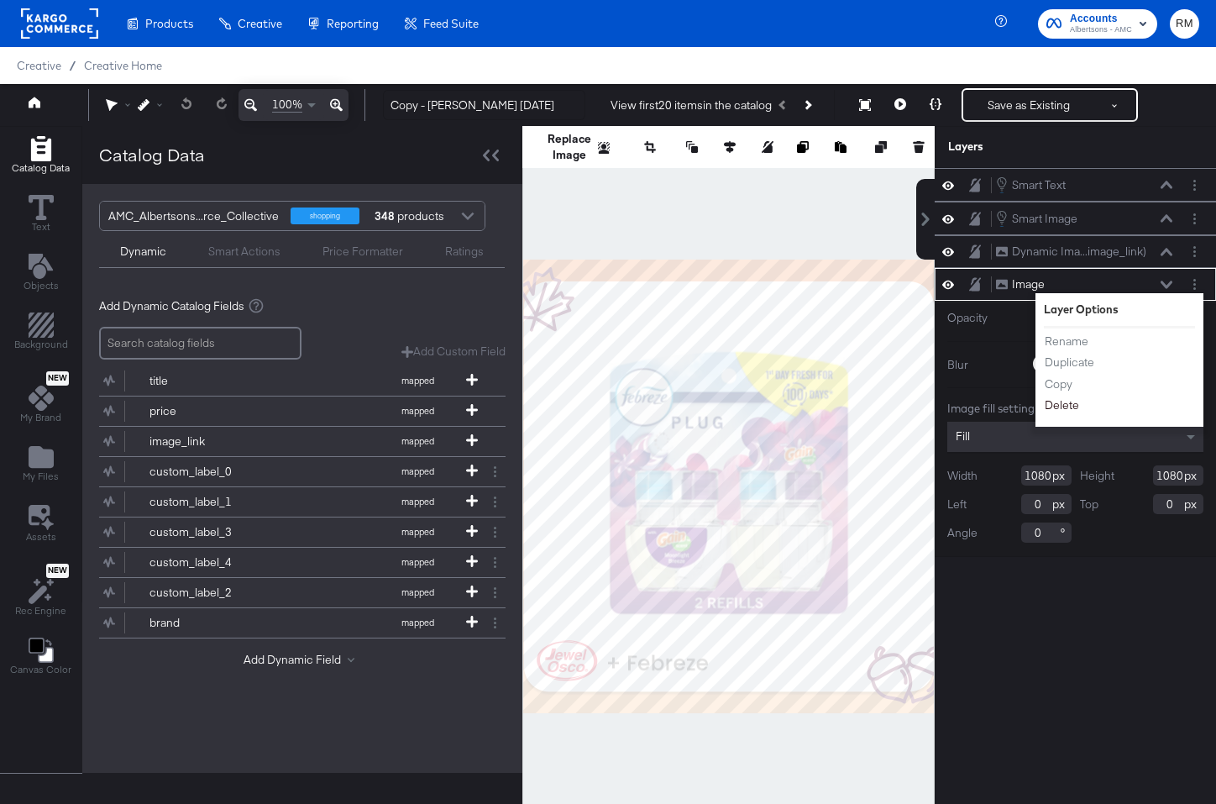
click at [1064, 402] on button "Delete" at bounding box center [1062, 405] width 36 height 18
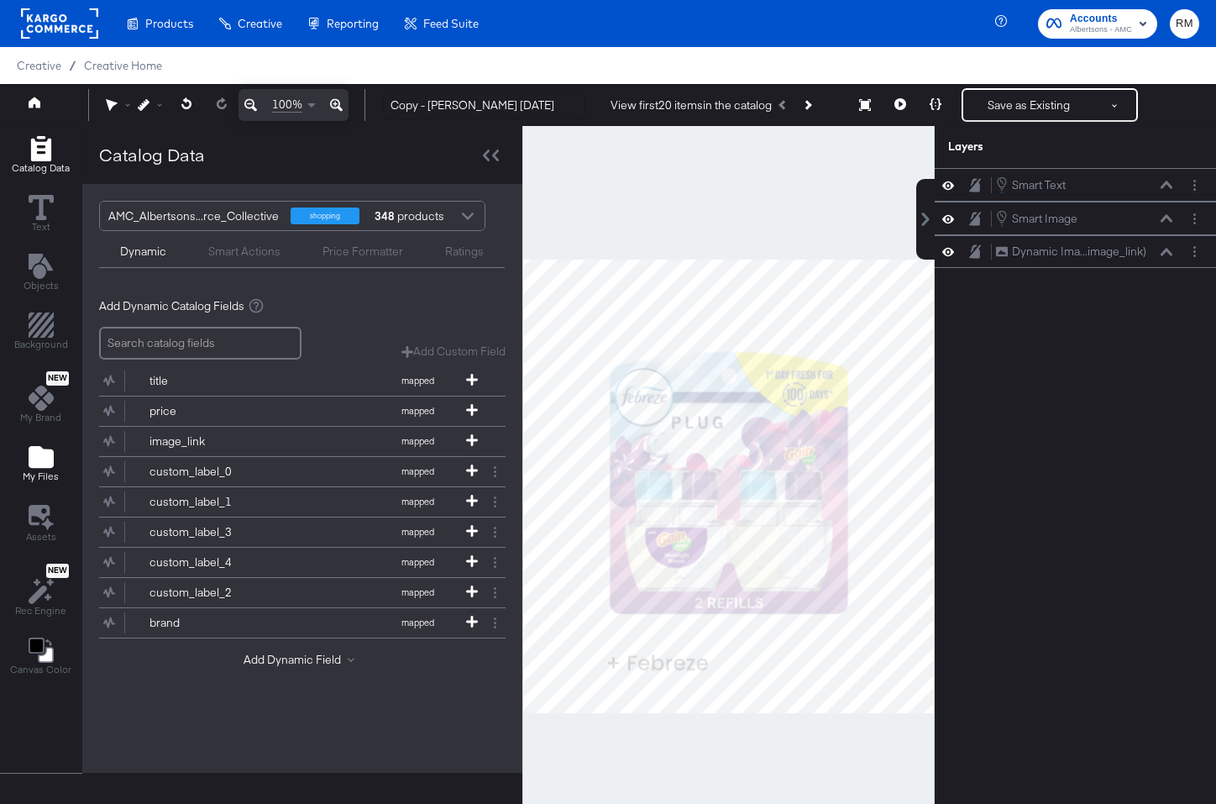
click at [40, 474] on span "My Files" at bounding box center [41, 475] width 36 height 13
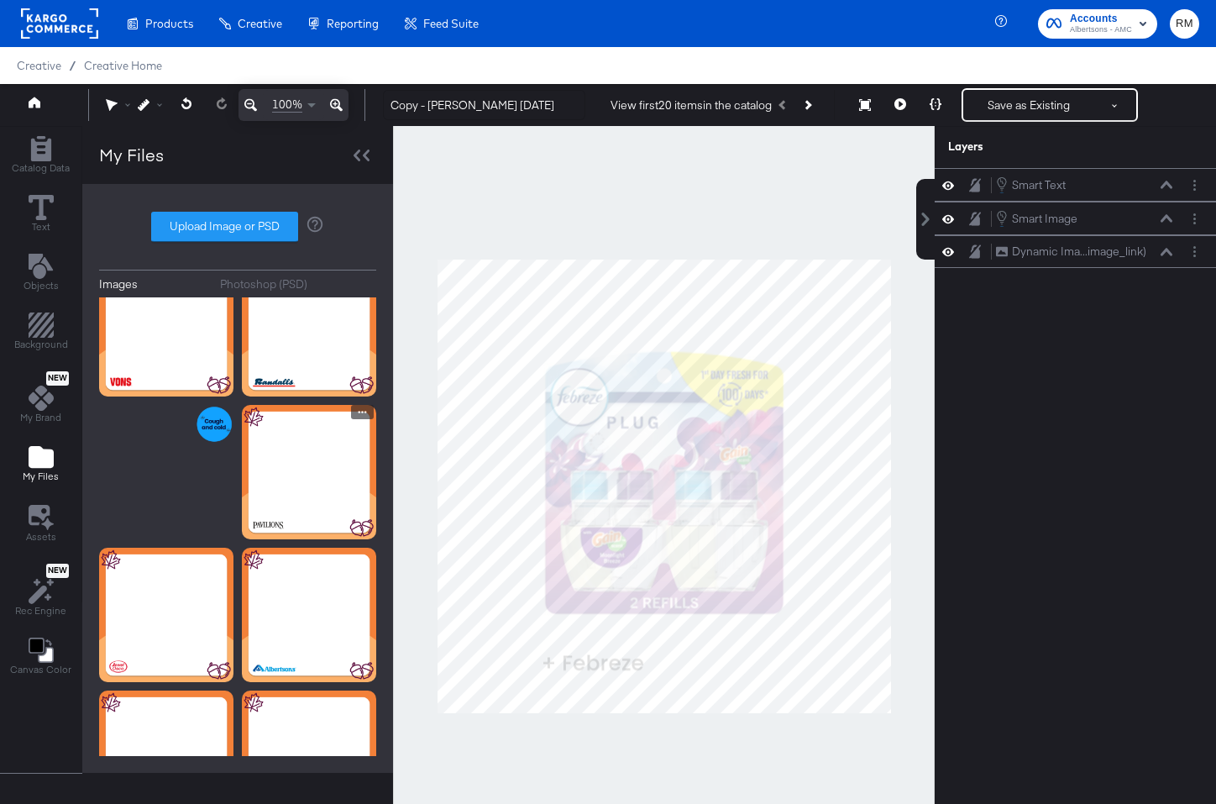
scroll to position [231, 0]
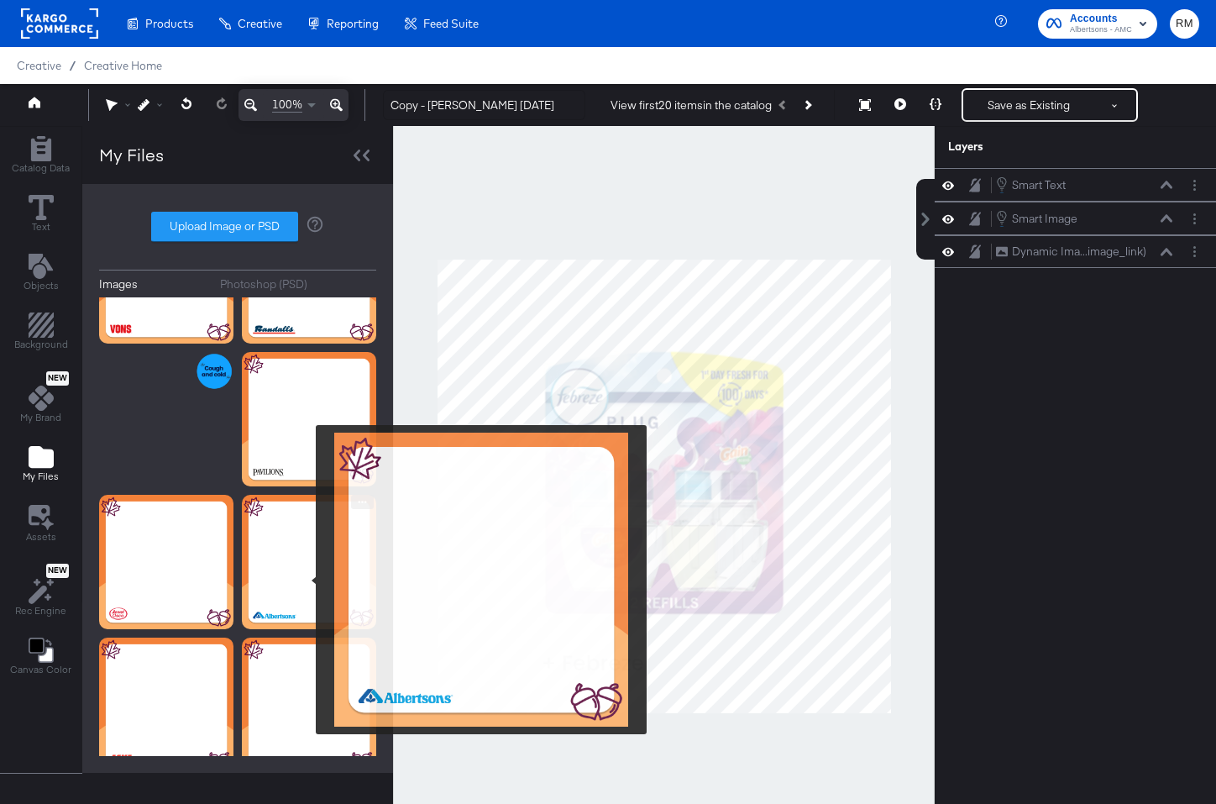
click at [300, 577] on img at bounding box center [309, 562] width 134 height 134
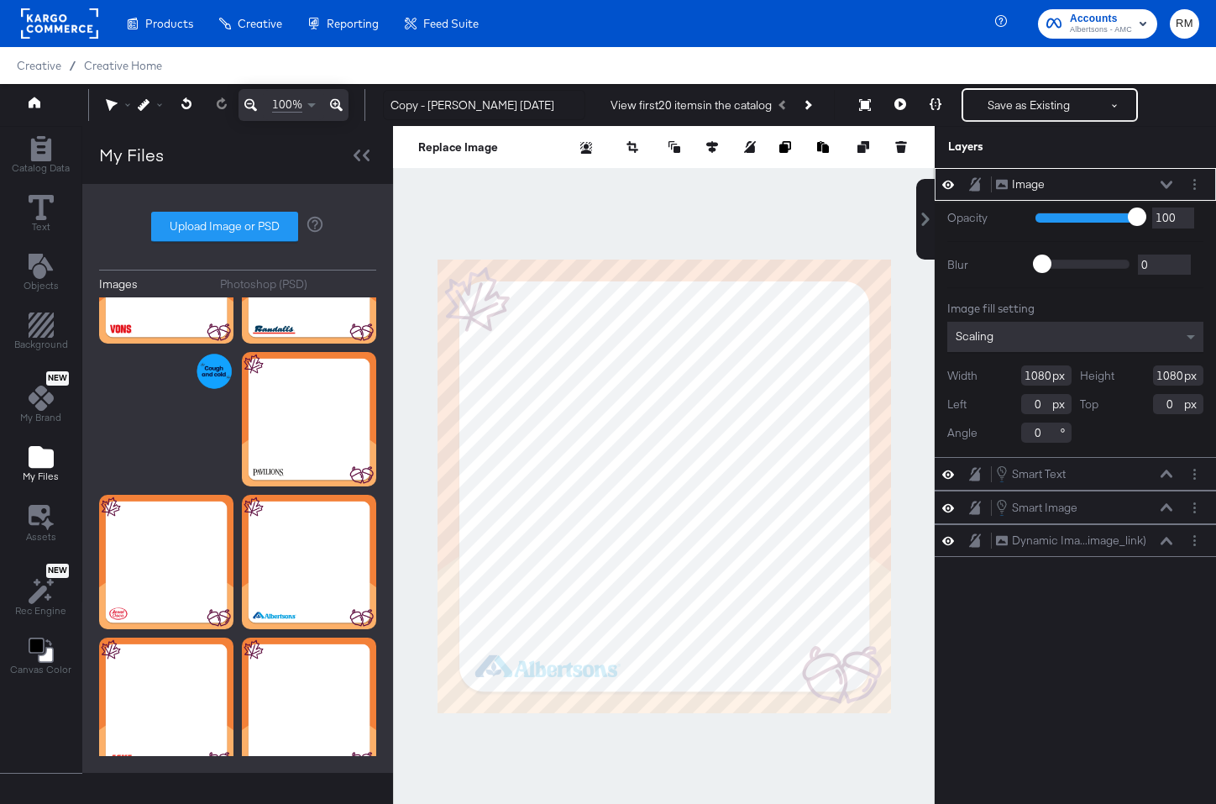
click at [1203, 180] on div at bounding box center [1195, 185] width 18 height 18
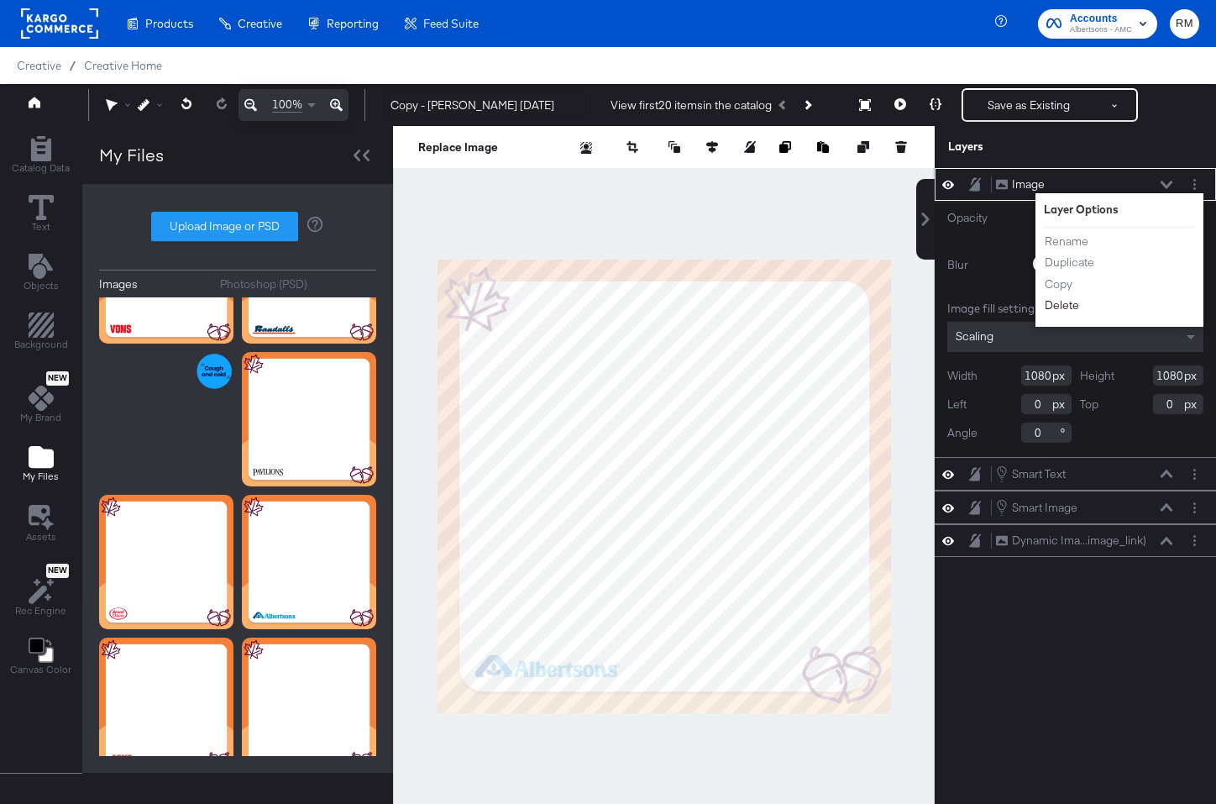
click at [1062, 300] on button "Delete" at bounding box center [1062, 305] width 36 height 18
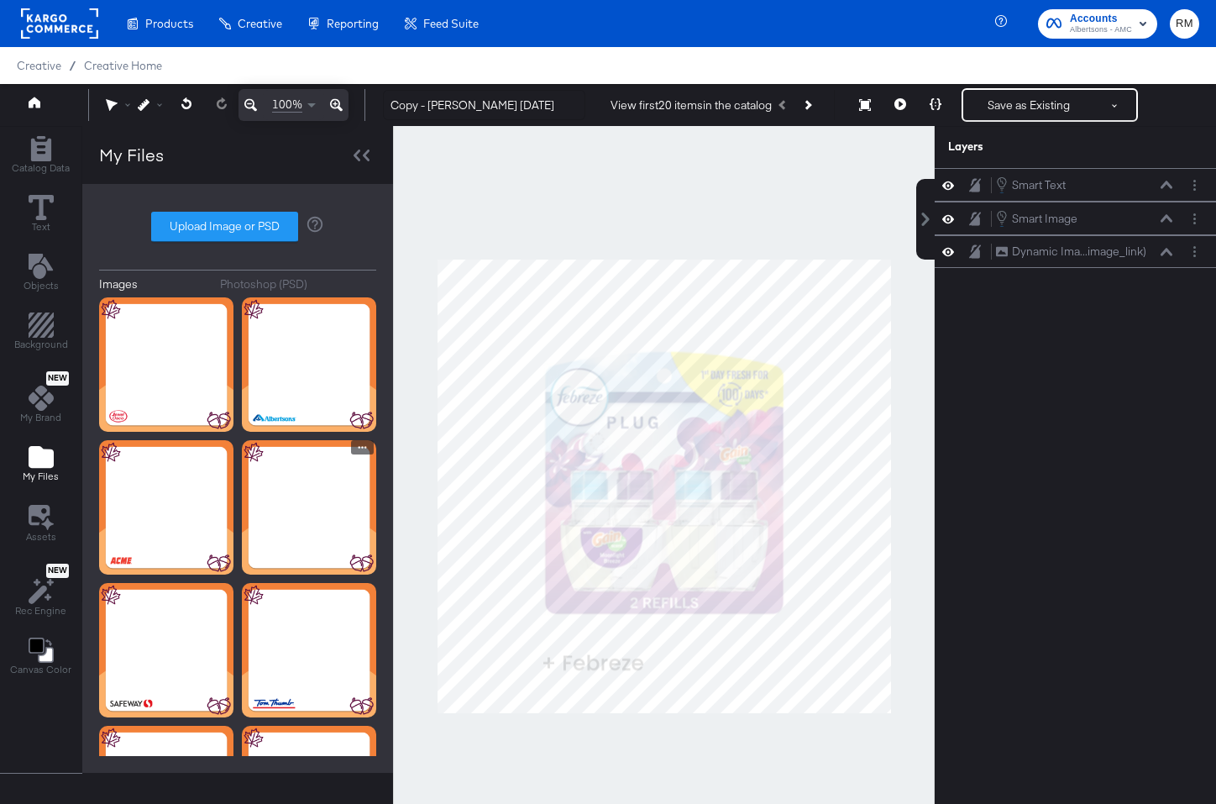
scroll to position [433, 0]
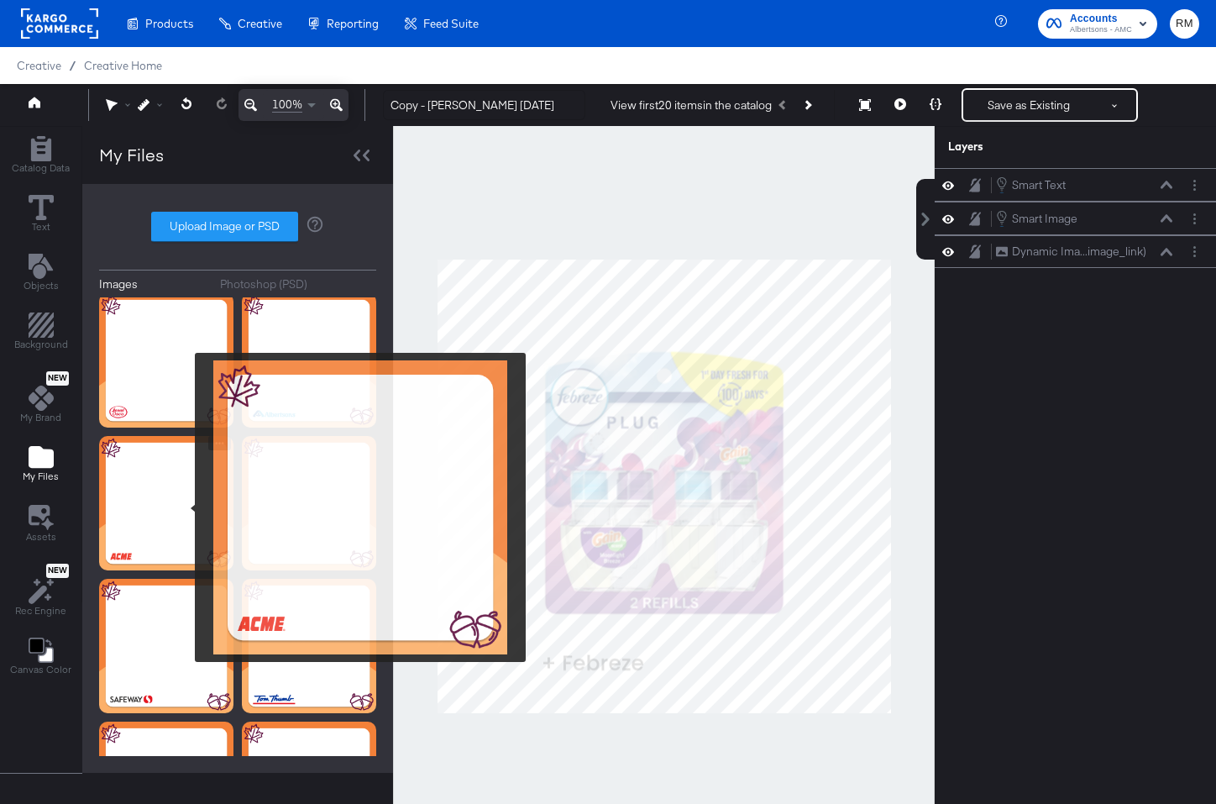
click at [184, 507] on img at bounding box center [166, 503] width 134 height 134
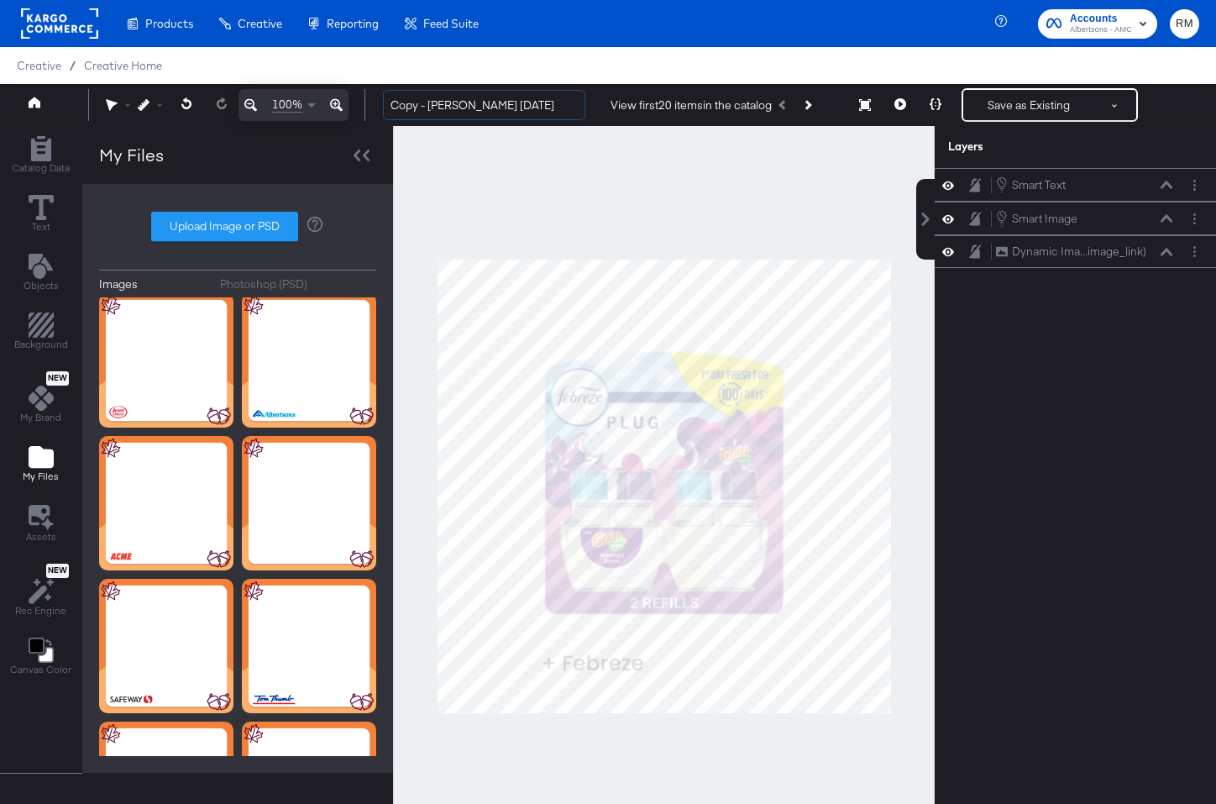
drag, startPoint x: 488, startPoint y: 106, endPoint x: 340, endPoint y: 98, distance: 148.0
click at [340, 98] on div "100% Copy - [PERSON_NAME] [DATE] View first 20 items in the catalog Save as Exi…" at bounding box center [608, 105] width 1216 height 42
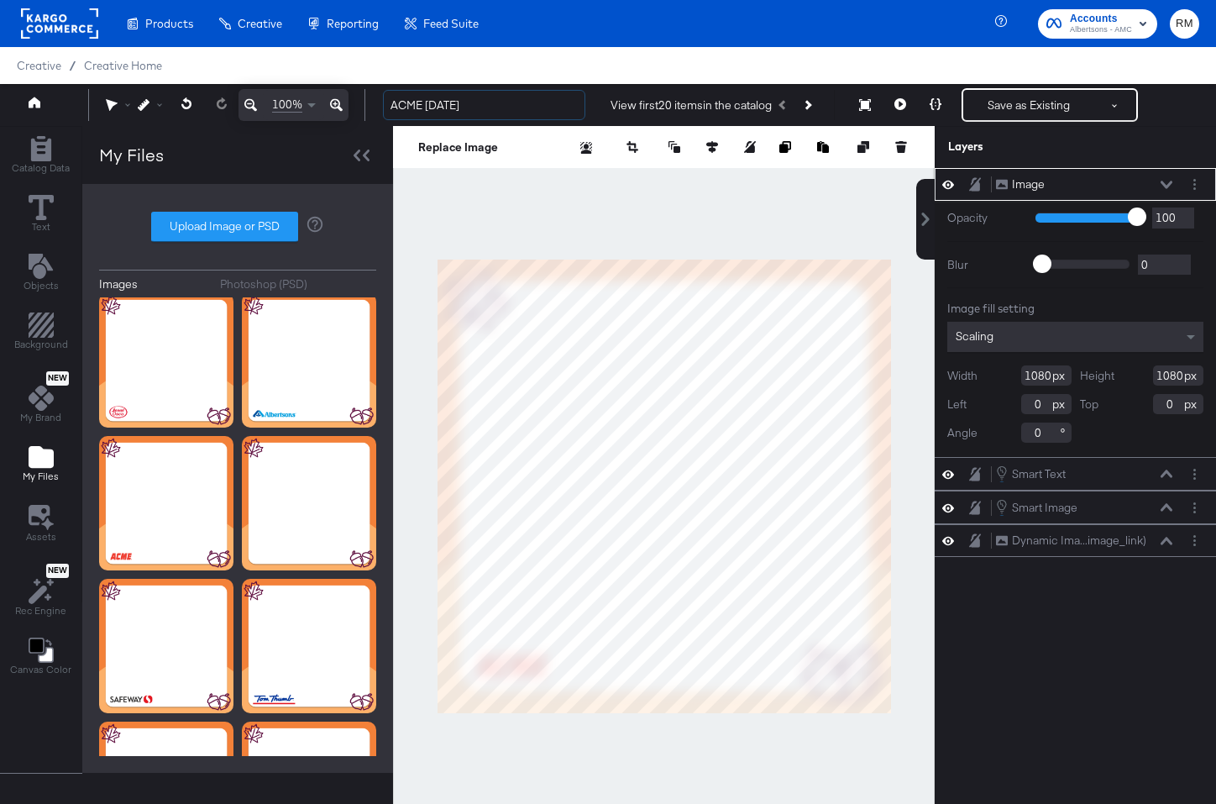
type input "ACME [DATE]"
click at [1002, 332] on div "Scaling" at bounding box center [1075, 337] width 256 height 30
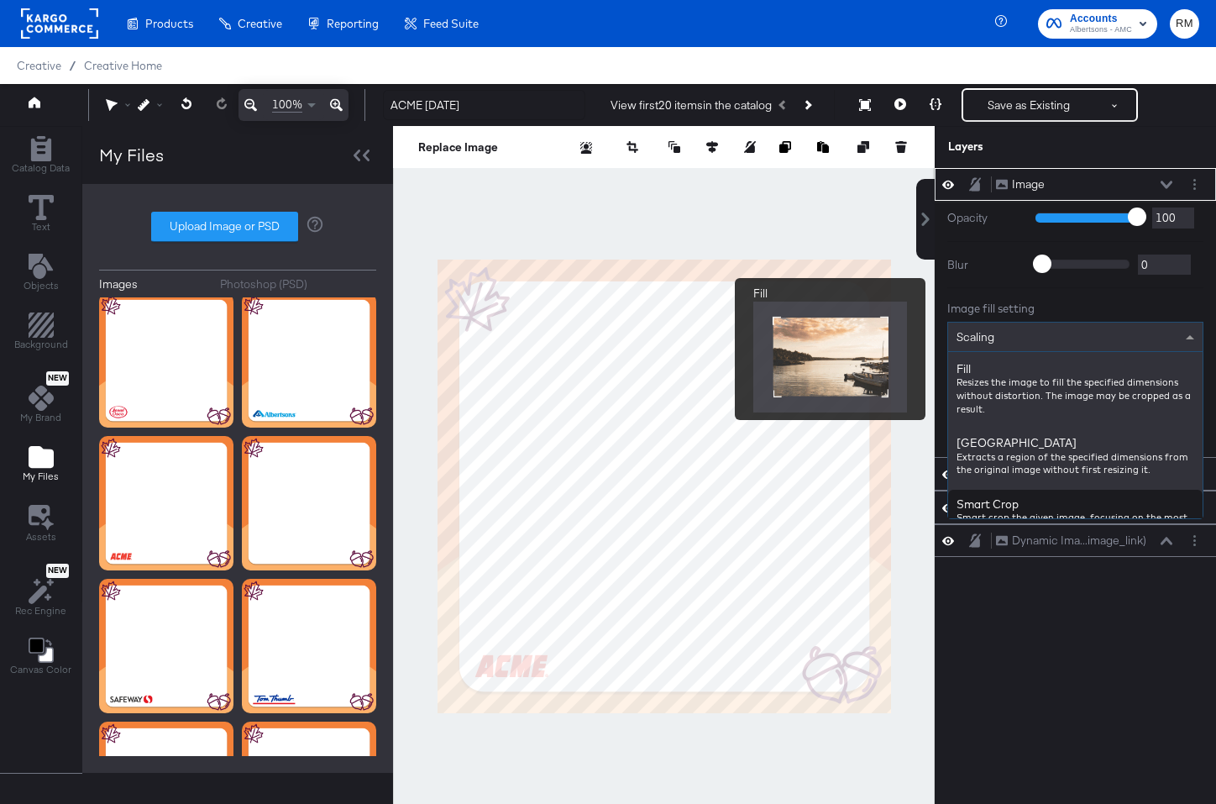
scroll to position [296, 0]
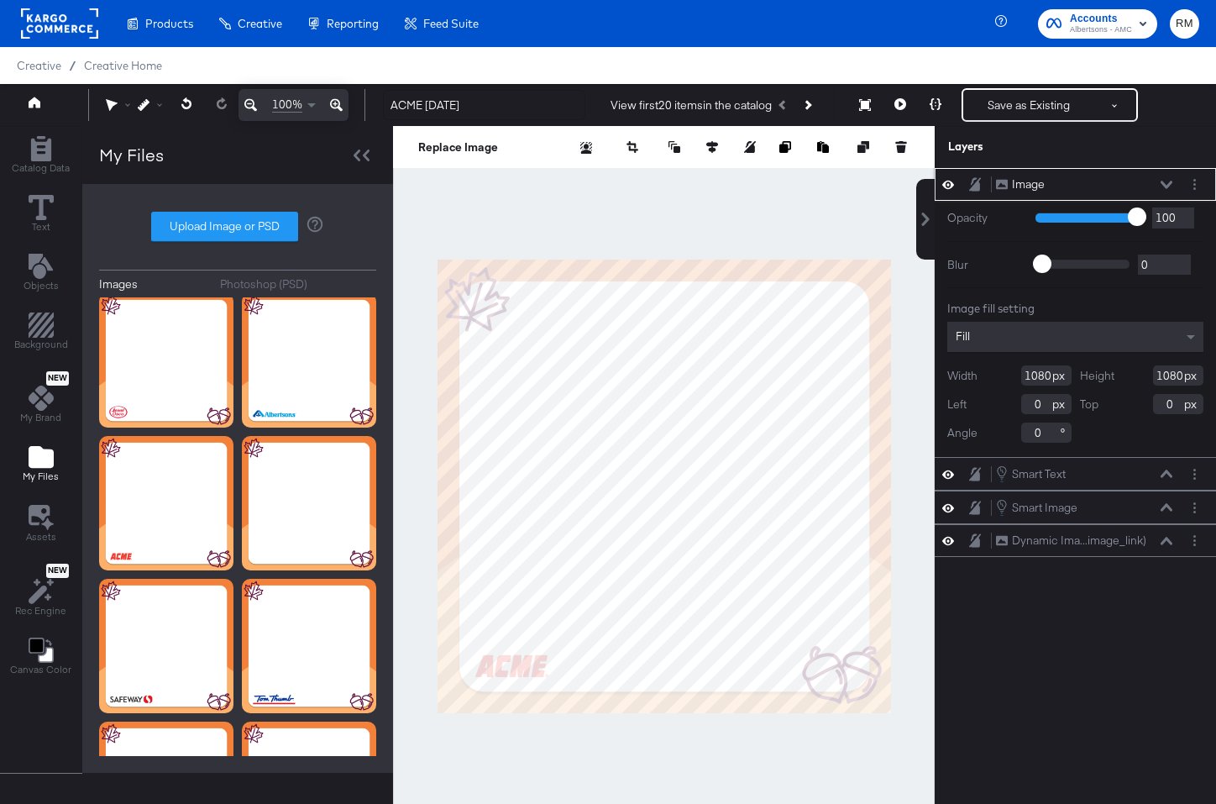
click at [1167, 186] on icon at bounding box center [1167, 185] width 12 height 8
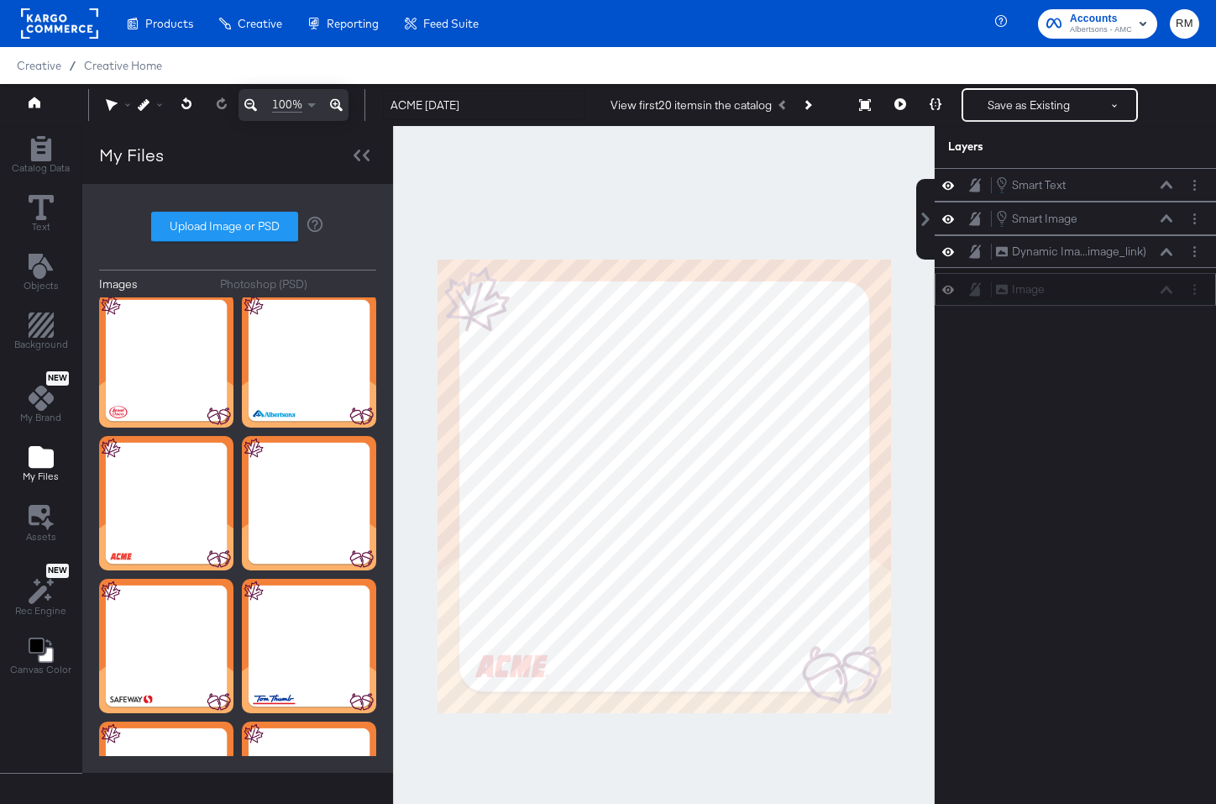
drag, startPoint x: 1135, startPoint y: 184, endPoint x: 1134, endPoint y: 304, distance: 120.1
click at [1134, 298] on div "Image Image" at bounding box center [1084, 290] width 178 height 18
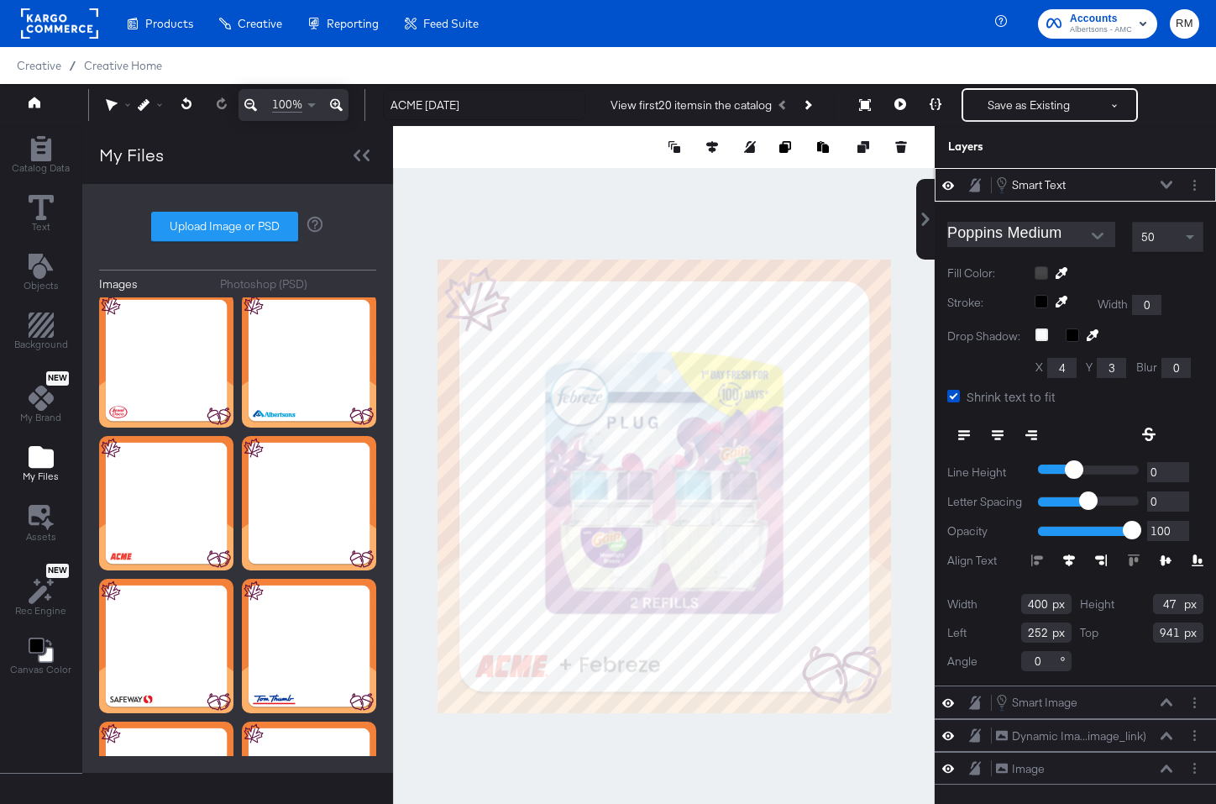
type input "292"
type input "945"
click at [632, 788] on div at bounding box center [664, 486] width 542 height 721
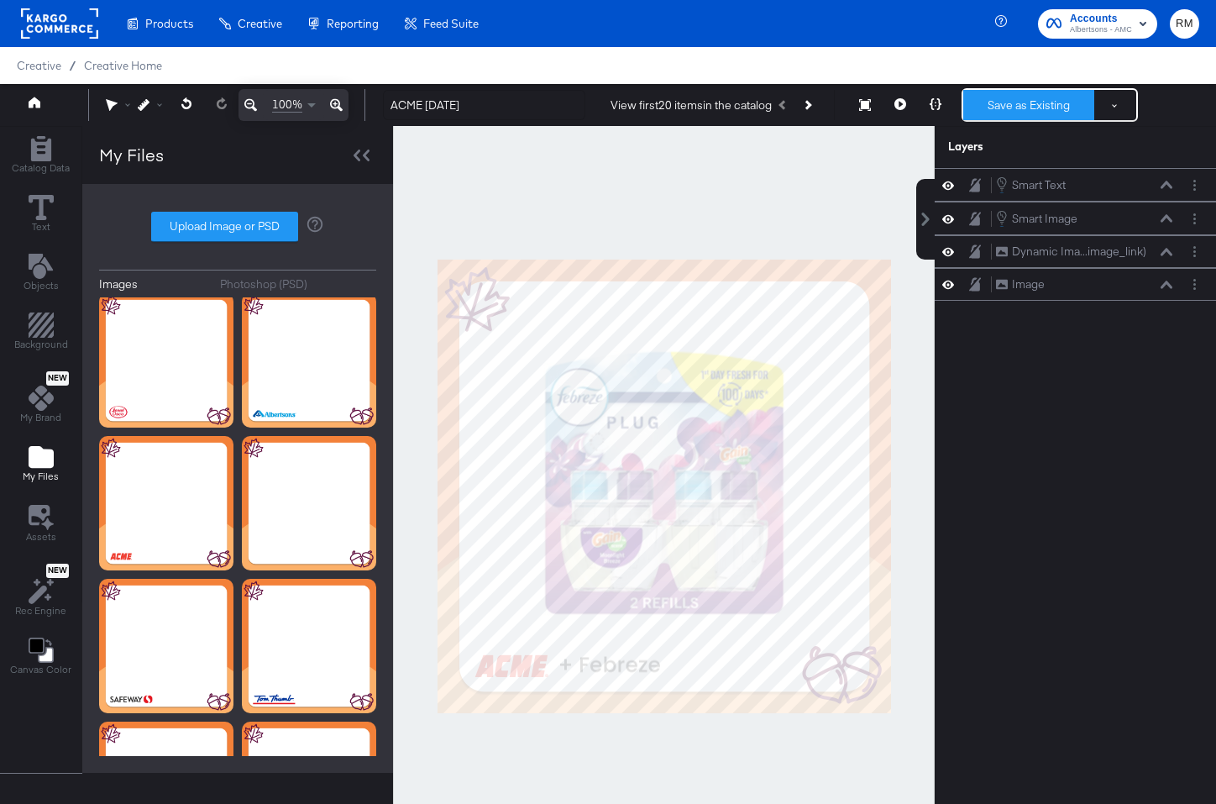
click at [1025, 104] on button "Save as Existing" at bounding box center [1028, 105] width 131 height 30
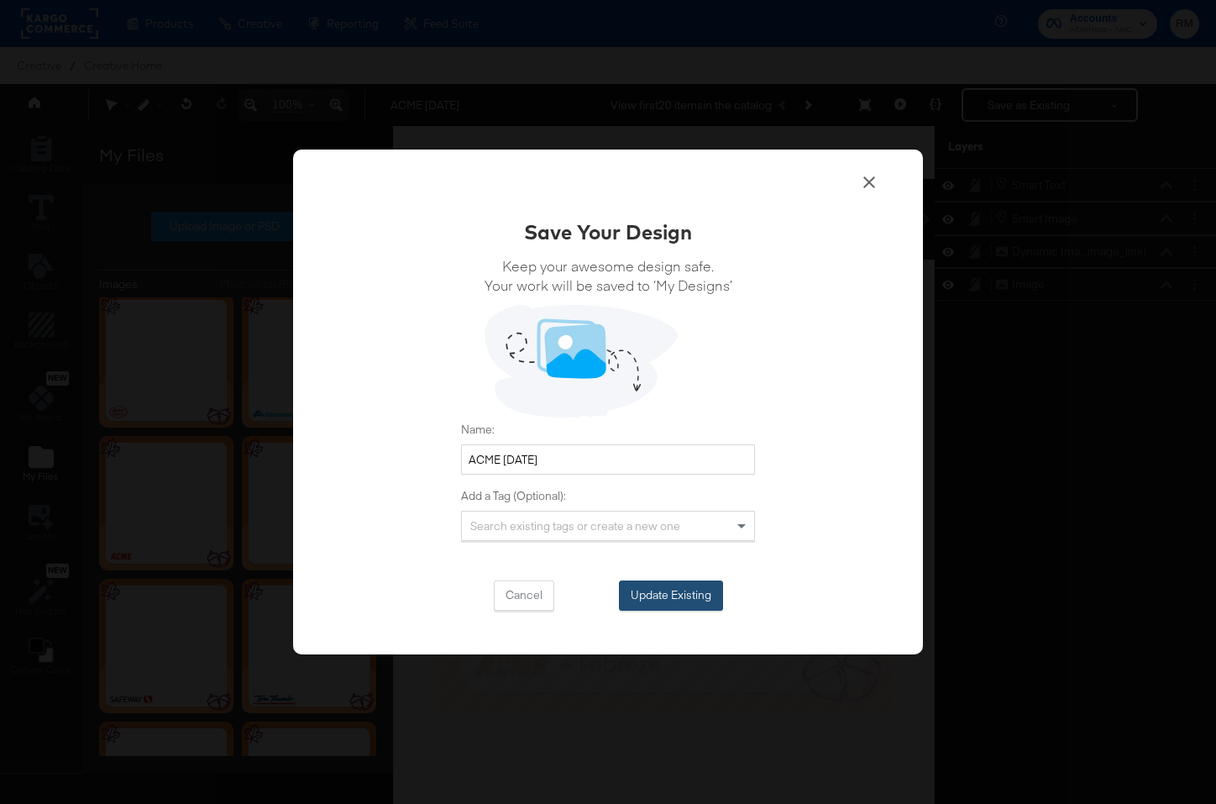
click at [651, 595] on button "Update Existing" at bounding box center [671, 595] width 104 height 30
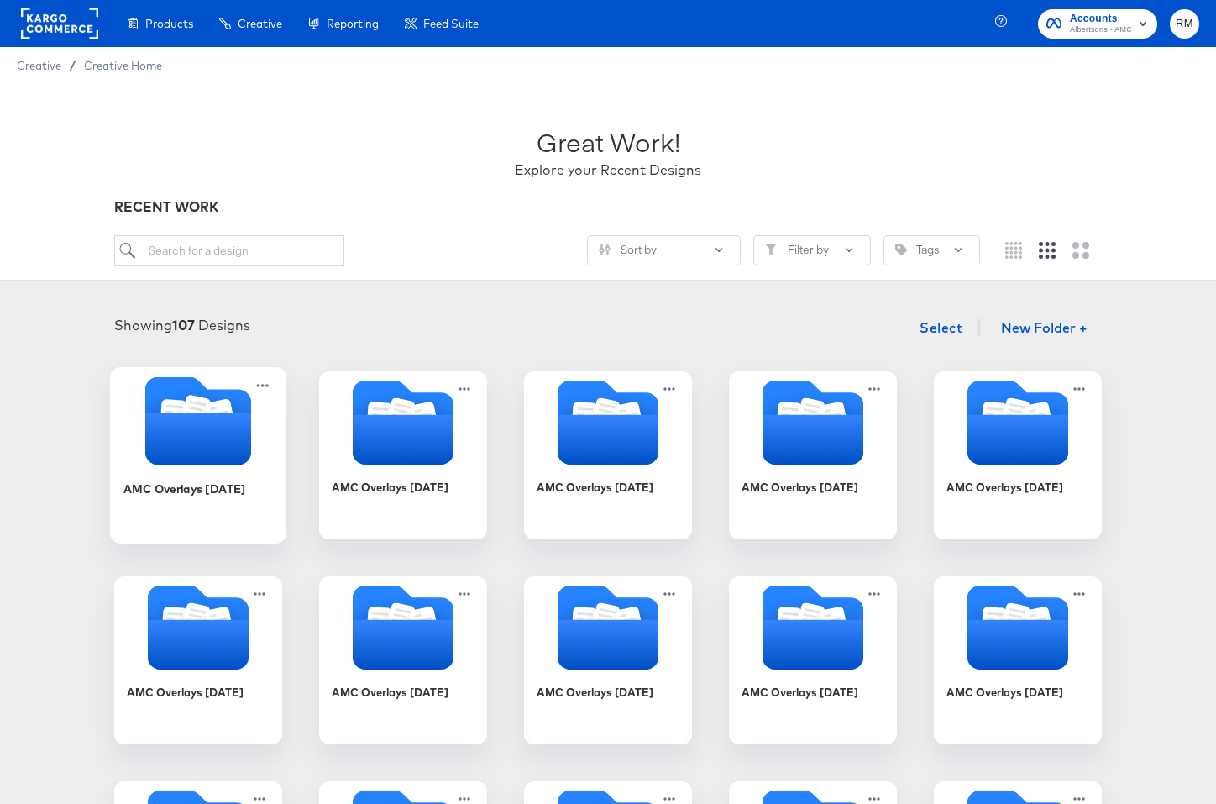
click at [166, 428] on icon "Folder" at bounding box center [198, 438] width 106 height 52
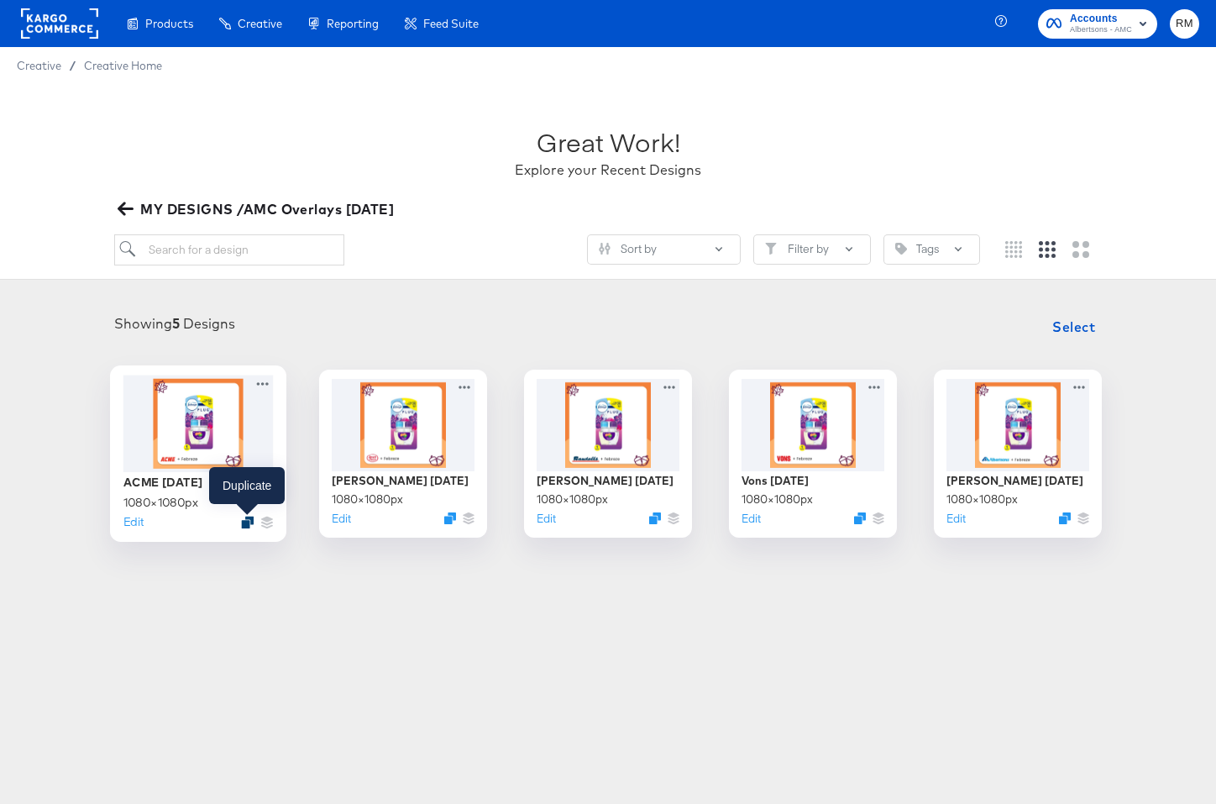
click at [253, 527] on icon "Duplicate" at bounding box center [247, 522] width 13 height 13
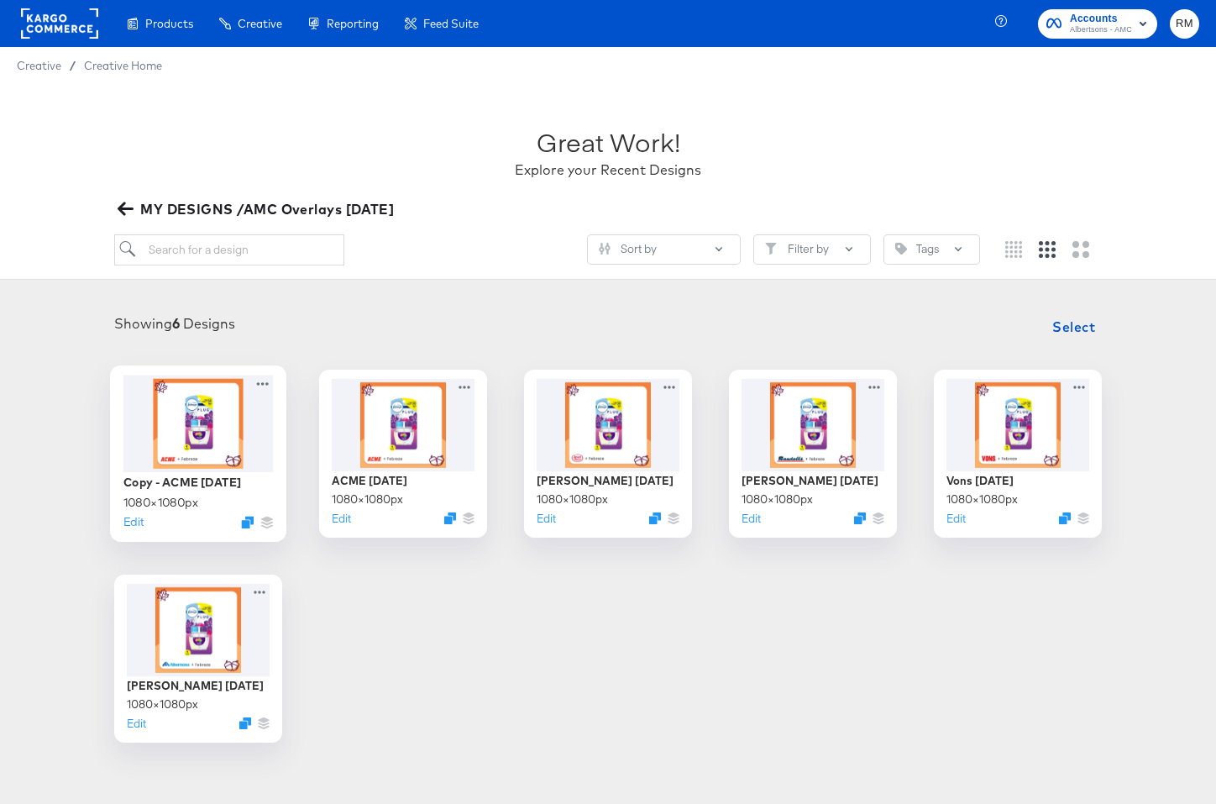
click at [223, 412] on div at bounding box center [198, 423] width 150 height 97
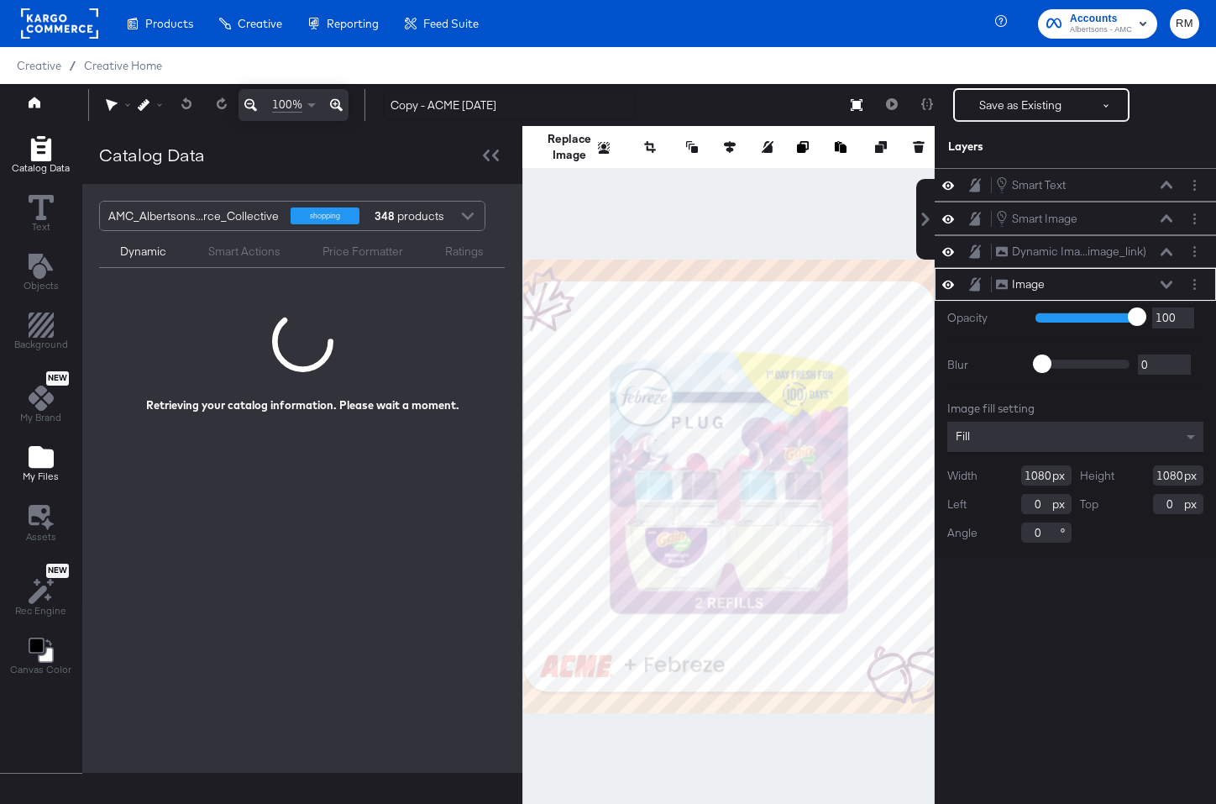
click at [38, 480] on span "My Files" at bounding box center [41, 475] width 36 height 13
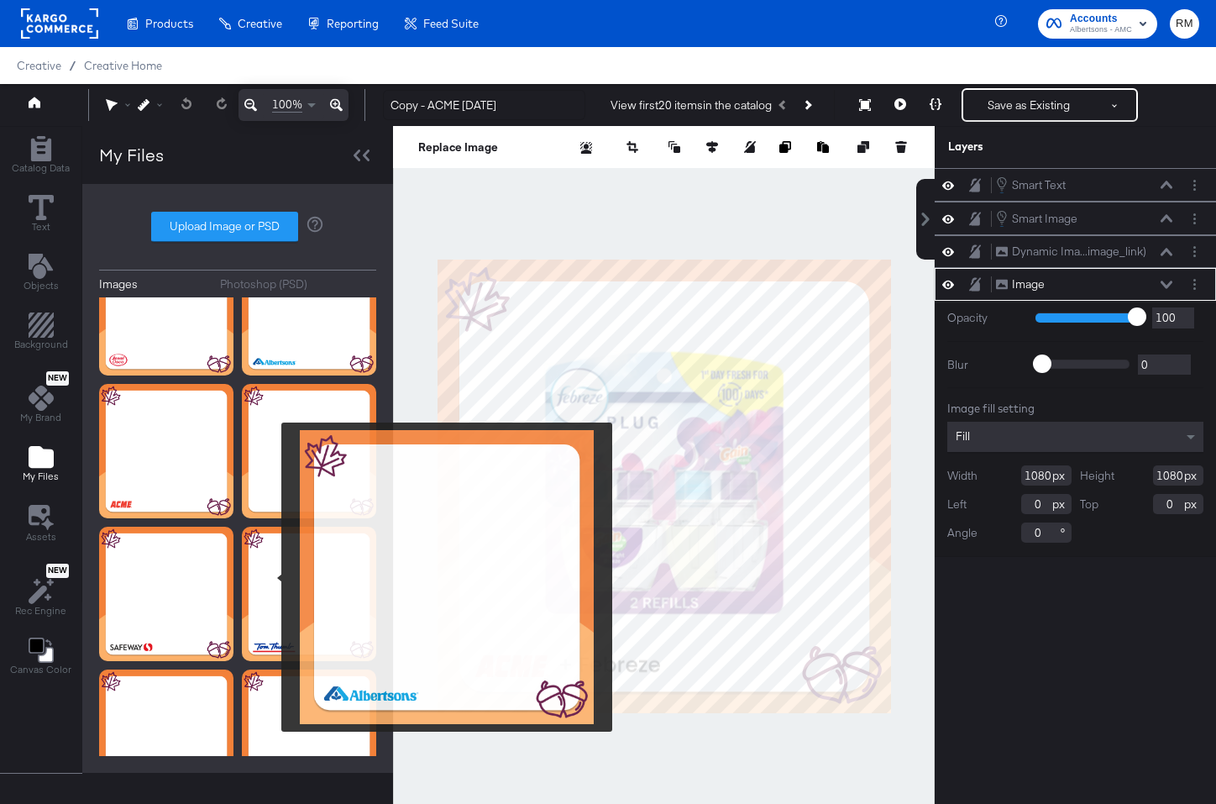
scroll to position [507, 0]
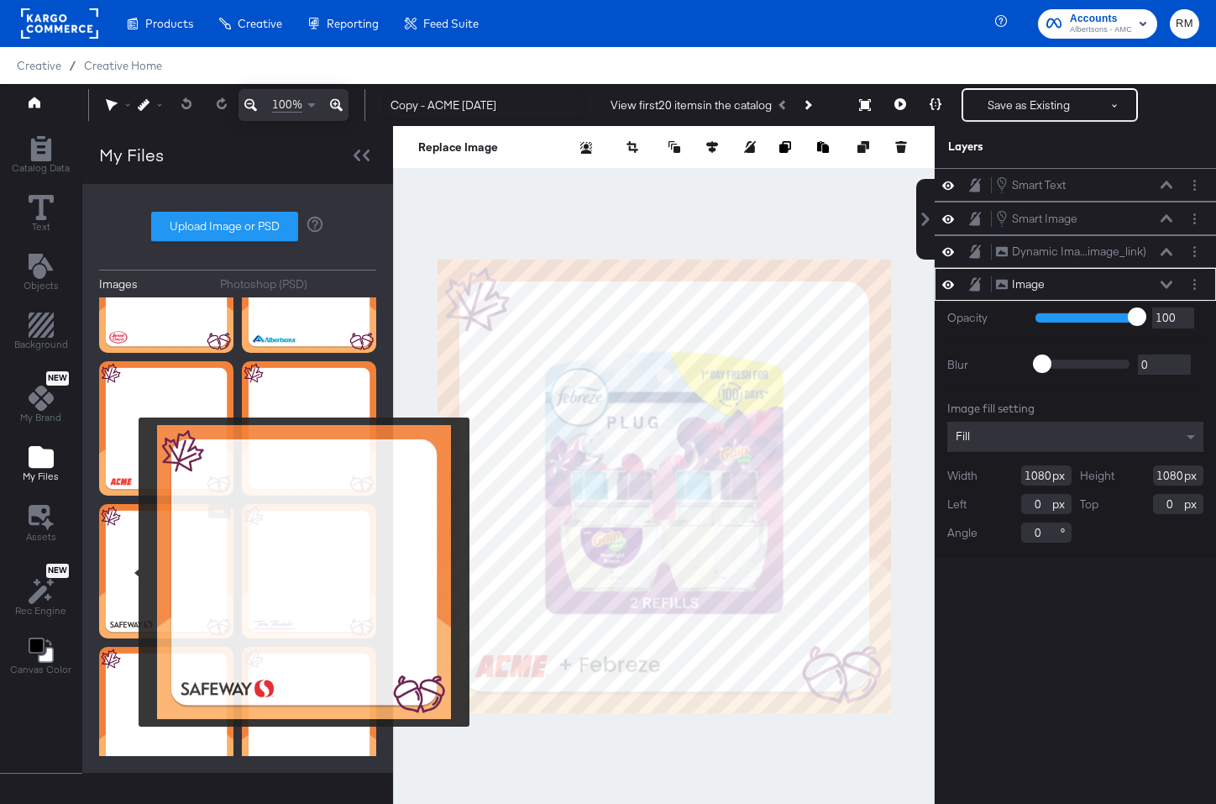
click at [130, 574] on img at bounding box center [166, 571] width 134 height 134
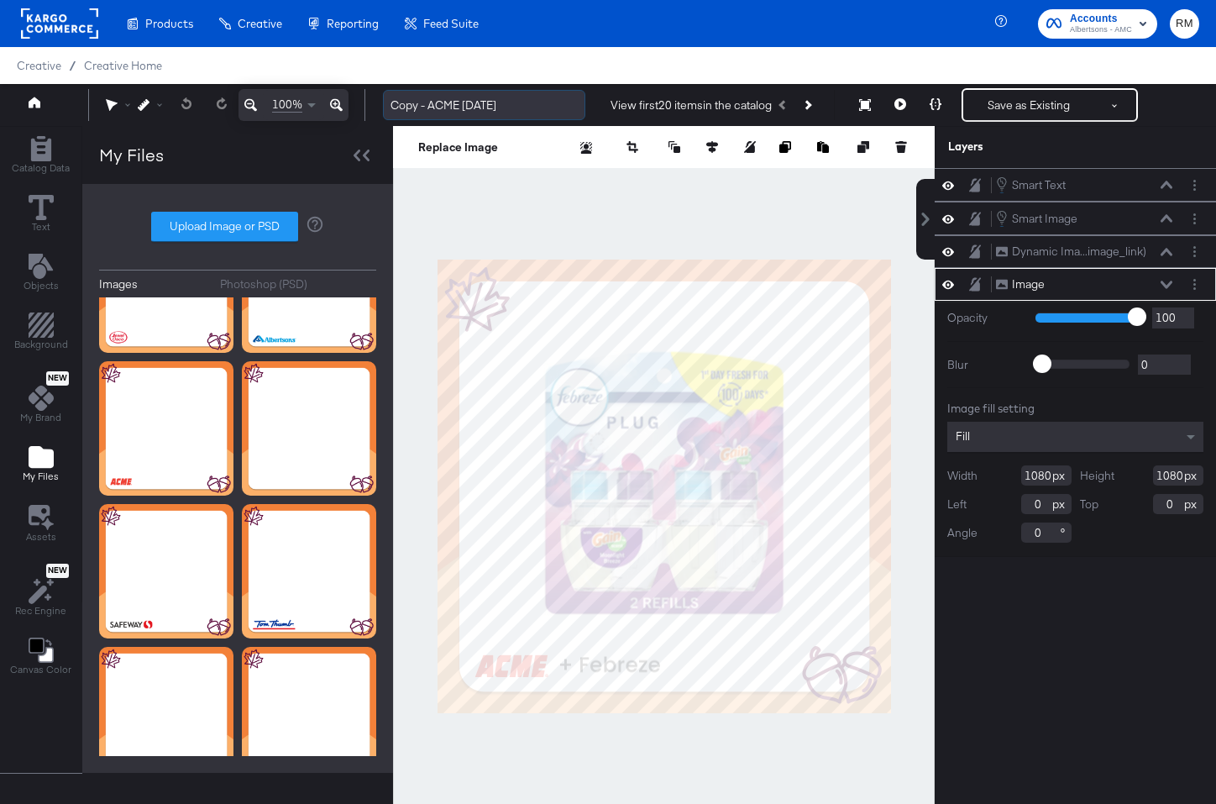
click at [450, 101] on input "Copy - ACME [DATE]" at bounding box center [484, 105] width 202 height 31
drag, startPoint x: 465, startPoint y: 109, endPoint x: 386, endPoint y: 107, distance: 79.0
click at [386, 108] on input "Copy - ACME [DATE]" at bounding box center [484, 105] width 202 height 31
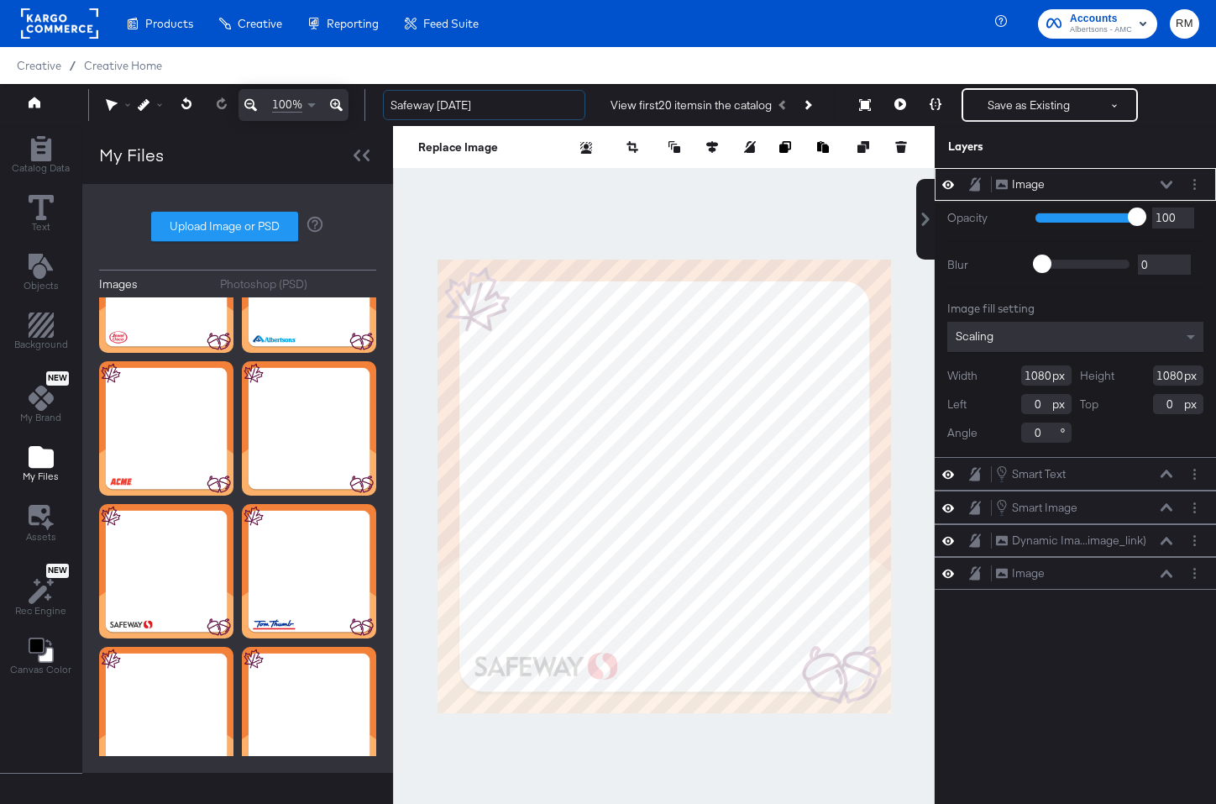
type input "Safeway [DATE]"
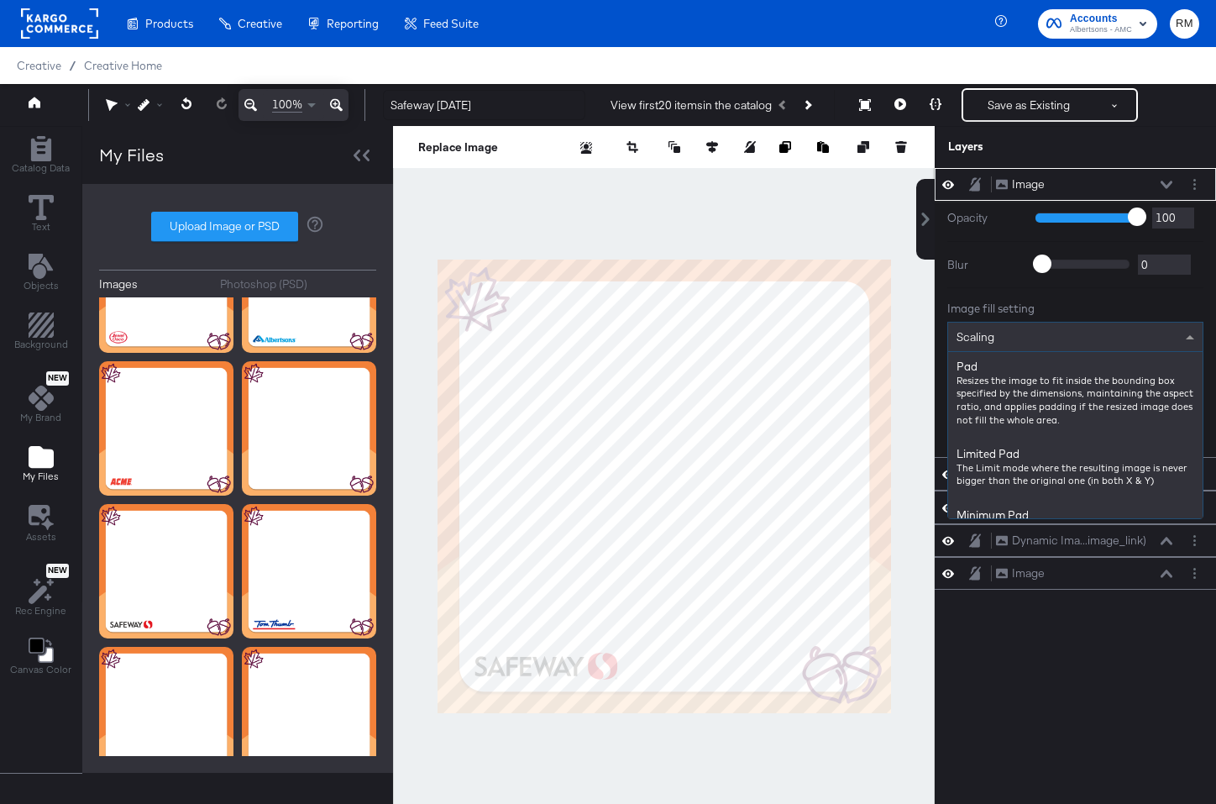
click at [1141, 322] on div "Scaling" at bounding box center [1075, 337] width 256 height 30
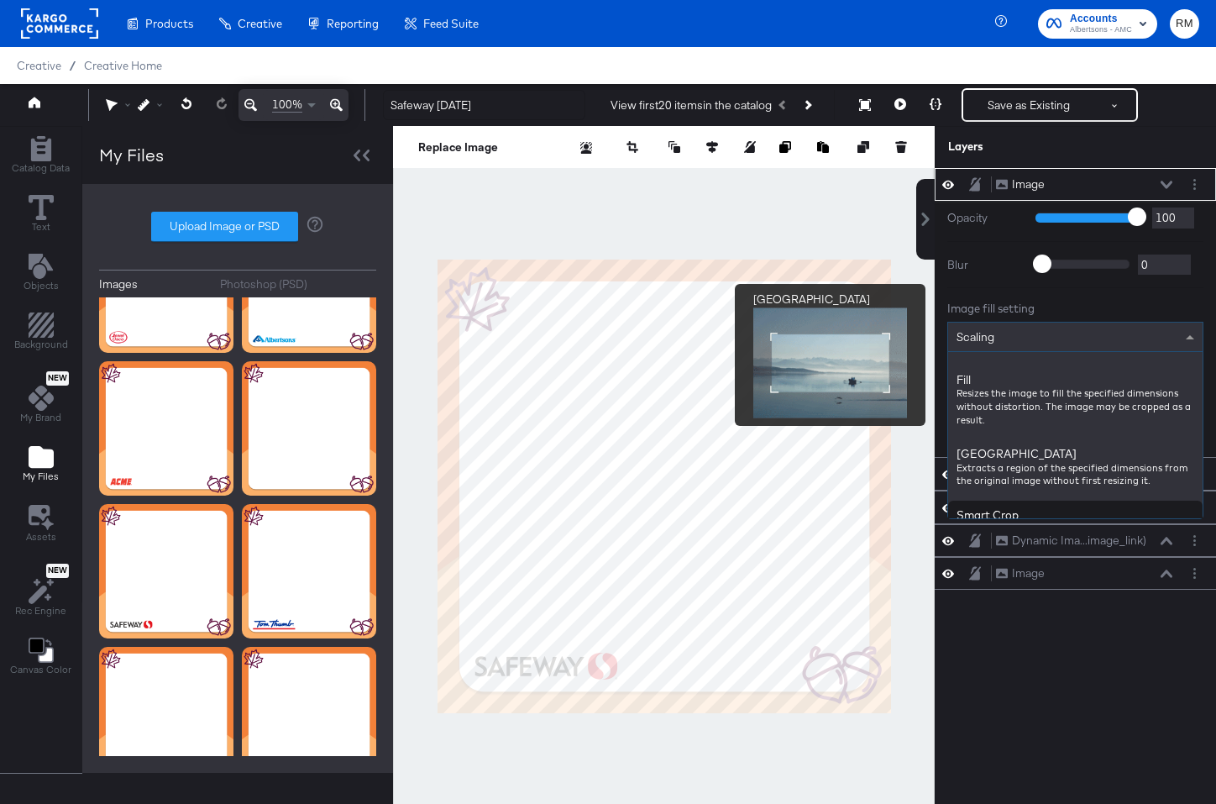
scroll to position [282, 0]
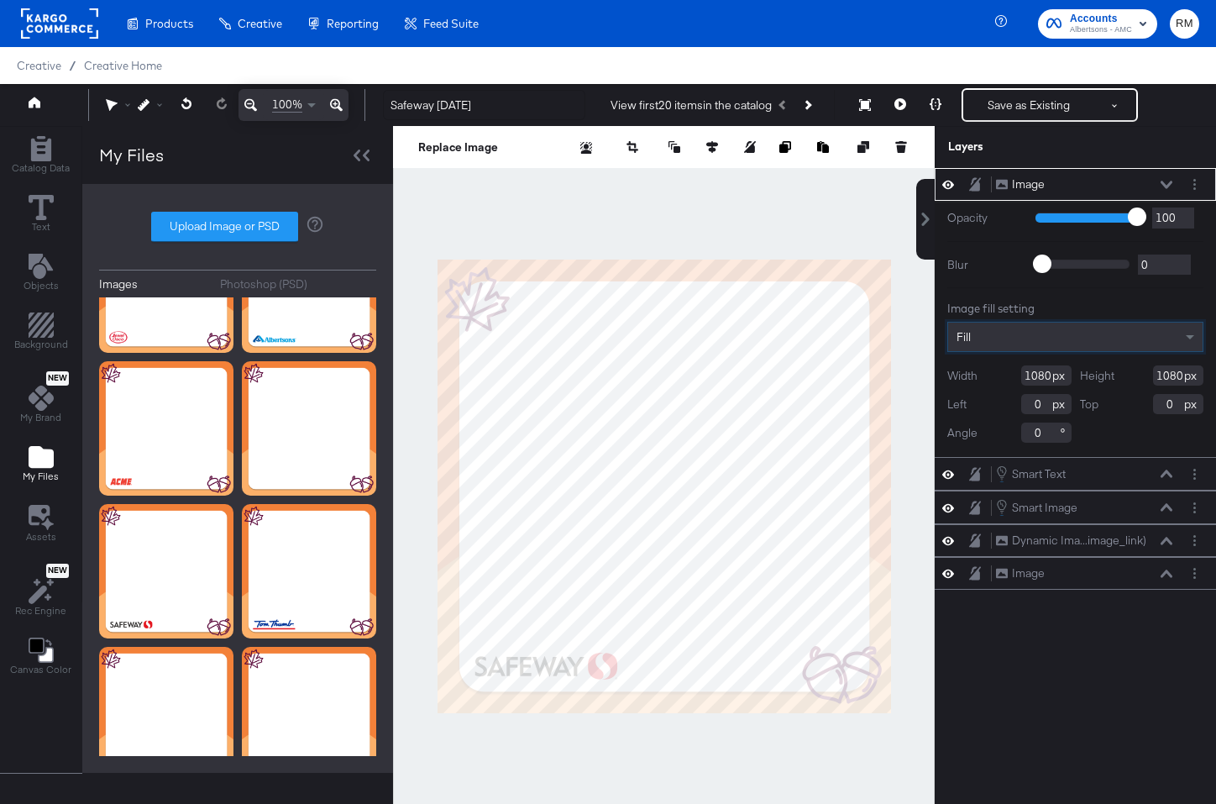
click at [1174, 189] on div "Image Image" at bounding box center [1088, 185] width 187 height 18
click at [1172, 186] on button at bounding box center [1166, 185] width 13 height 10
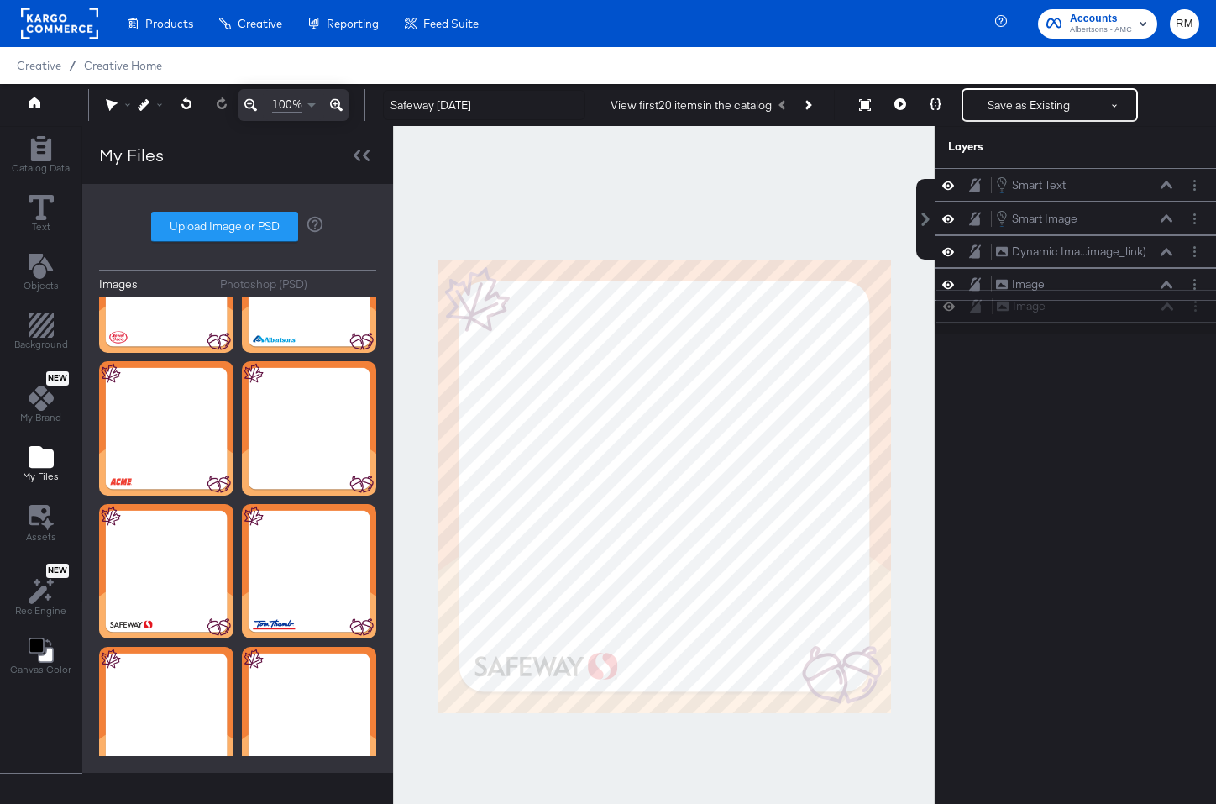
drag, startPoint x: 1138, startPoint y: 186, endPoint x: 1137, endPoint y: 323, distance: 136.9
click at [1137, 324] on div "Image Image Smart Text Smart Text Smart Image Smart Image Dynamic Ima...image_l…" at bounding box center [1075, 250] width 281 height 165
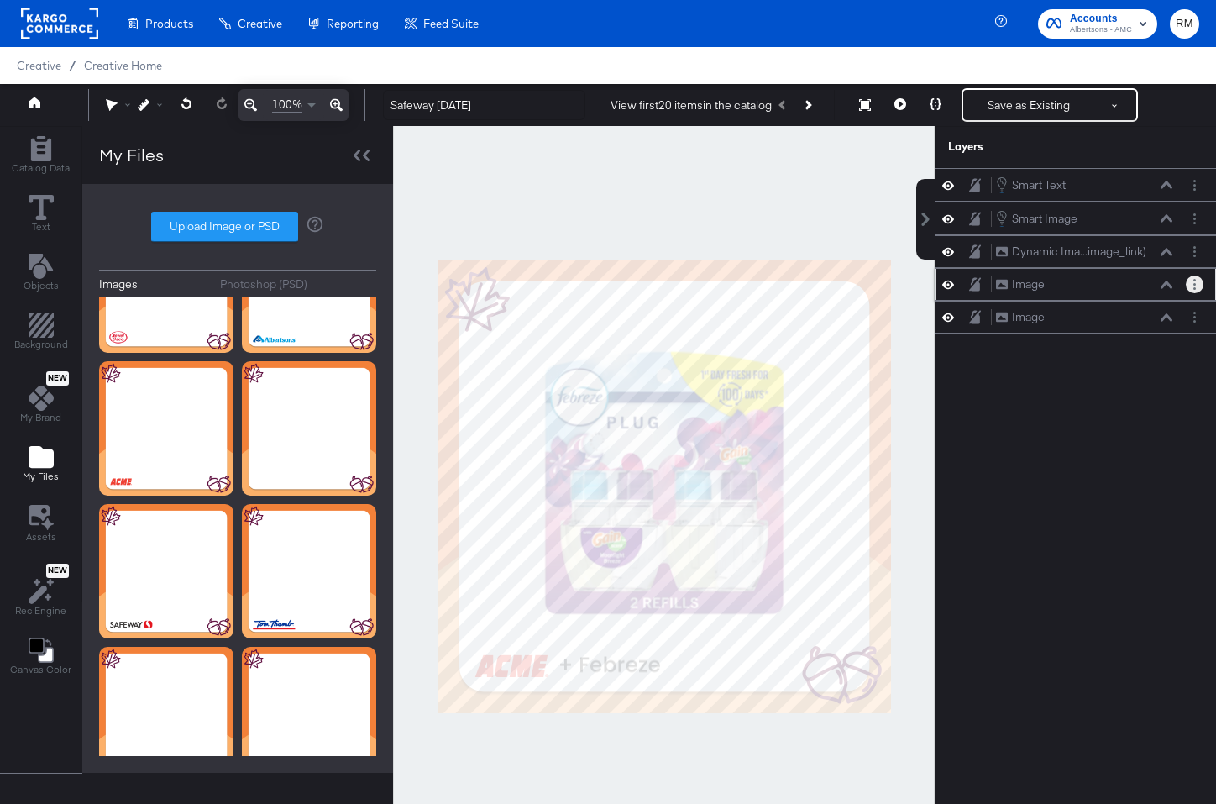
click at [1189, 291] on button "Layer Options" at bounding box center [1195, 284] width 18 height 18
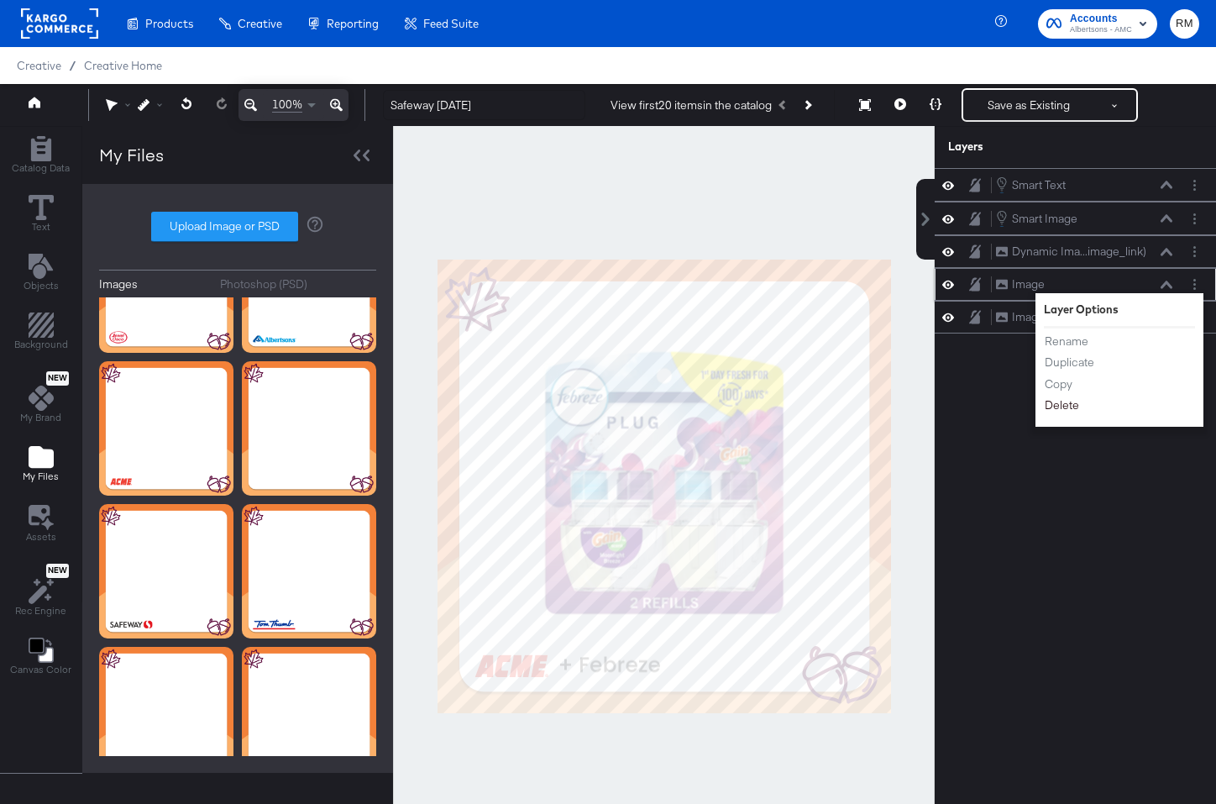
click at [1065, 410] on button "Delete" at bounding box center [1062, 405] width 36 height 18
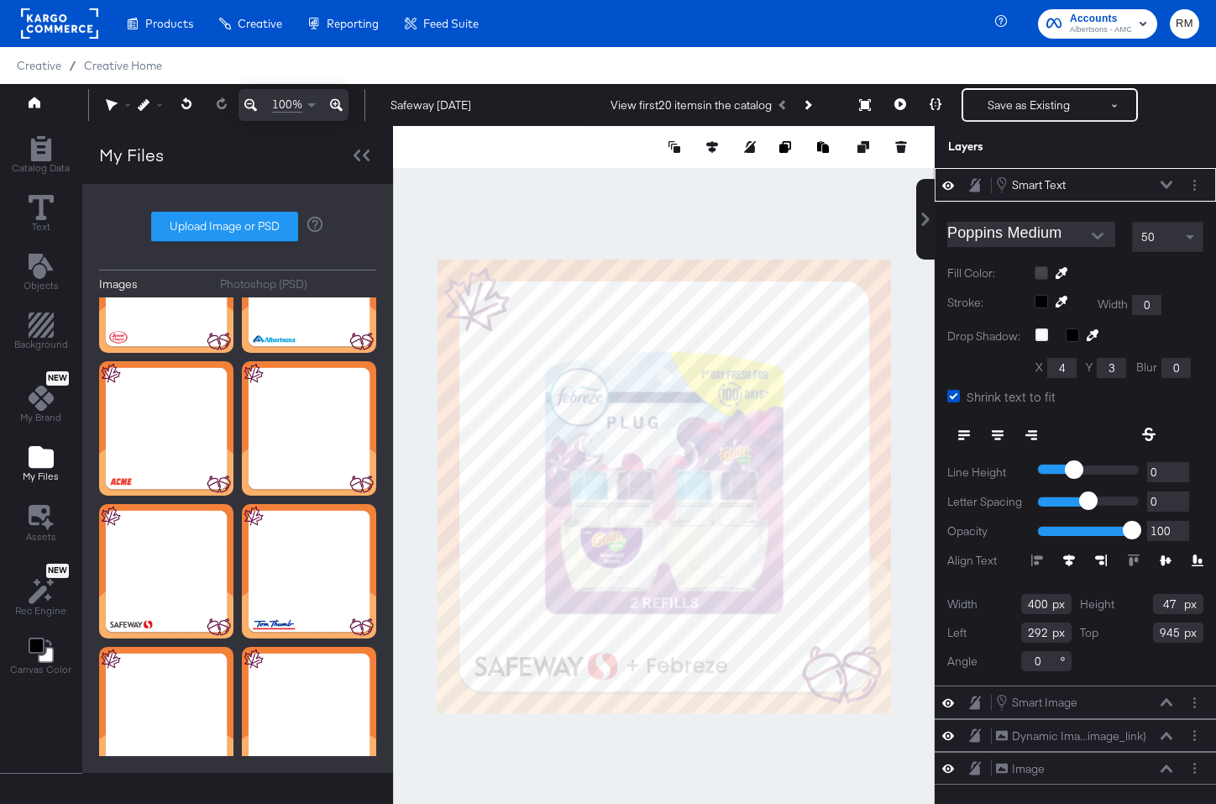
type input "458"
type input "947"
click at [669, 747] on div at bounding box center [664, 486] width 542 height 721
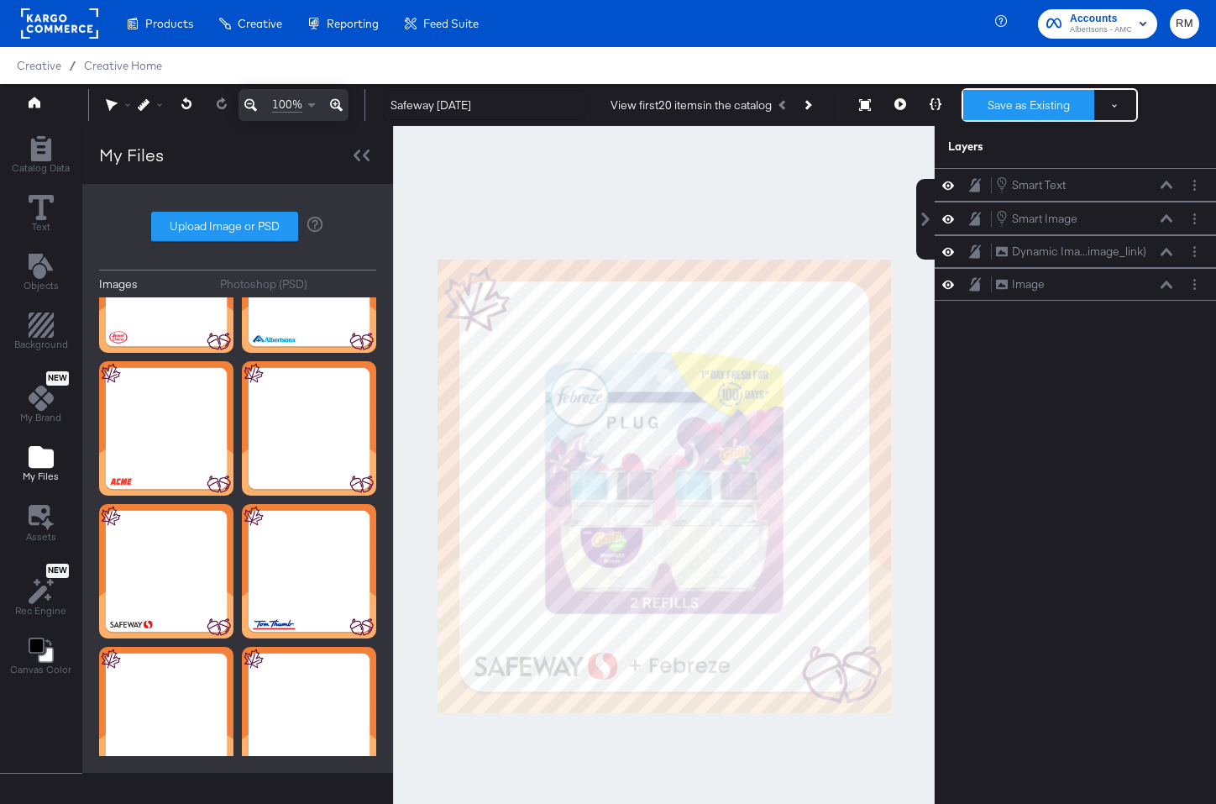
click at [997, 113] on button "Save as Existing" at bounding box center [1028, 105] width 131 height 30
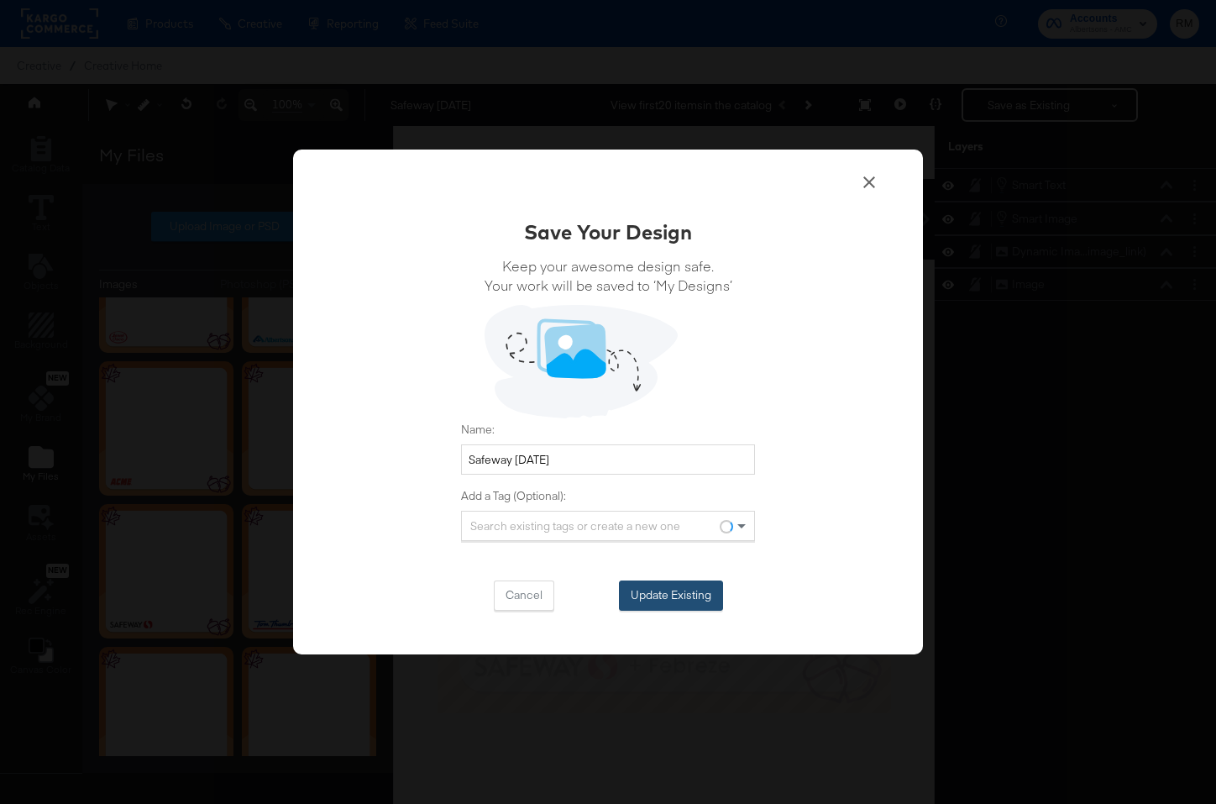
click at [633, 595] on button "Update Existing" at bounding box center [671, 595] width 104 height 30
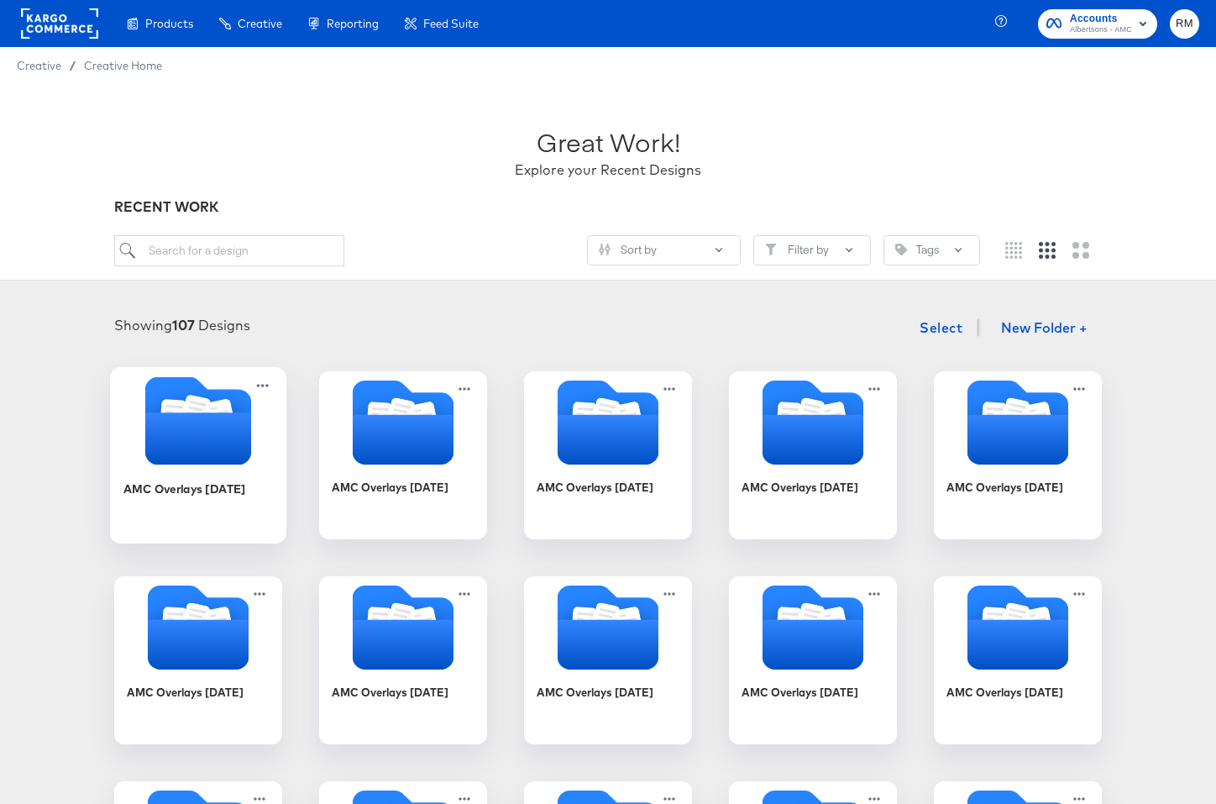
click at [191, 440] on icon "Folder" at bounding box center [198, 438] width 106 height 52
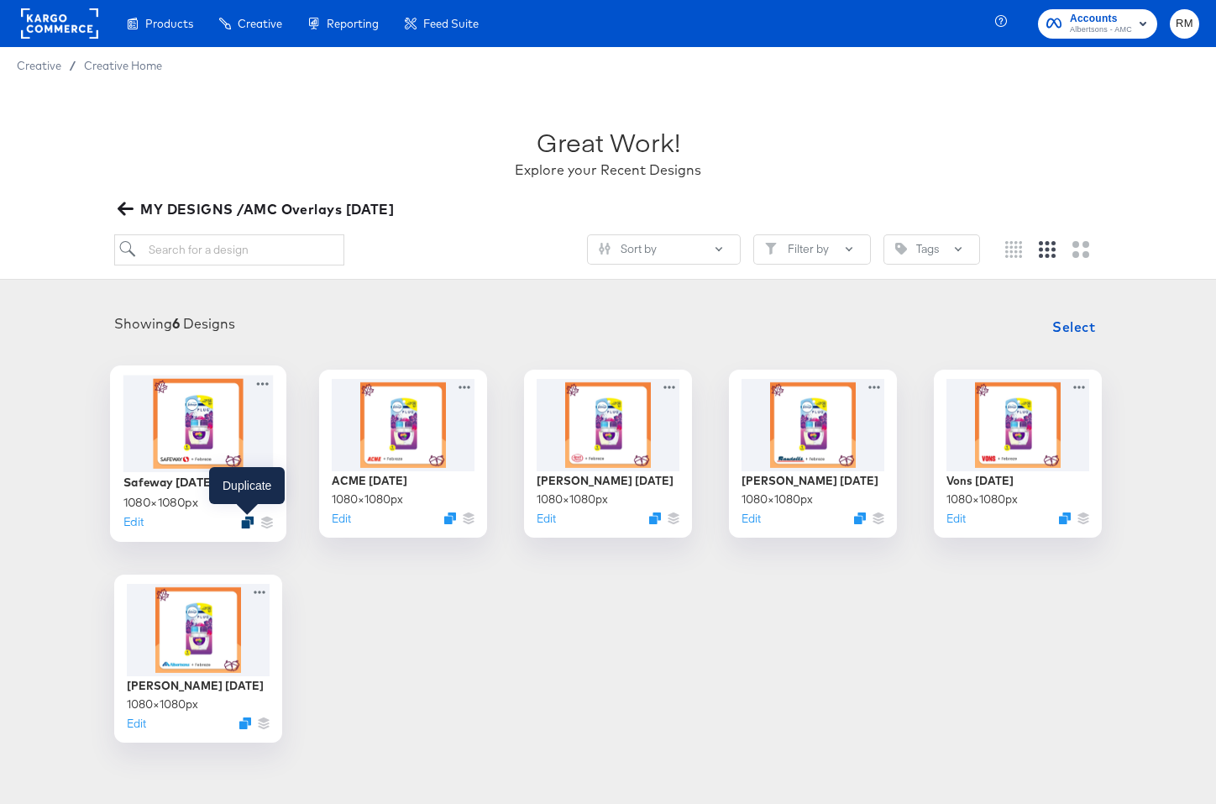
click at [248, 522] on icon "Duplicate" at bounding box center [247, 522] width 13 height 13
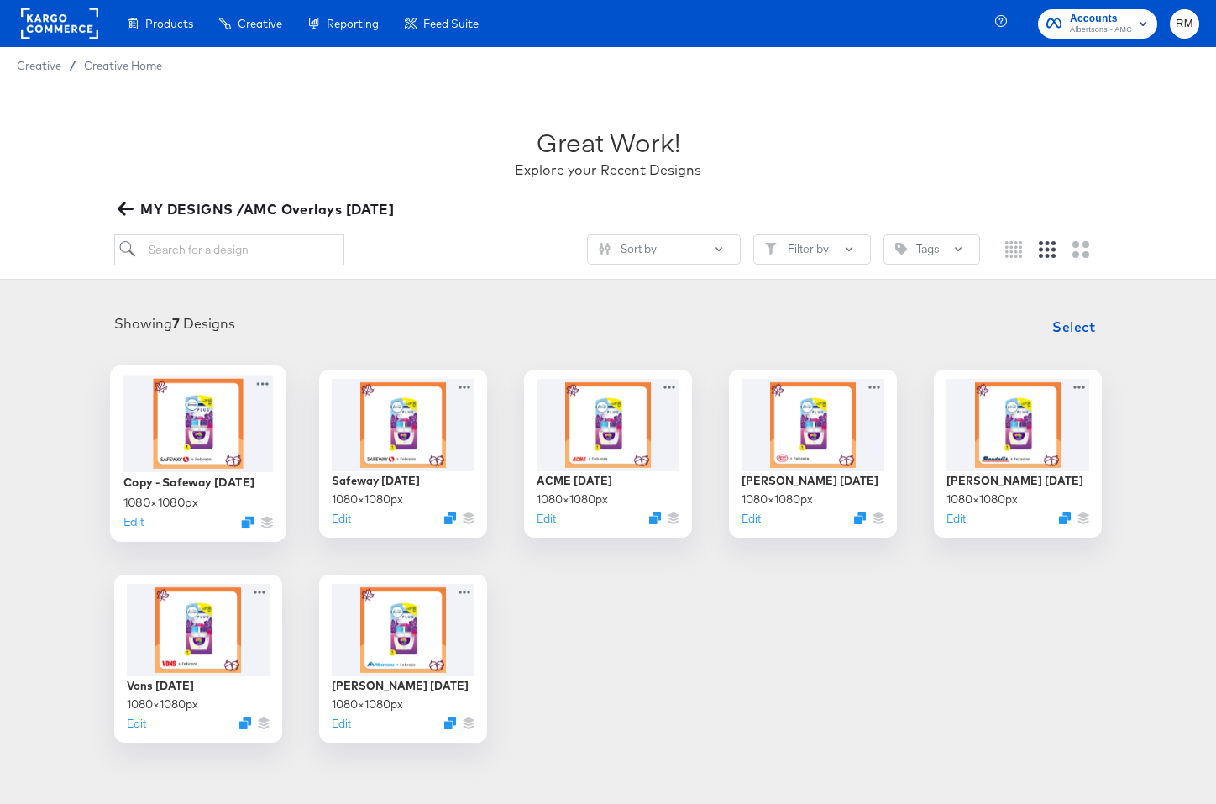
click at [234, 457] on div at bounding box center [198, 423] width 150 height 97
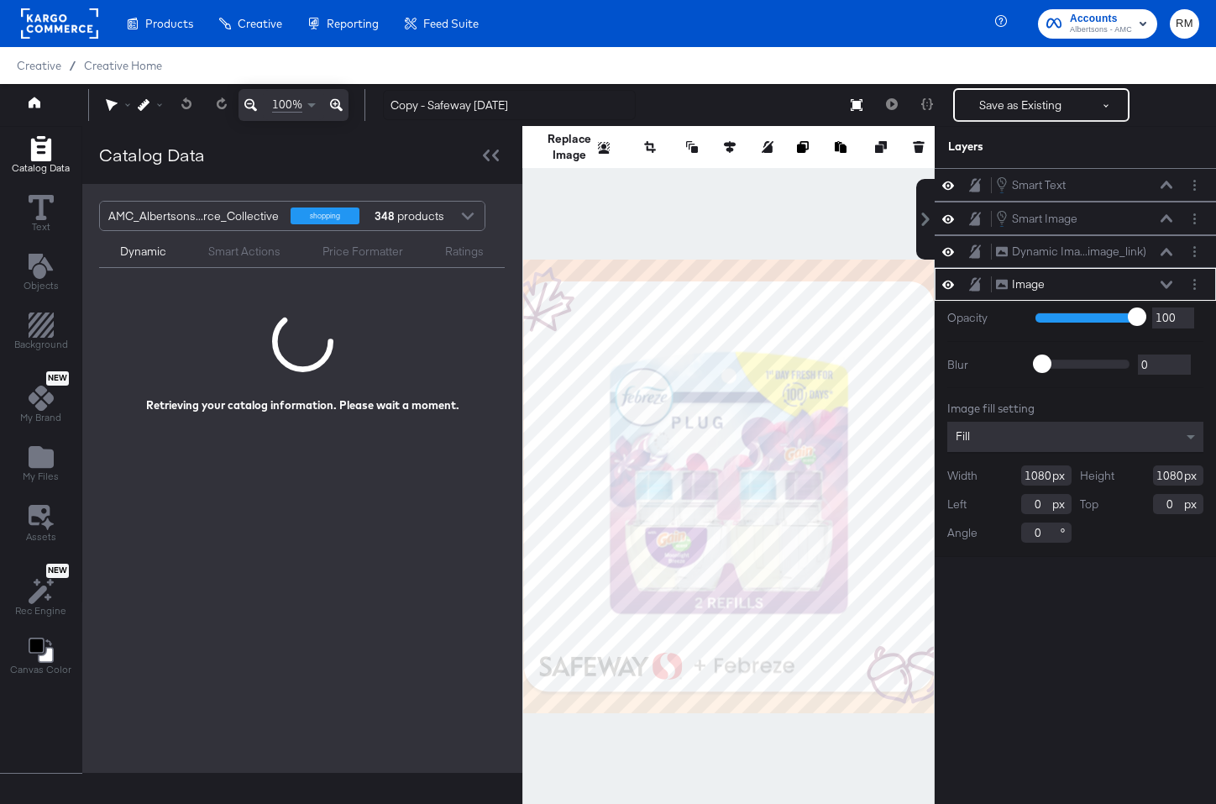
click at [1186, 275] on div at bounding box center [1195, 284] width 18 height 18
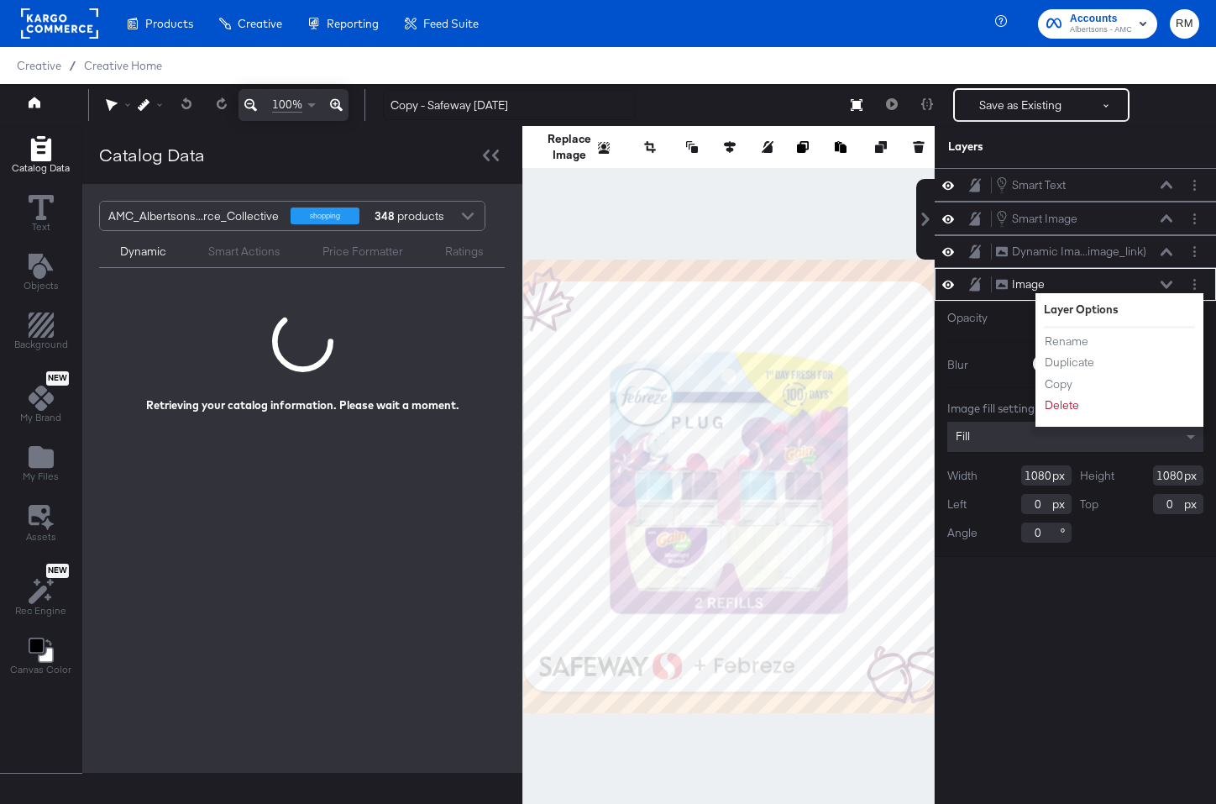
click at [1189, 275] on div at bounding box center [1195, 284] width 18 height 18
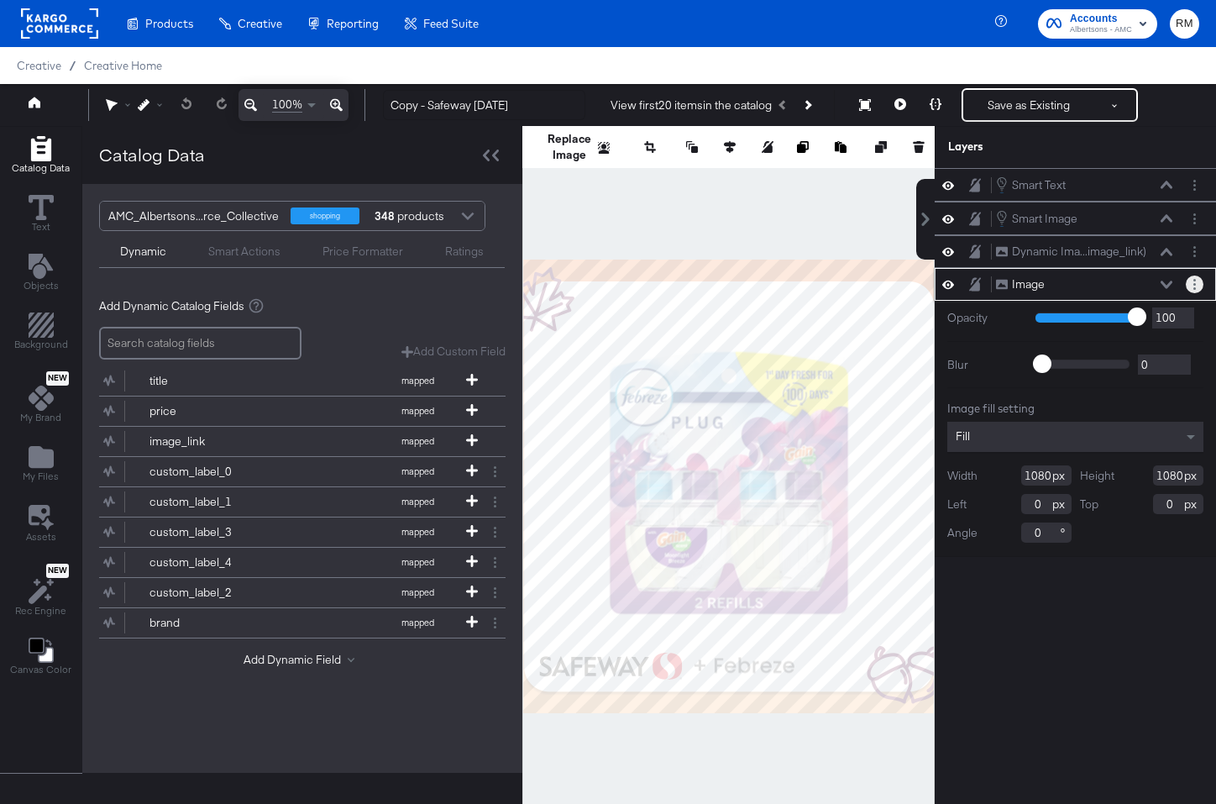
click at [1192, 277] on button "Layer Options" at bounding box center [1195, 284] width 18 height 18
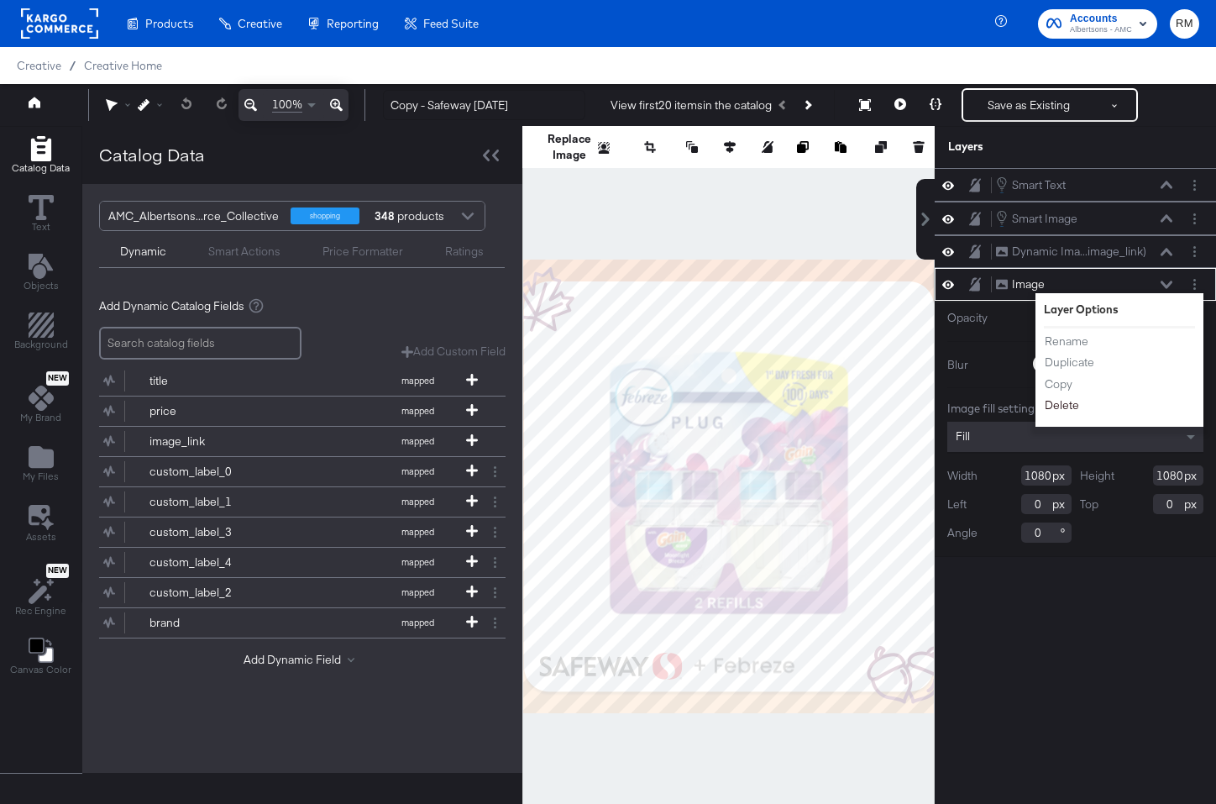
click at [1058, 408] on button "Delete" at bounding box center [1062, 405] width 36 height 18
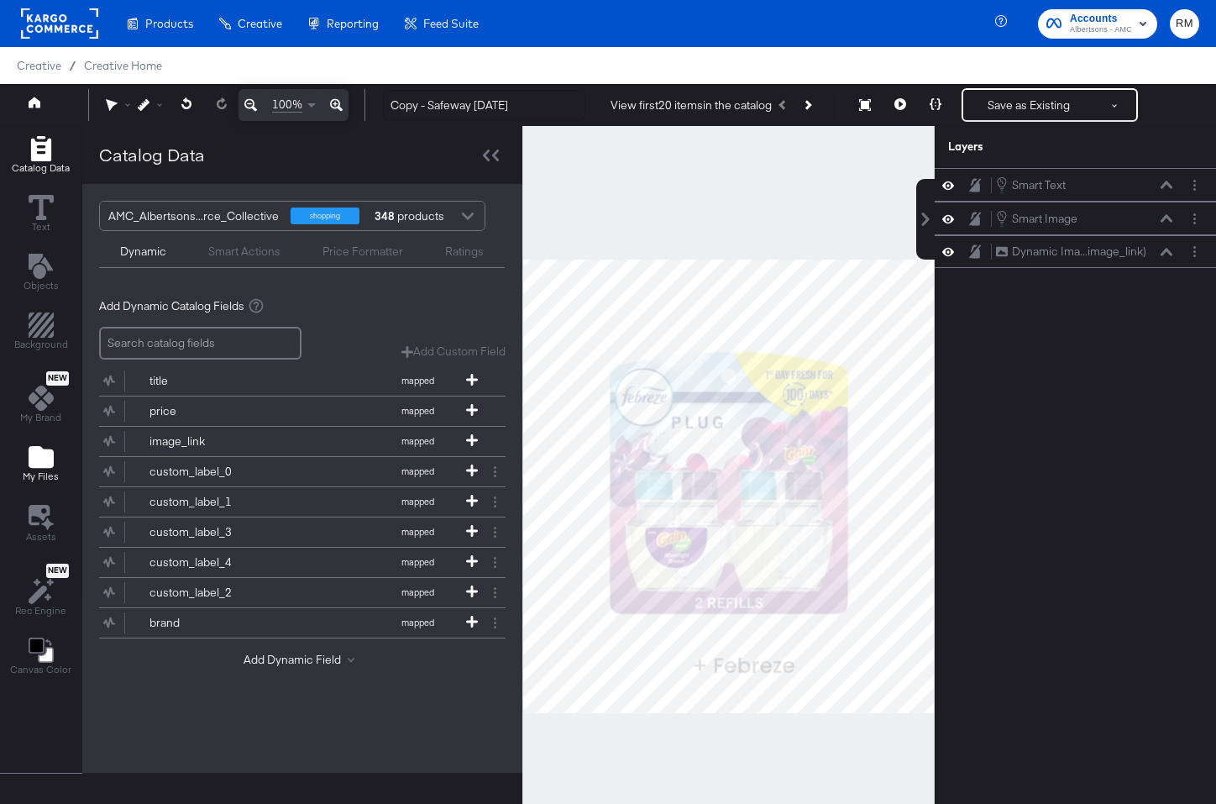
click at [53, 454] on div "My Files" at bounding box center [41, 463] width 36 height 39
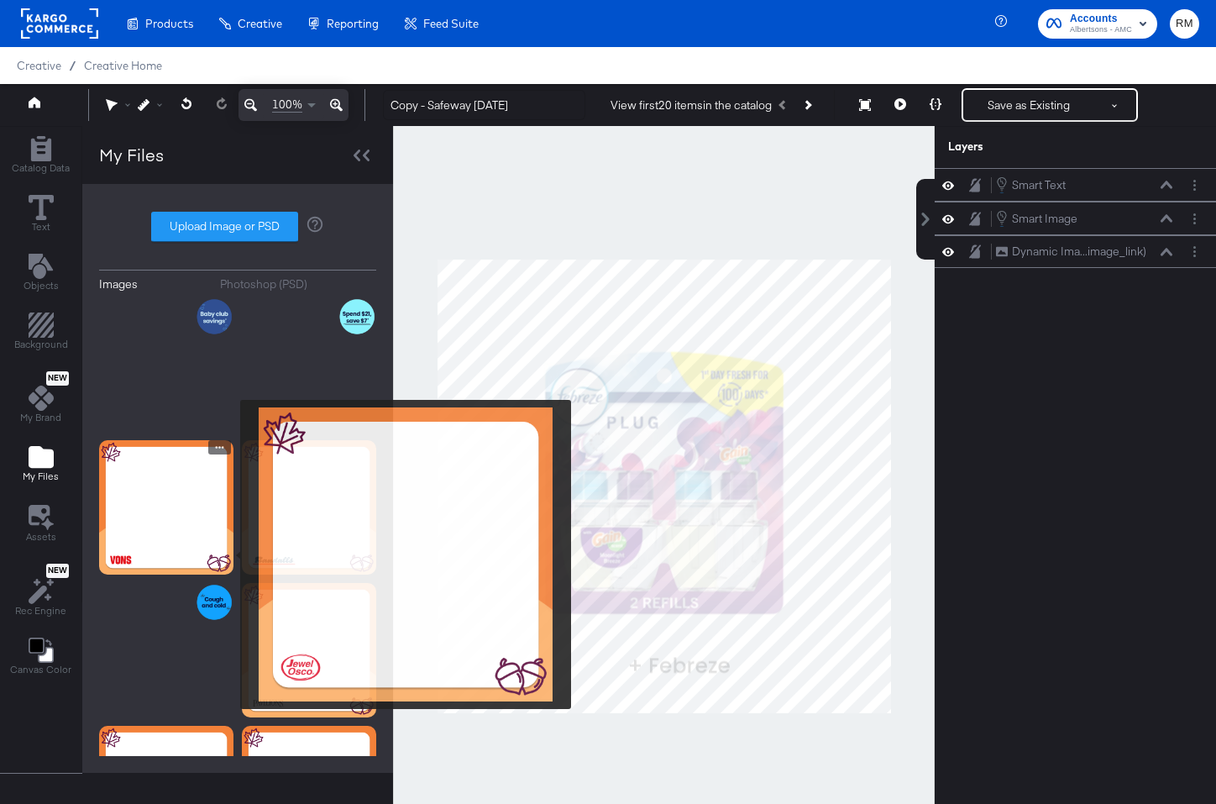
scroll to position [553, 0]
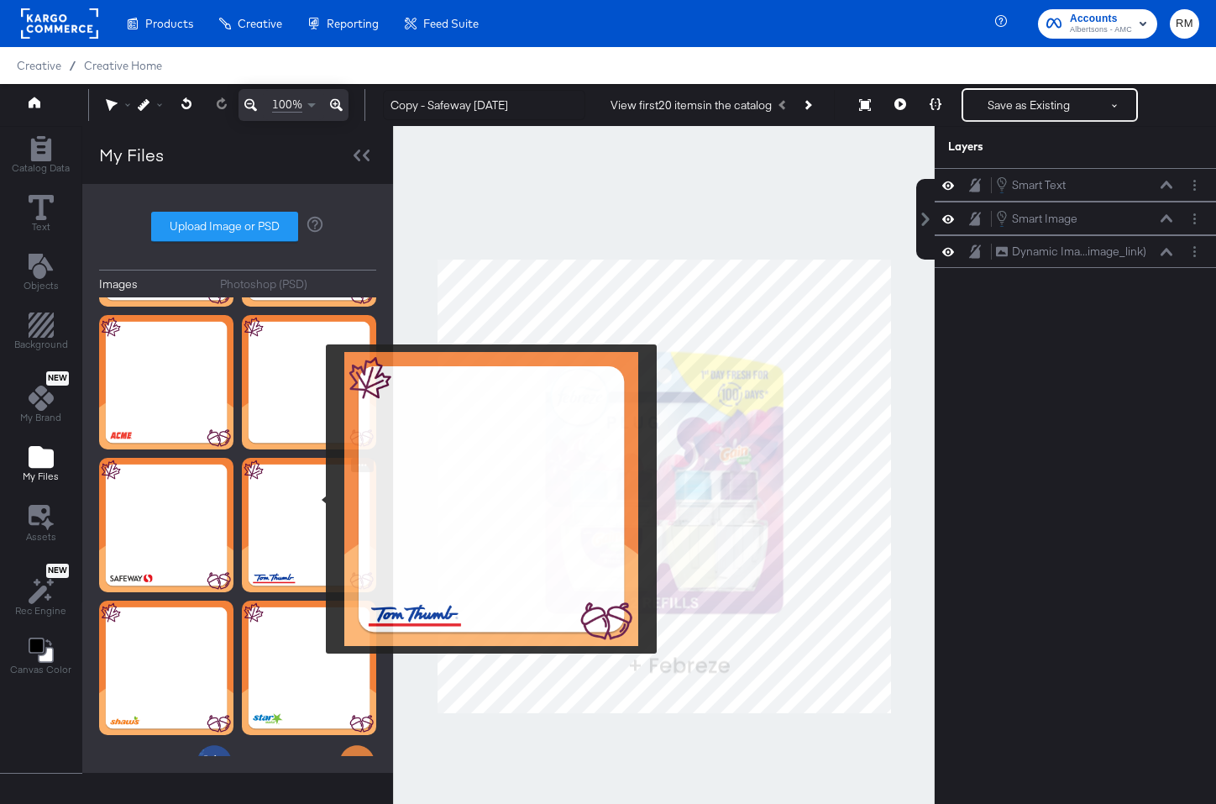
click at [315, 499] on img at bounding box center [309, 525] width 134 height 134
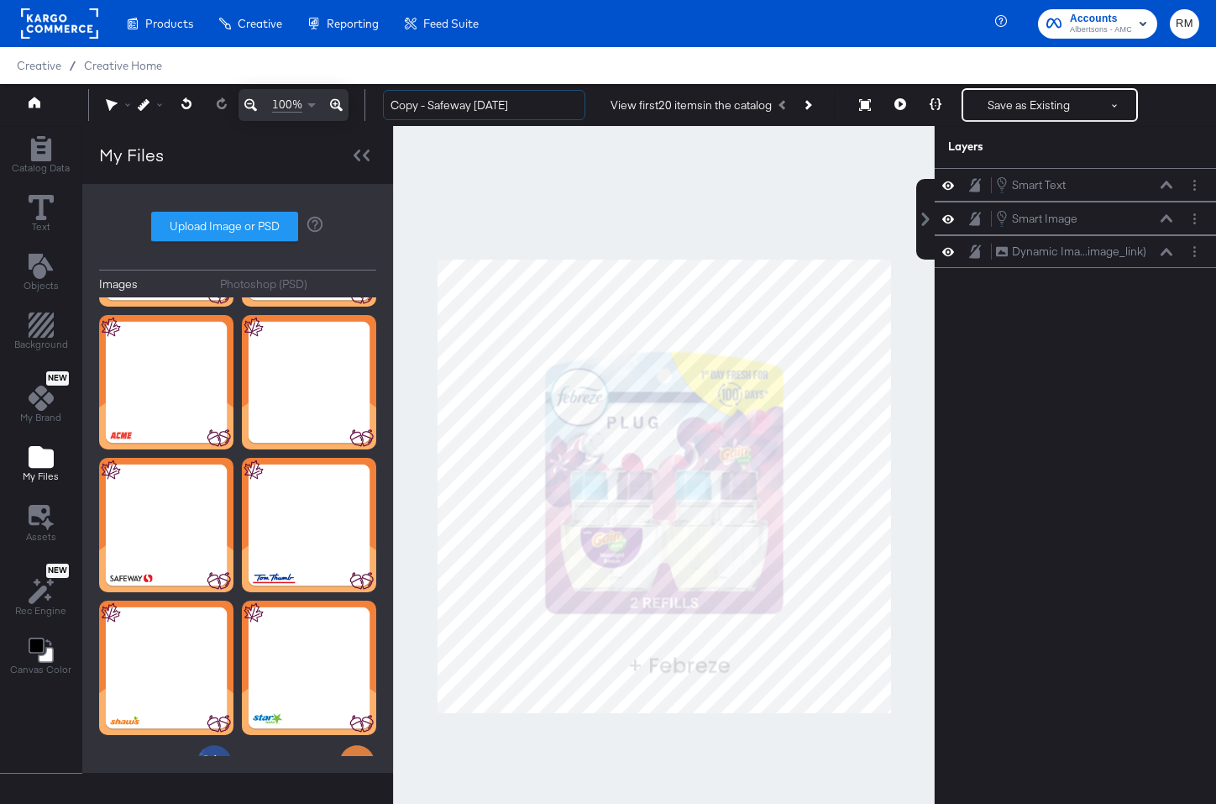
drag, startPoint x: 472, startPoint y: 112, endPoint x: 347, endPoint y: 79, distance: 129.4
click at [347, 79] on div "Products Products Product Catalogs Enhance Your Product Catalog, Map Them to Pu…" at bounding box center [608, 420] width 1216 height 841
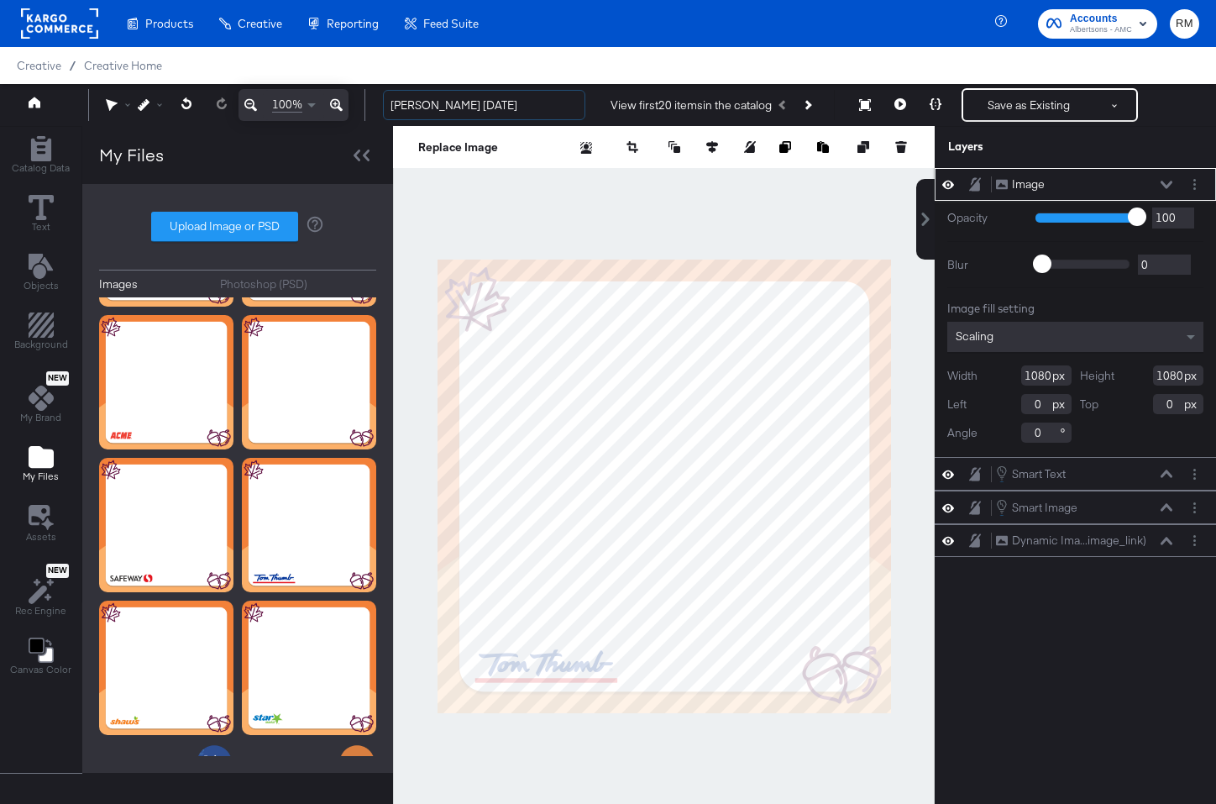
type input "[PERSON_NAME] [DATE]"
click at [1010, 361] on div "Image fill setting Scaling Width 1080 Height 1080 Left 0 Top 0 Angle 0" at bounding box center [1075, 372] width 256 height 142
click at [1013, 338] on div "Scaling" at bounding box center [1075, 337] width 256 height 30
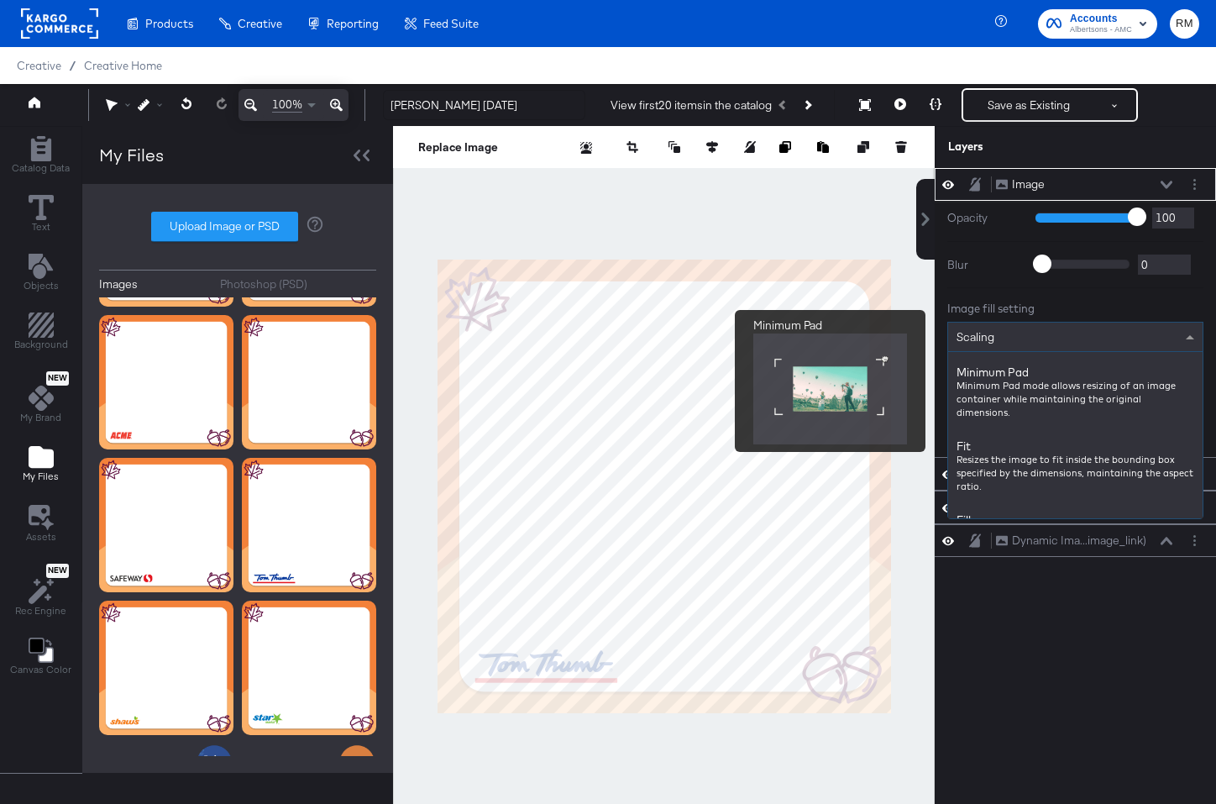
scroll to position [136, 0]
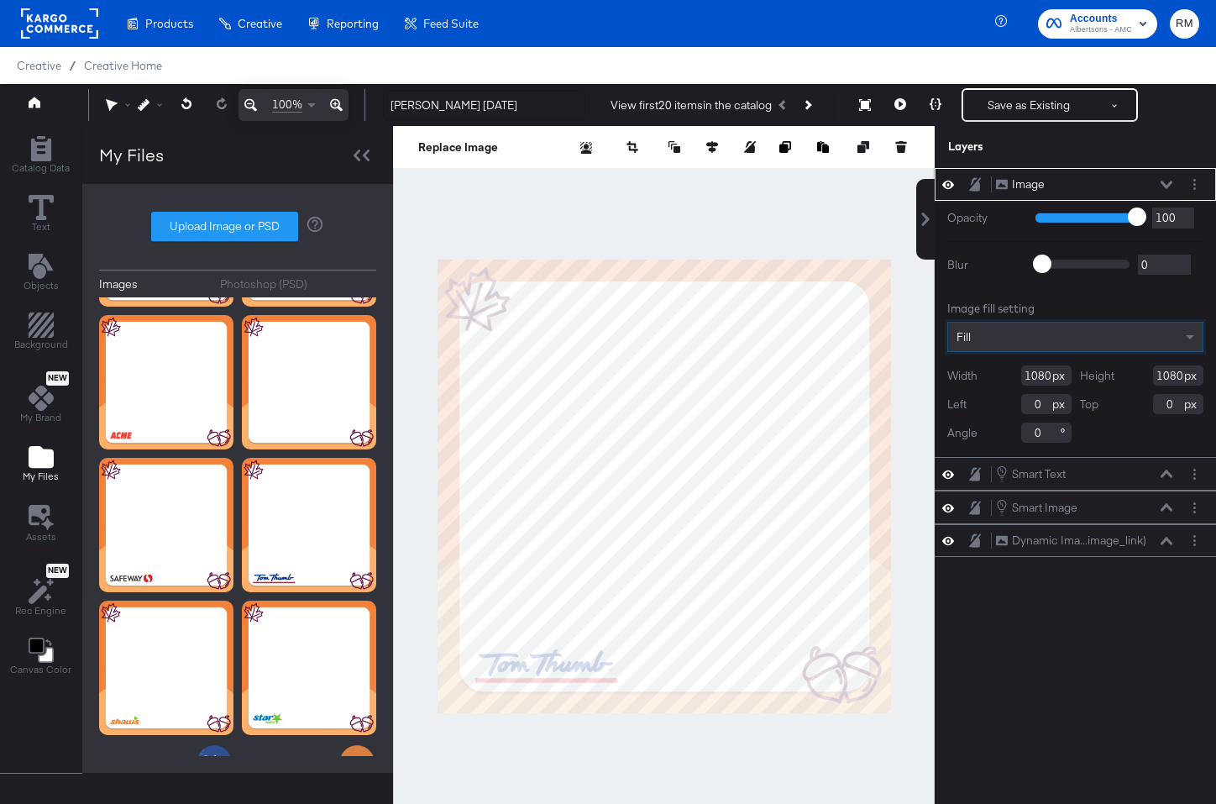
click at [1164, 183] on icon at bounding box center [1167, 185] width 12 height 8
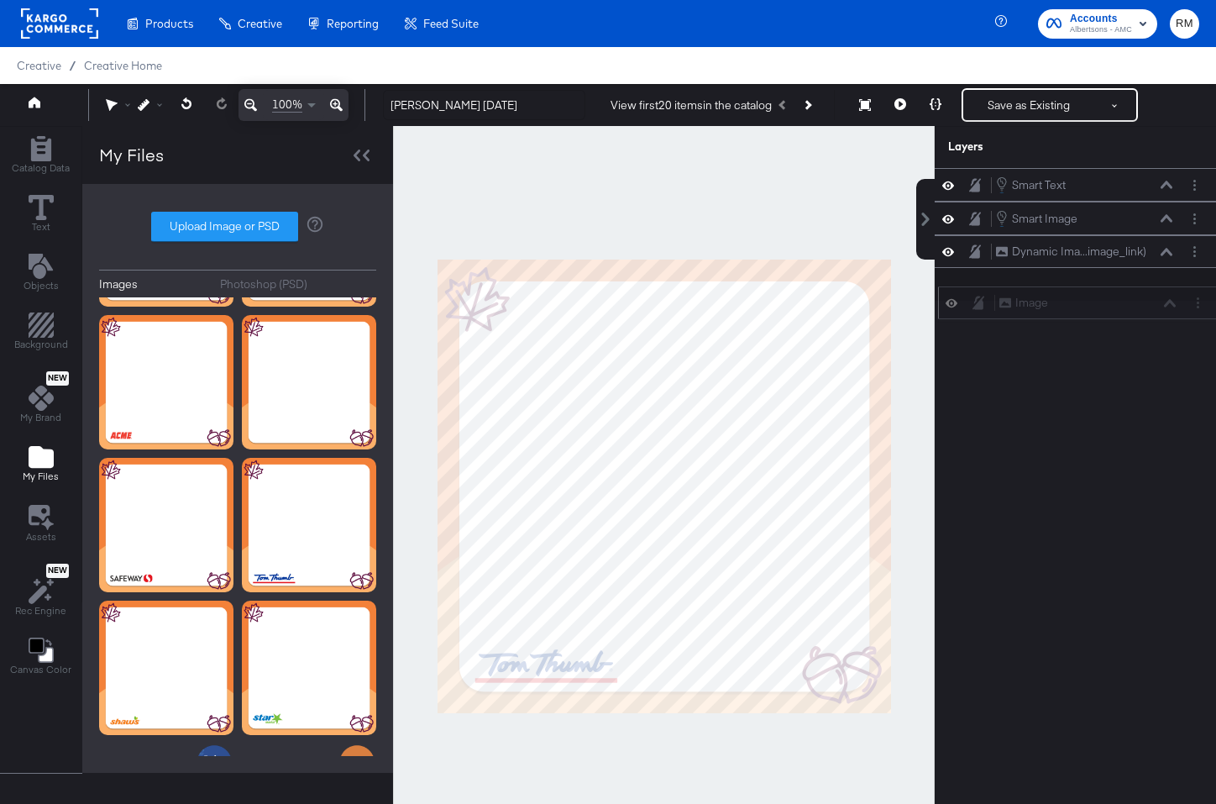
drag, startPoint x: 1134, startPoint y: 184, endPoint x: 1137, endPoint y: 307, distance: 123.5
click at [1137, 307] on div "Image Image" at bounding box center [1088, 303] width 178 height 18
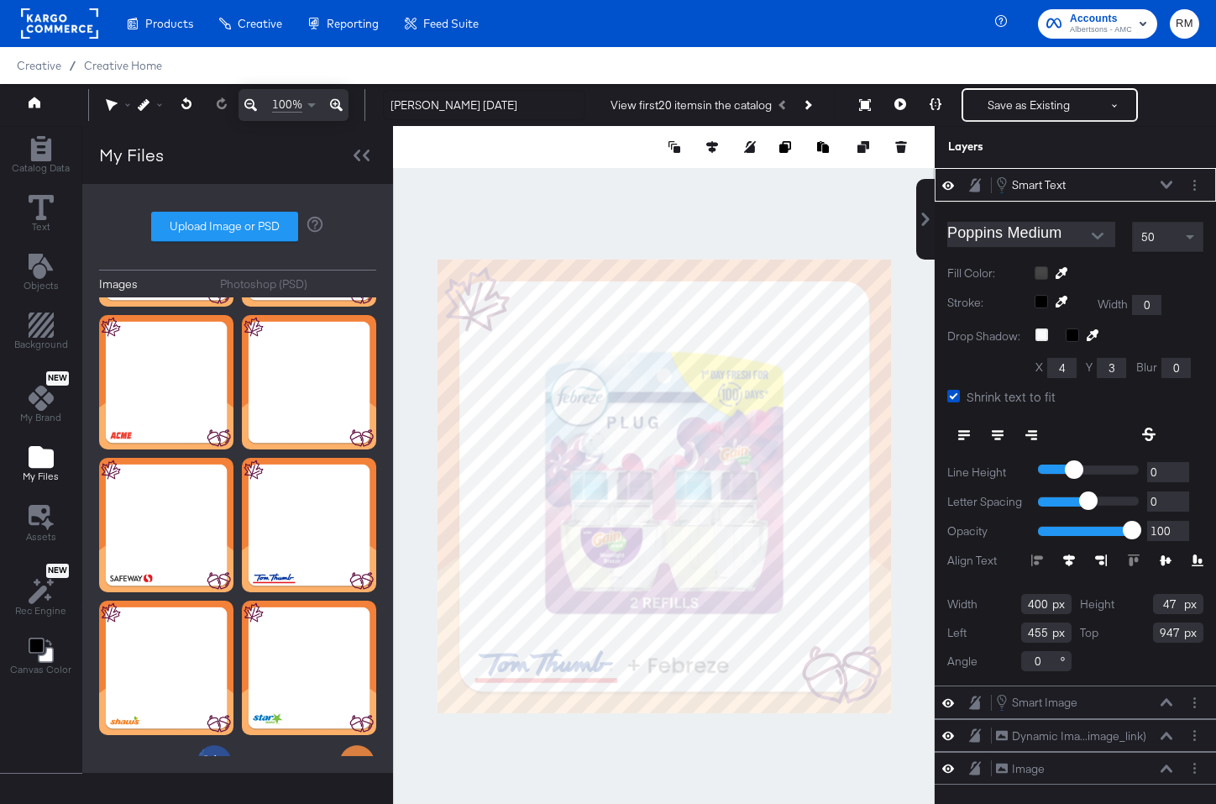
type input "454"
type input "948"
click at [654, 720] on div at bounding box center [664, 486] width 542 height 721
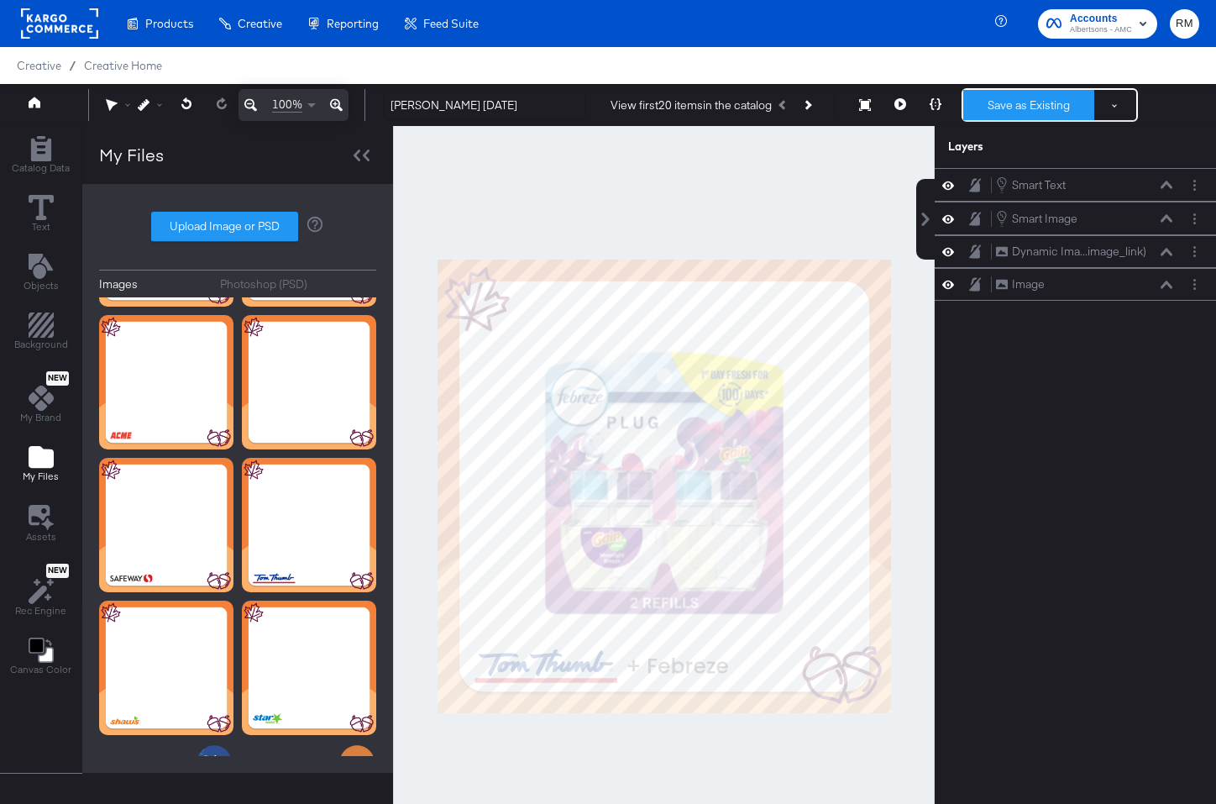
click at [1003, 101] on button "Save as Existing" at bounding box center [1028, 105] width 131 height 30
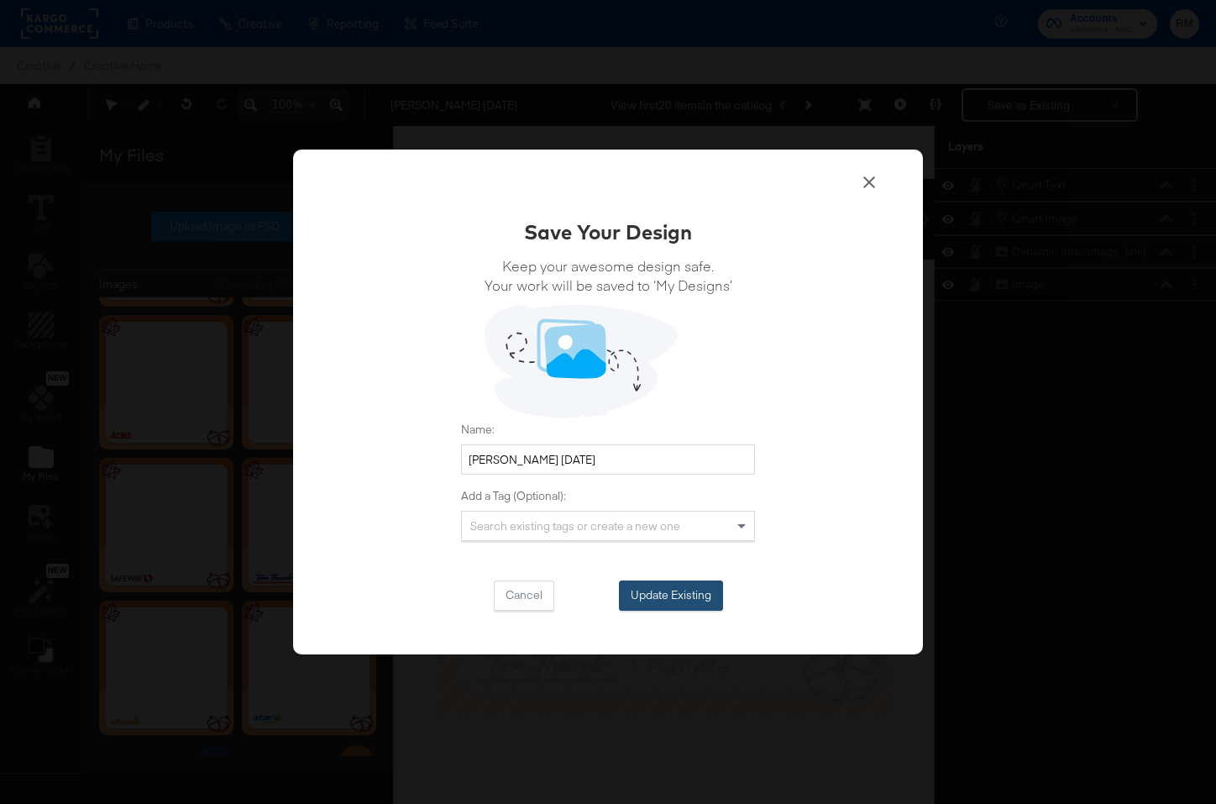
click at [712, 585] on button "Update Existing" at bounding box center [671, 595] width 104 height 30
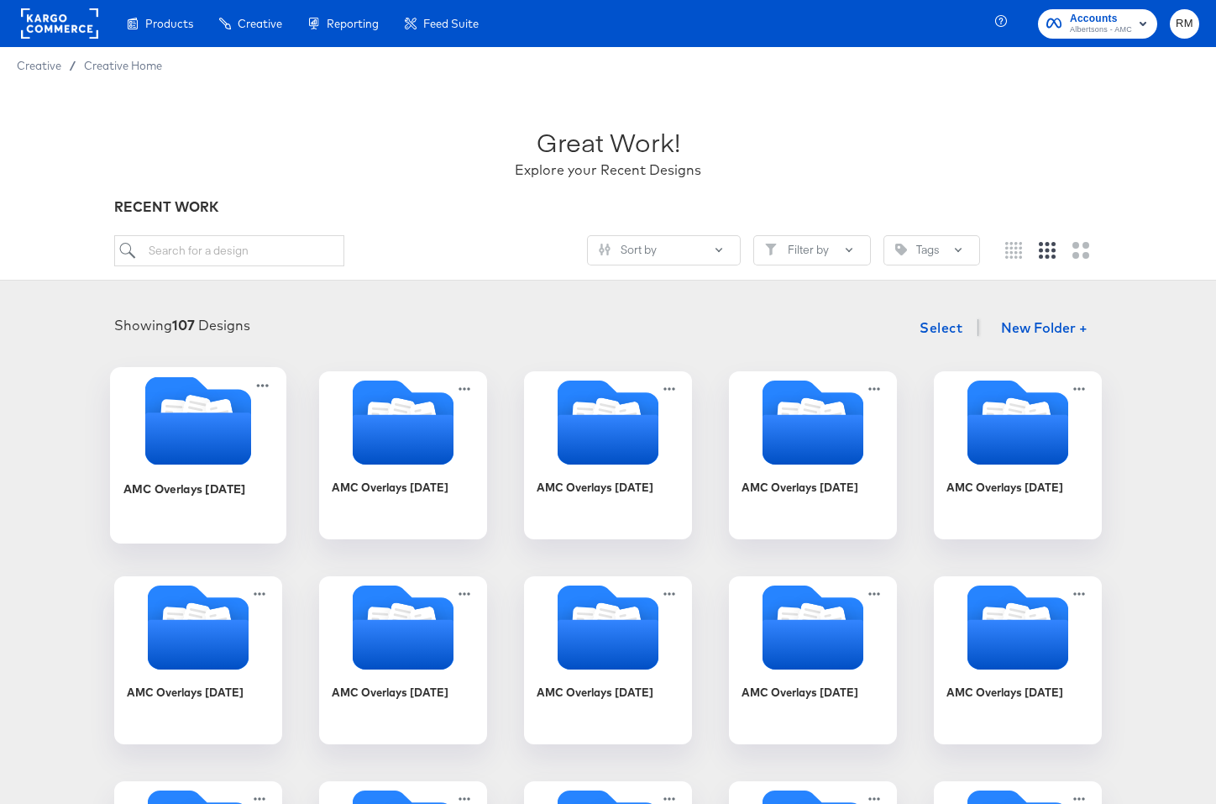
click at [211, 440] on icon "Folder" at bounding box center [198, 438] width 106 height 52
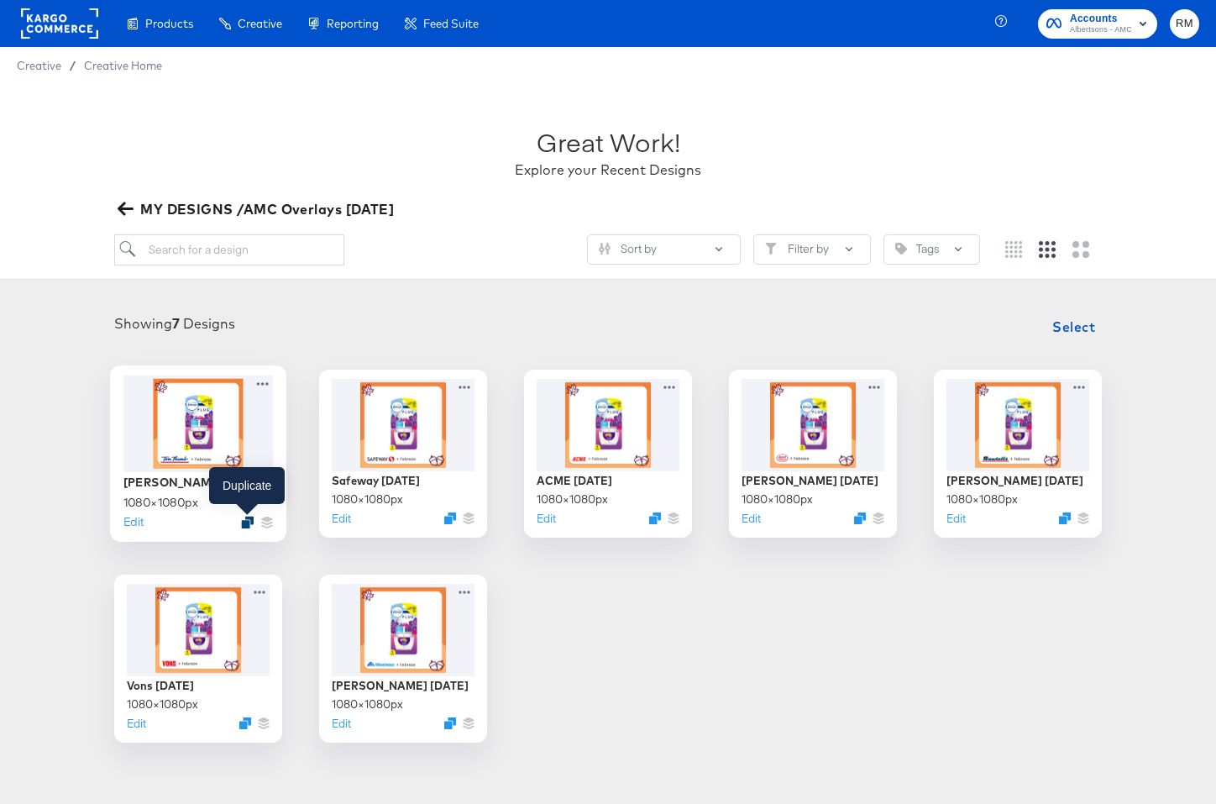
click at [249, 522] on icon "Duplicate" at bounding box center [247, 522] width 13 height 13
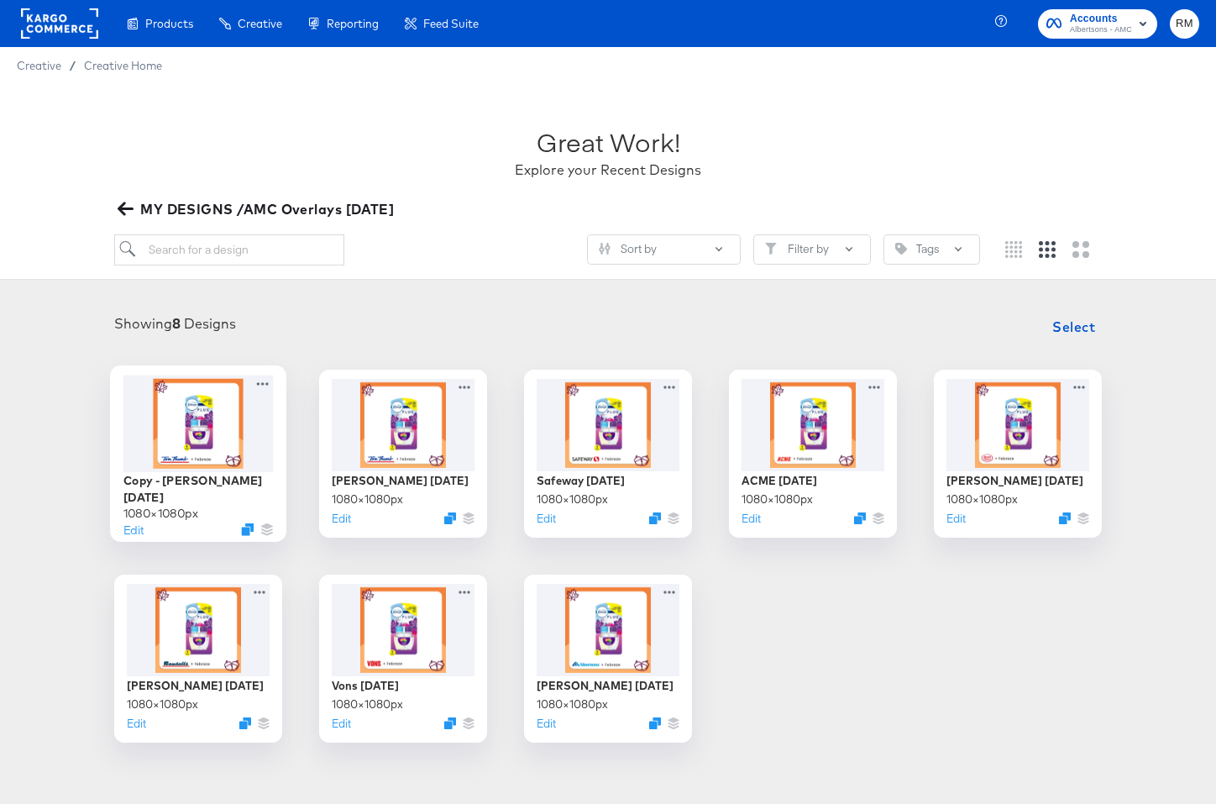
click at [210, 427] on div at bounding box center [198, 423] width 150 height 97
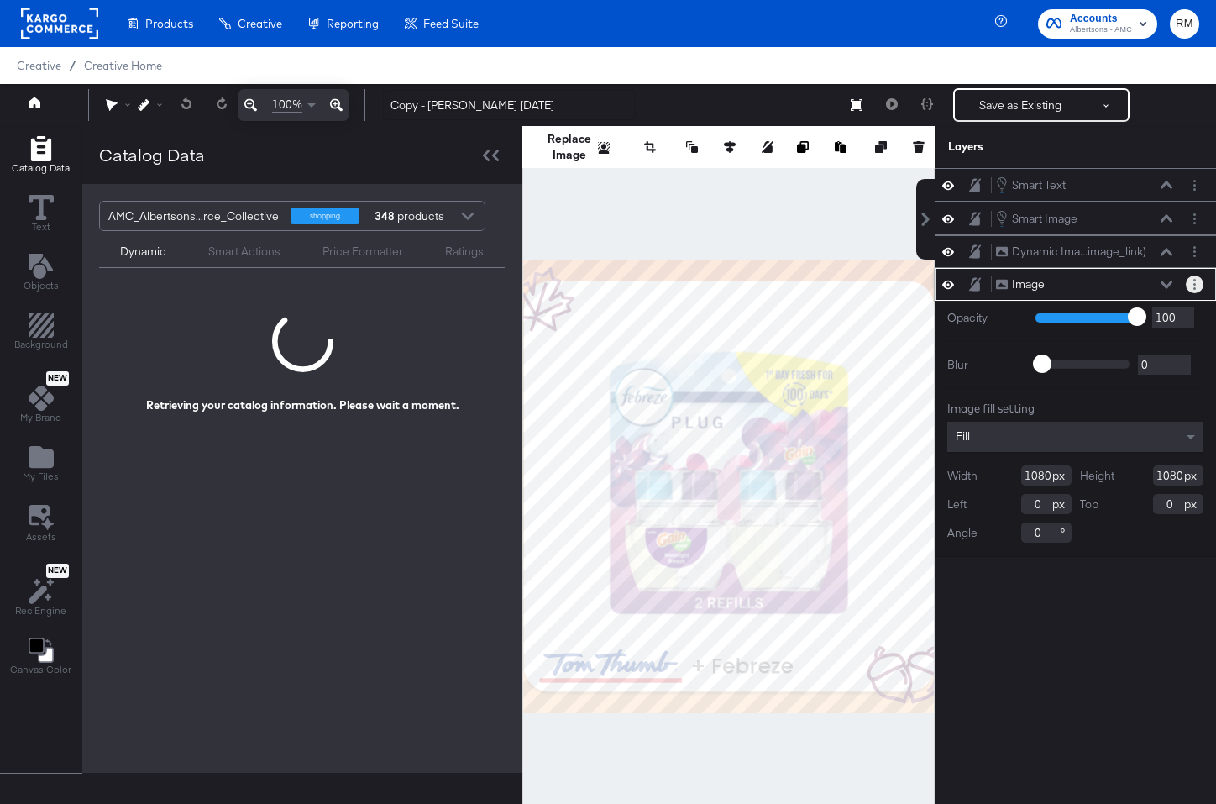
click at [1198, 291] on button "Layer Options" at bounding box center [1195, 284] width 18 height 18
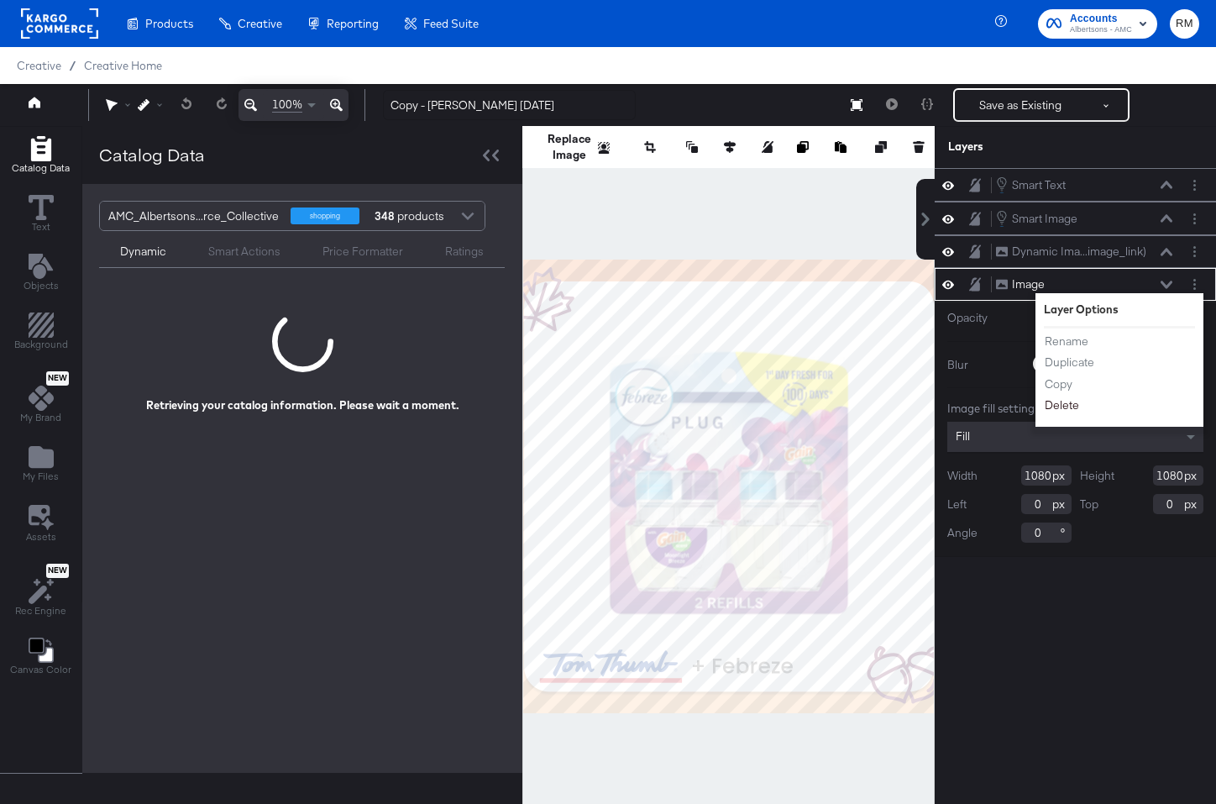
click at [1073, 404] on button "Delete" at bounding box center [1062, 405] width 36 height 18
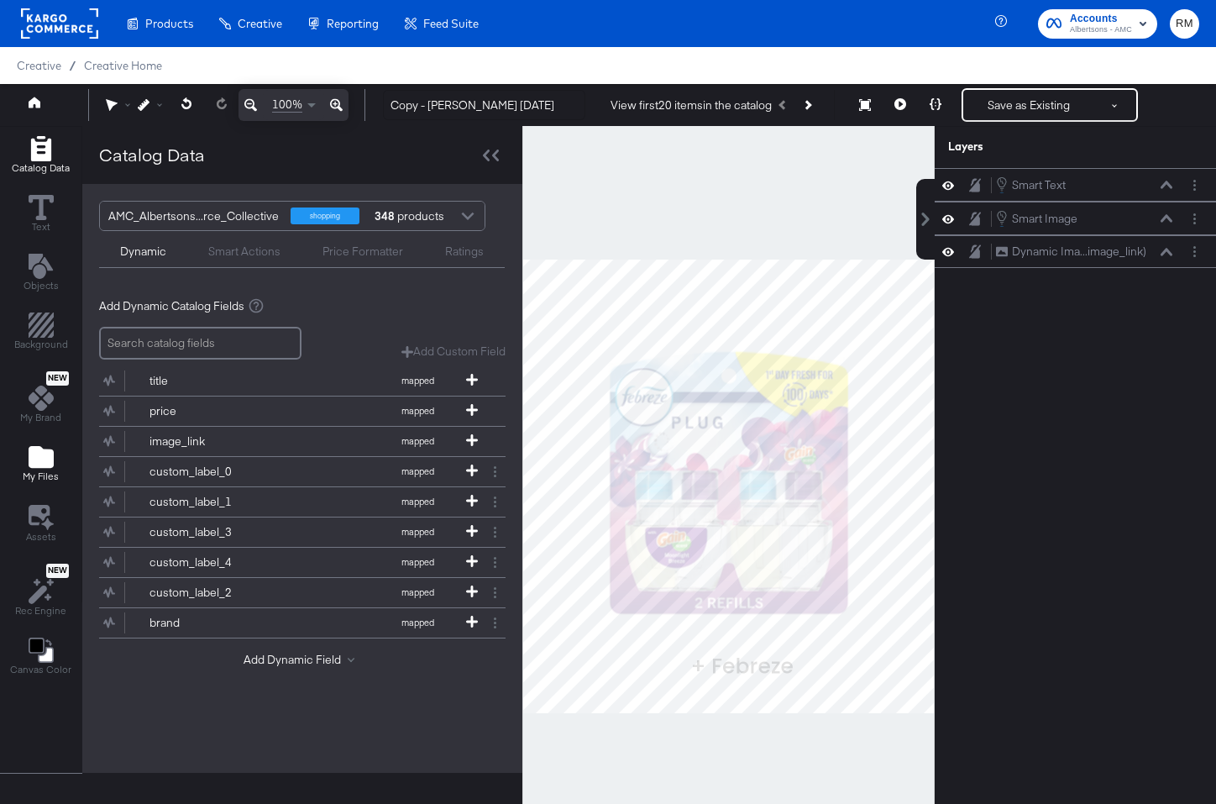
click at [26, 465] on div "My Files" at bounding box center [41, 463] width 36 height 39
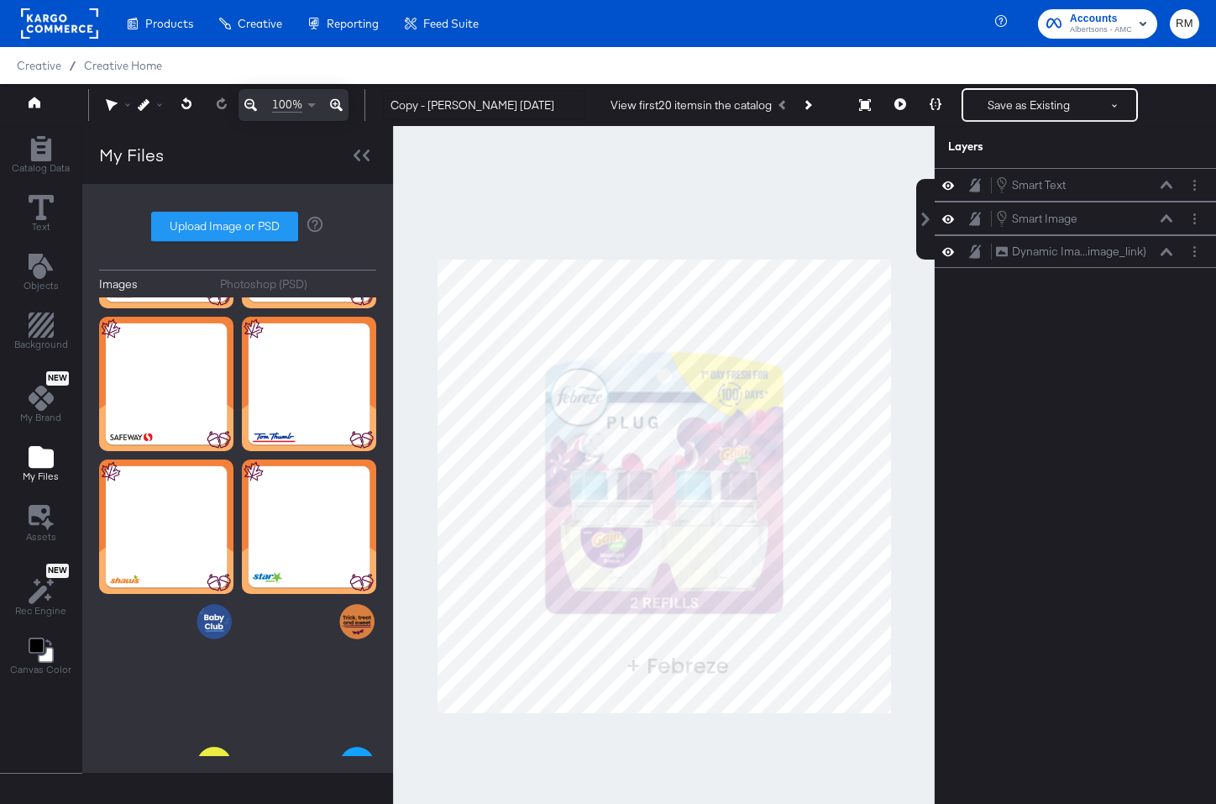
scroll to position [708, 0]
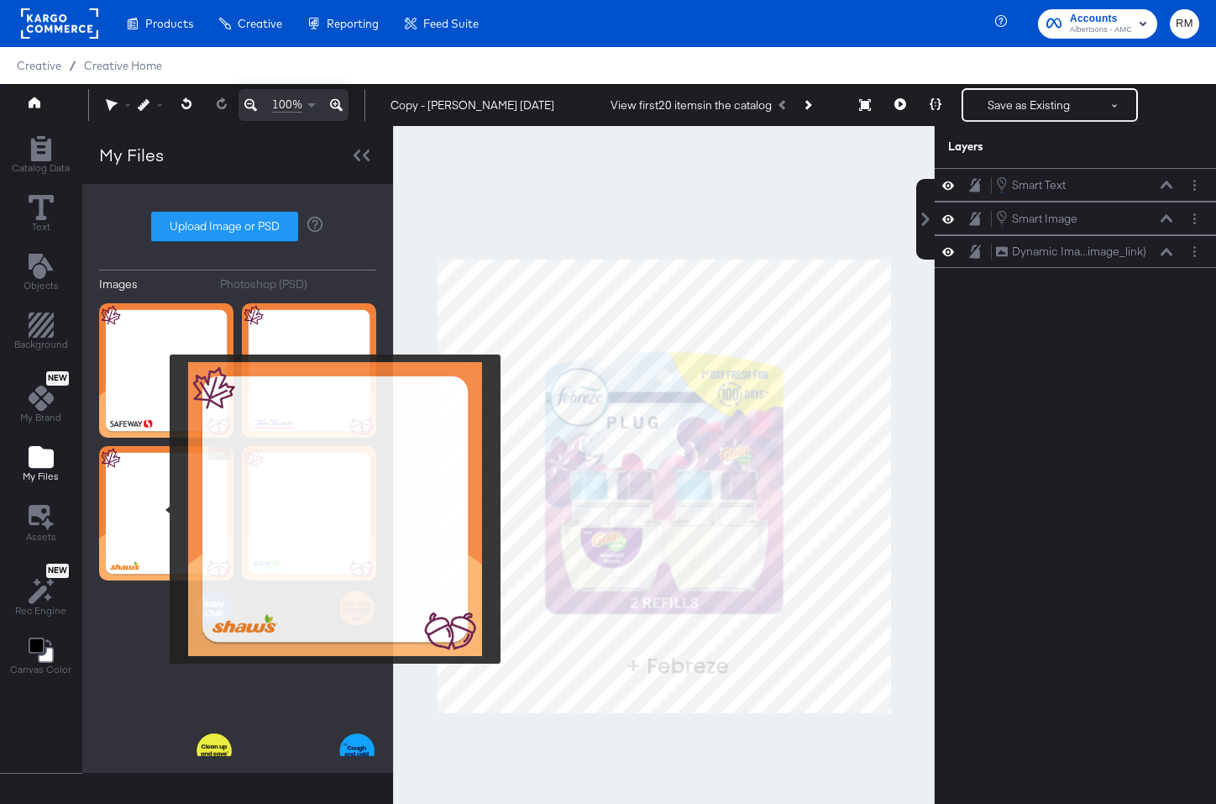
click at [159, 509] on img at bounding box center [166, 513] width 134 height 134
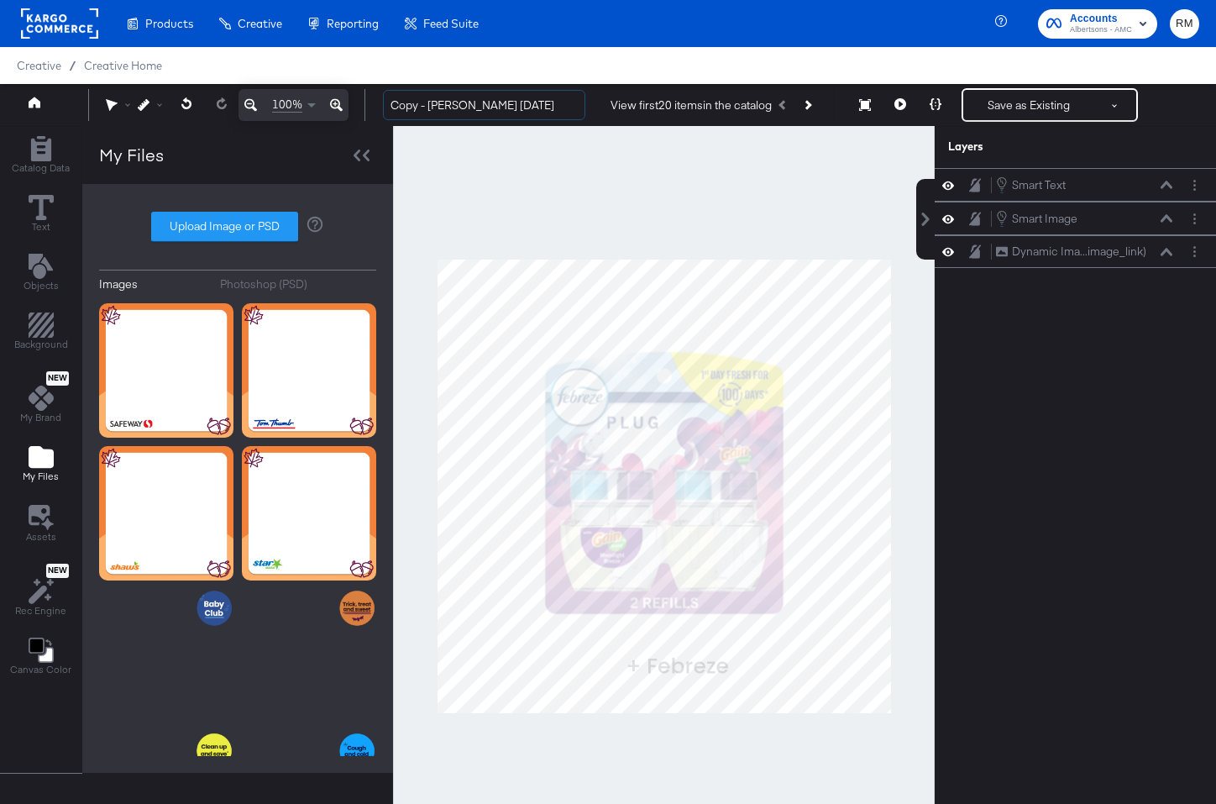
drag, startPoint x: 491, startPoint y: 102, endPoint x: 358, endPoint y: 97, distance: 133.6
click at [358, 97] on div "100% Copy - [PERSON_NAME] [DATE] View first 20 items in the catalog Save as Exi…" at bounding box center [608, 105] width 1216 height 42
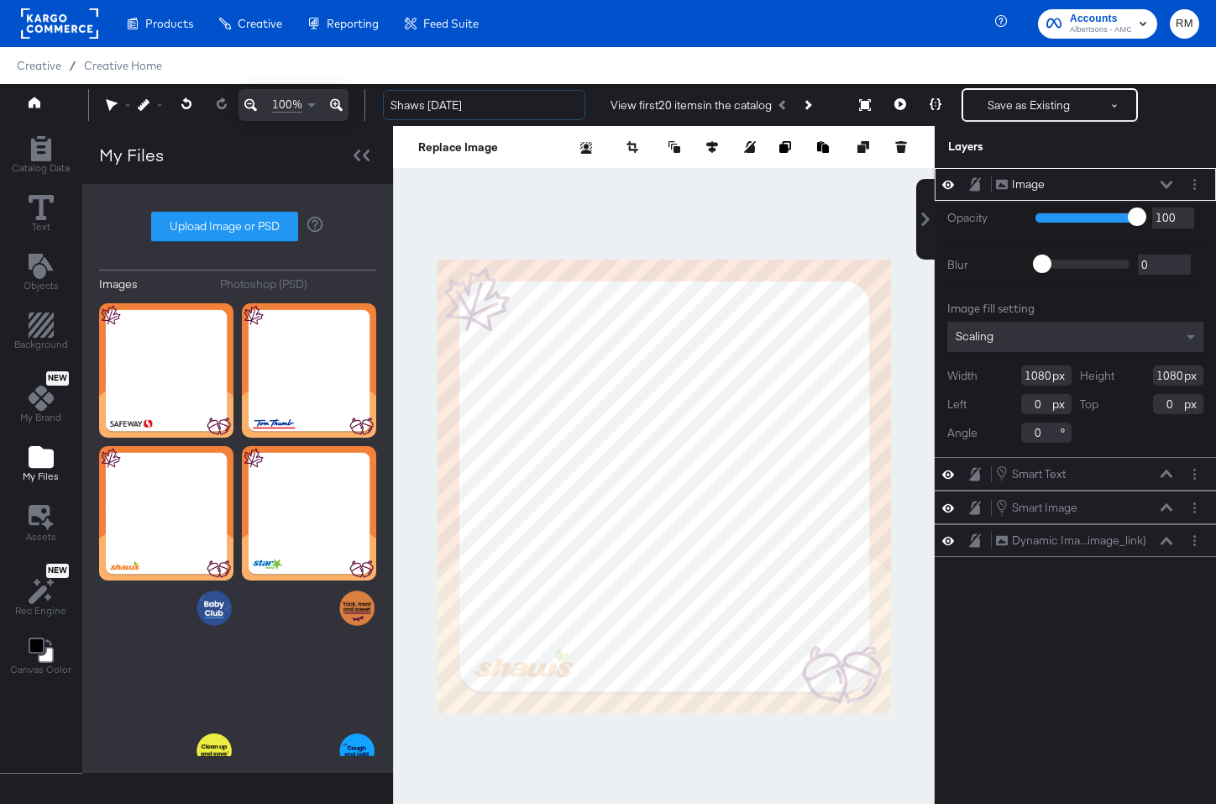
type input "Shaws [DATE]"
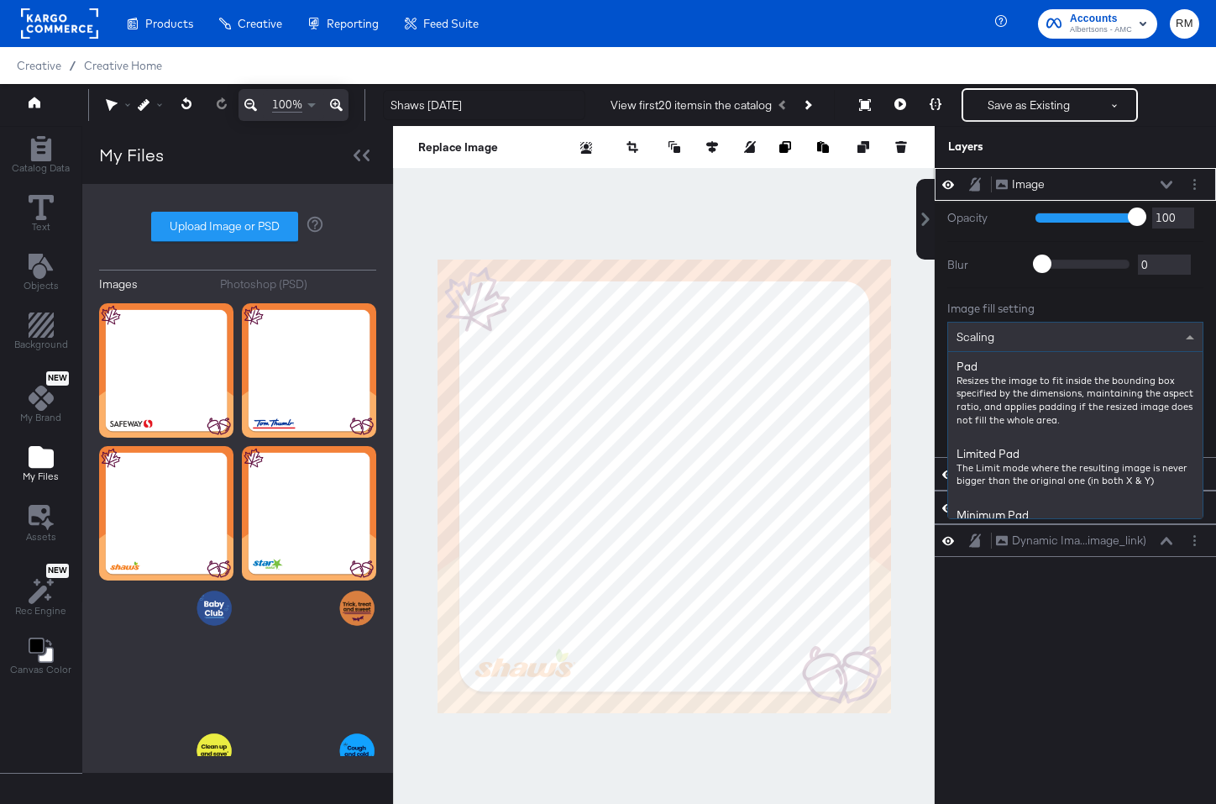
click at [1022, 338] on div "Scaling" at bounding box center [1075, 336] width 254 height 29
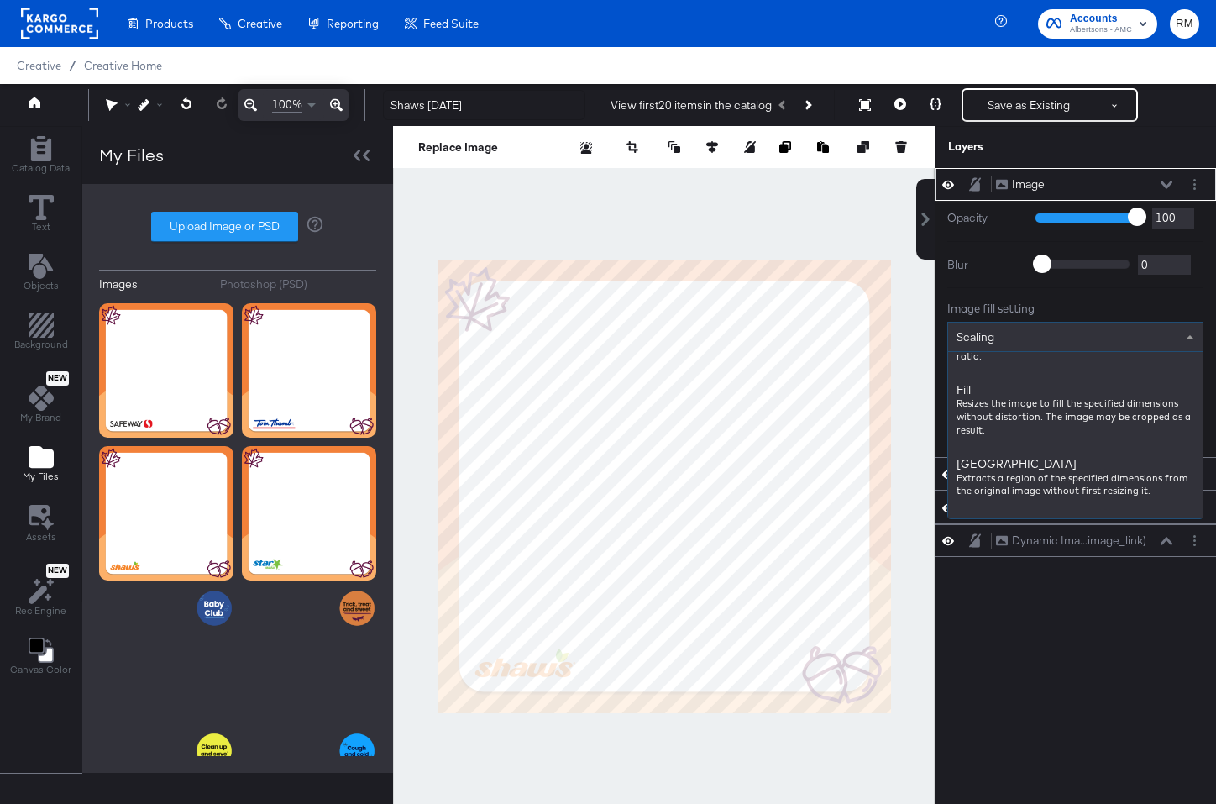
scroll to position [272, 0]
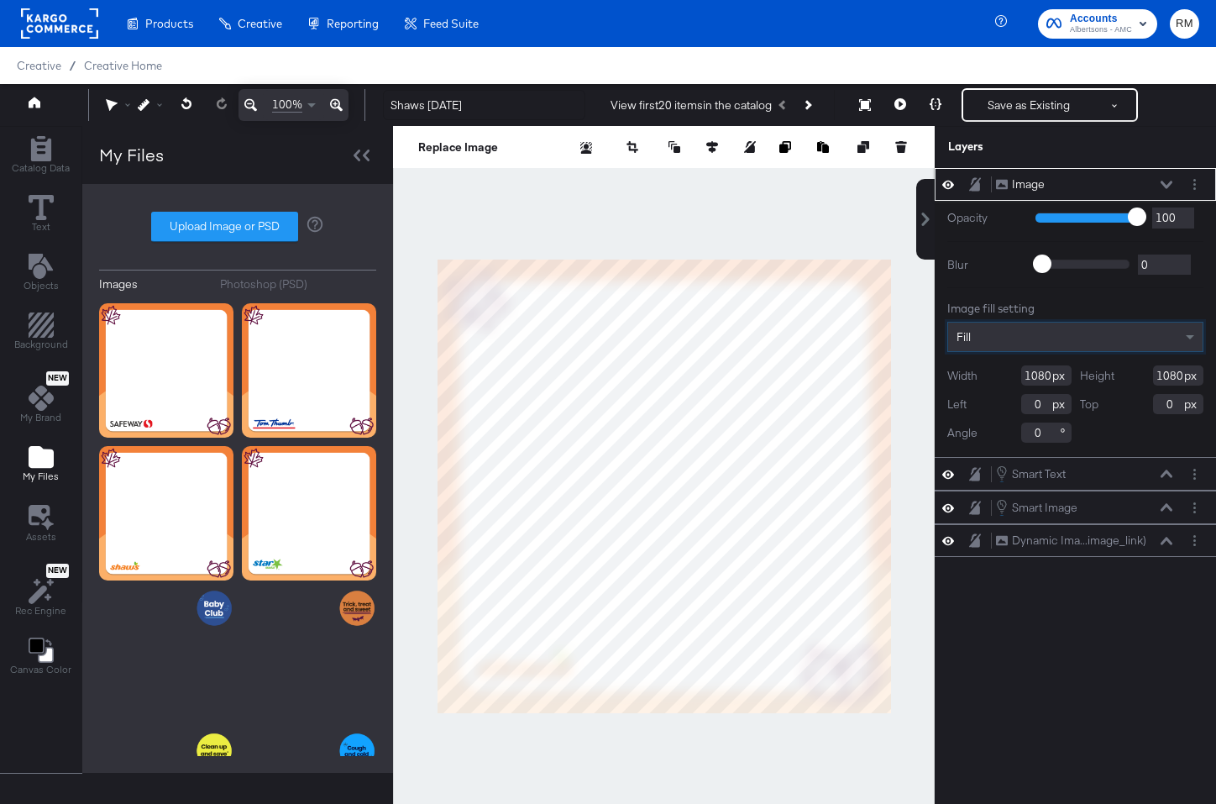
click at [1164, 185] on icon at bounding box center [1167, 185] width 12 height 8
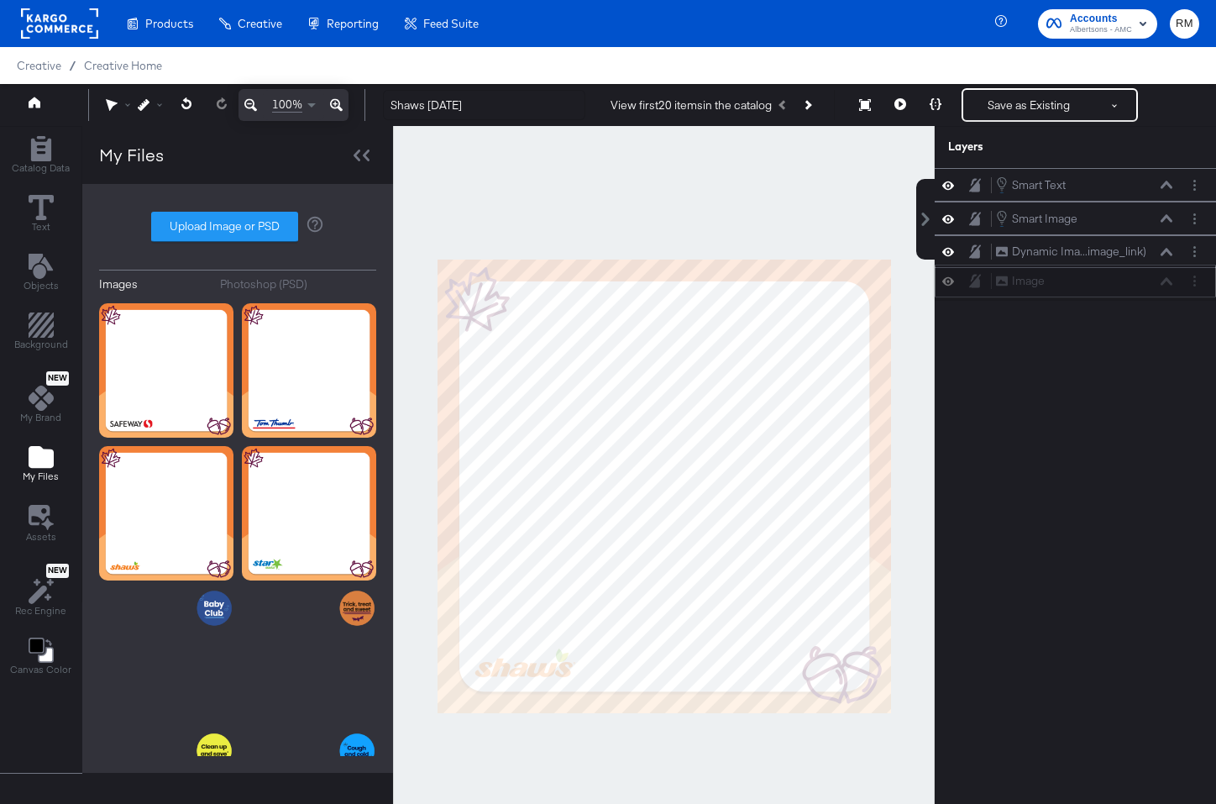
drag, startPoint x: 1130, startPoint y: 185, endPoint x: 1129, endPoint y: 296, distance: 110.9
click at [1129, 290] on div "Image Image" at bounding box center [1084, 281] width 178 height 18
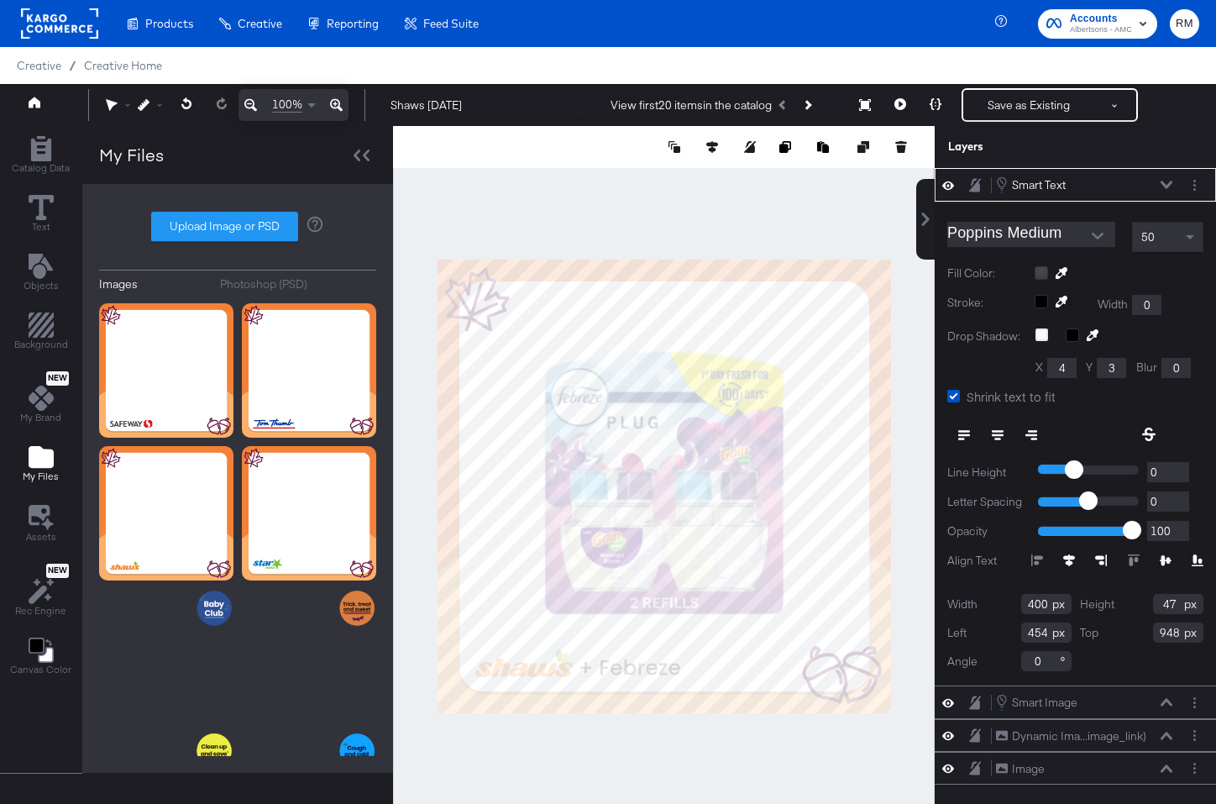
type input "340"
type input "952"
type input "342"
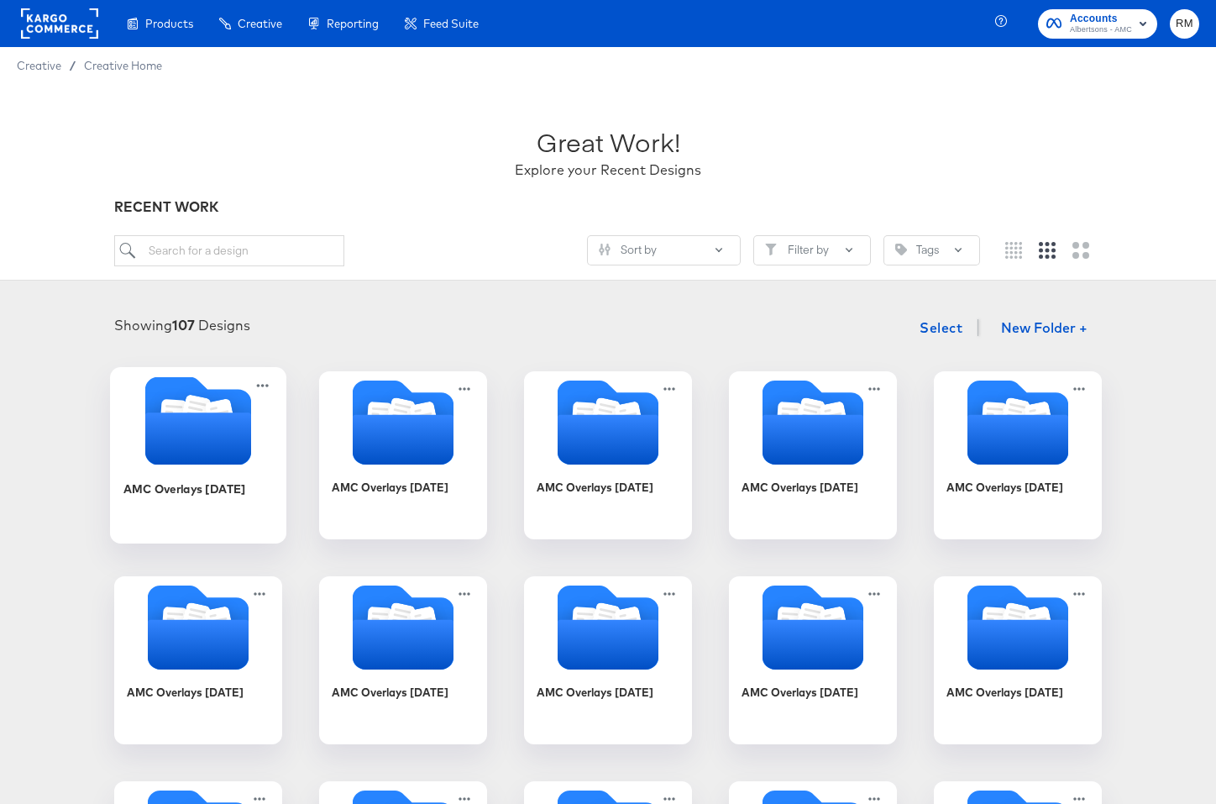
click at [193, 395] on icon "Folder" at bounding box center [198, 420] width 106 height 88
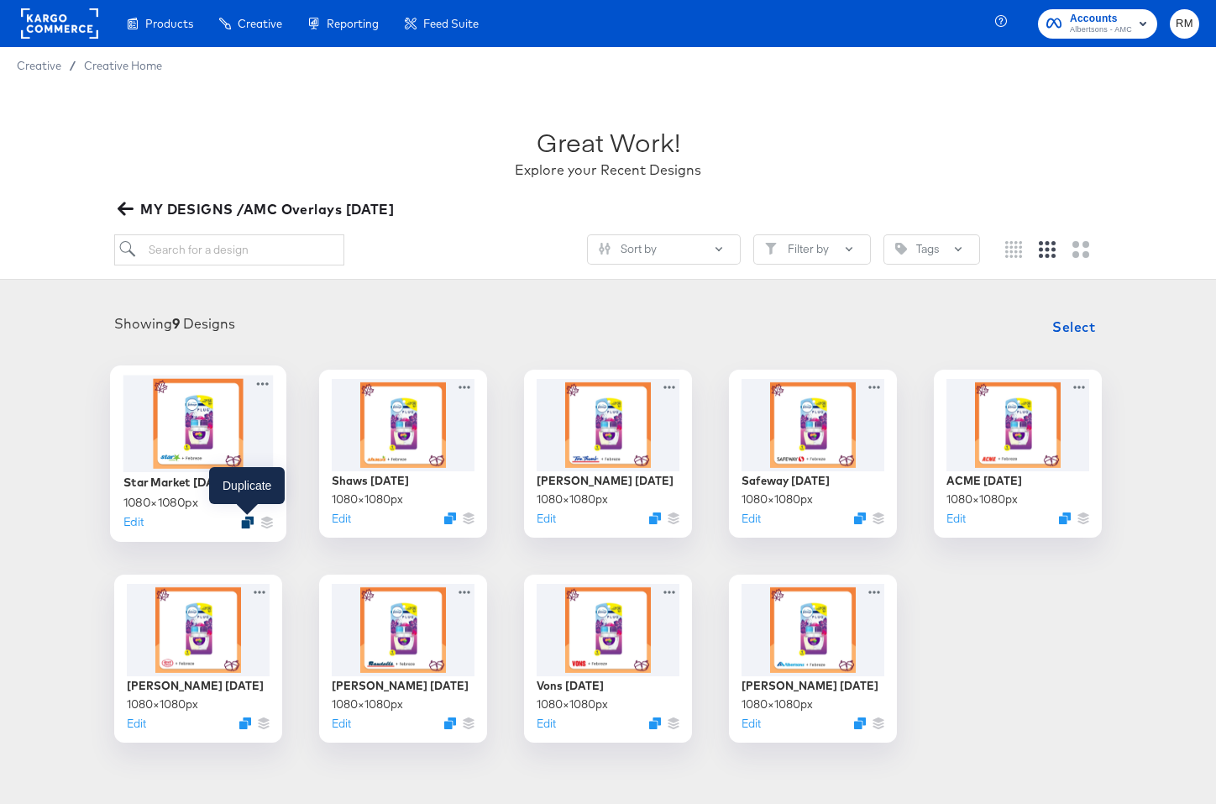
click at [244, 516] on icon "Duplicate" at bounding box center [247, 522] width 13 height 13
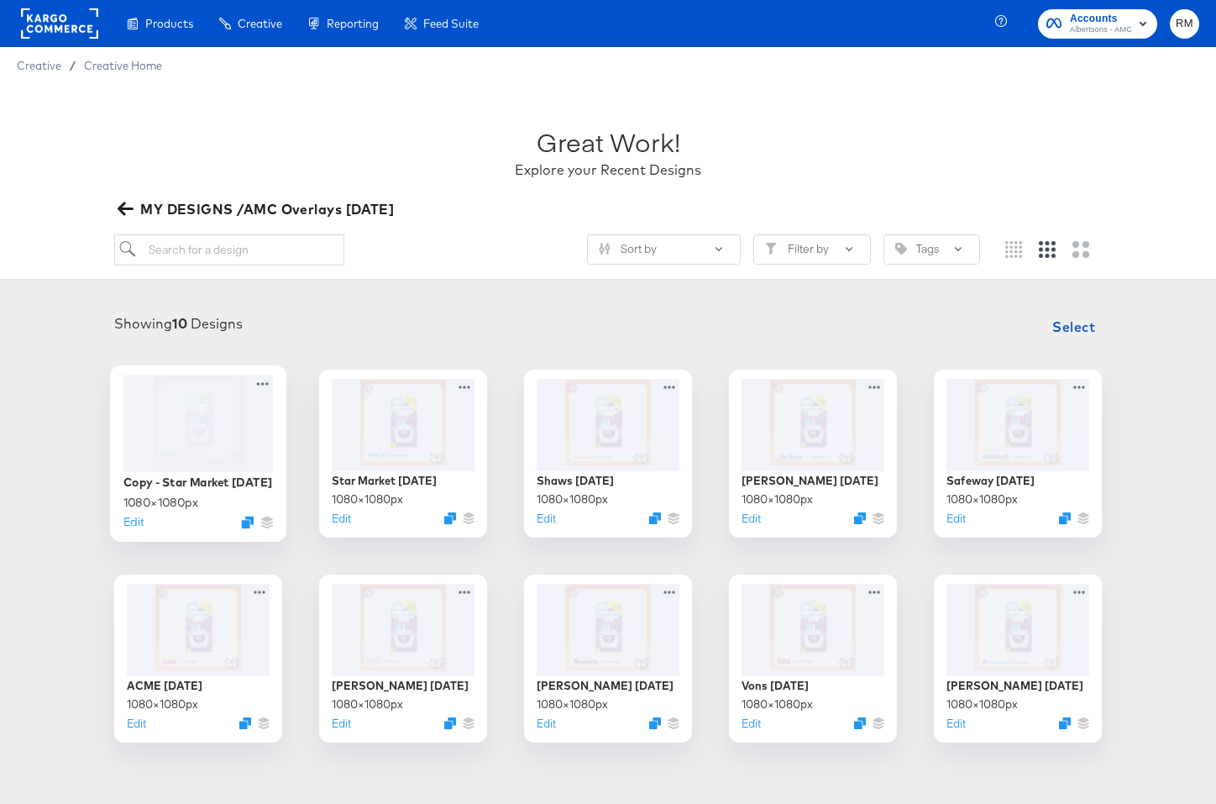
click at [238, 406] on div at bounding box center [198, 423] width 150 height 97
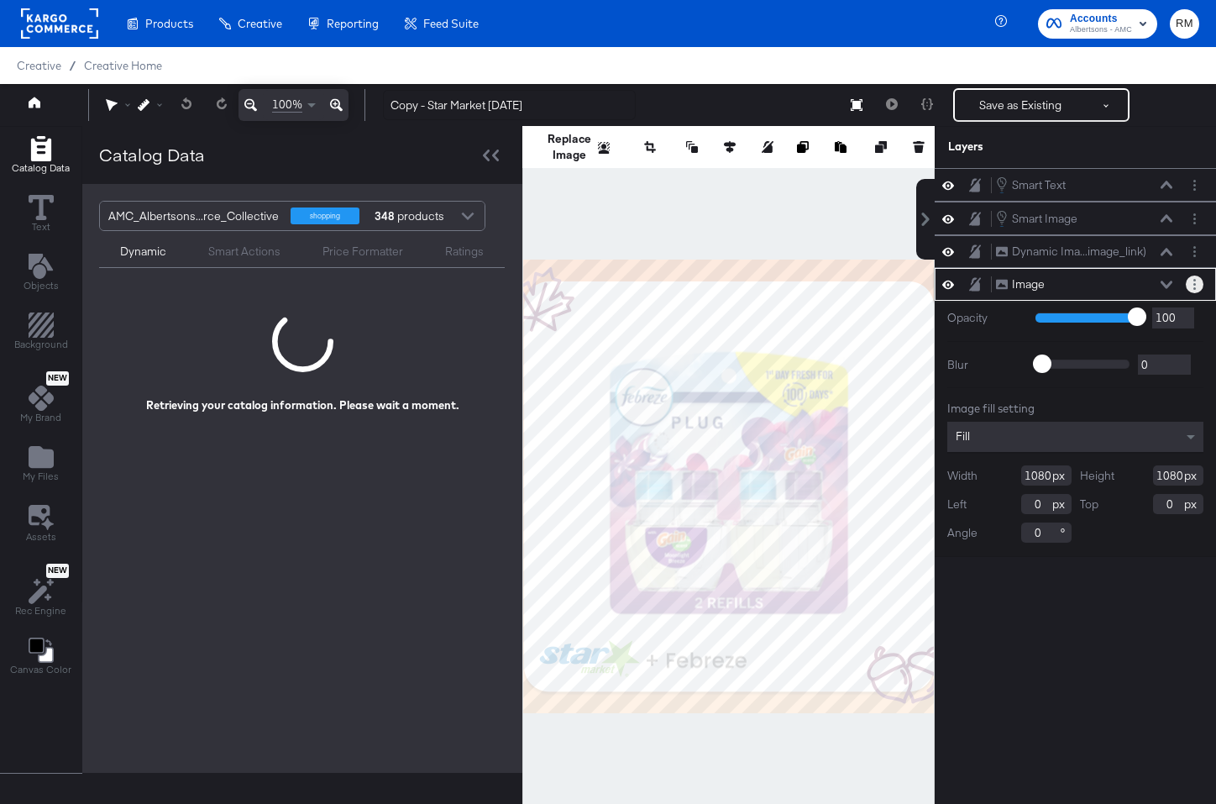
click at [1195, 282] on icon "Layer Options" at bounding box center [1194, 284] width 3 height 11
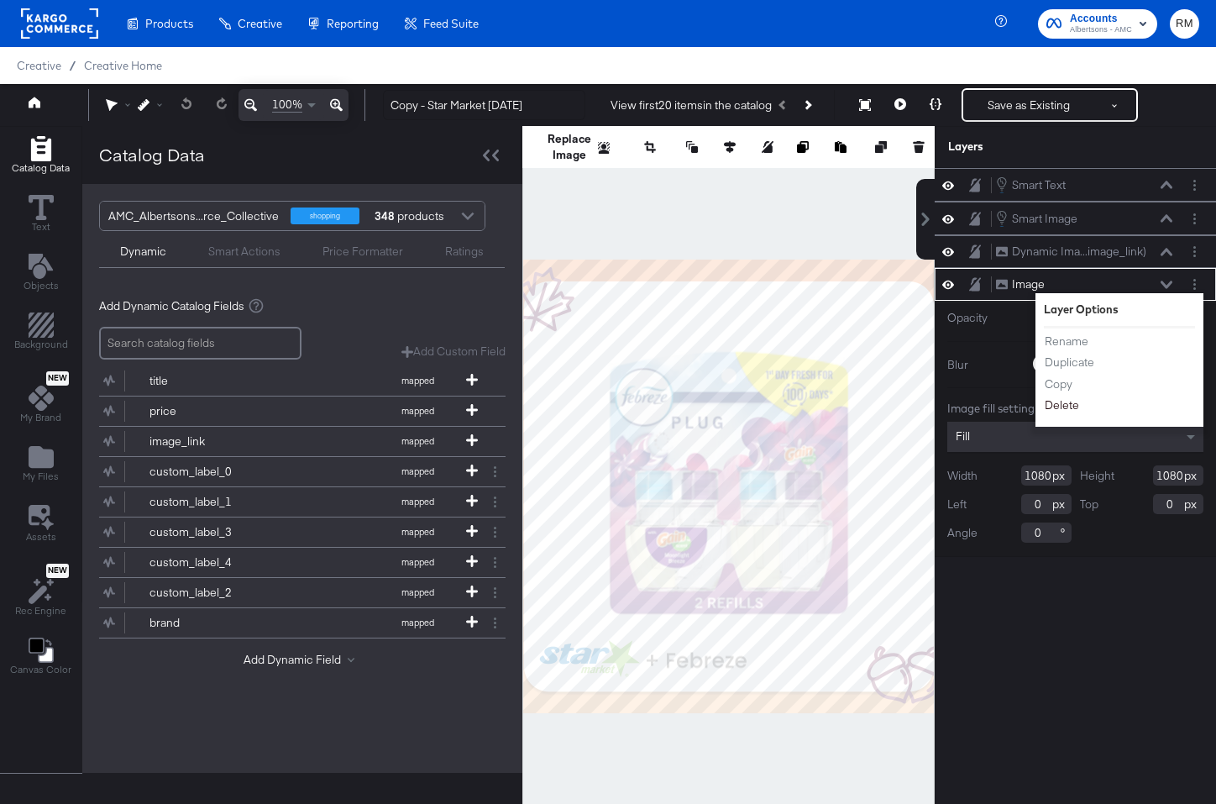
click at [1064, 406] on button "Delete" at bounding box center [1062, 405] width 36 height 18
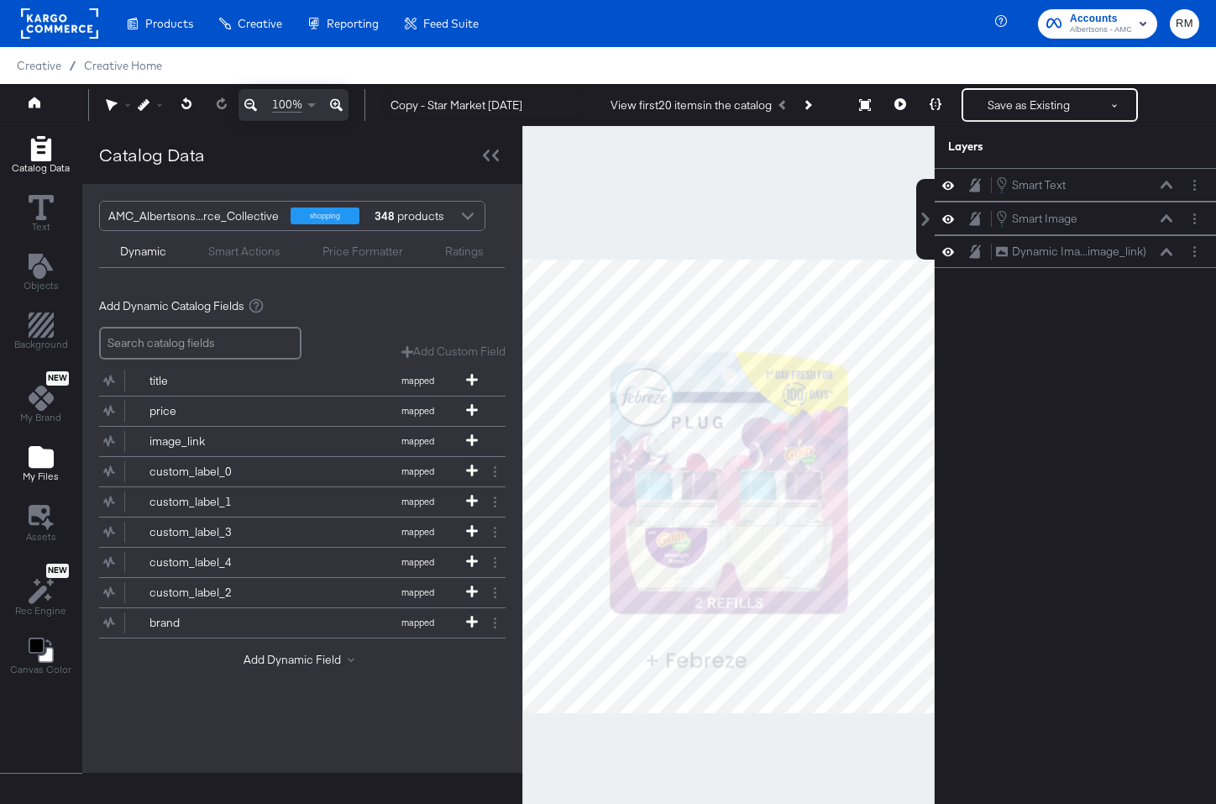
click at [49, 464] on icon "Add Files" at bounding box center [41, 457] width 25 height 22
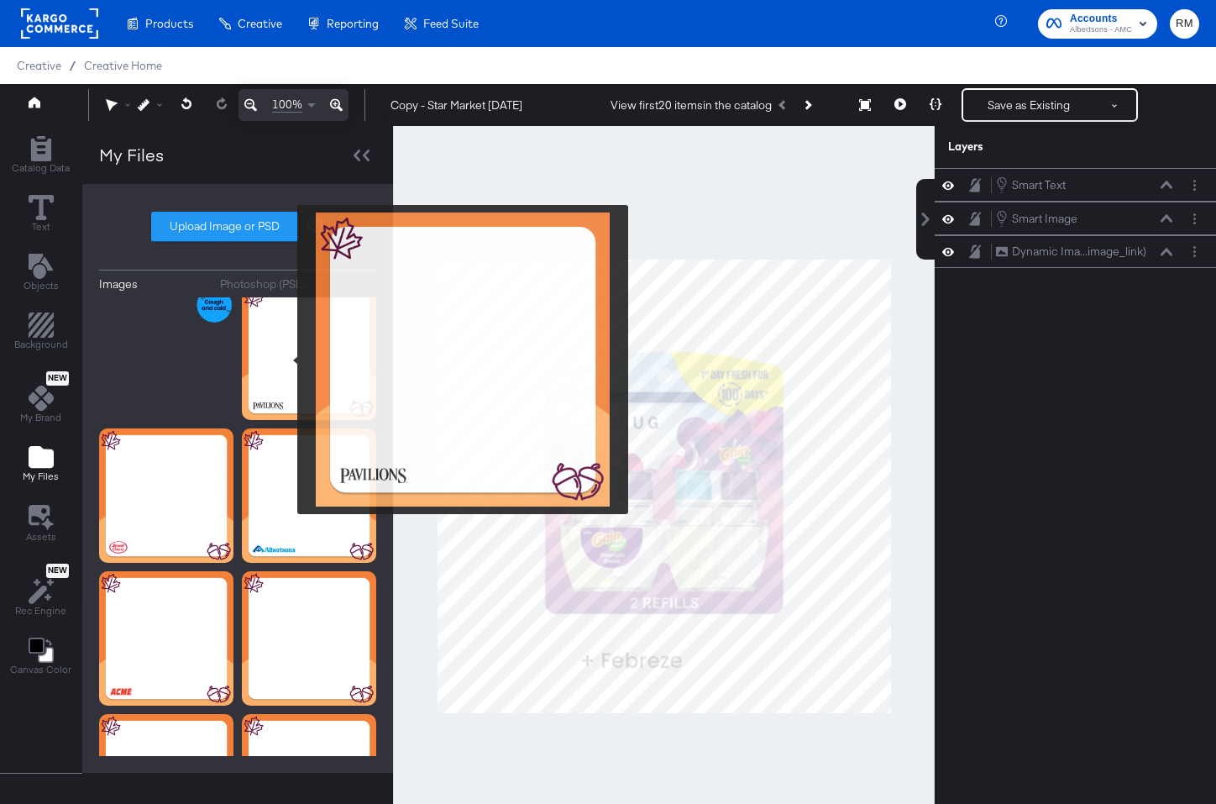
scroll to position [360, 0]
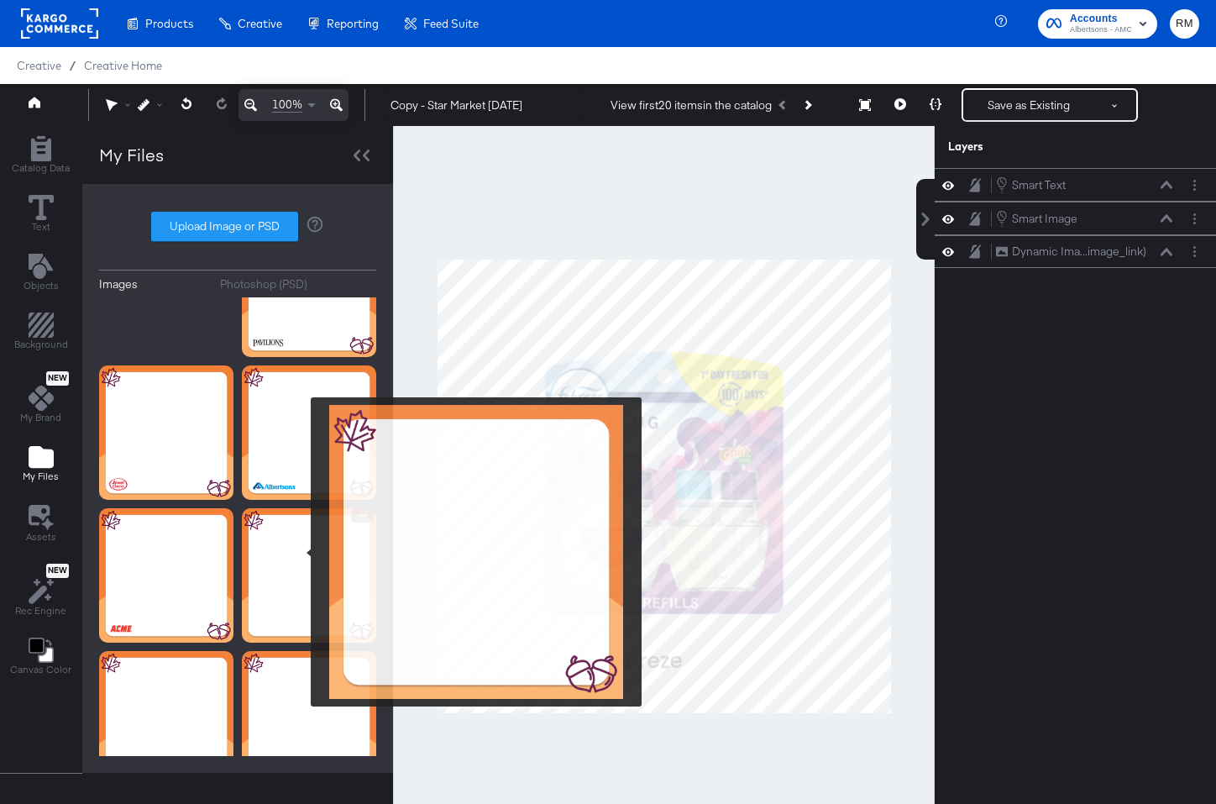
click at [300, 552] on img at bounding box center [309, 575] width 134 height 134
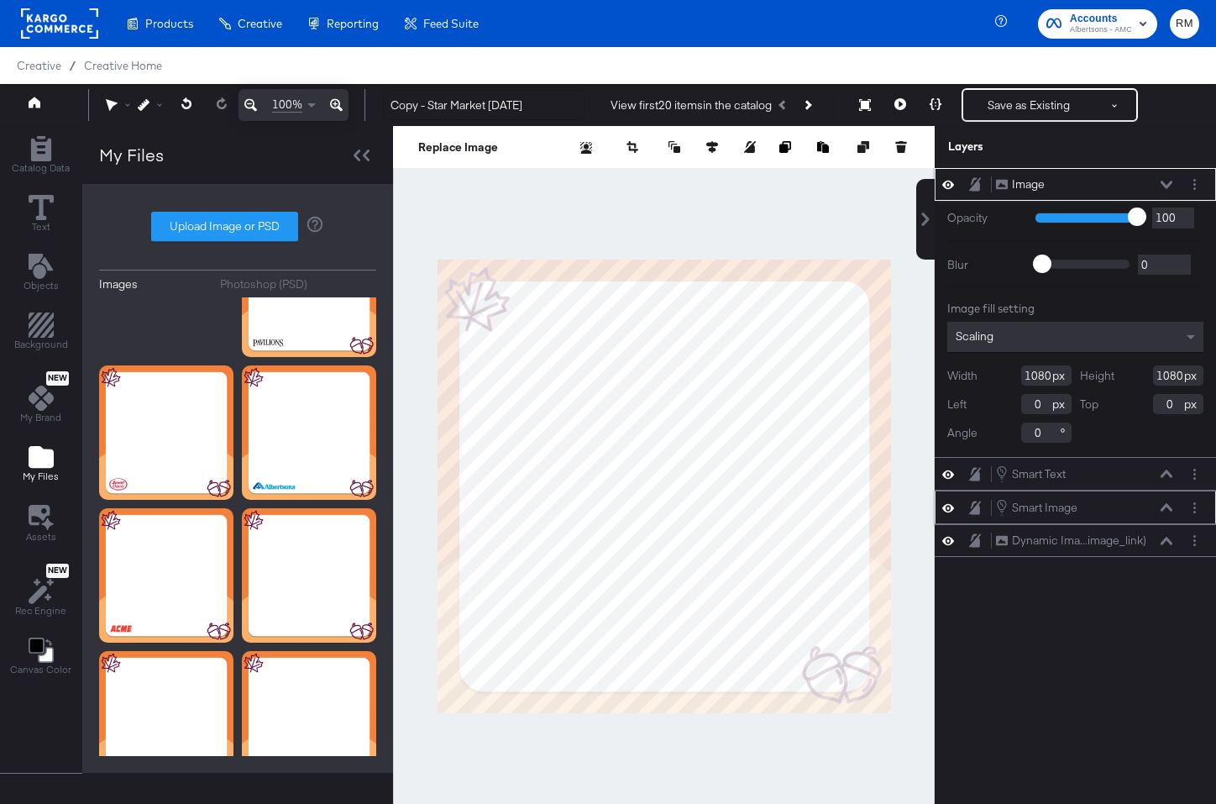
click at [953, 504] on icon at bounding box center [948, 508] width 12 height 14
click at [1053, 338] on div "Scaling" at bounding box center [1075, 337] width 256 height 30
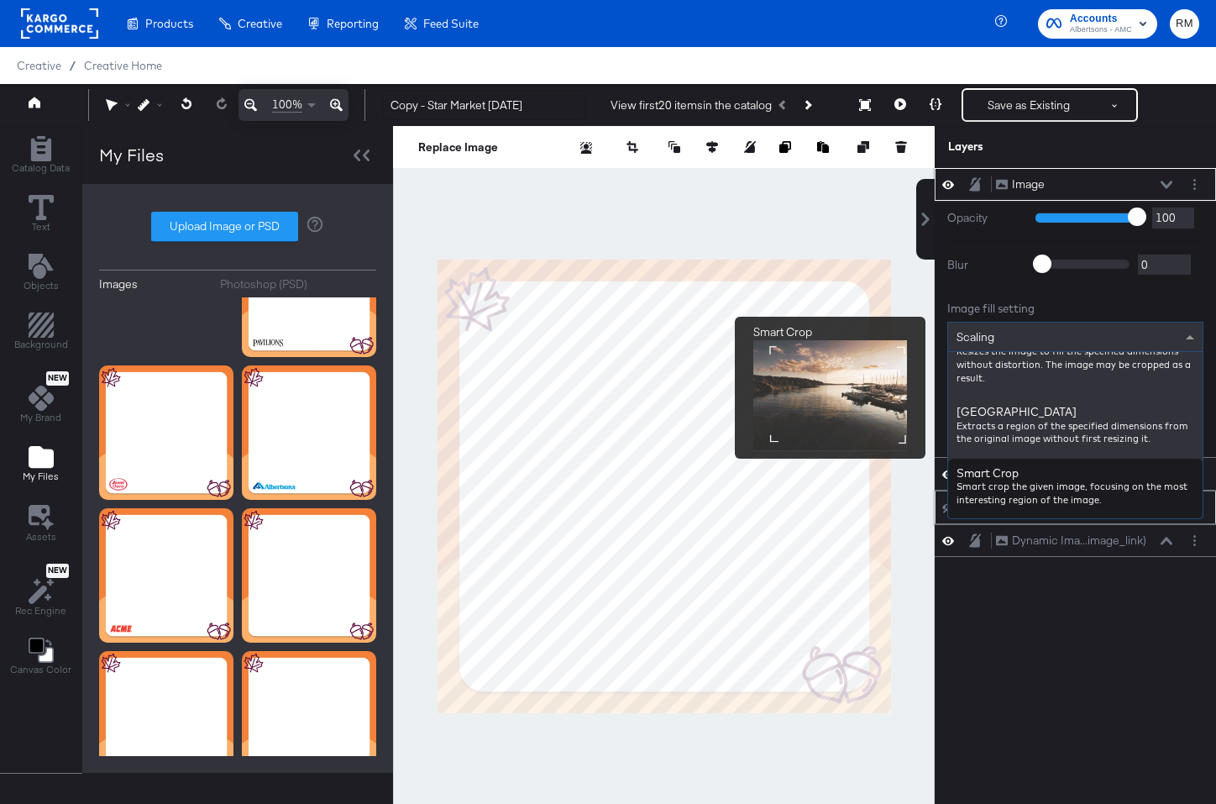
scroll to position [298, 0]
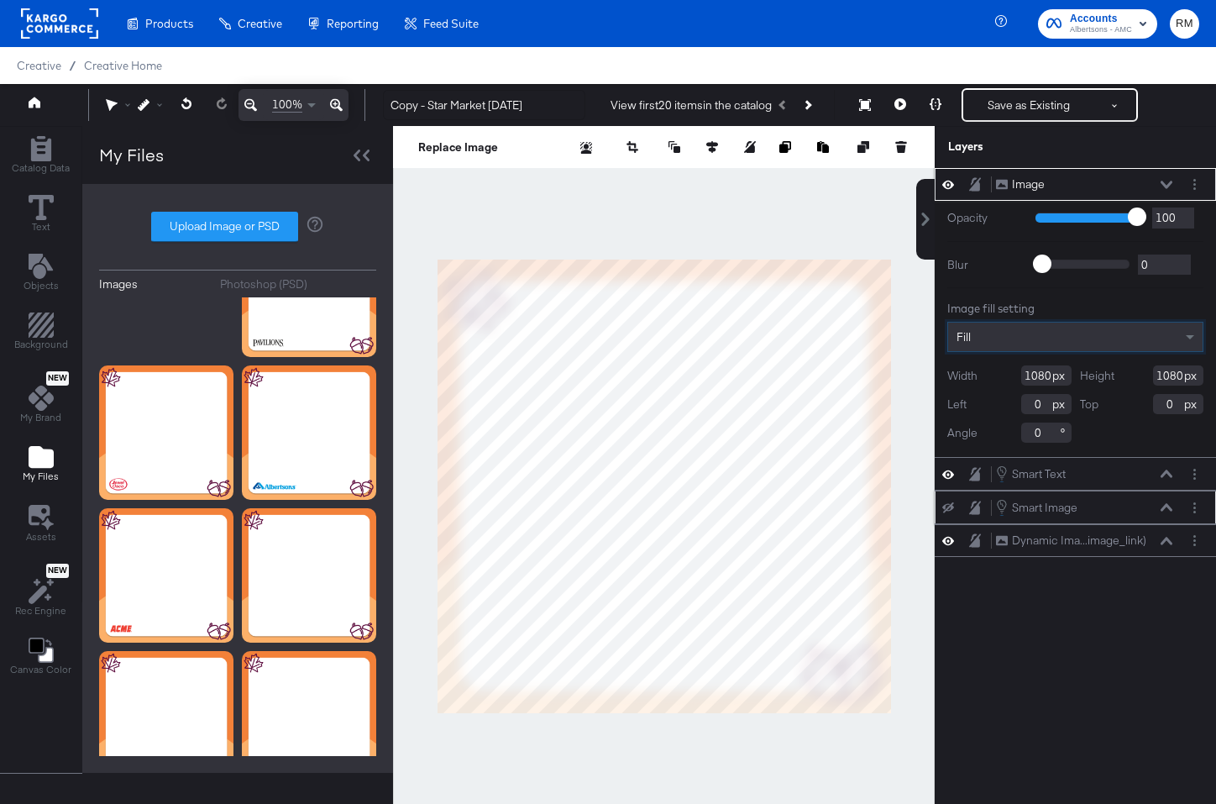
click at [1165, 184] on icon at bounding box center [1167, 185] width 12 height 8
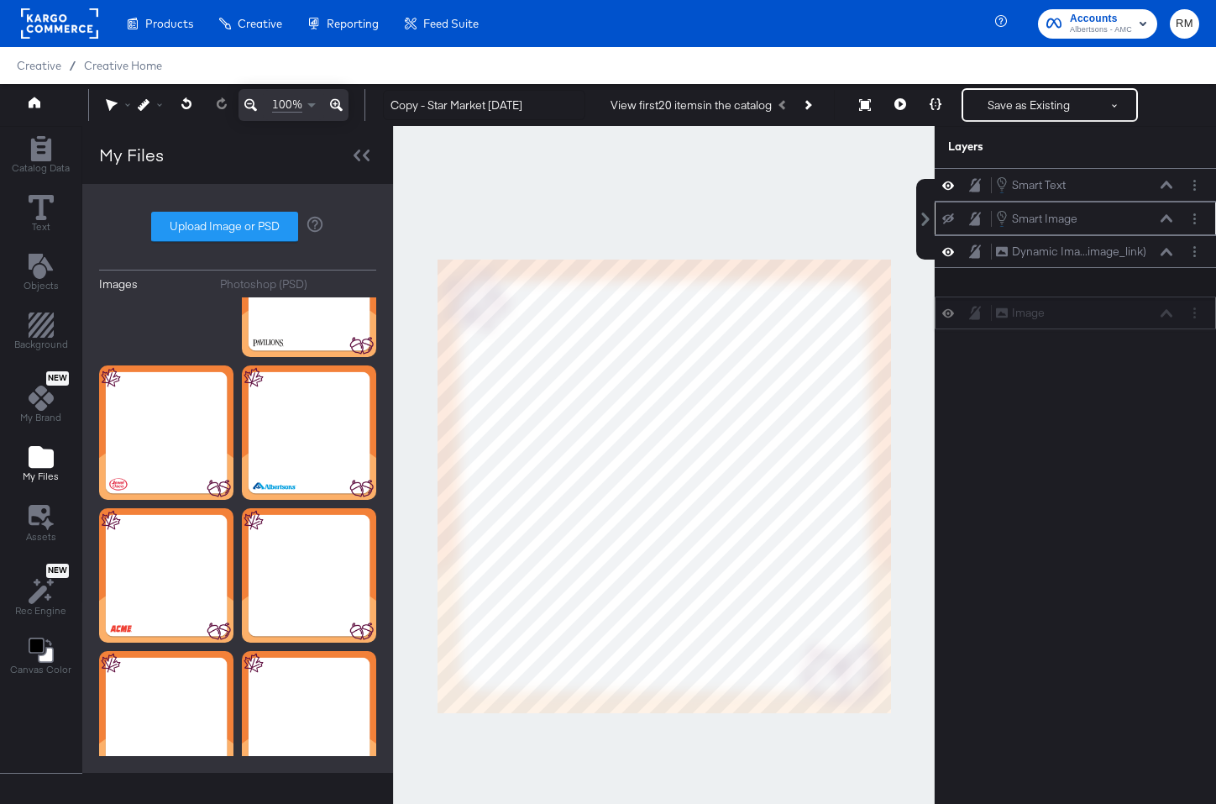
drag, startPoint x: 1141, startPoint y: 177, endPoint x: 1141, endPoint y: 313, distance: 136.1
click at [1141, 313] on div "Image Image" at bounding box center [1084, 313] width 178 height 18
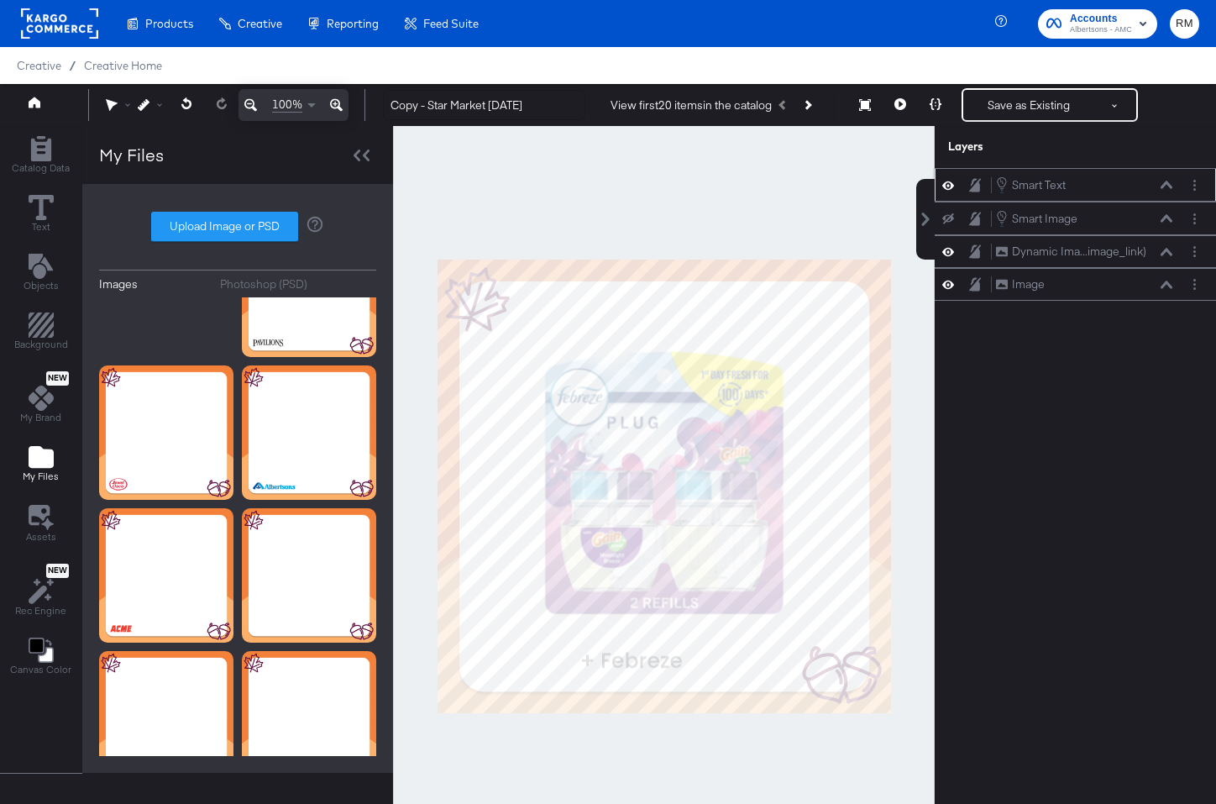
click at [950, 186] on icon at bounding box center [948, 185] width 12 height 14
click at [950, 186] on icon at bounding box center [948, 185] width 12 height 11
click at [950, 212] on button at bounding box center [947, 218] width 13 height 13
click at [950, 215] on icon at bounding box center [948, 219] width 12 height 14
click at [948, 177] on button at bounding box center [947, 185] width 13 height 16
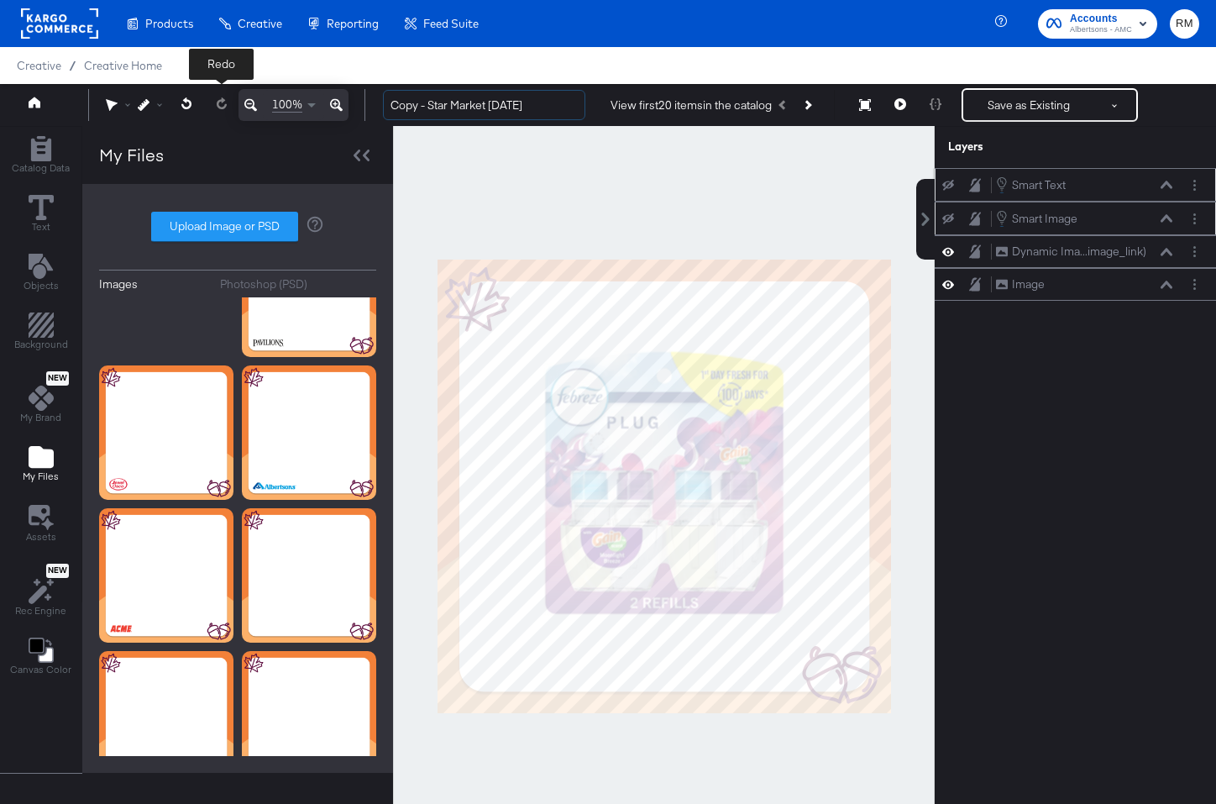
drag, startPoint x: 490, startPoint y: 104, endPoint x: 207, endPoint y: 90, distance: 283.4
click at [207, 91] on div "Redo 100% Copy - Star Market November '25 View first 20 items in the catalog Sa…" at bounding box center [608, 105] width 1216 height 42
type input "IX November '25"
click at [1050, 113] on button "Save as Existing" at bounding box center [1028, 105] width 131 height 30
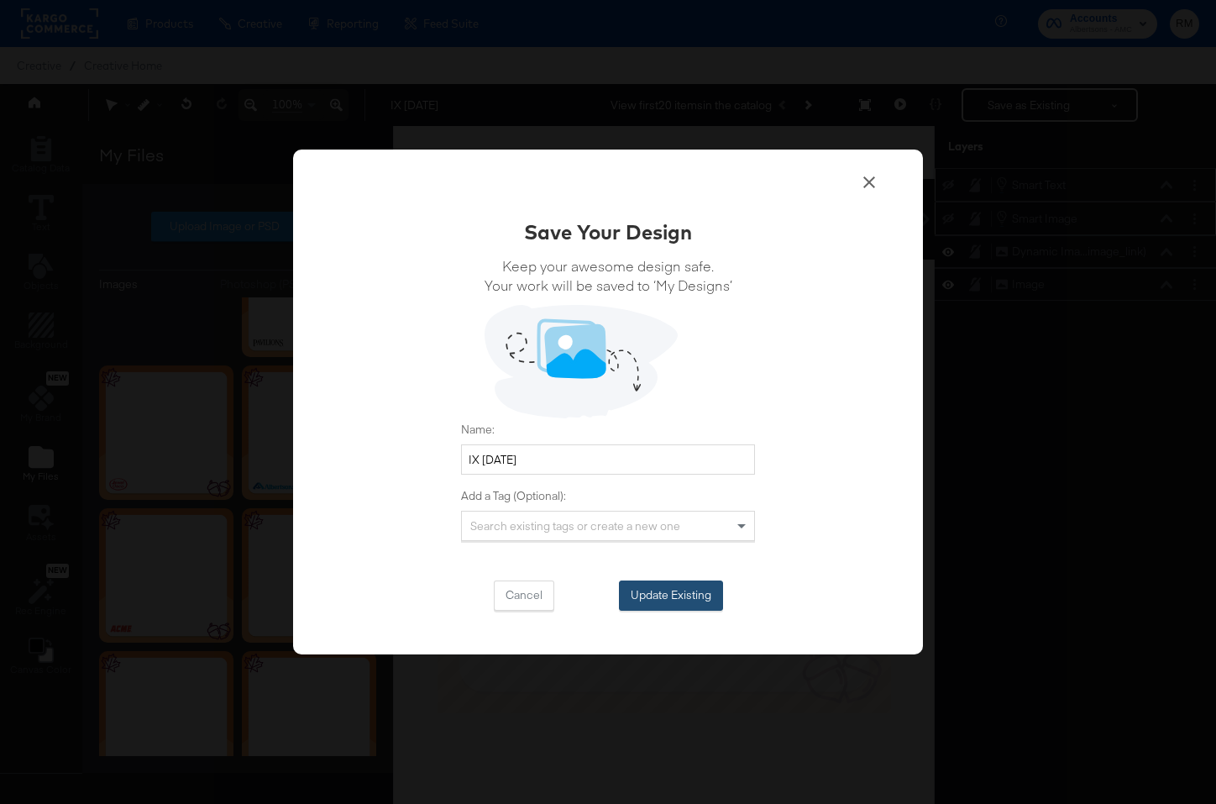
click at [705, 596] on button "Update Existing" at bounding box center [671, 595] width 104 height 30
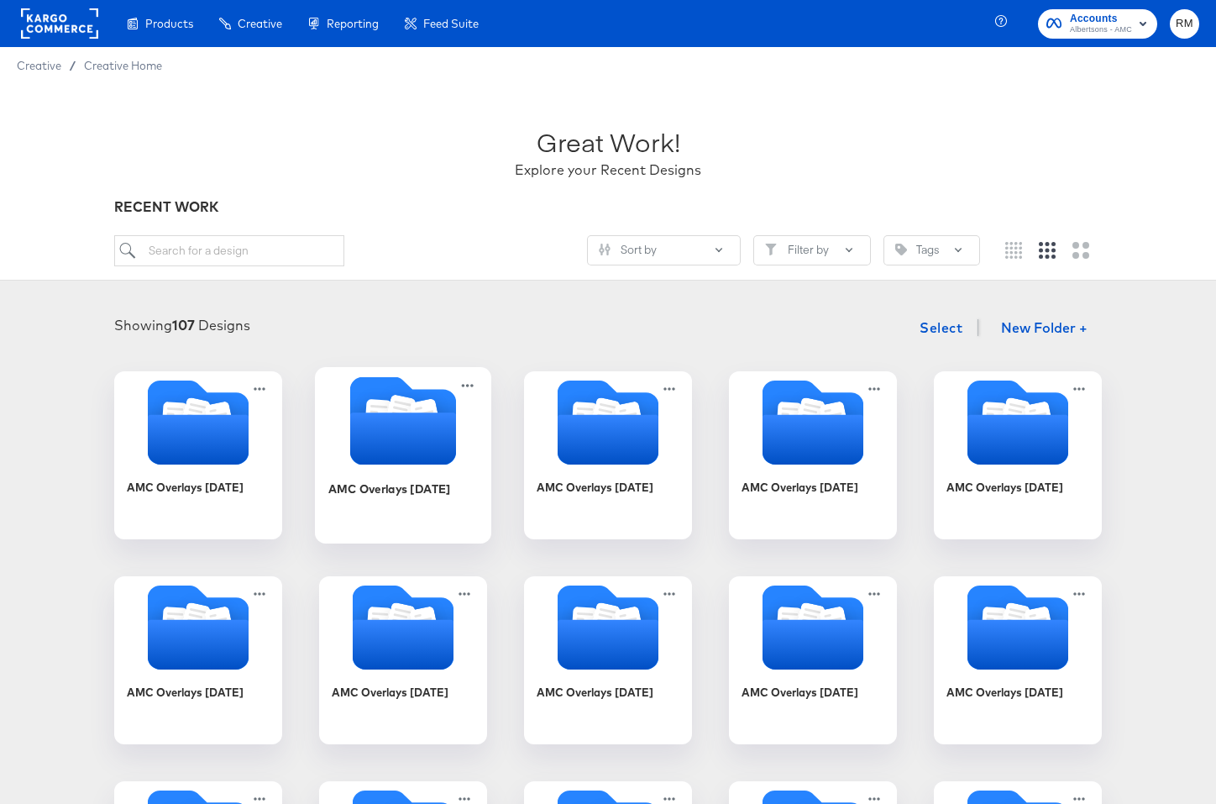
click at [437, 416] on icon "Folder" at bounding box center [403, 438] width 106 height 52
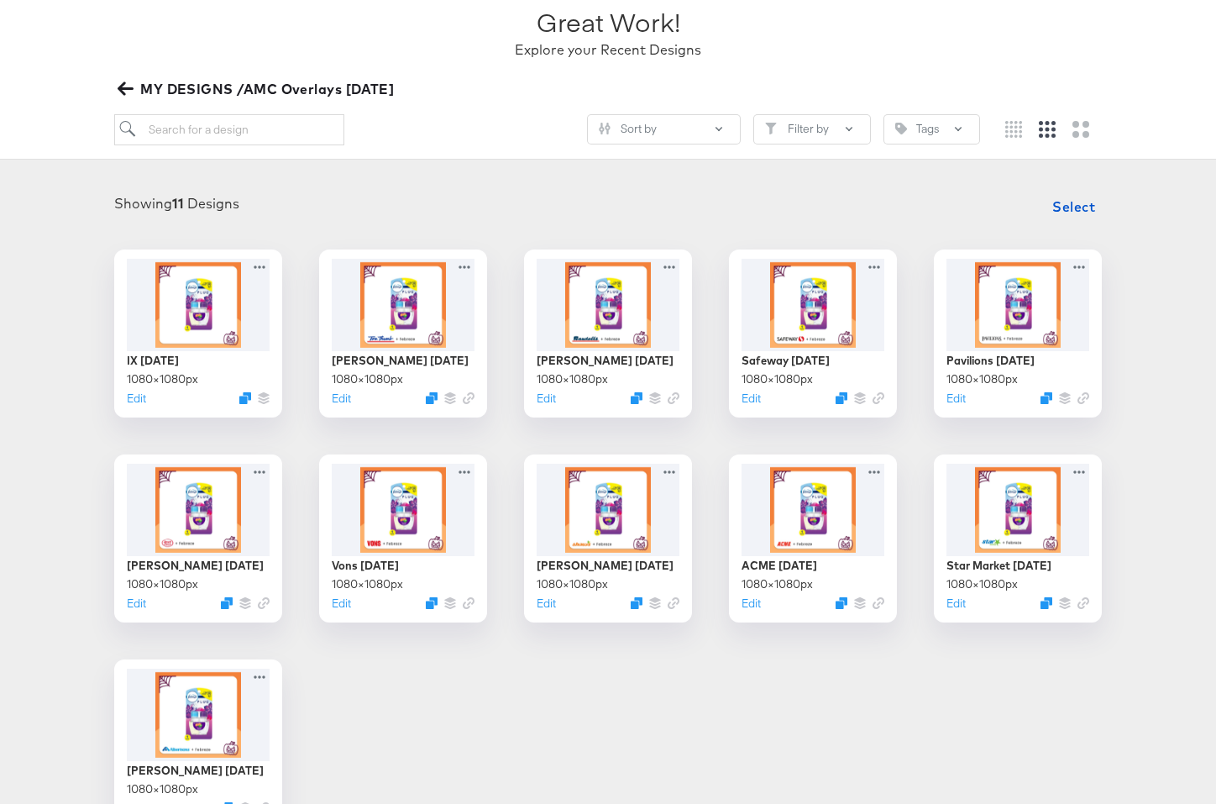
scroll to position [125, 0]
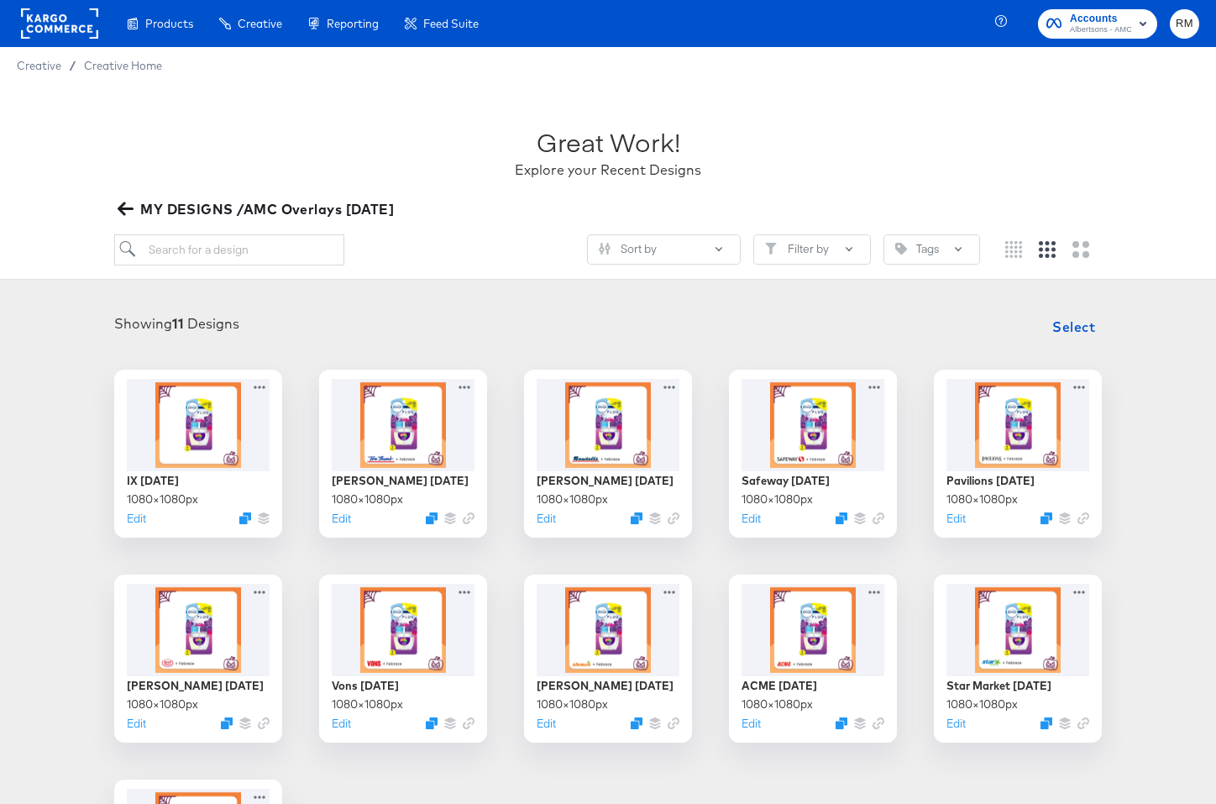
click at [278, 215] on span "MY DESIGNS /AMC Overlays October '25" at bounding box center [257, 209] width 273 height 24
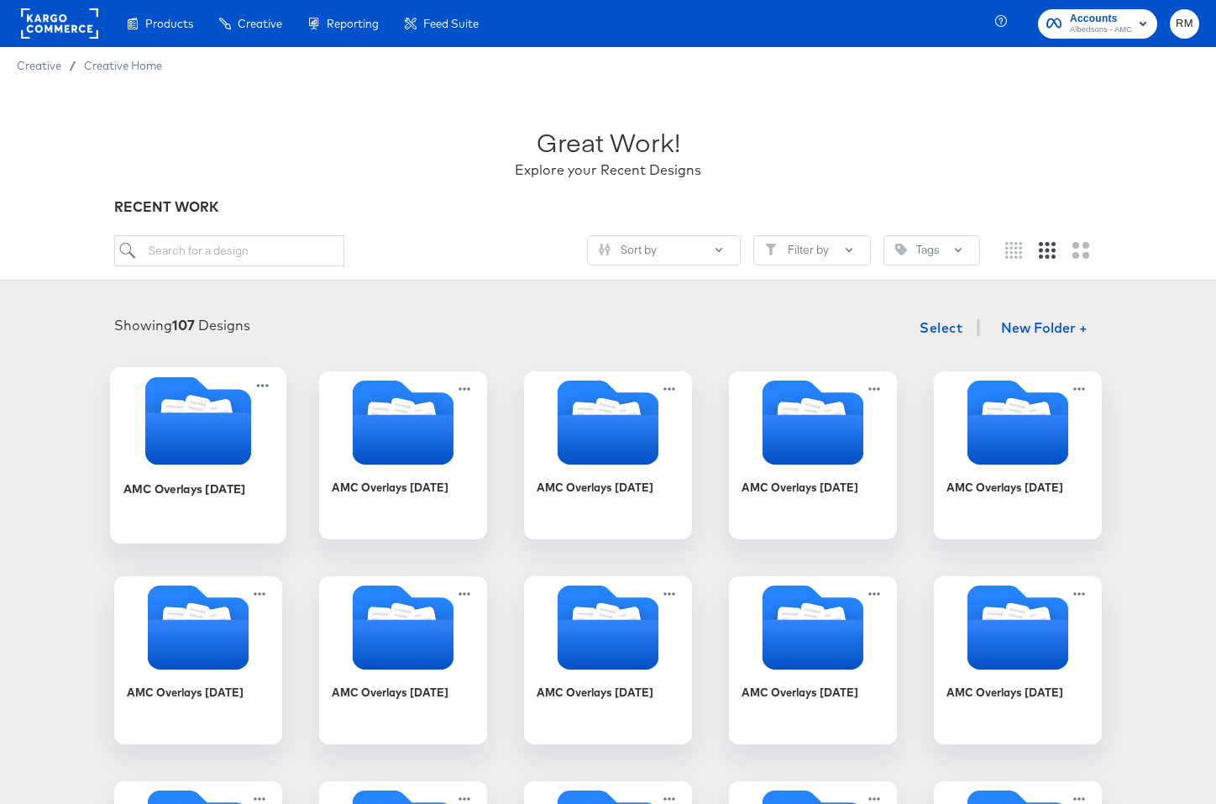
click at [223, 401] on icon "Folder" at bounding box center [220, 416] width 29 height 34
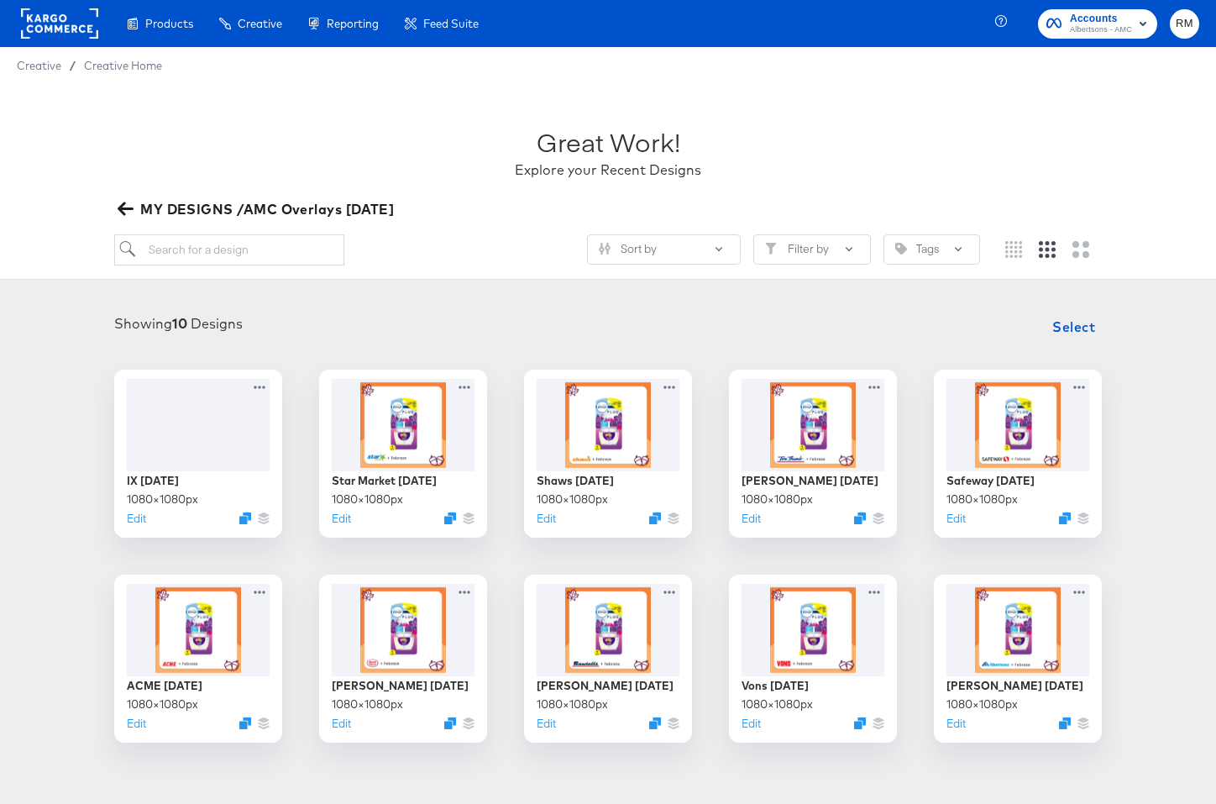
scroll to position [96, 0]
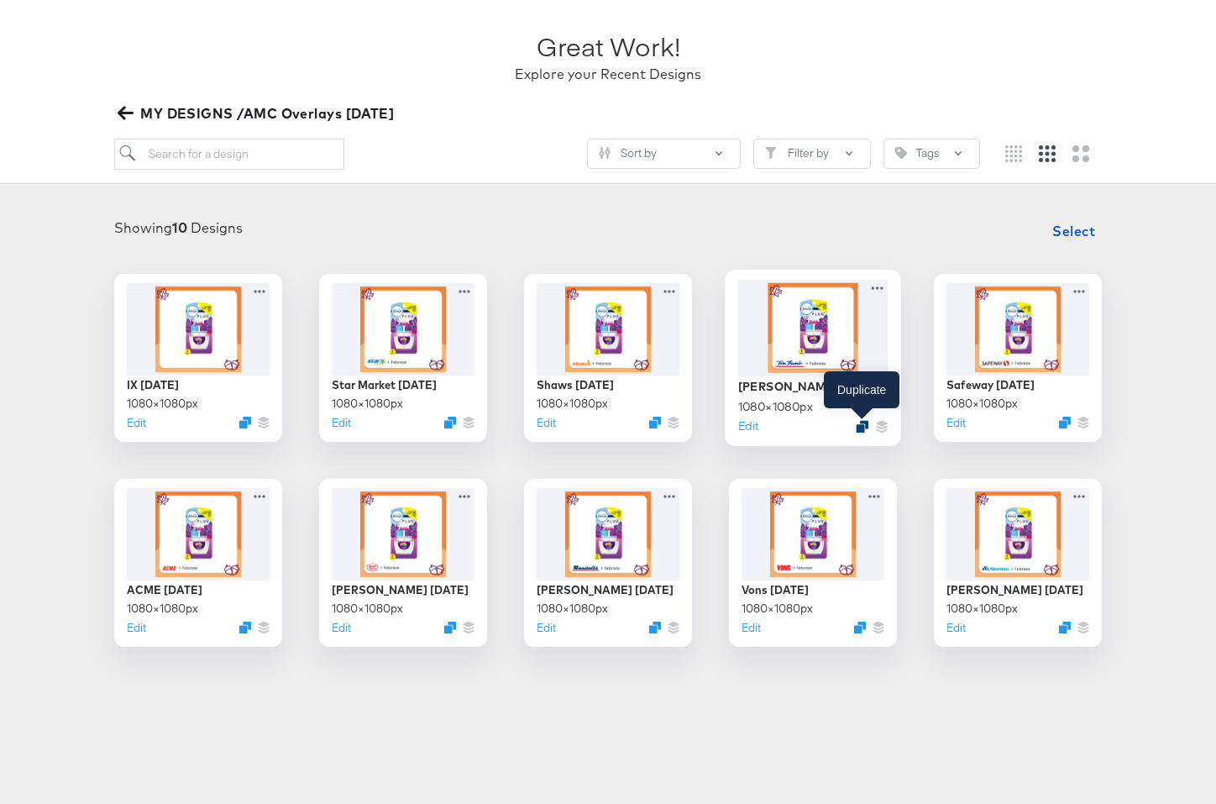
click at [862, 428] on icon "Duplicate" at bounding box center [862, 426] width 13 height 13
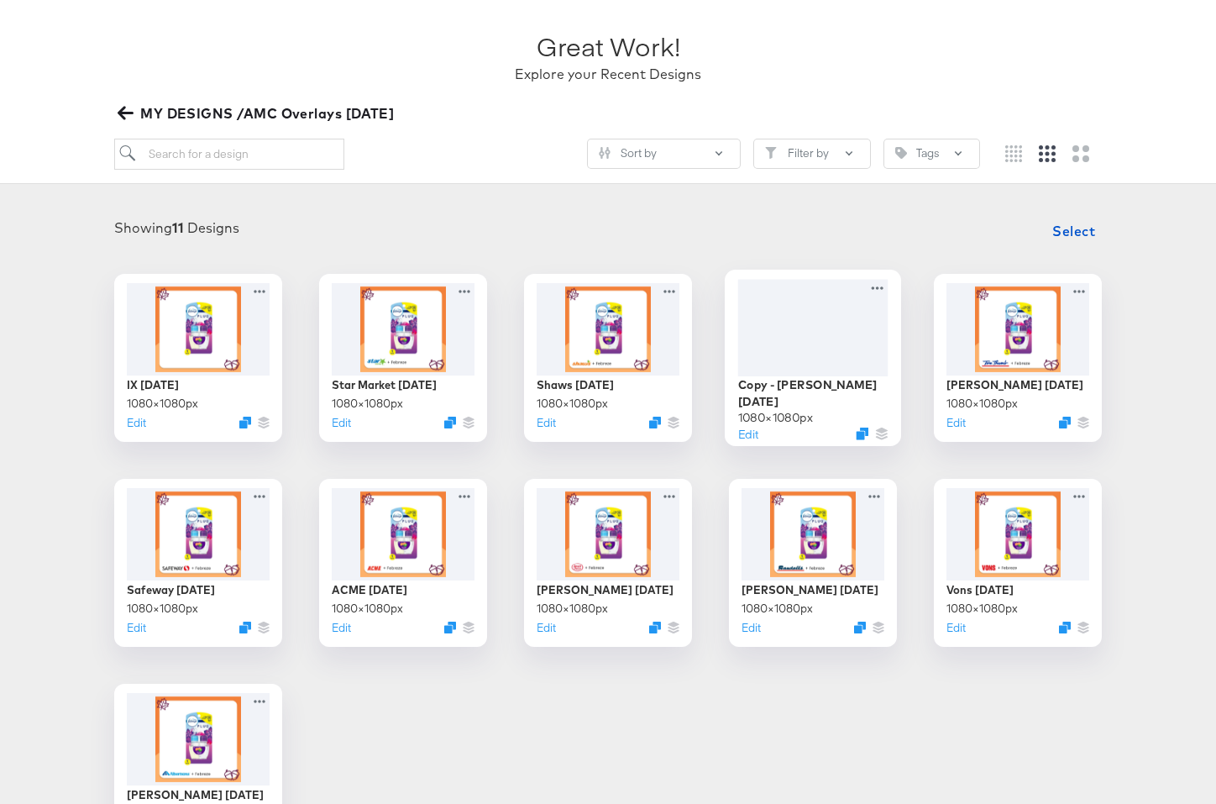
click at [815, 334] on div at bounding box center [813, 327] width 150 height 97
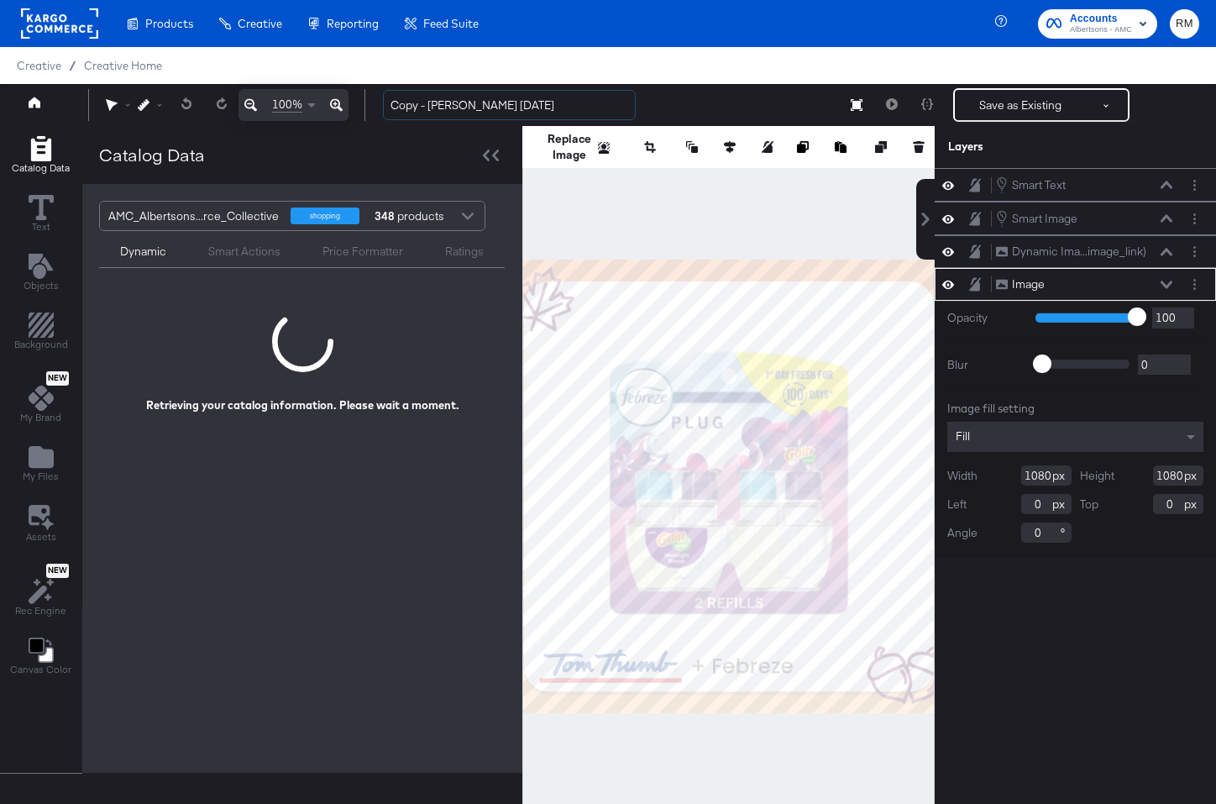
drag, startPoint x: 489, startPoint y: 106, endPoint x: 297, endPoint y: 106, distance: 191.5
click at [297, 106] on div "100% Copy - Tom Thumb November '25 Save as Existing See more options" at bounding box center [608, 105] width 1216 height 42
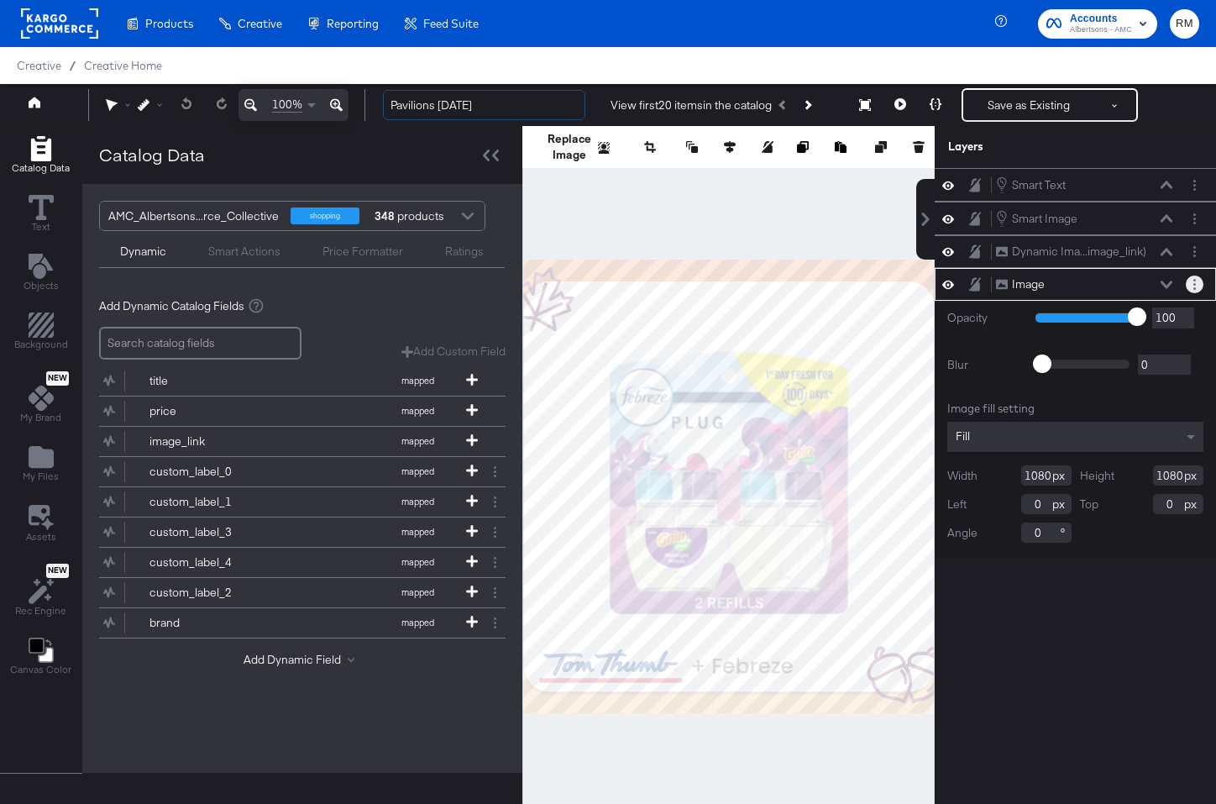
type input "Pavilions [DATE]"
click at [1195, 285] on circle "Layer Options" at bounding box center [1194, 284] width 3 height 3
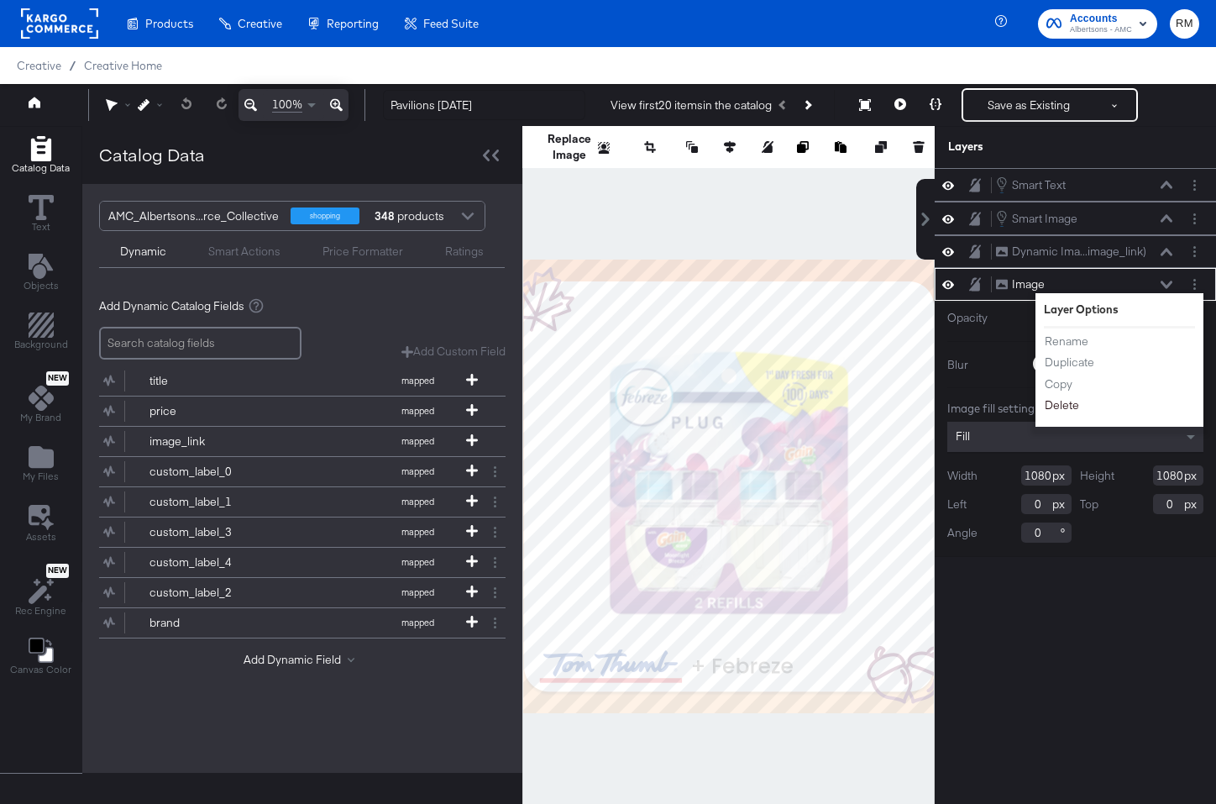
click at [1051, 412] on button "Delete" at bounding box center [1062, 405] width 36 height 18
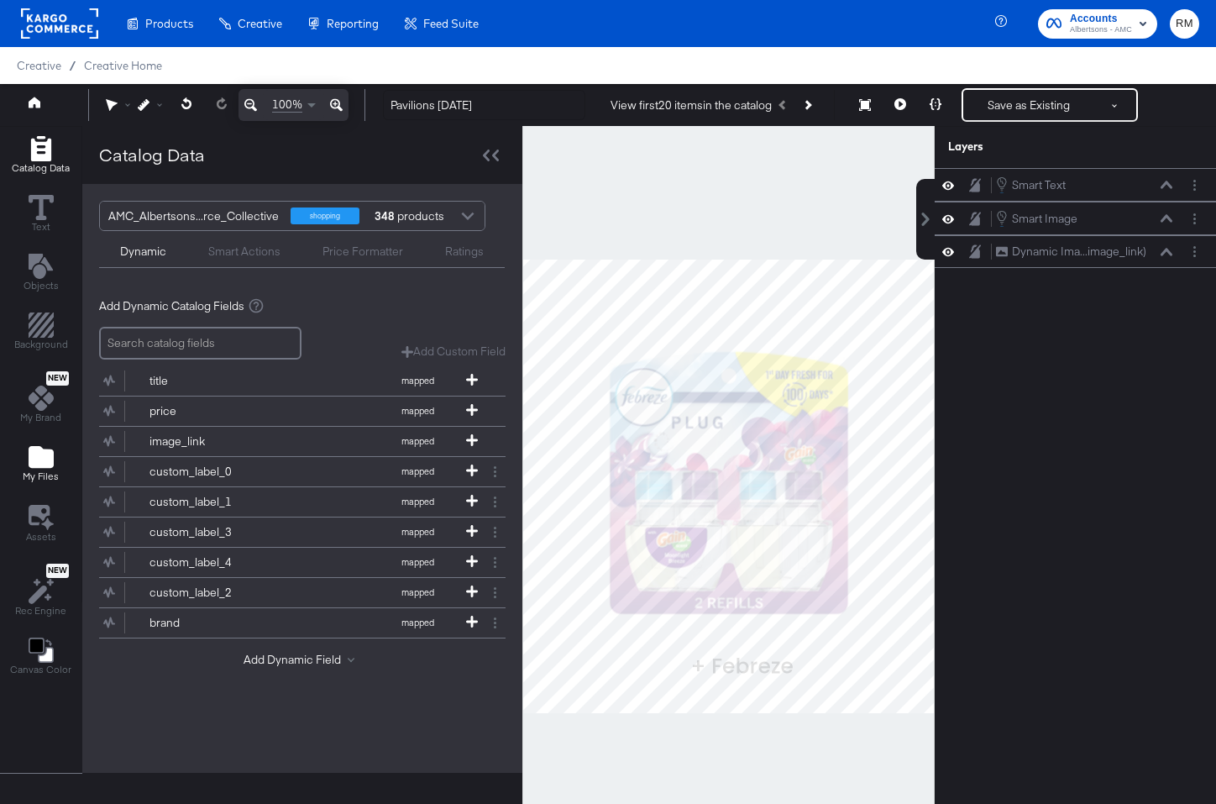
click at [34, 447] on icon "Add Files" at bounding box center [41, 457] width 25 height 22
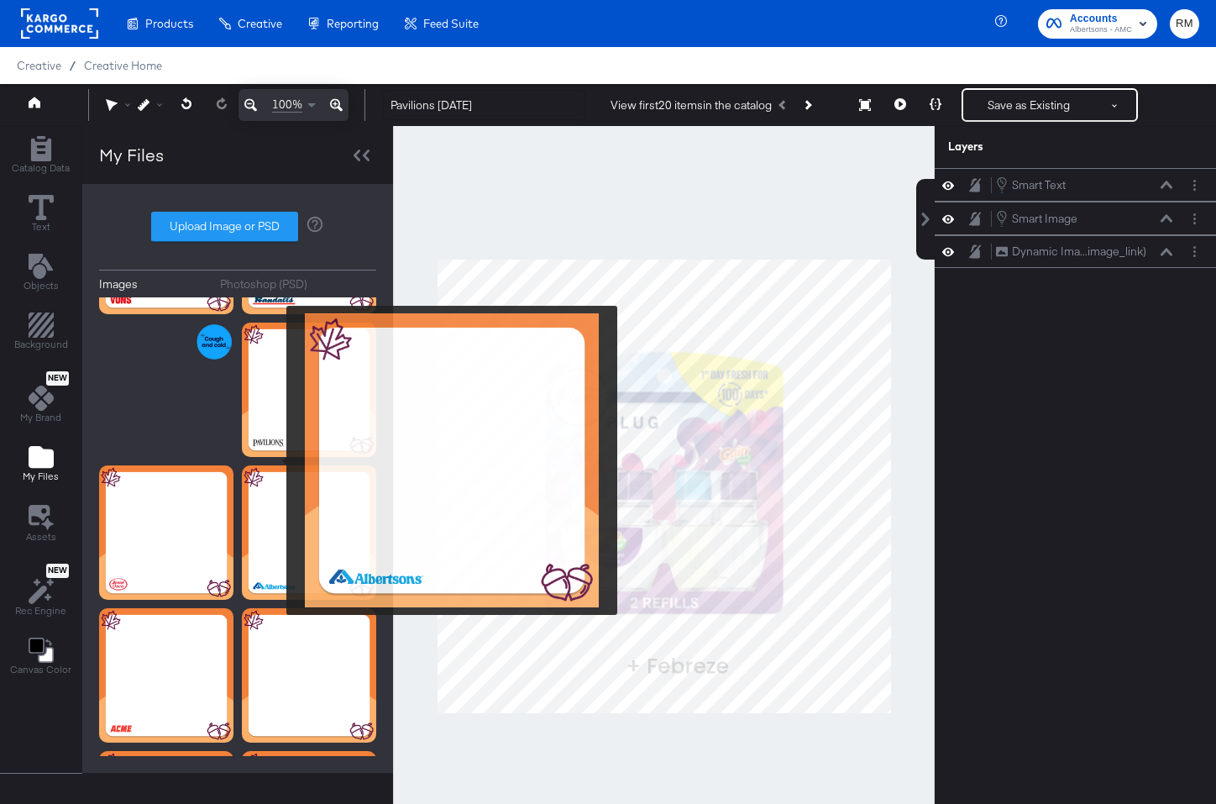
scroll to position [312, 0]
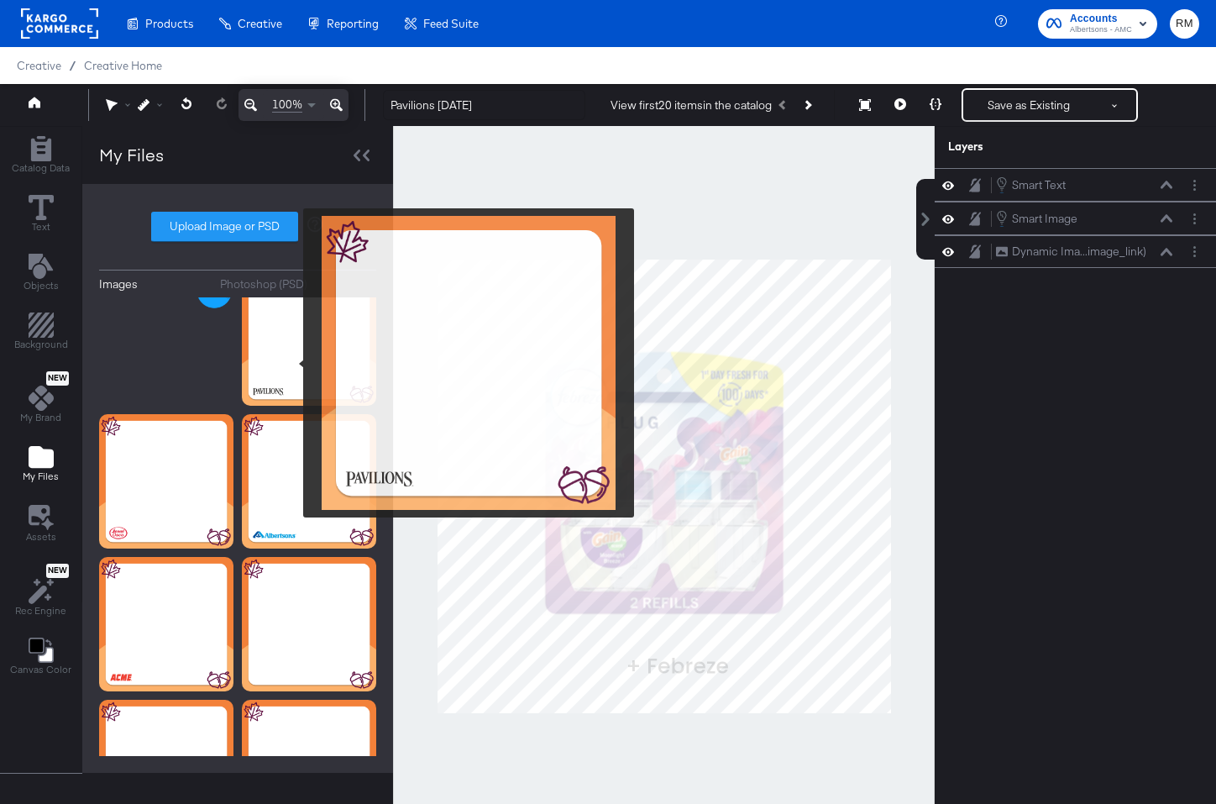
click at [292, 363] on img at bounding box center [309, 338] width 134 height 134
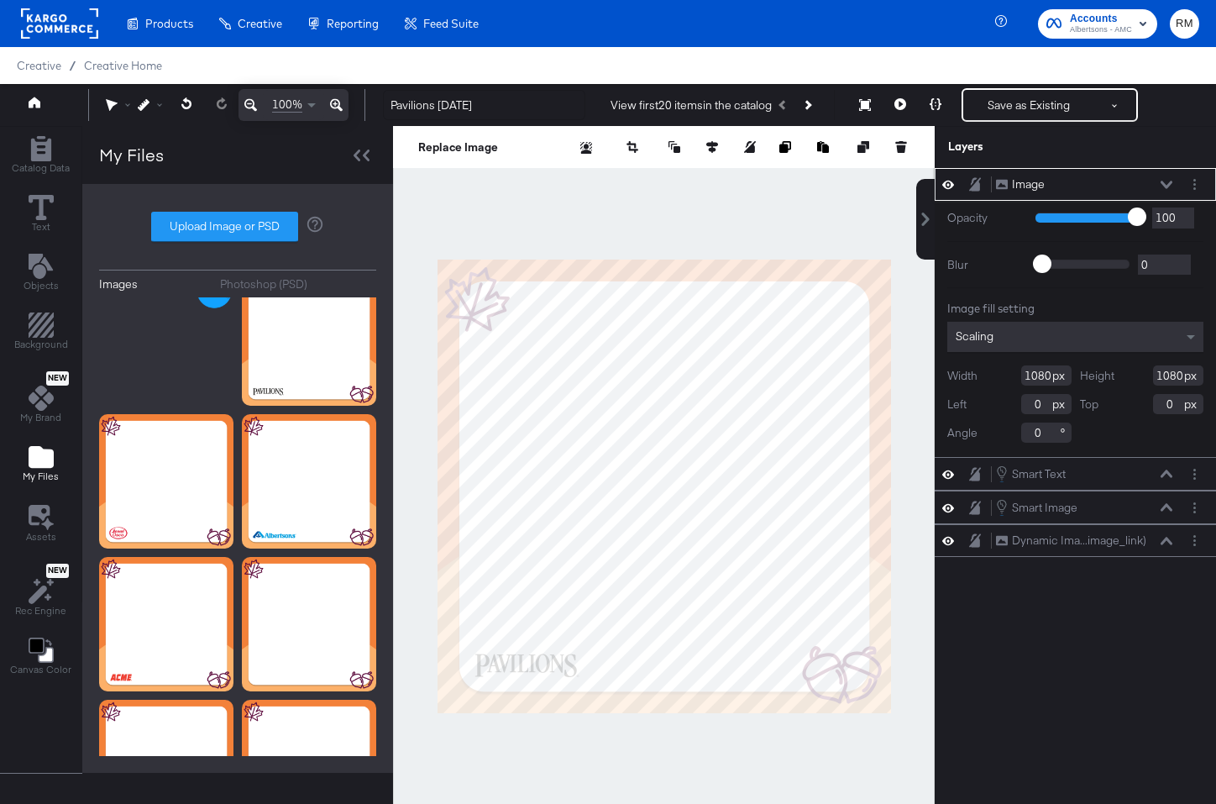
click at [1073, 330] on div "Scaling" at bounding box center [1075, 337] width 256 height 30
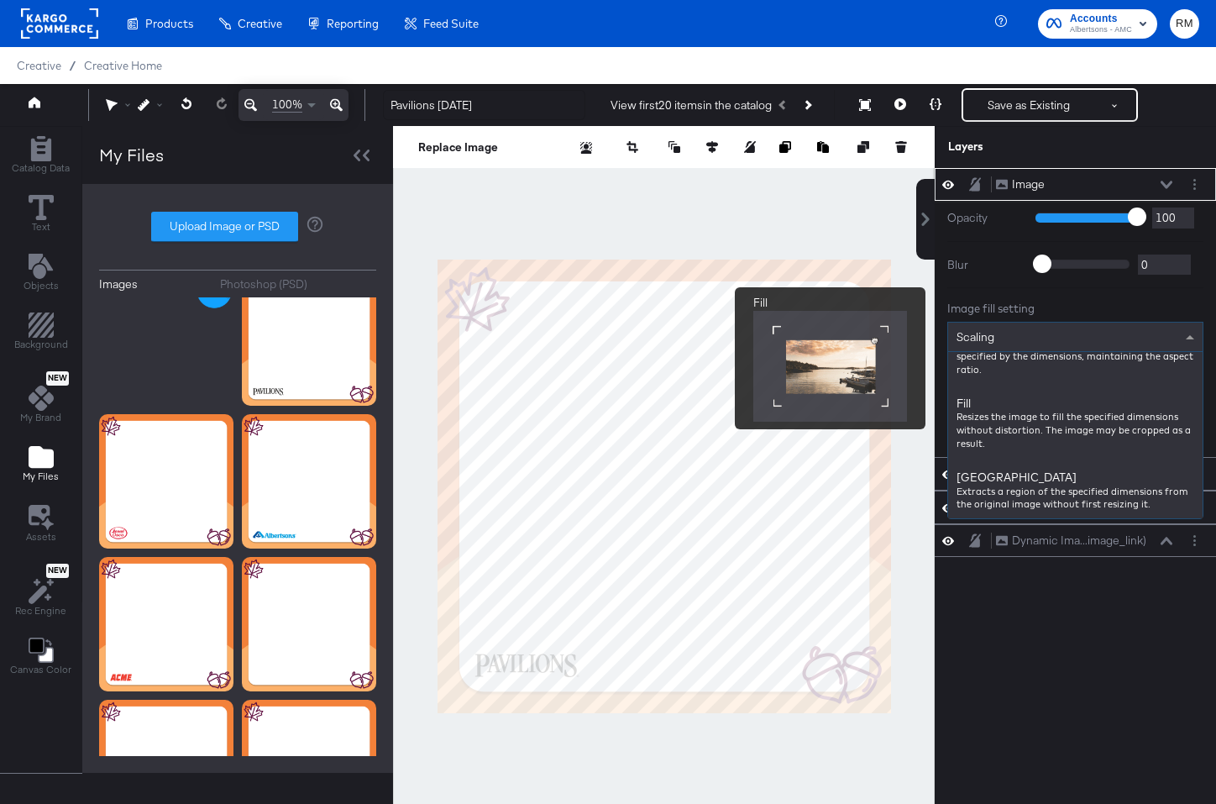
scroll to position [254, 0]
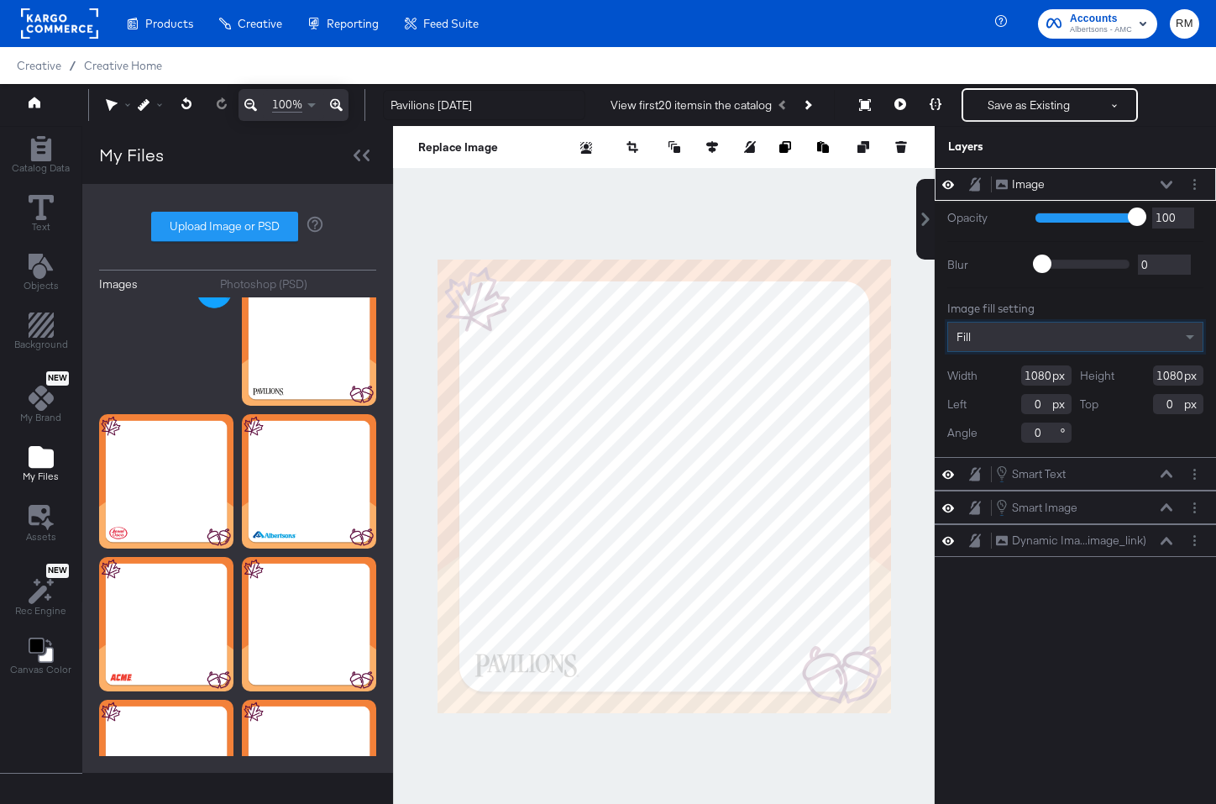
click at [1166, 173] on div "Image Image" at bounding box center [1075, 184] width 281 height 33
click at [1166, 180] on button at bounding box center [1166, 185] width 13 height 10
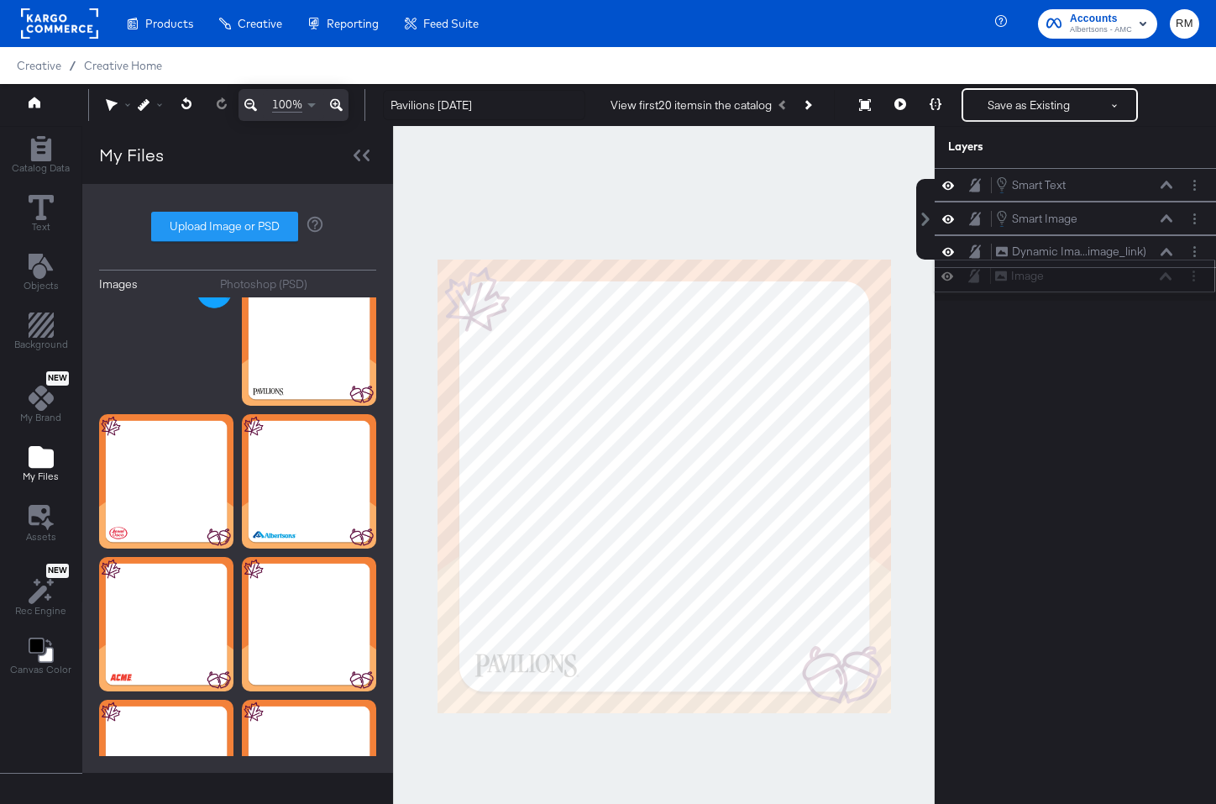
drag, startPoint x: 1138, startPoint y: 183, endPoint x: 1138, endPoint y: 292, distance: 109.2
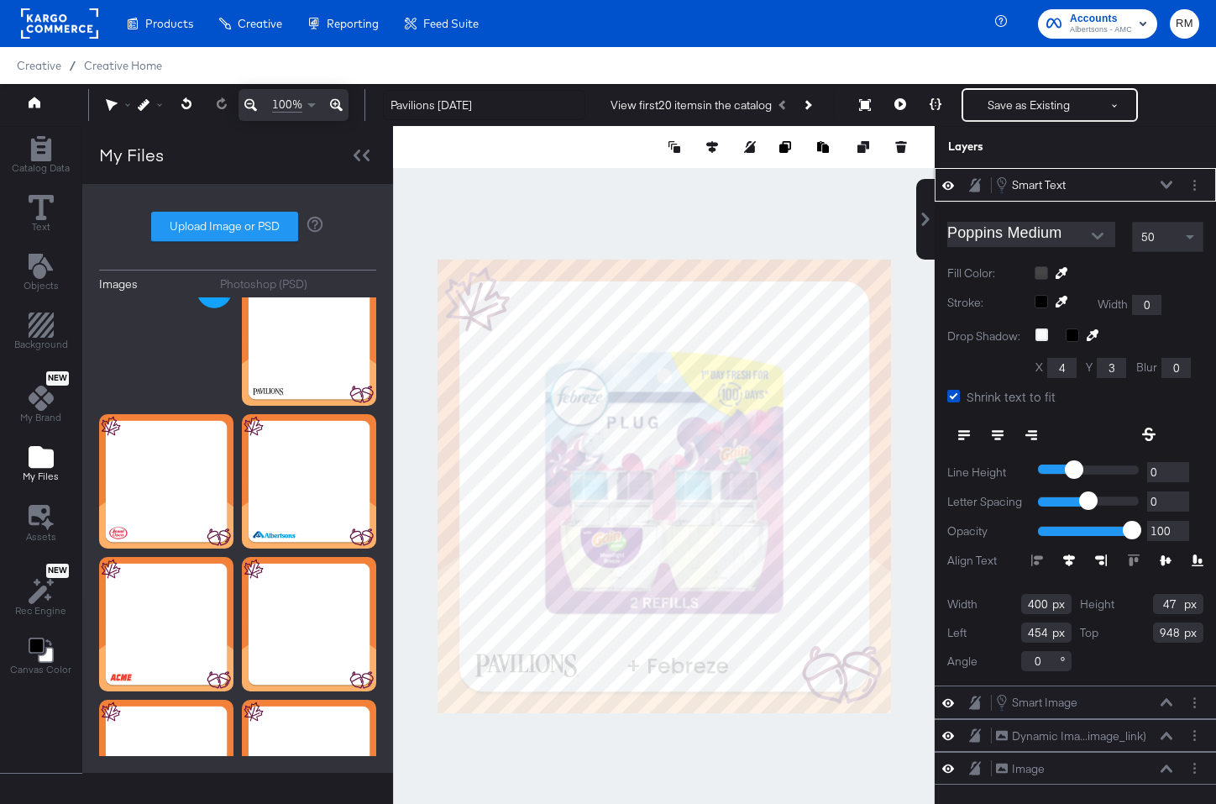
type input "360"
type input "944"
click at [669, 742] on div at bounding box center [664, 486] width 542 height 721
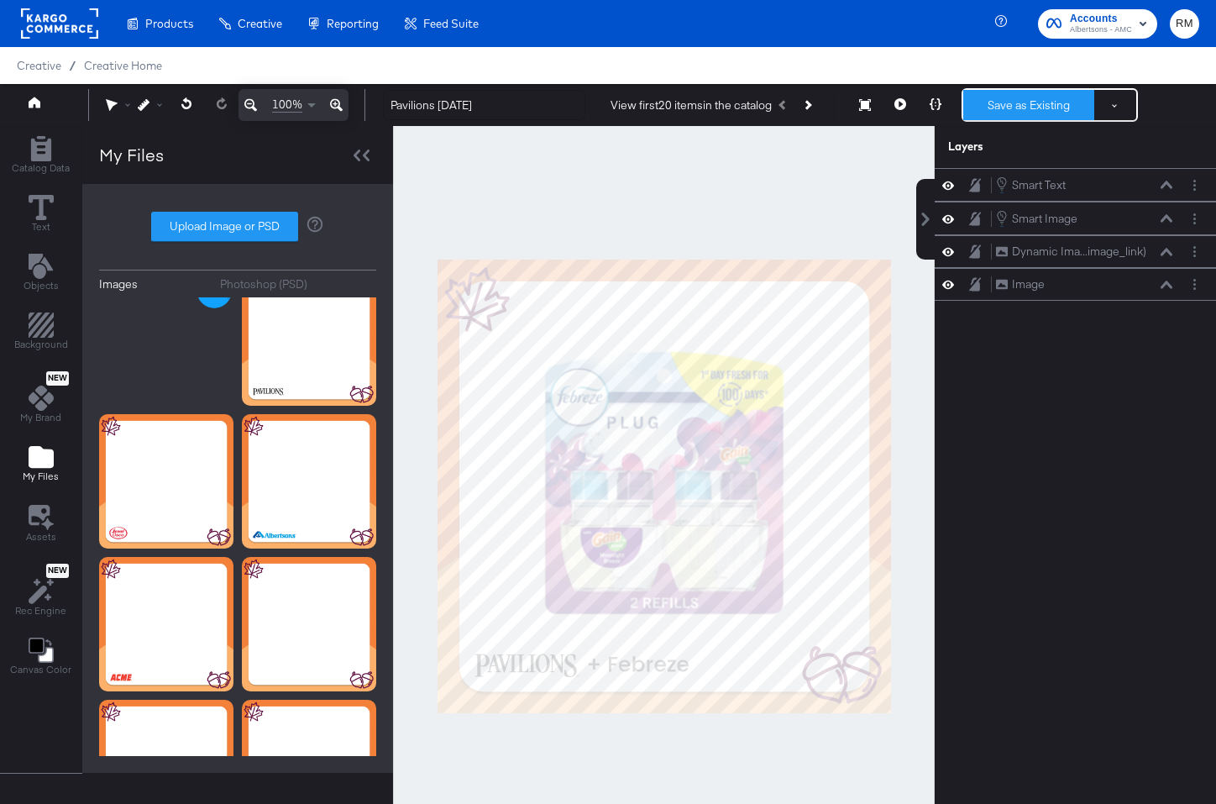
click at [1004, 112] on button "Save as Existing" at bounding box center [1028, 105] width 131 height 30
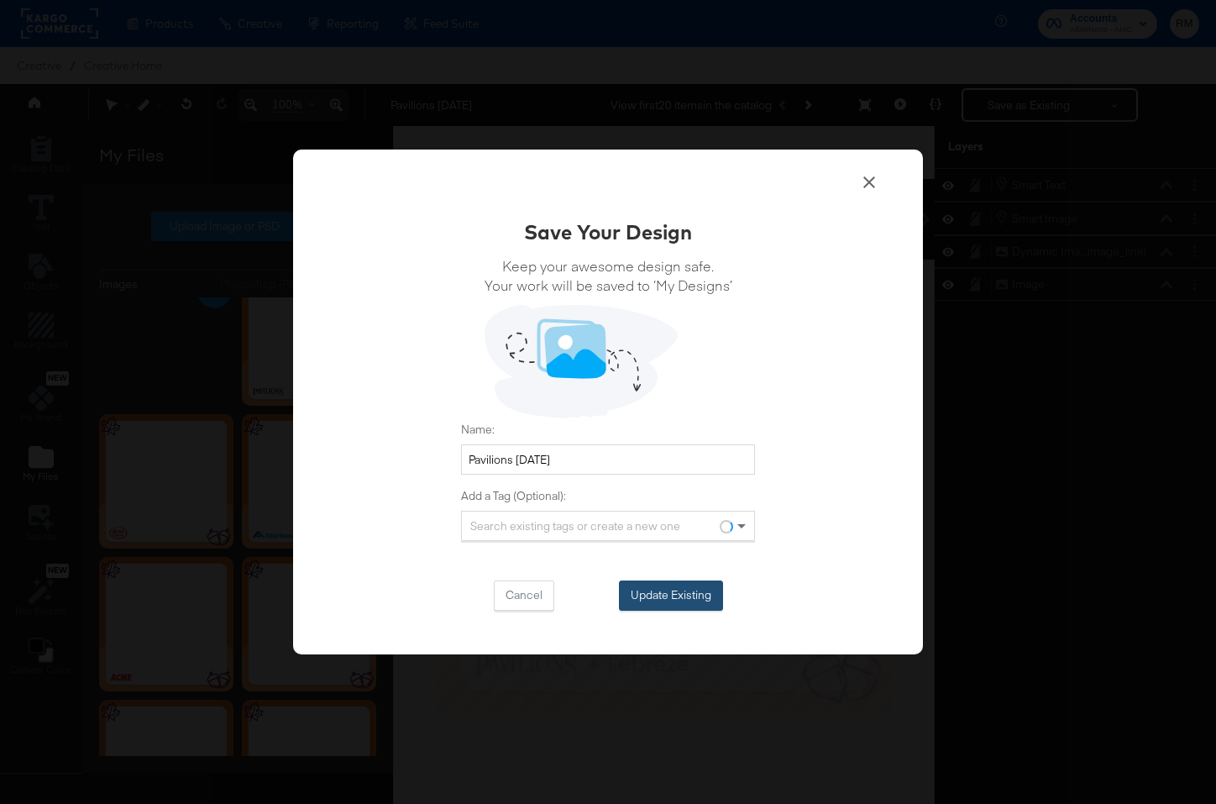
click at [700, 584] on button "Update Existing" at bounding box center [671, 595] width 104 height 30
